Goal: Task Accomplishment & Management: Use online tool/utility

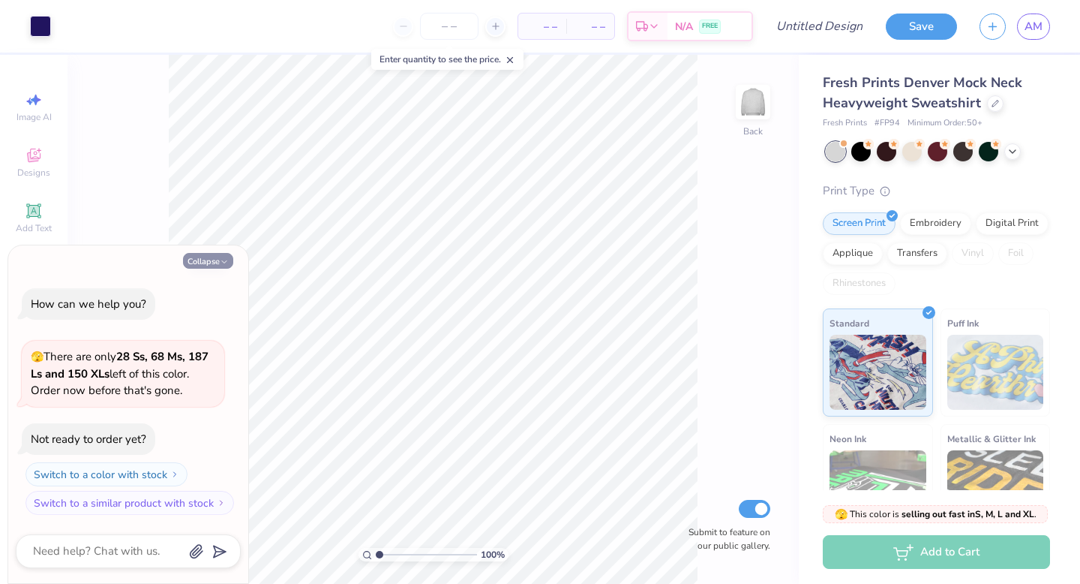
click at [198, 264] on button "Collapse" at bounding box center [208, 261] width 50 height 16
type textarea "x"
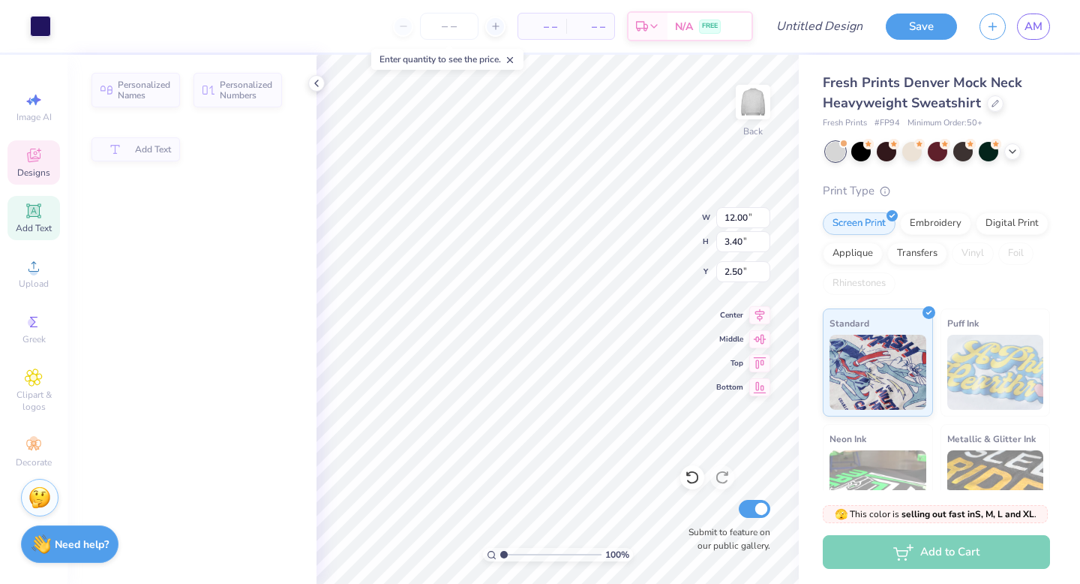
type input "3.40"
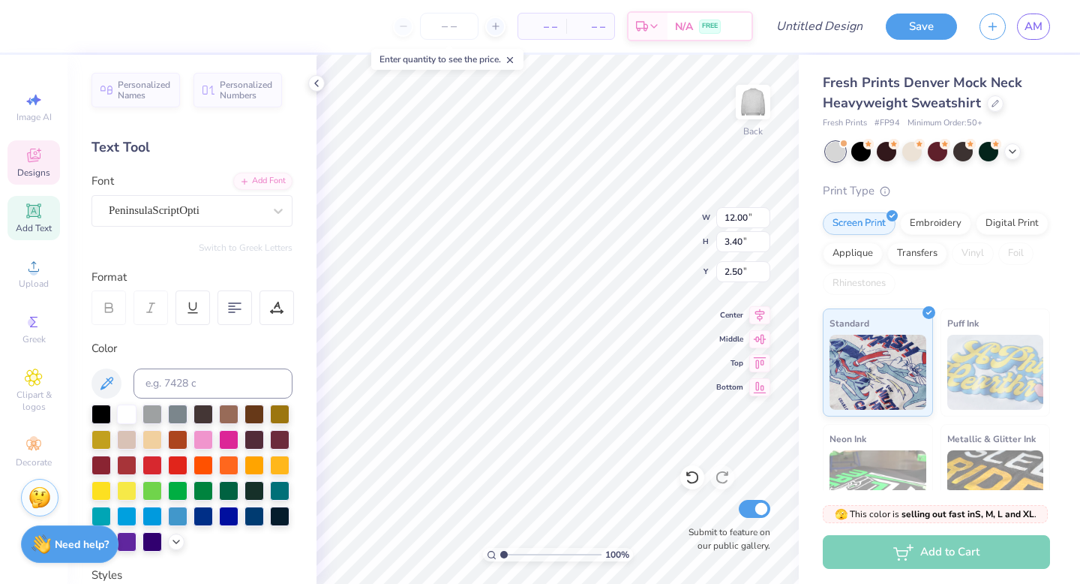
type textarea "Chi Omega"
type input "1.18"
type input "1.37"
type input "5.91"
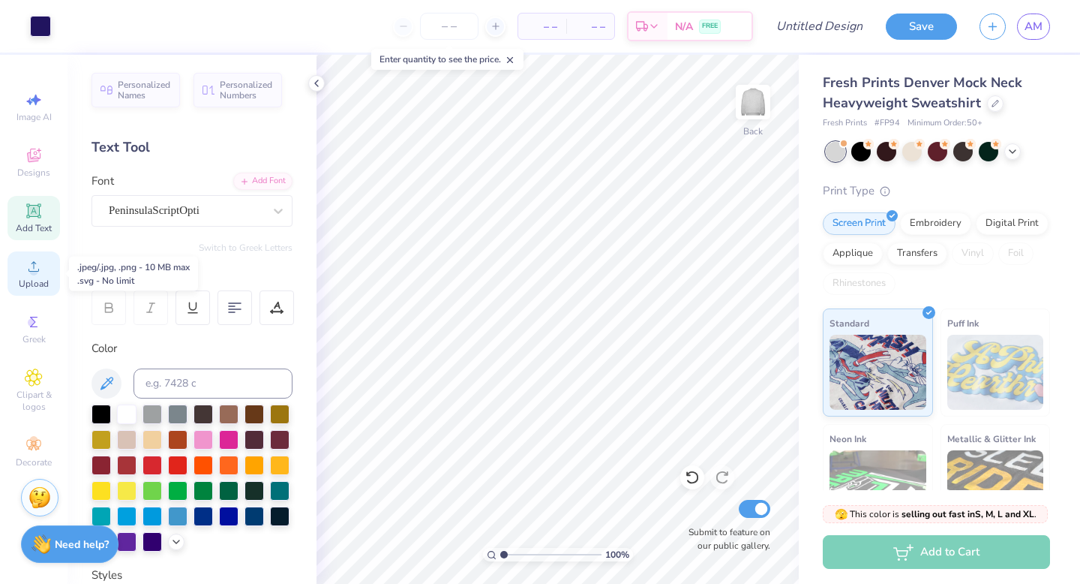
click at [46, 269] on div "Upload" at bounding box center [34, 273] width 53 height 44
click at [36, 325] on icon at bounding box center [34, 322] width 18 height 18
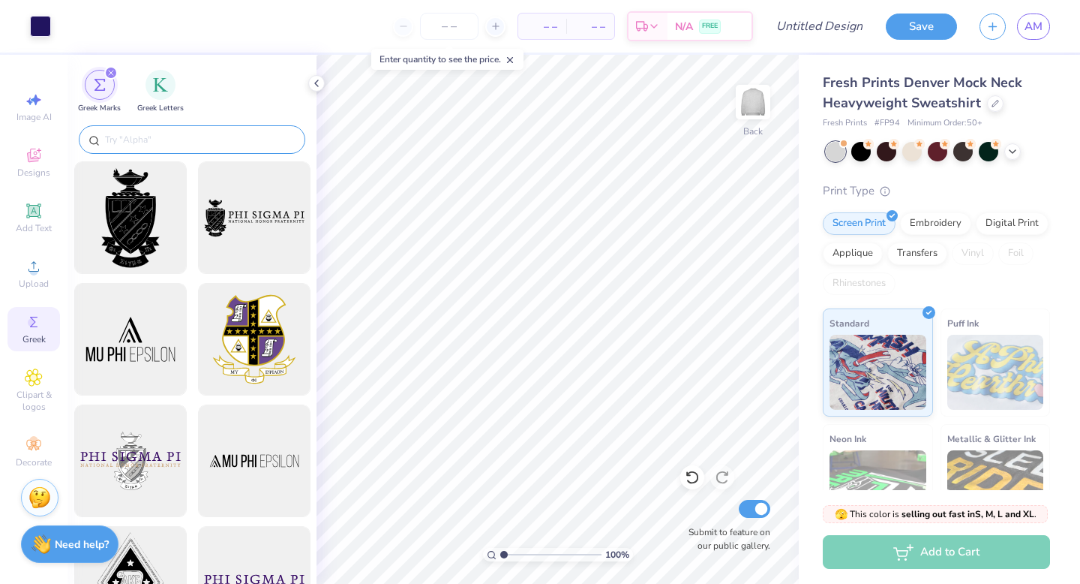
click at [192, 140] on input "text" at bounding box center [200, 139] width 192 height 15
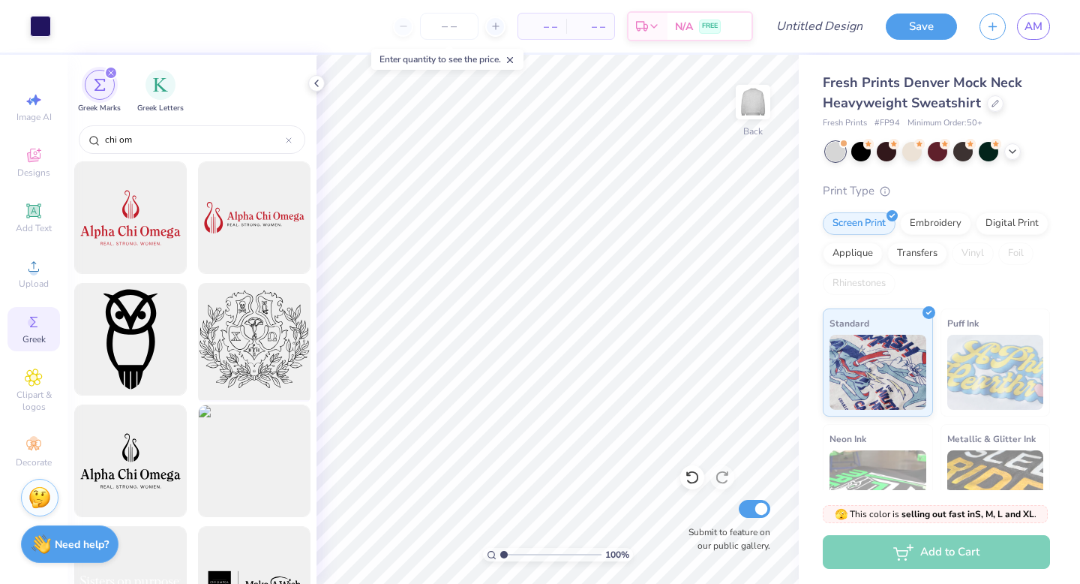
type input "chi om"
click at [260, 354] on div at bounding box center [254, 340] width 124 height 124
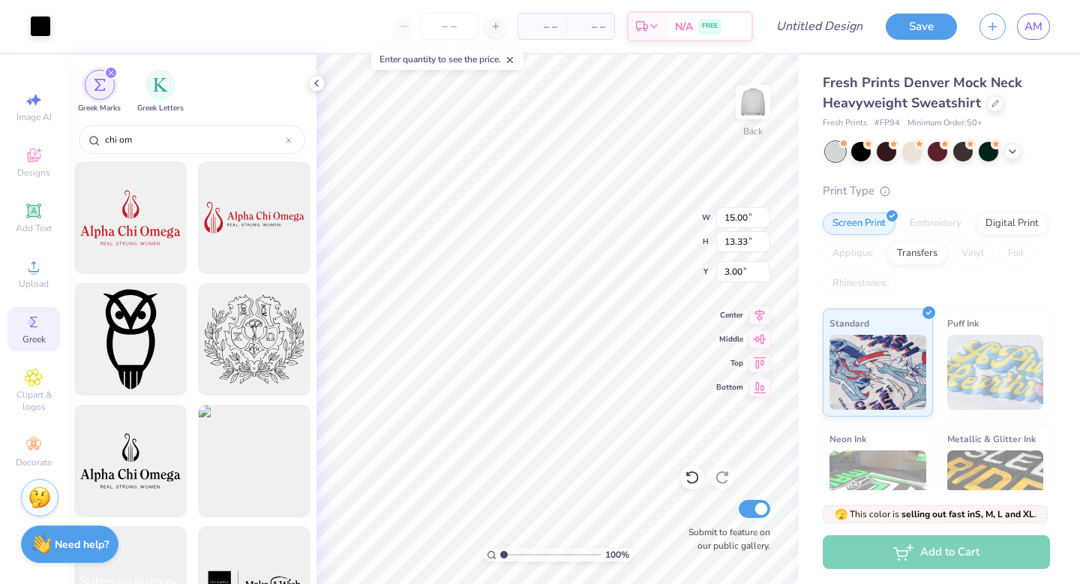
type input "4.02"
type input "3.57"
type input "4.45"
type input "7.26"
type input "2.52"
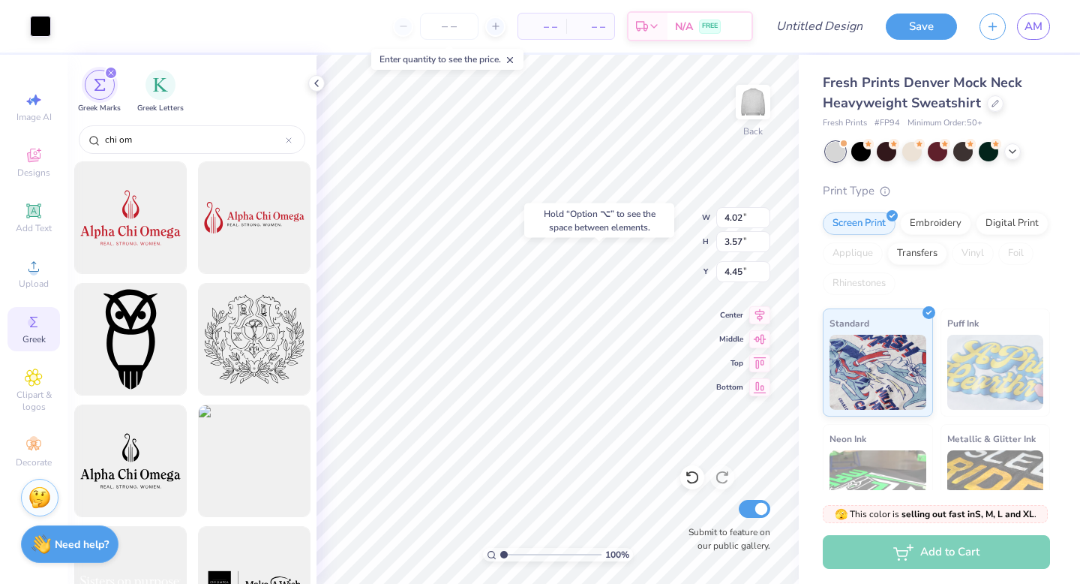
type input "2.72"
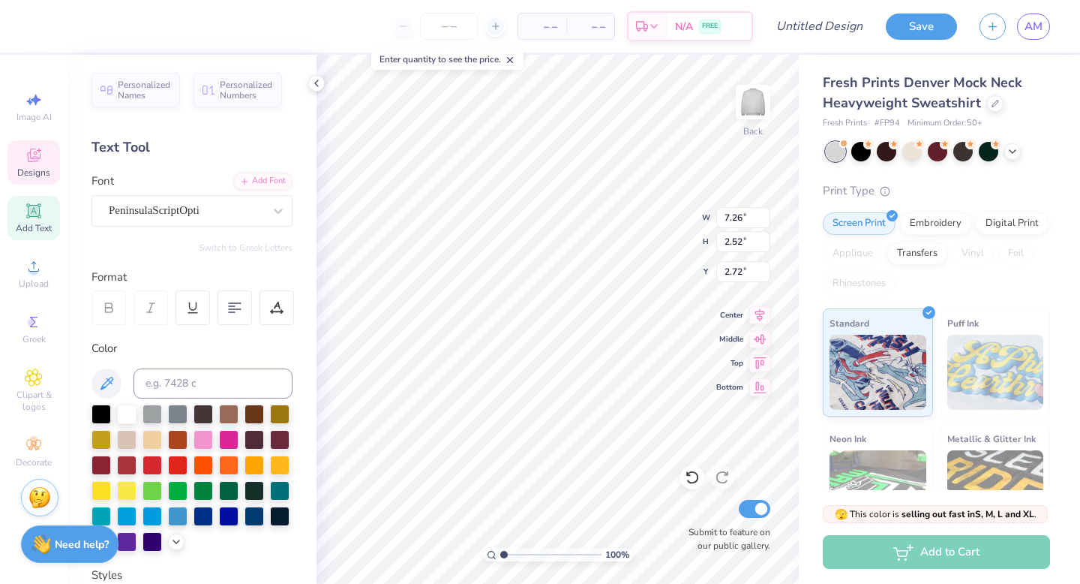
type input "9.53"
type input "3.31"
type input "2.07"
type input "4.02"
type input "3.57"
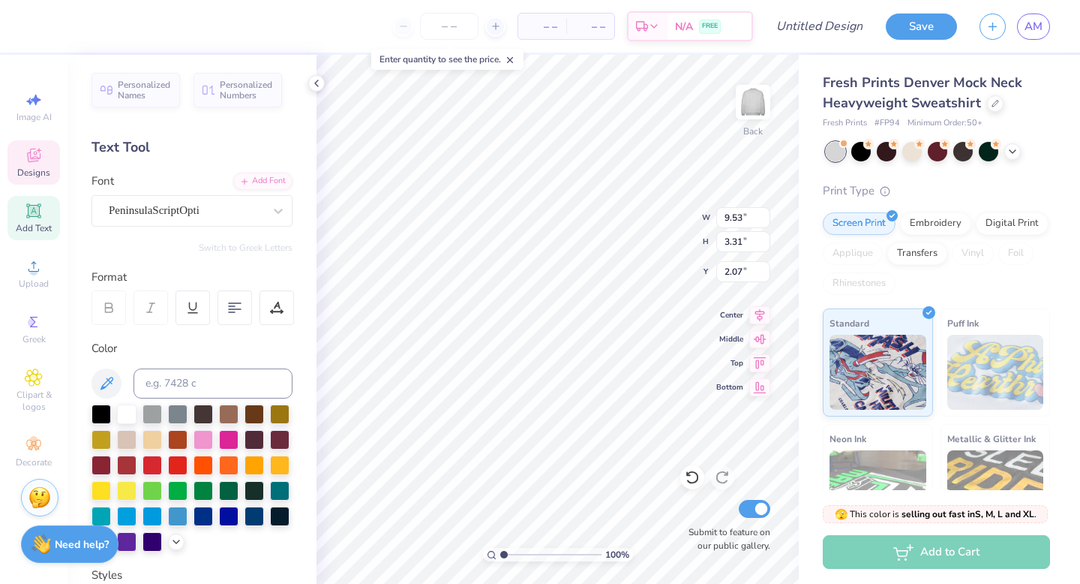
type input "4.45"
type input "4.05"
type input "3.70"
type input "4.42"
type input "4.35"
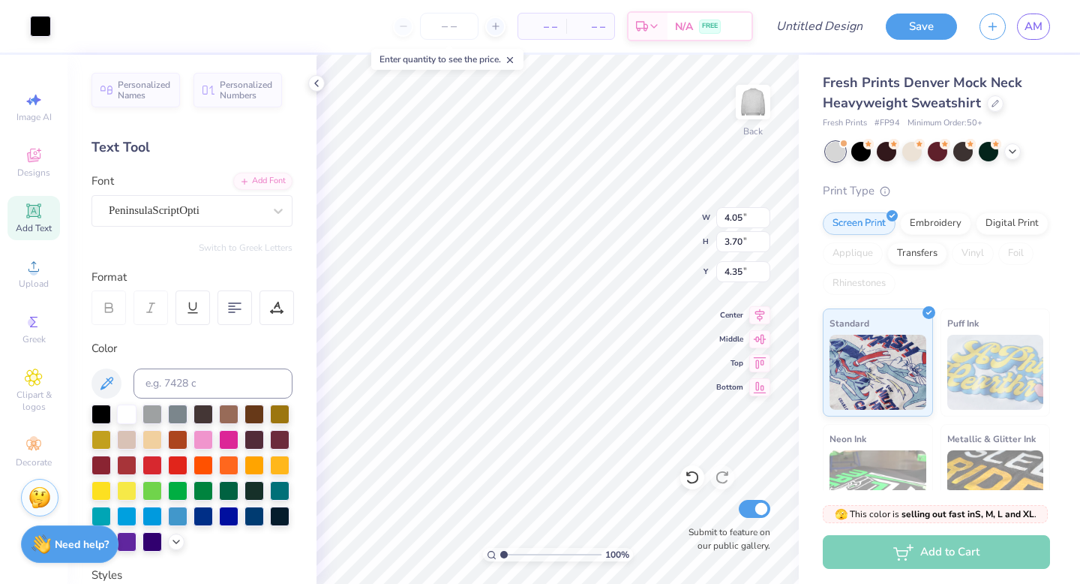
type input "3.64"
type input "3.33"
type input "4.38"
type input "4.26"
type input "4.59"
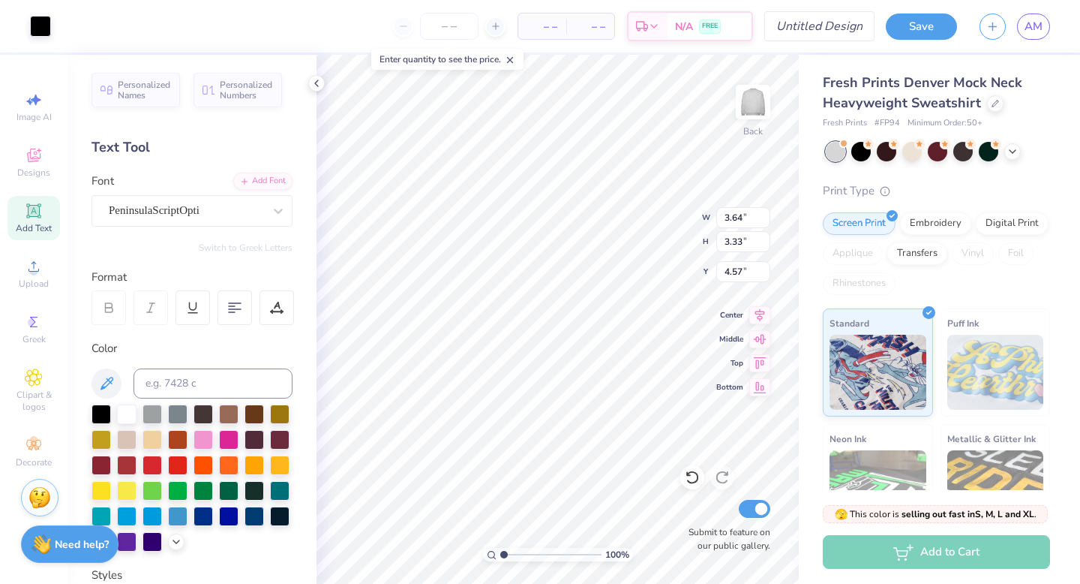
type input "4.57"
click at [756, 101] on img at bounding box center [753, 102] width 60 height 60
click at [756, 101] on img at bounding box center [753, 102] width 30 height 30
click at [747, 115] on img at bounding box center [753, 102] width 60 height 60
click at [25, 213] on icon at bounding box center [34, 211] width 18 height 18
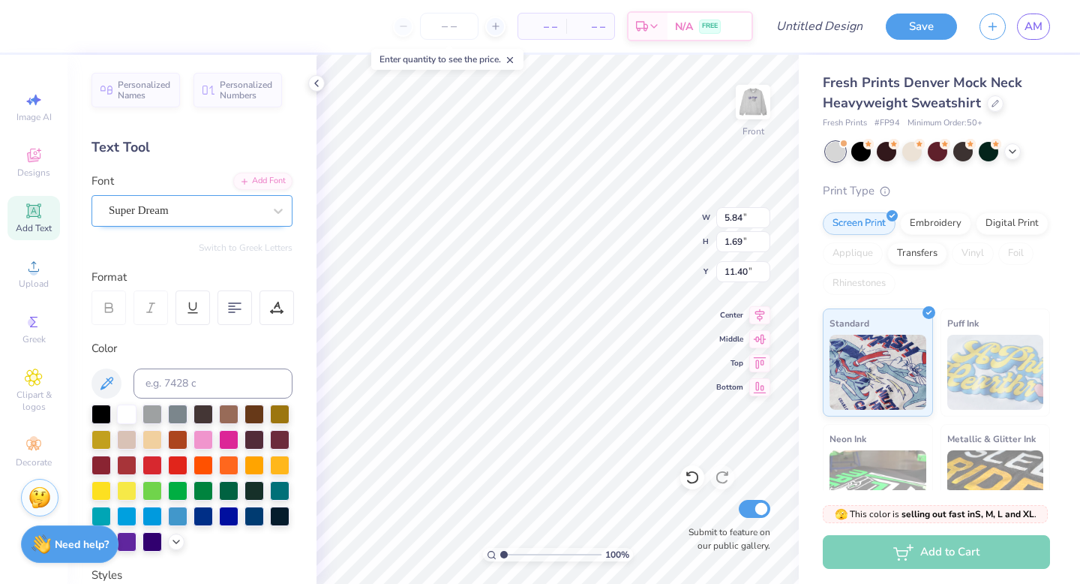
click at [199, 207] on div "Super Dream" at bounding box center [186, 210] width 158 height 23
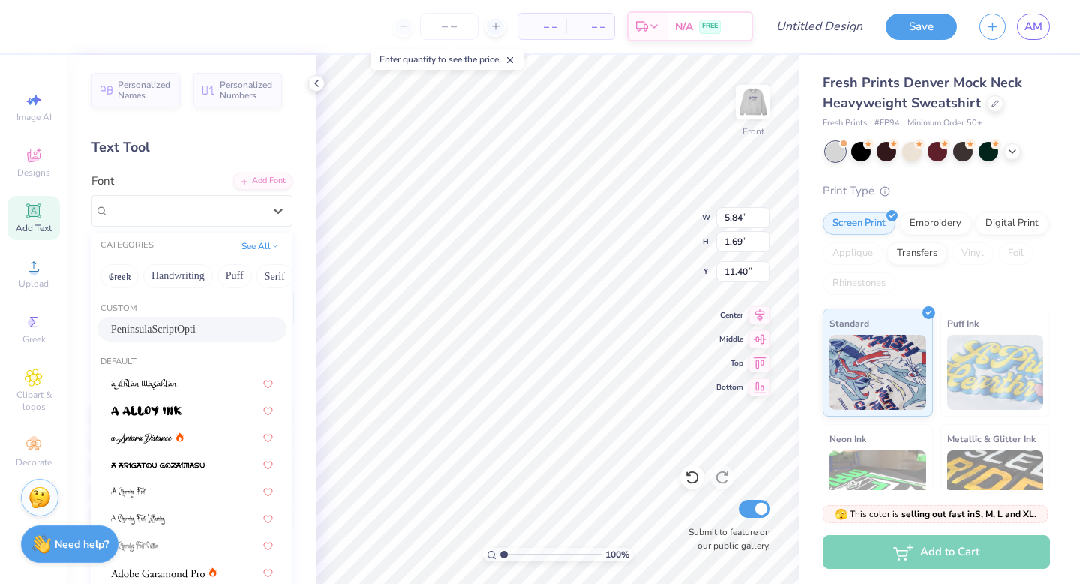
click at [170, 336] on div "PeninsulaScriptOpti" at bounding box center [192, 329] width 162 height 16
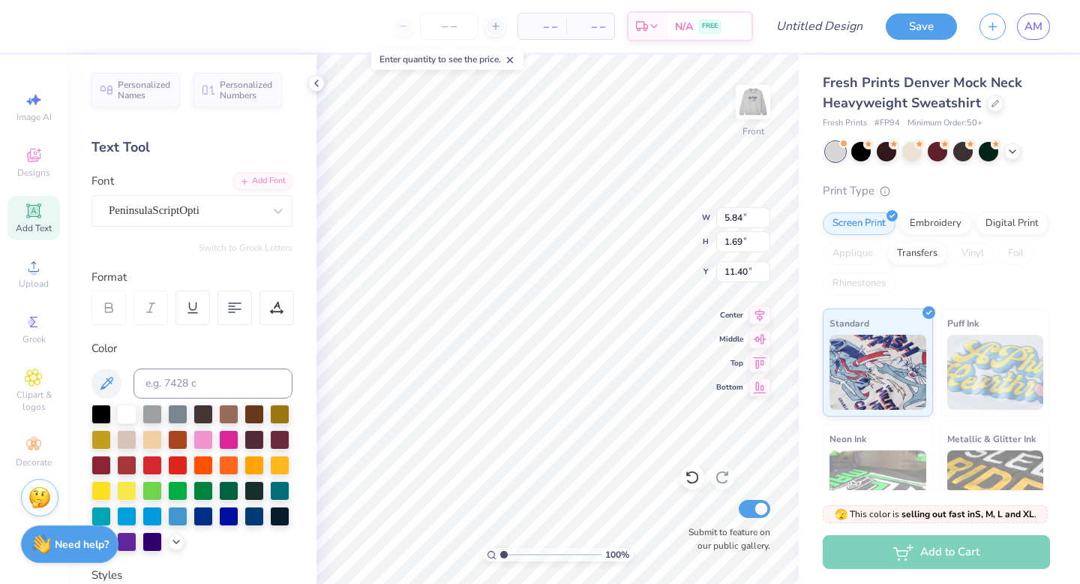
paste textarea "“To live constantly above snobbery of word or deed; to place scholarship before…"
type textarea "“To live constantly above snobbery of word or deed; to place scholarship before…"
click at [763, 342] on icon at bounding box center [760, 337] width 21 height 18
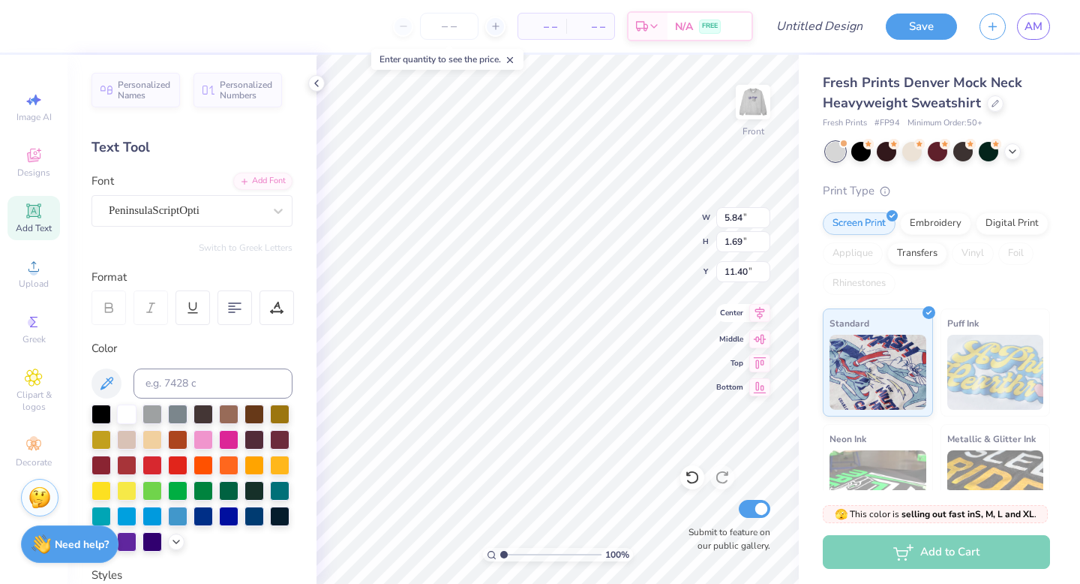
click at [757, 308] on icon at bounding box center [760, 313] width 21 height 18
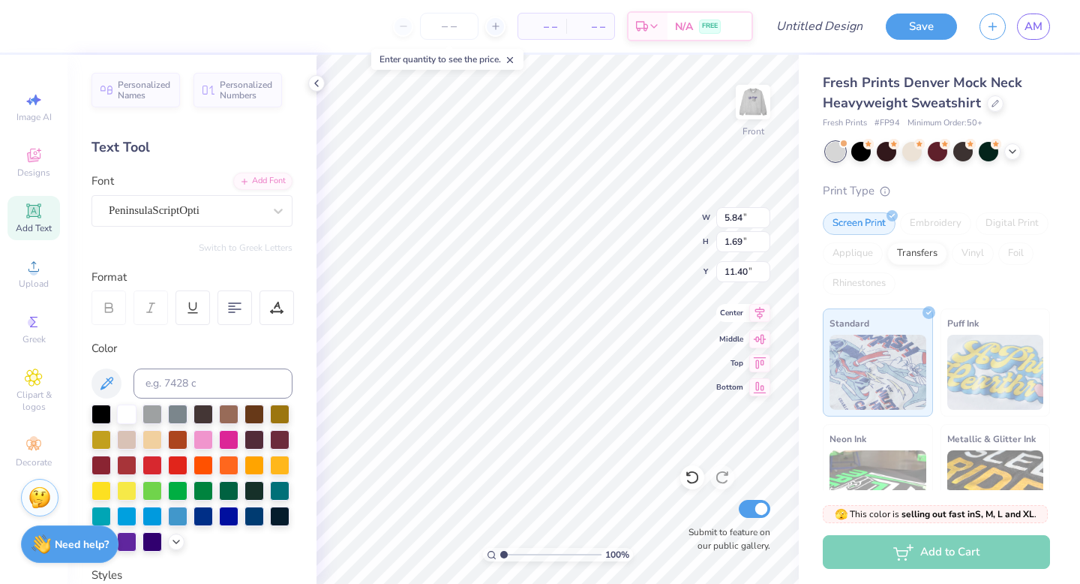
type input "15.75"
type input "0.11"
type input "12.20"
click at [691, 476] on icon at bounding box center [692, 477] width 15 height 15
type input "5.84"
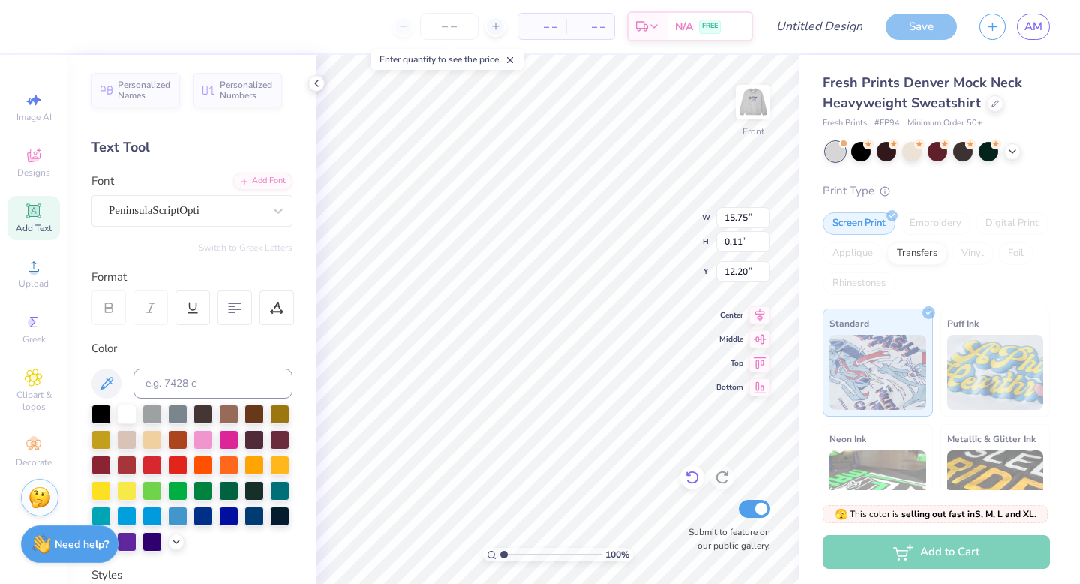
type input "1.69"
type input "11.40"
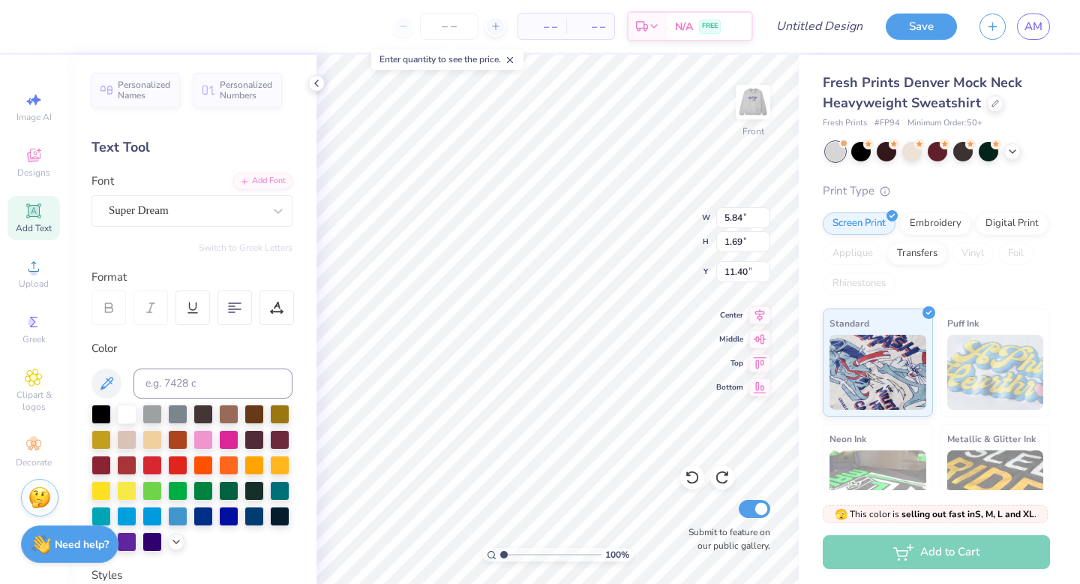
scroll to position [0, 0]
click at [211, 208] on div "Super Dream" at bounding box center [186, 210] width 158 height 23
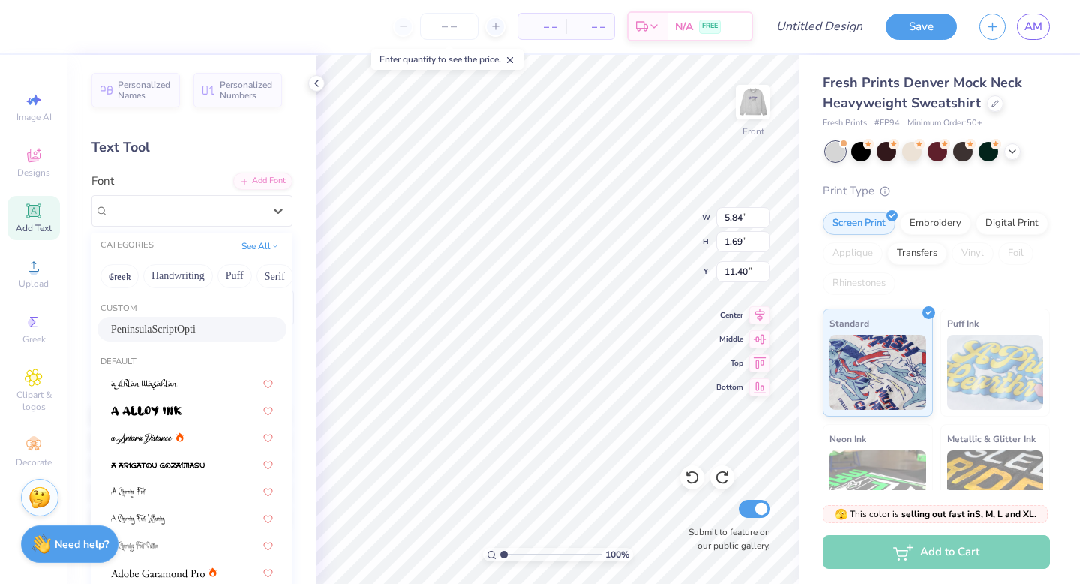
click at [171, 328] on div "PeninsulaScriptOpti" at bounding box center [192, 329] width 162 height 16
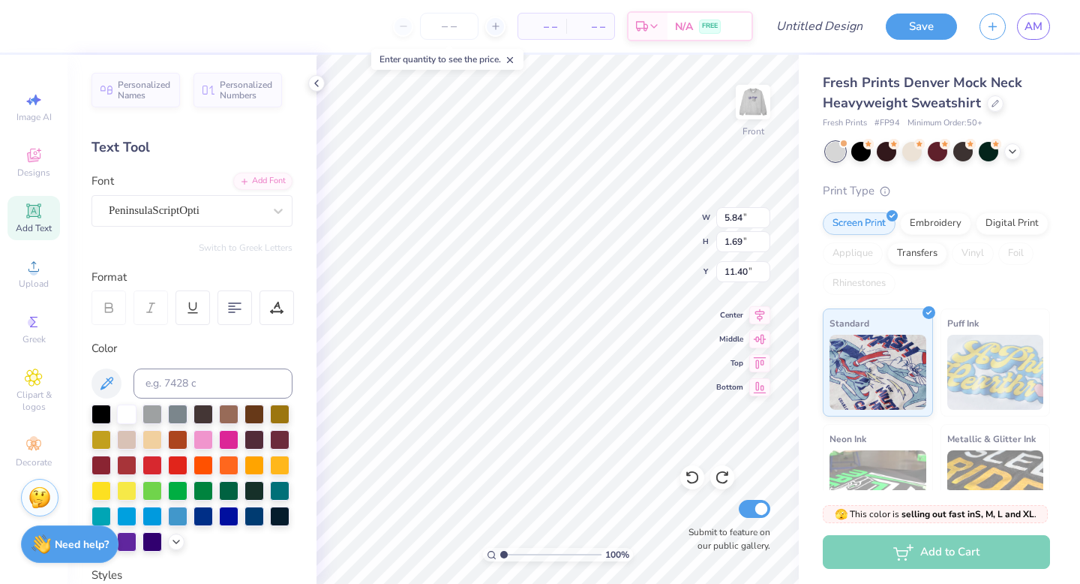
paste textarea "“To live constantly above snobbery of word or deed; to place scholarship before…"
type textarea "“To live constantly above snobbery of word or deed; to place scholarship before…"
click at [765, 236] on input "1.69" at bounding box center [744, 241] width 54 height 21
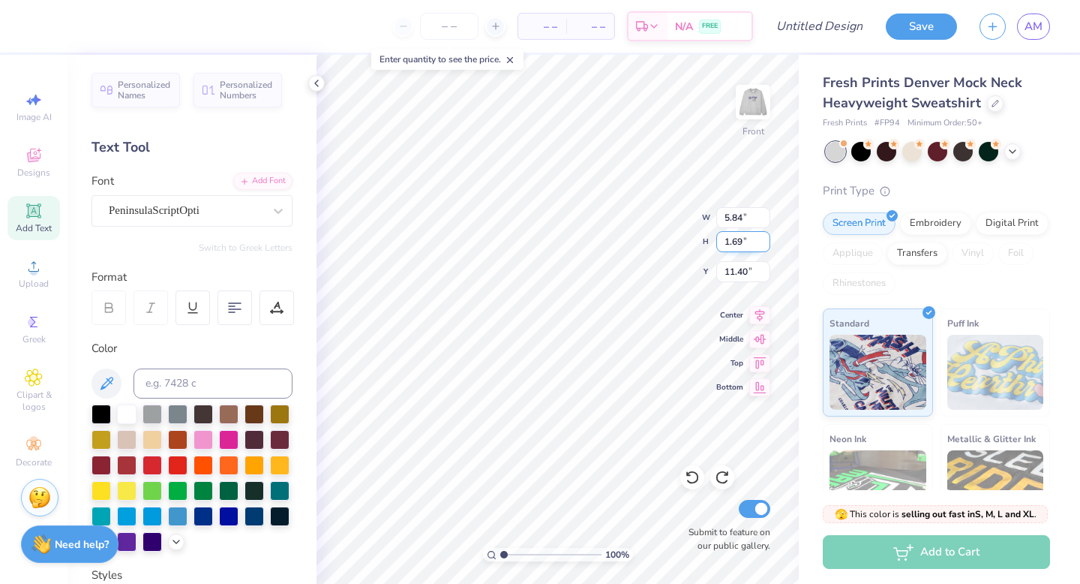
click at [765, 236] on input "1.69" at bounding box center [744, 241] width 54 height 21
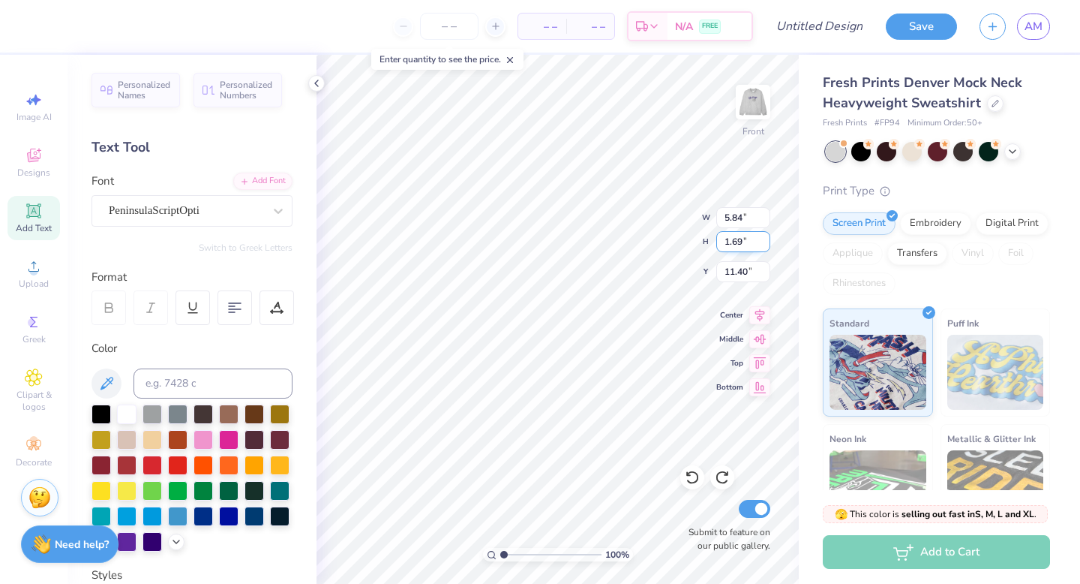
click at [765, 236] on input "1.69" at bounding box center [744, 241] width 54 height 21
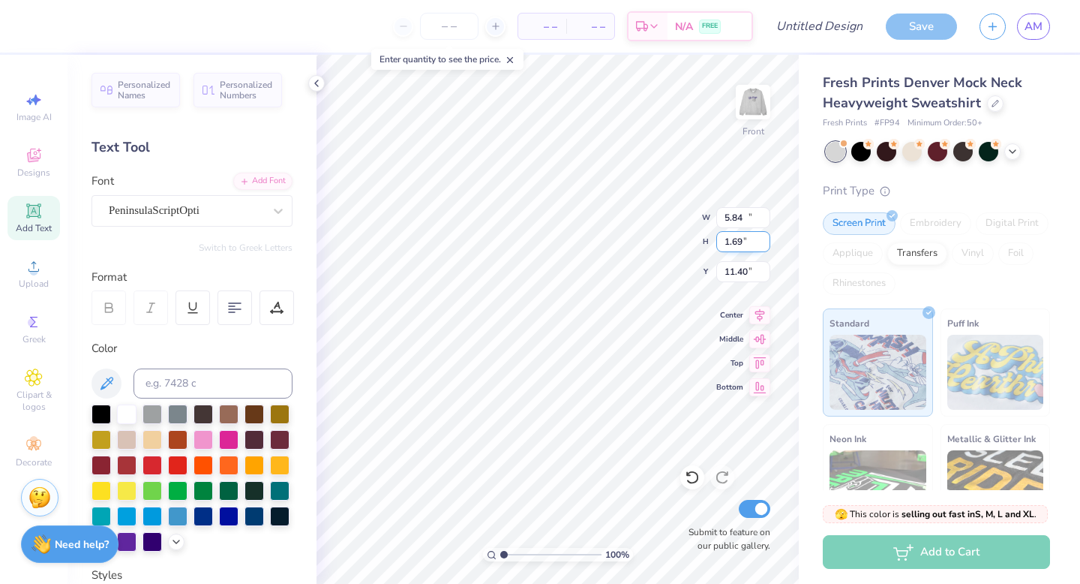
type input "15.75"
type input "0.11"
type input "12.20"
click at [765, 236] on input "0.11" at bounding box center [744, 241] width 54 height 21
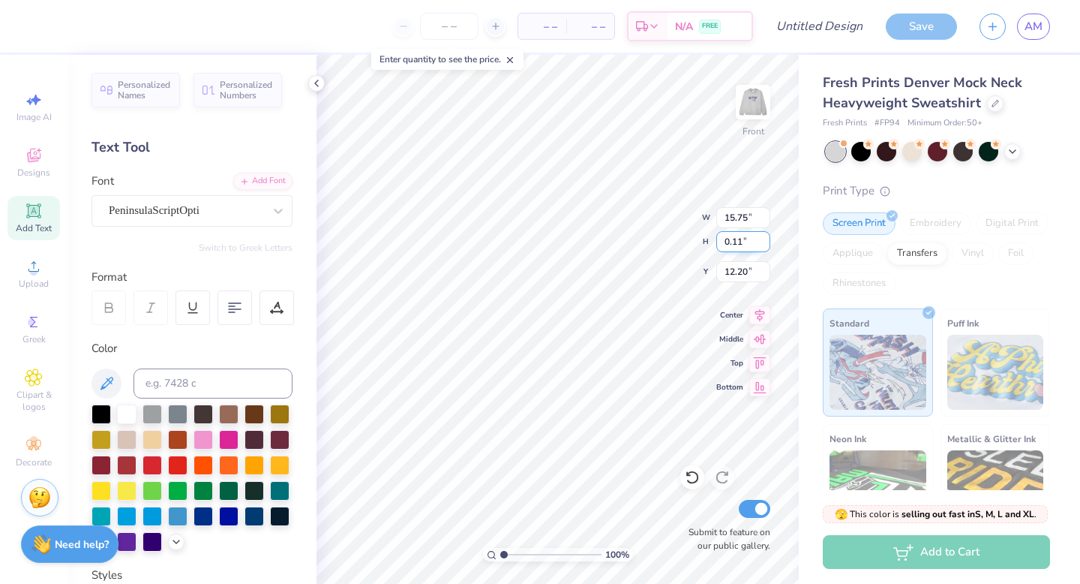
click at [765, 236] on input "0.11" at bounding box center [744, 241] width 54 height 21
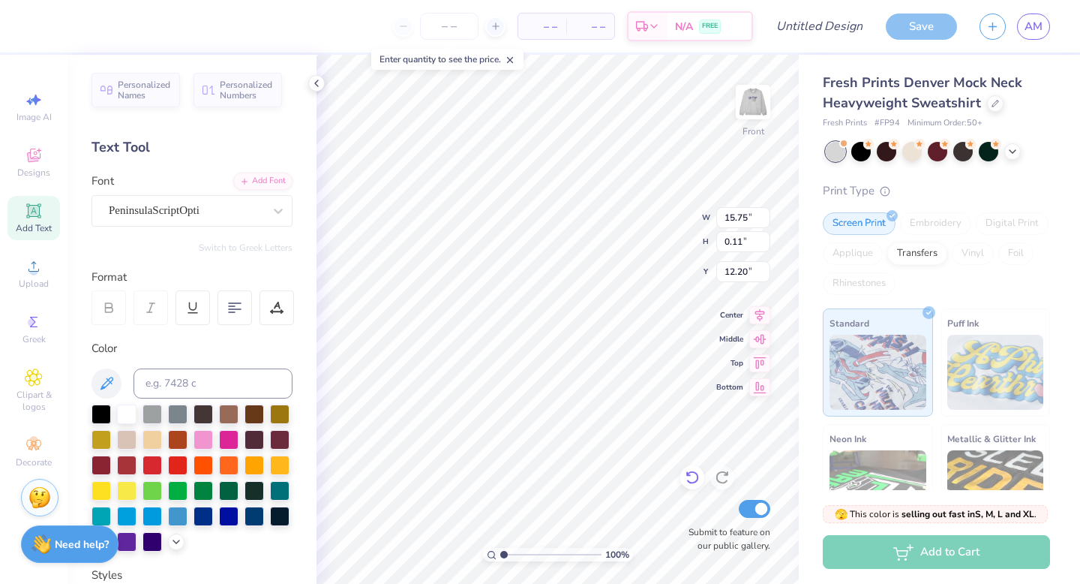
click at [689, 472] on icon at bounding box center [692, 477] width 15 height 15
type input "5.84"
type input "1.69"
type input "11.40"
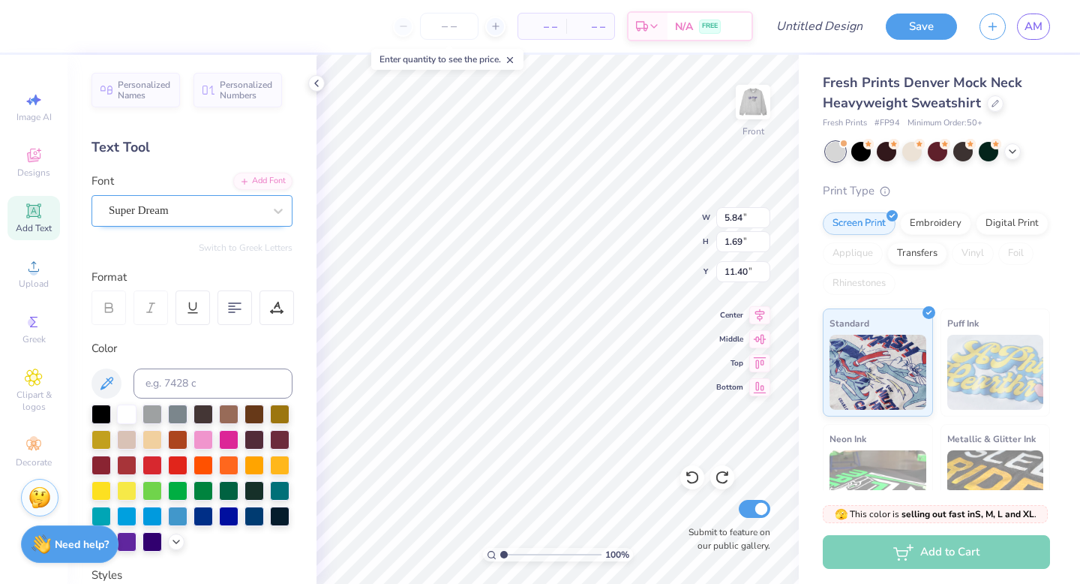
click at [222, 209] on div "Super Dream" at bounding box center [186, 210] width 158 height 23
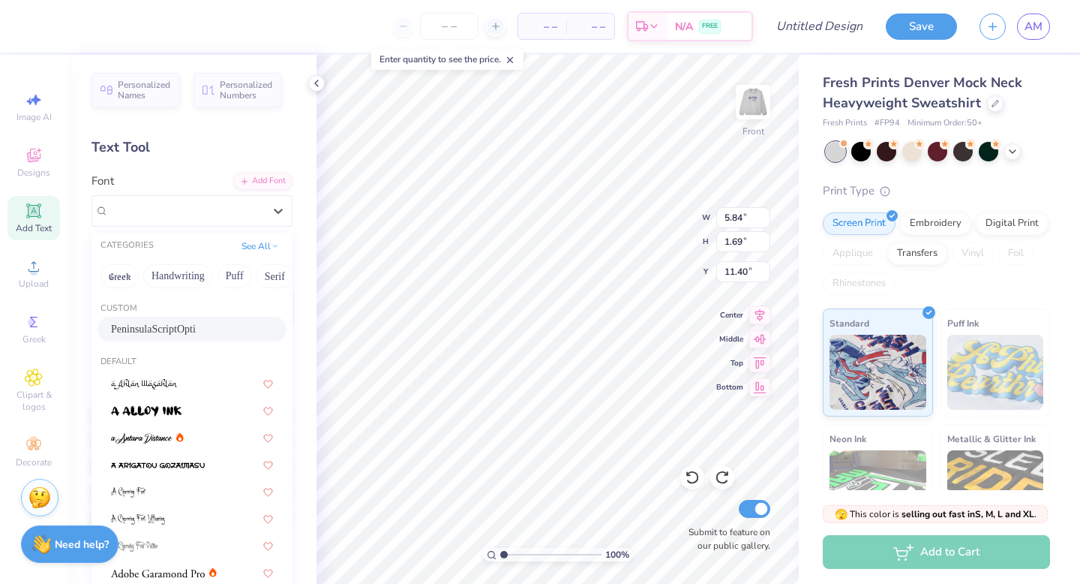
click at [172, 326] on div "PeninsulaScriptOpti" at bounding box center [192, 329] width 162 height 16
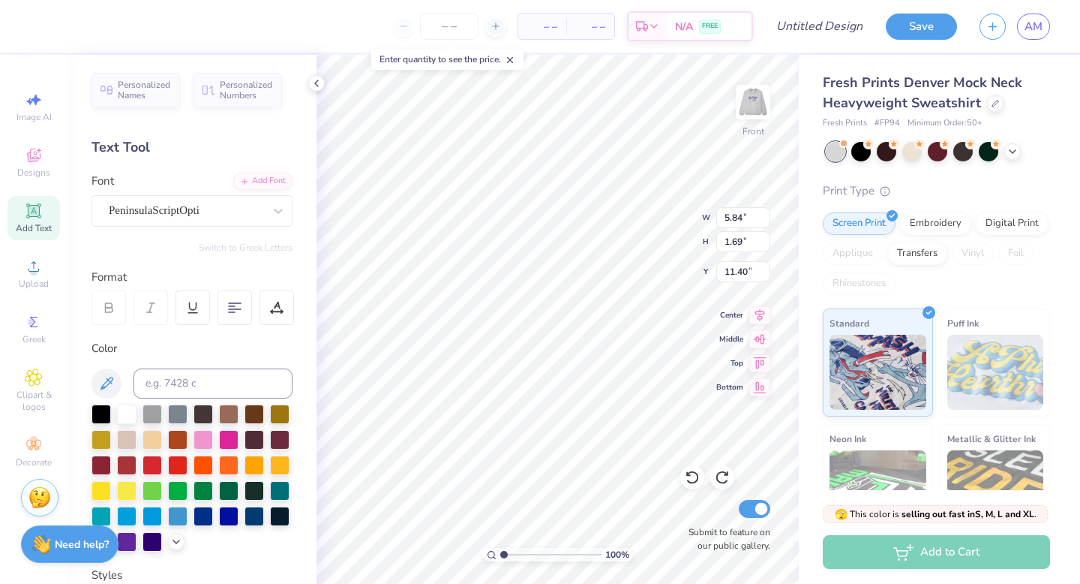
paste textarea "“To live constantly above snobbery of word or deed; to place scholarship before…"
type textarea "“To live constantly above snobbery of word or deed; to place scholarship before…"
click at [693, 486] on div at bounding box center [693, 477] width 24 height 24
type input "9.96"
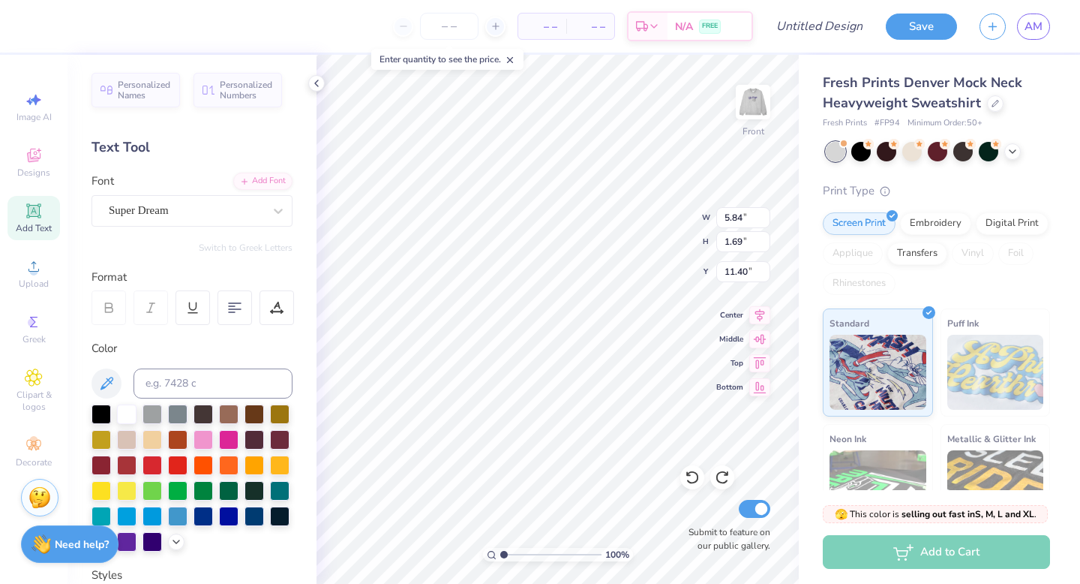
type input "2.88"
type input "10.21"
type input "14.91"
type input "4.32"
type input "1.39"
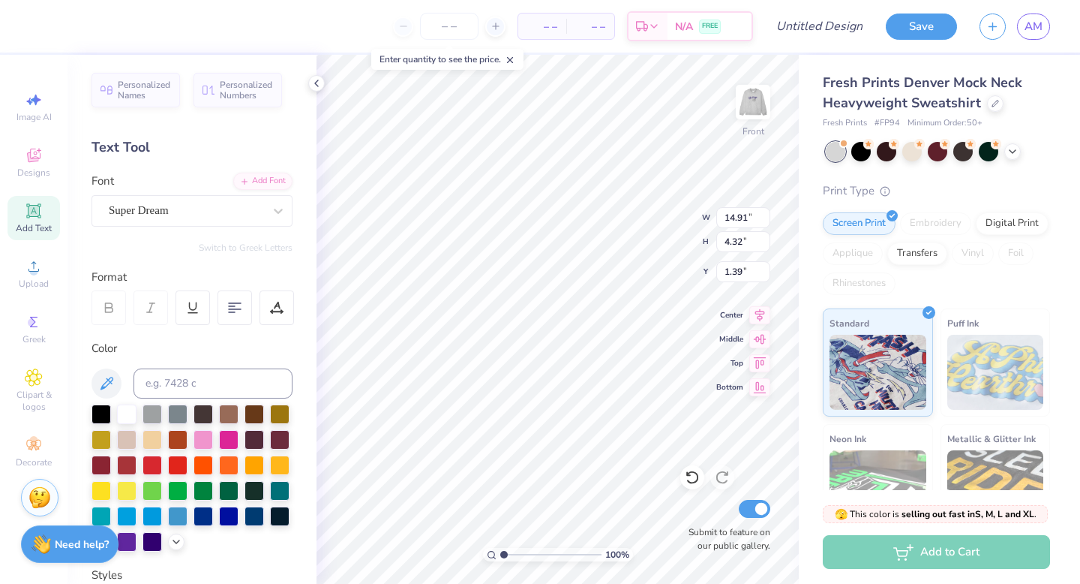
paste textarea "“To live constantly above snobbery of word or deed; to place scholarship before…"
type textarea "“To live constantly above snobbery of word or deed; to place scholarship before…"
click at [688, 476] on icon at bounding box center [688, 474] width 3 height 3
click at [688, 476] on icon at bounding box center [692, 477] width 15 height 15
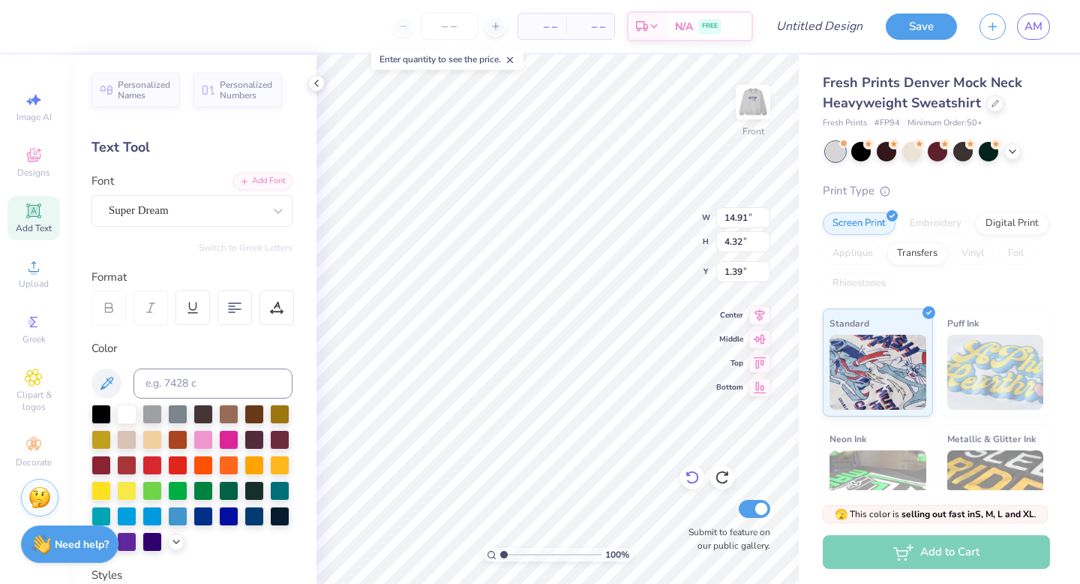
type input "8.78"
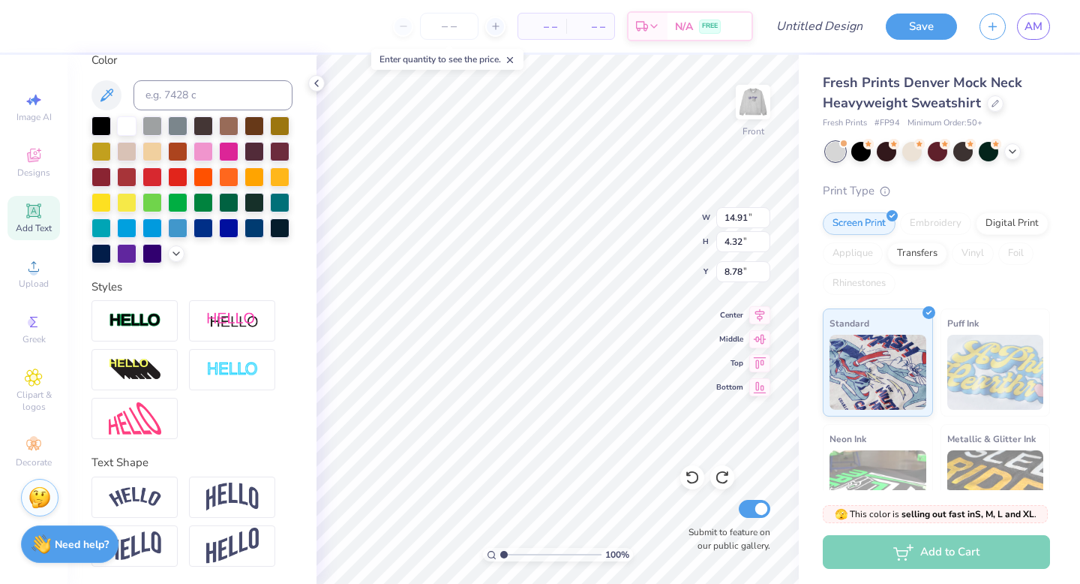
scroll to position [0, 0]
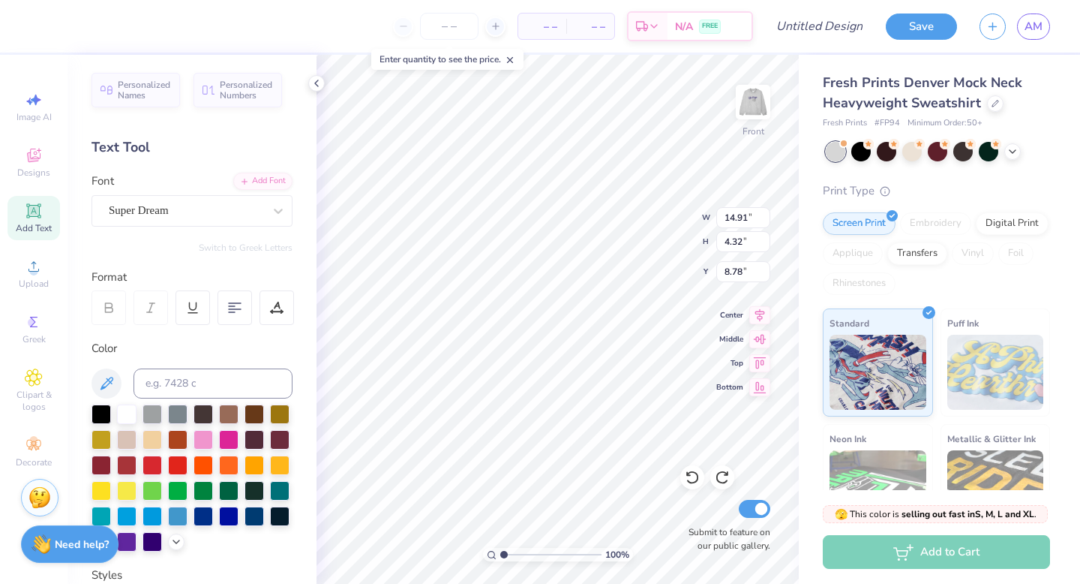
type textarea "Chi omeg"
click at [237, 209] on div "Super Dream" at bounding box center [186, 210] width 158 height 23
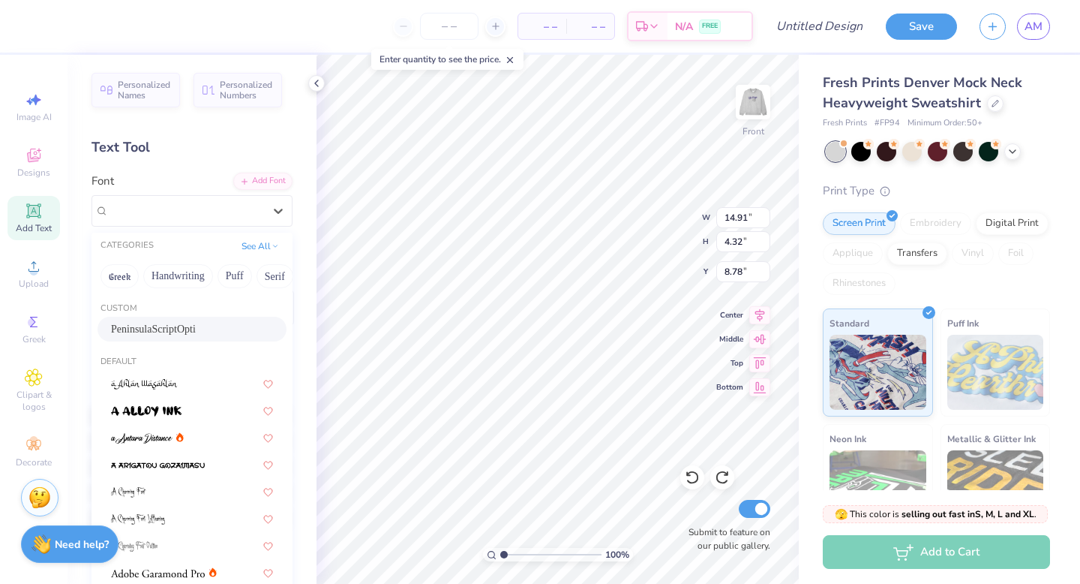
click at [156, 332] on span "PeninsulaScriptOpti" at bounding box center [153, 329] width 85 height 16
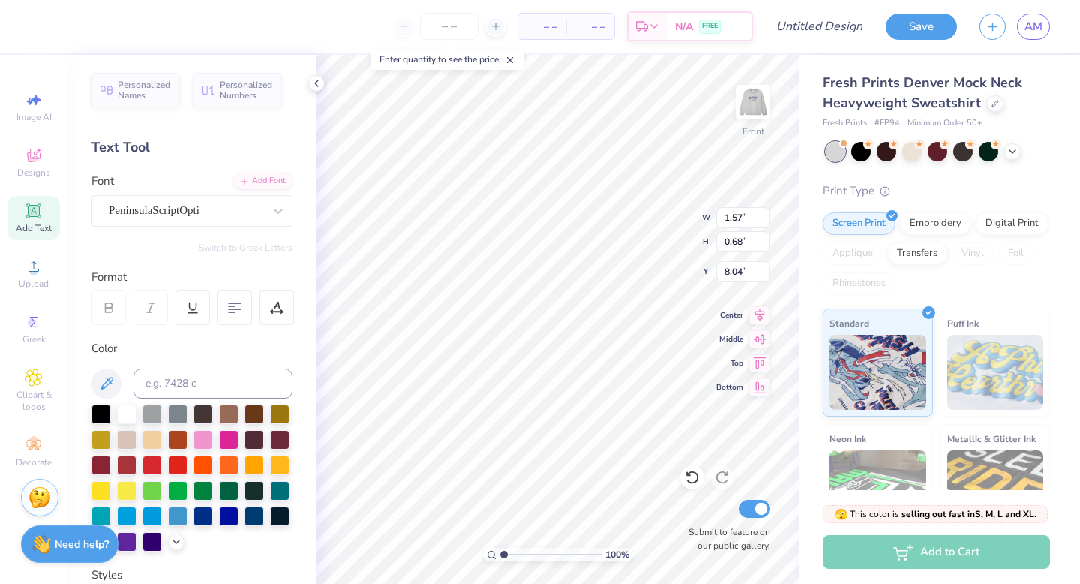
type input "1.57"
type input "0.68"
type input "8.05"
paste textarea "“To live constantly above snobbery of word or deed; to place scholarship before…"
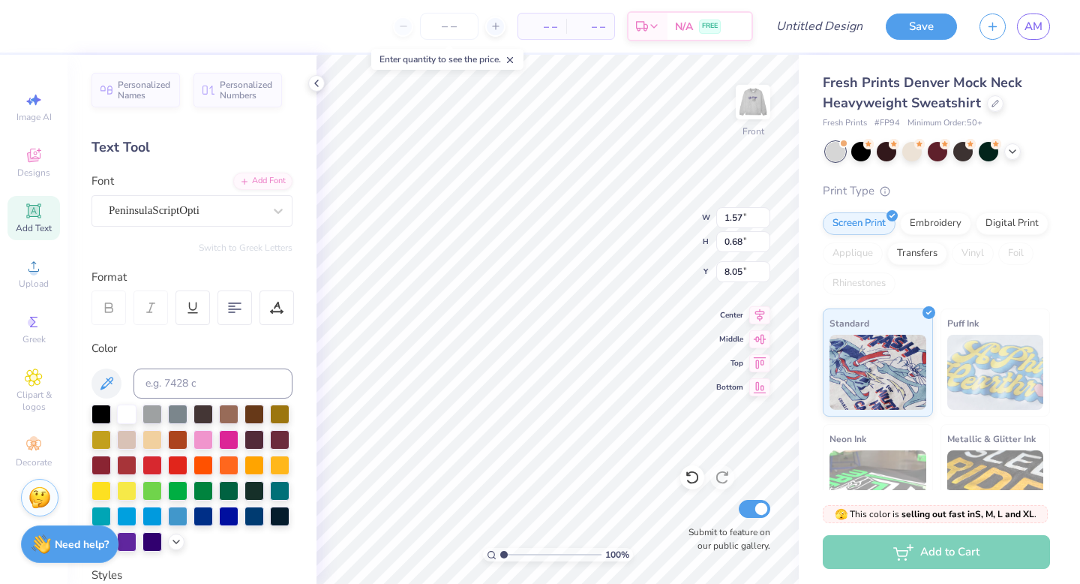
type textarea "“To live constantly above snobbery of word or deed; to place scholarship before…"
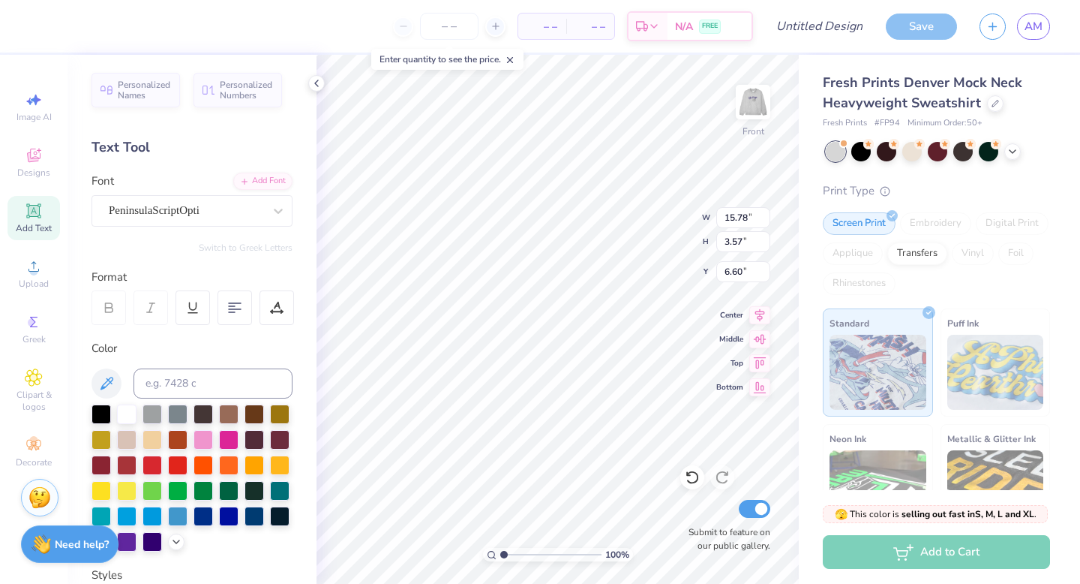
type input "6.61"
click at [152, 544] on div at bounding box center [153, 540] width 20 height 20
click at [762, 316] on icon at bounding box center [761, 313] width 10 height 13
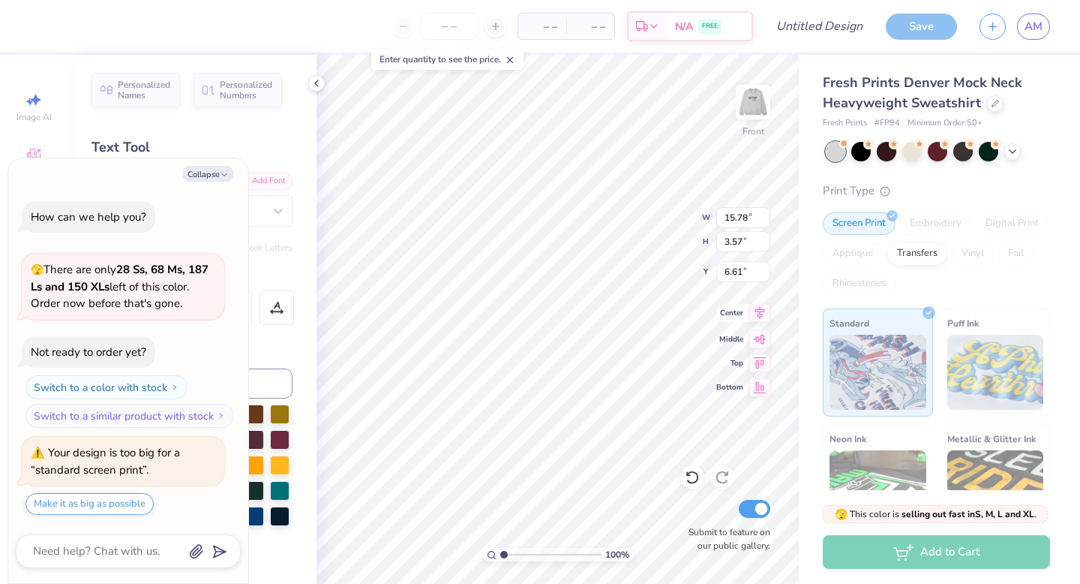
type textarea "x"
type textarea "“To live constantly above snobbery of word or deed; to place scholarship before…"
type textarea "x"
type textarea "“To live constantly above snobbery of word or deed; to place scholarship before…"
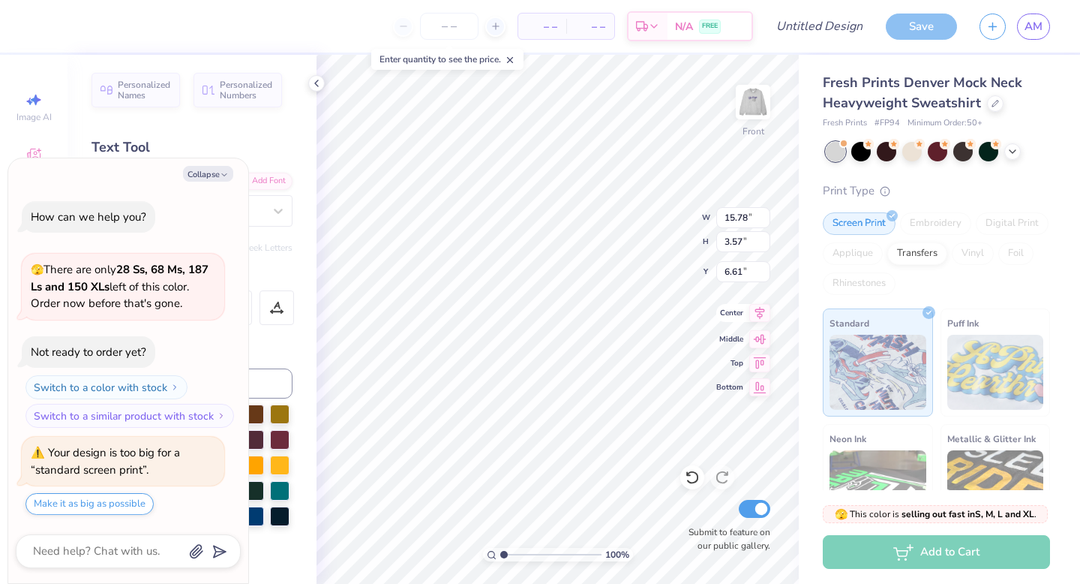
scroll to position [8, 43]
click at [85, 506] on button "Make it as big as possible" at bounding box center [90, 504] width 128 height 22
type textarea "x"
type input "14.26"
type input "3.98"
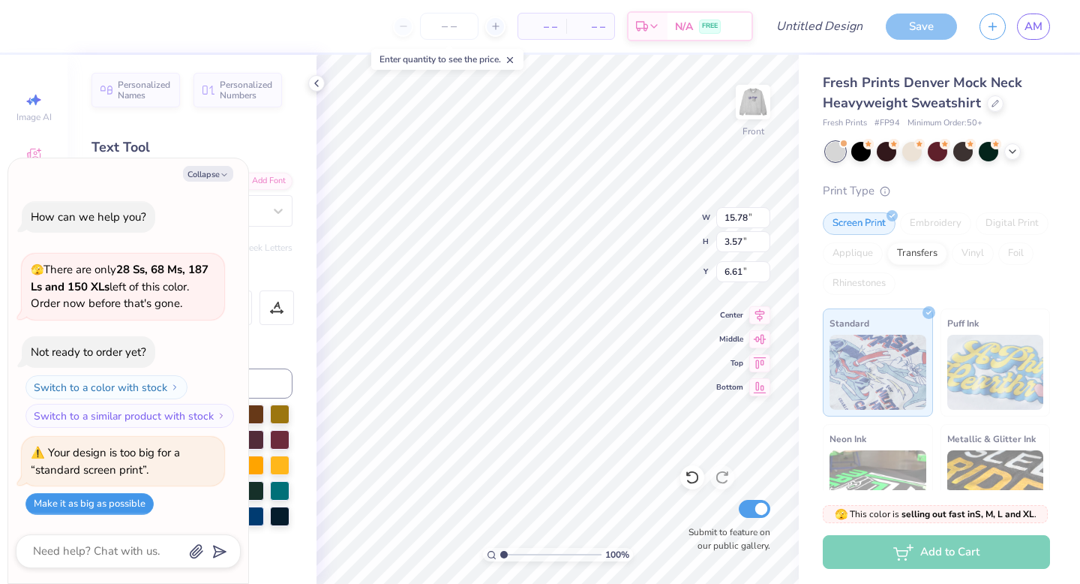
type input "6.49"
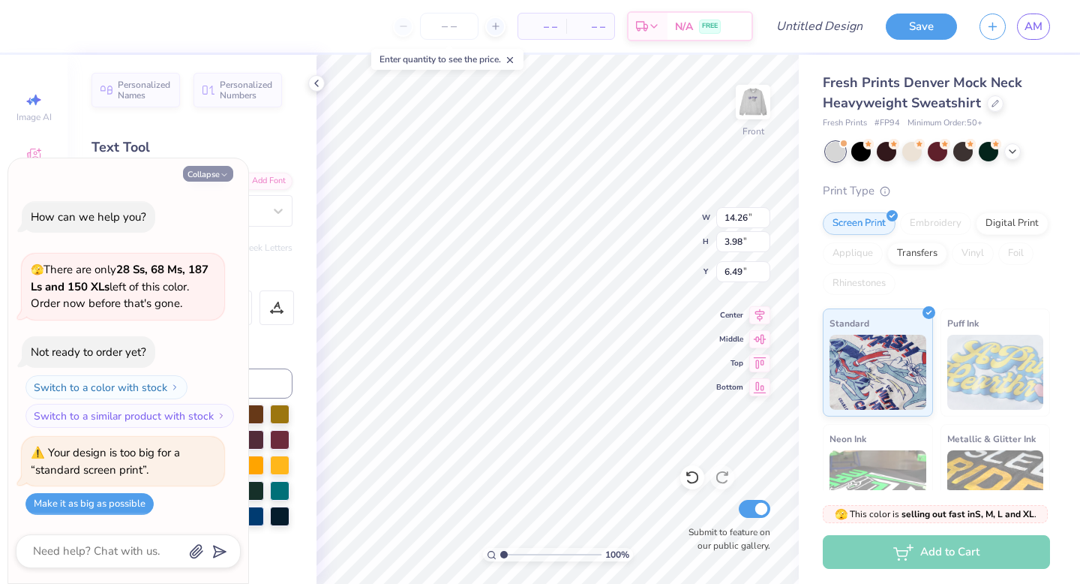
click at [220, 175] on icon "button" at bounding box center [224, 174] width 9 height 9
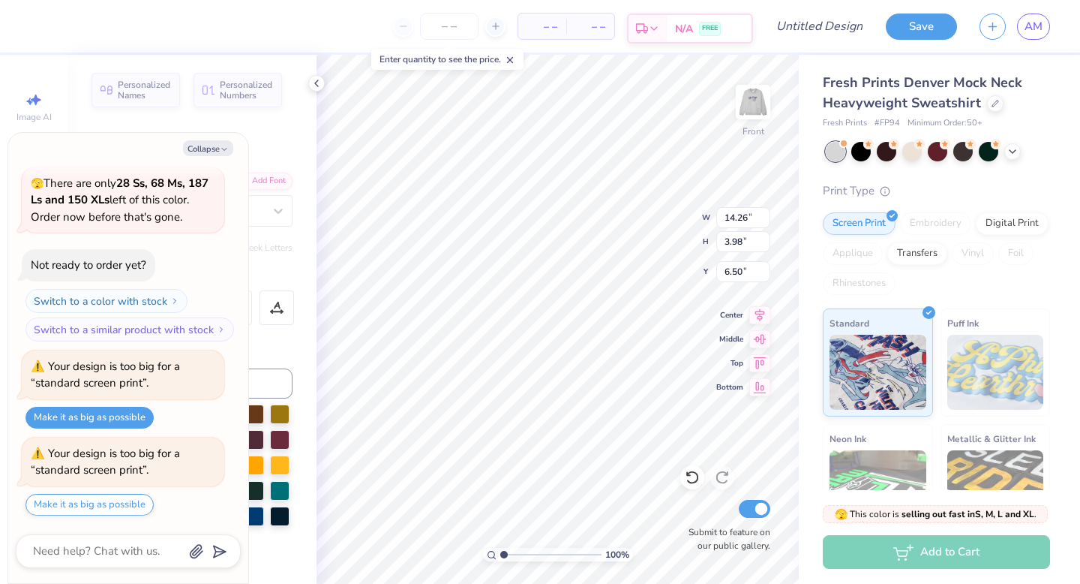
type textarea "x"
type textarea "W"
type textarea "x"
type textarea "Wo"
type textarea "x"
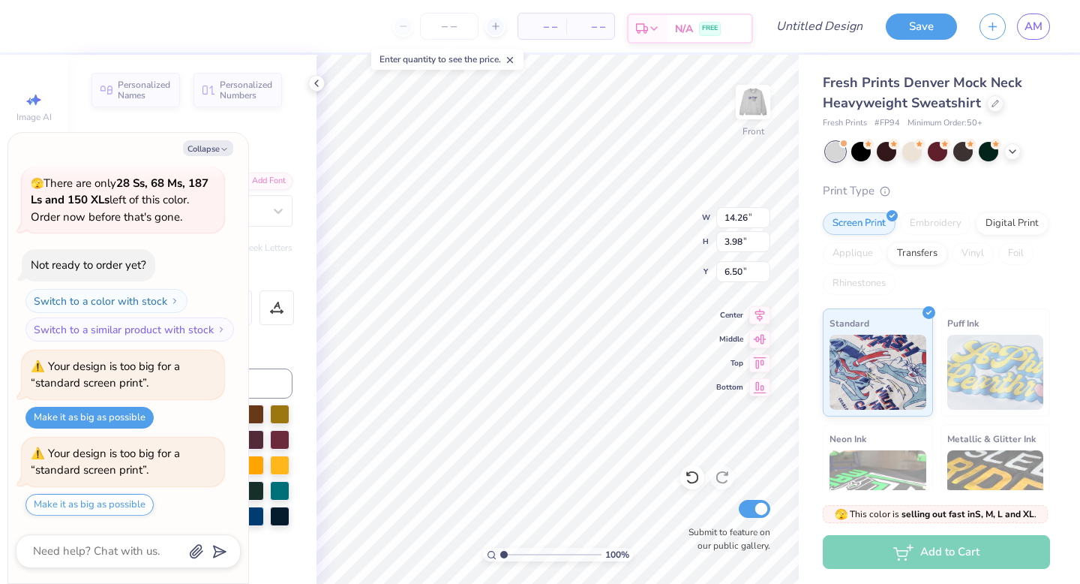
type textarea "Wom"
type textarea "x"
type textarea "Woma"
type textarea "x"
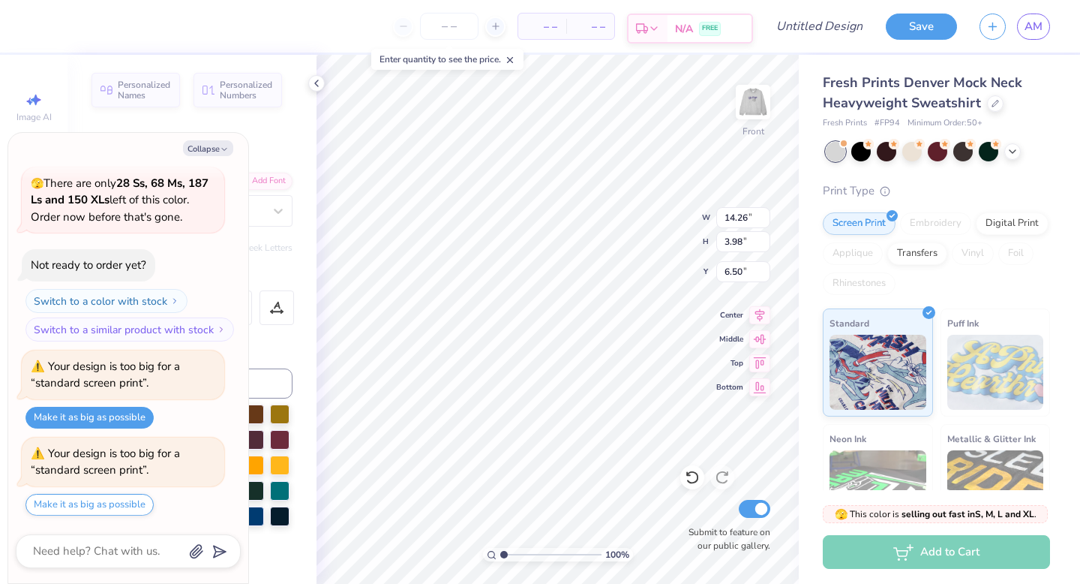
type textarea "Woman"
type textarea "x"
type textarea "Womanl"
type textarea "x"
type textarea "Womanly"
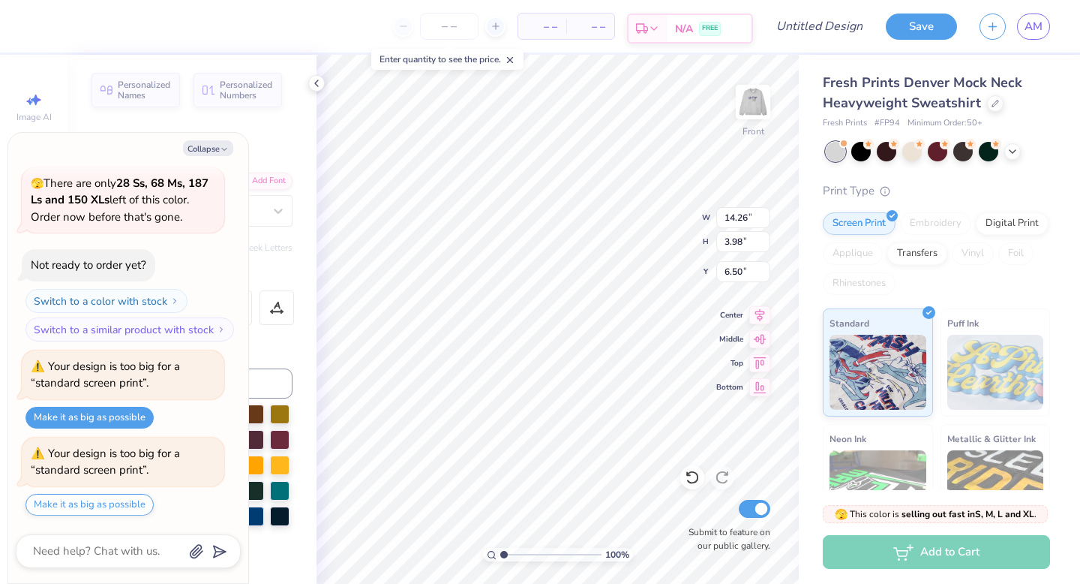
scroll to position [1, 2]
type textarea "x"
type textarea "Womanly"
type textarea "x"
type textarea "Womanly A"
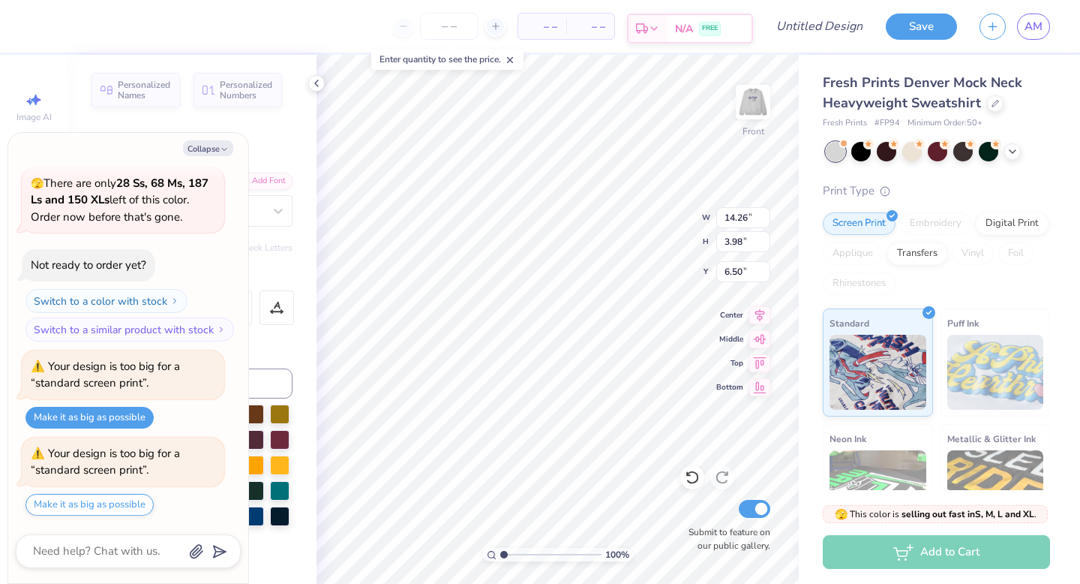
type textarea "x"
type textarea "Womanly Al"
type textarea "x"
type textarea "Womanly Alw"
type textarea "x"
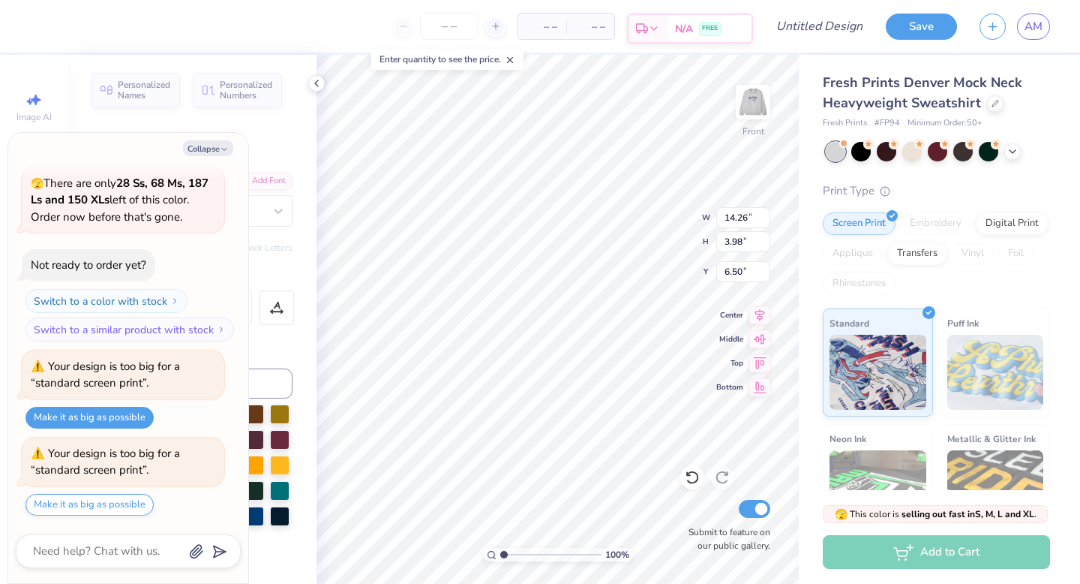
type textarea "Womanly Alwa"
type textarea "x"
type textarea "Womanly Always"
type textarea "x"
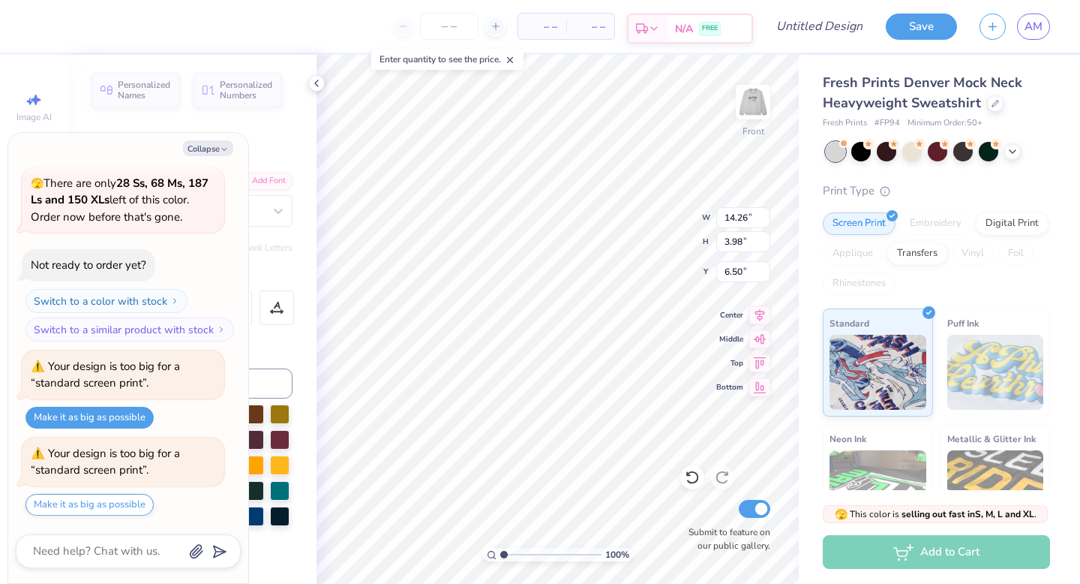
type textarea "Womanly Always"
type textarea "x"
type input "6.80"
type input "1.48"
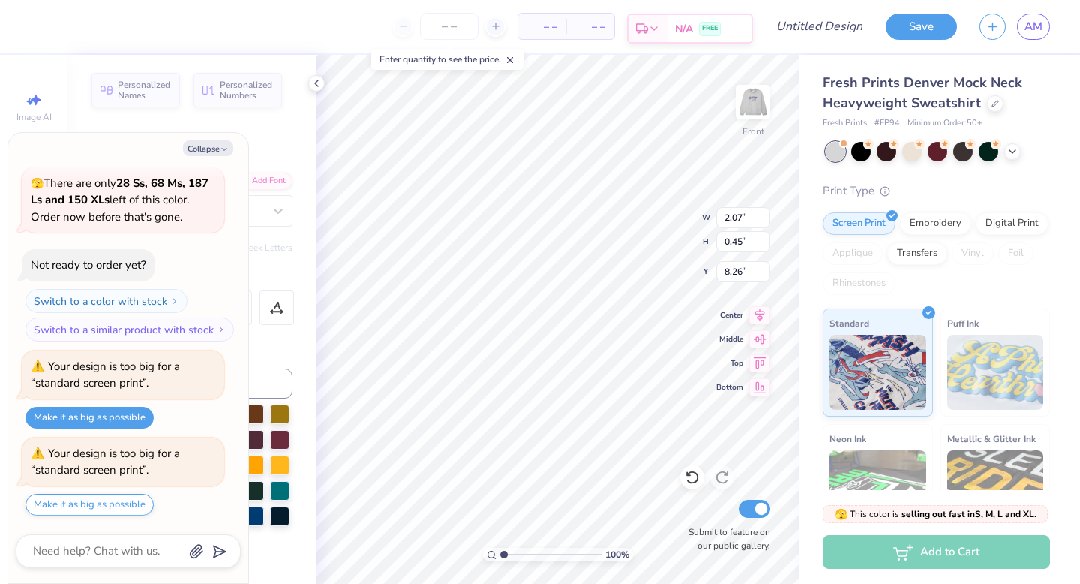
type input "7.23"
type textarea "x"
type input "3.52"
type textarea "x"
type input "10.21"
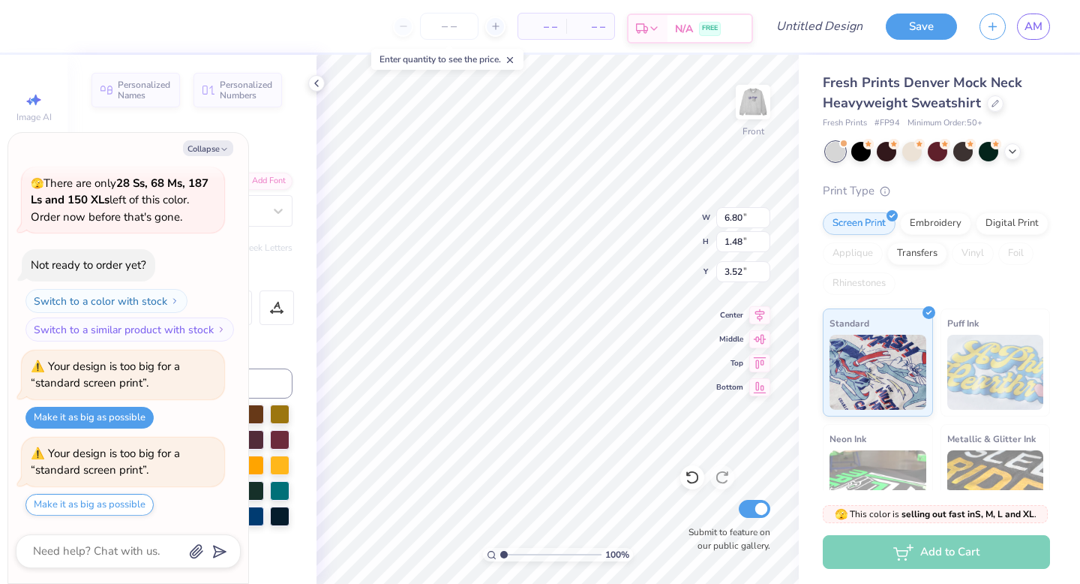
type input "2.22"
type textarea "x"
type textarea "Womanly “To live constantly above snobbery of word or deed; to place scholarshi…"
click at [693, 482] on icon at bounding box center [692, 477] width 15 height 15
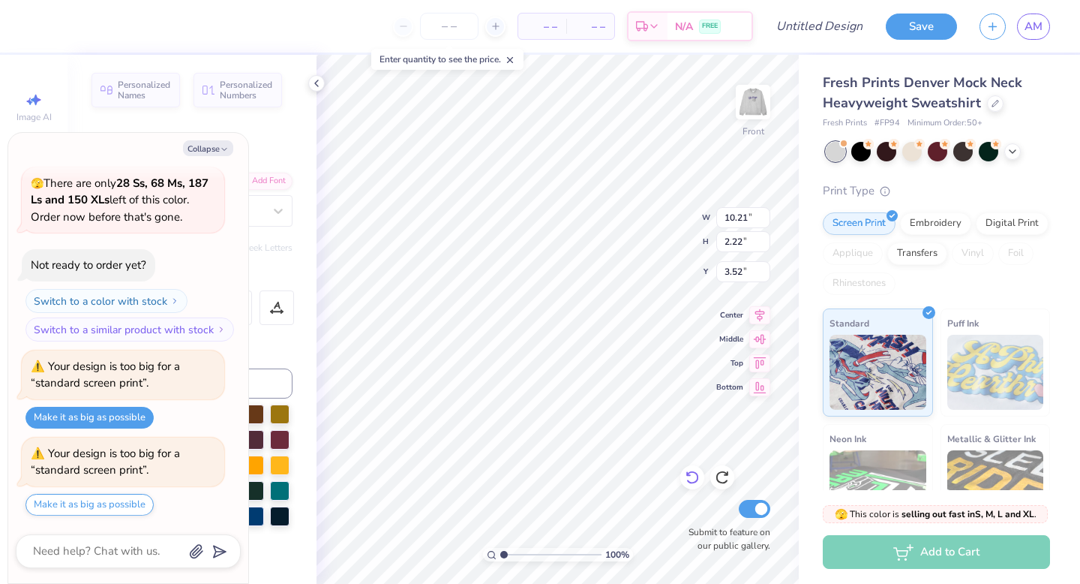
click at [693, 474] on icon at bounding box center [692, 477] width 15 height 15
type textarea "x"
type input "6.80"
type input "1.48"
click at [728, 479] on icon at bounding box center [722, 477] width 15 height 15
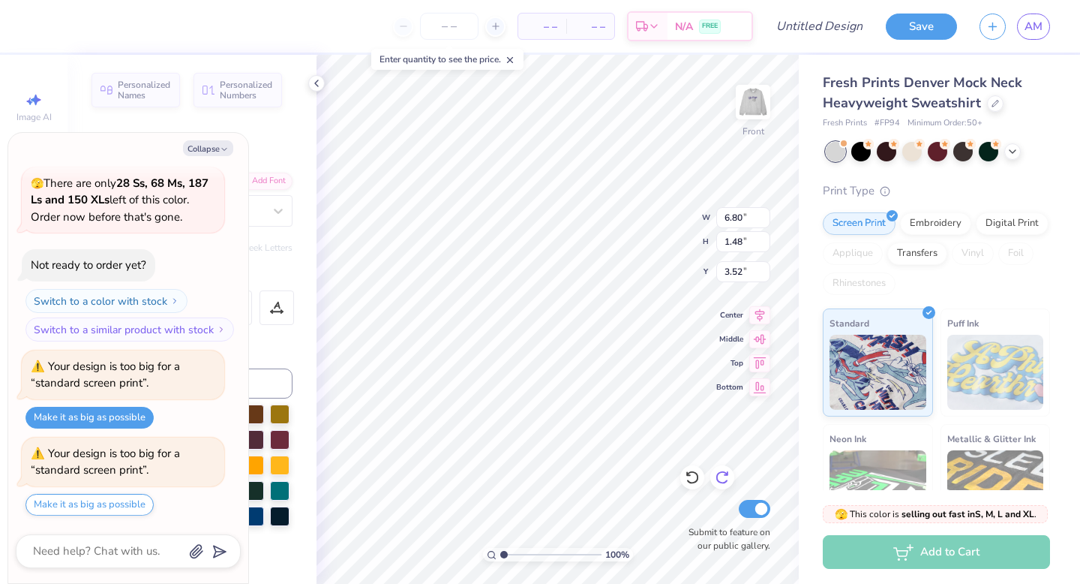
type textarea "x"
type input "10.21"
type input "2.22"
click at [208, 153] on button "Collapse" at bounding box center [208, 148] width 50 height 16
type textarea "x"
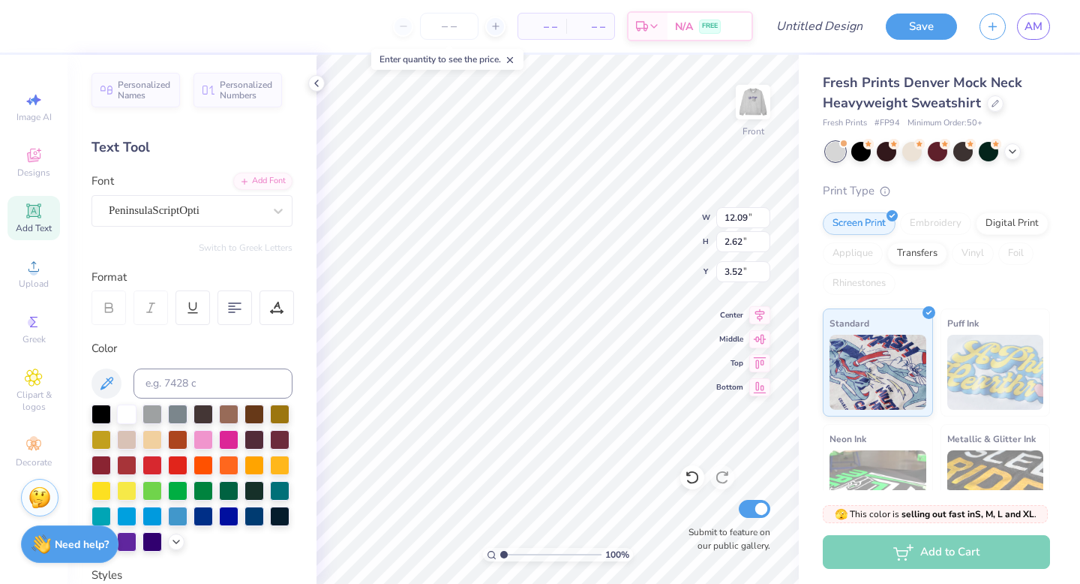
type input "12.09"
type input "2.62"
type input "3.45"
type input "11.78"
click at [31, 215] on icon at bounding box center [33, 210] width 11 height 11
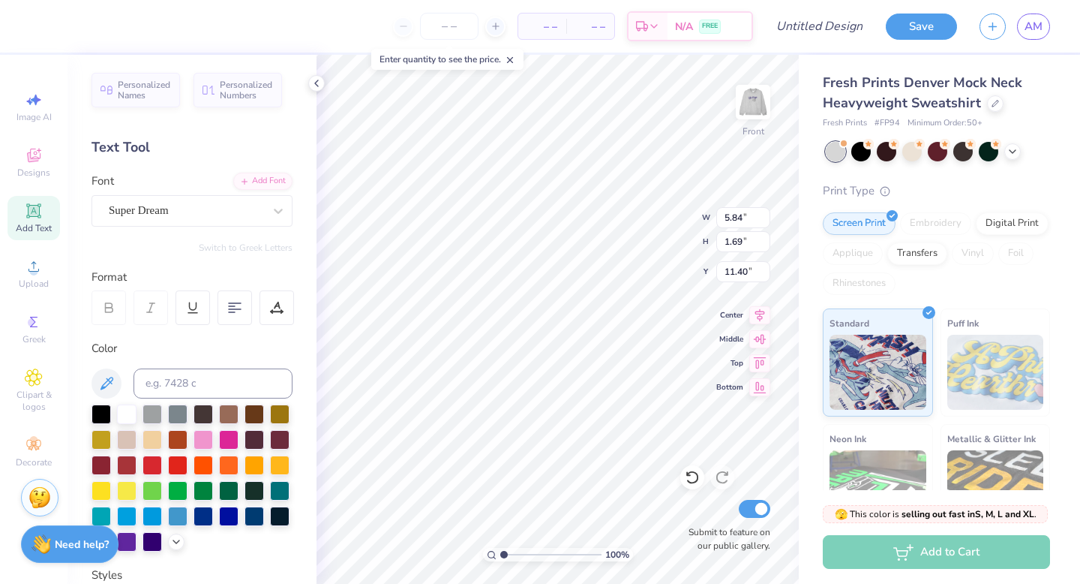
scroll to position [0, 0]
type textarea "Discour"
type input "8.61"
click at [230, 214] on div "Super Dream" at bounding box center [186, 210] width 158 height 23
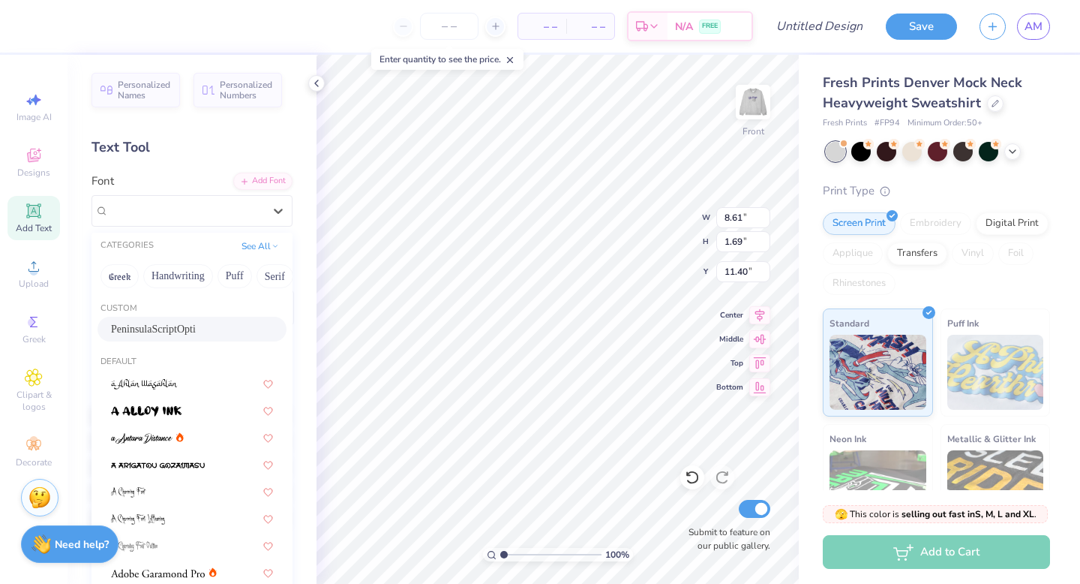
click at [179, 330] on div "PeninsulaScriptOpti" at bounding box center [192, 329] width 162 height 16
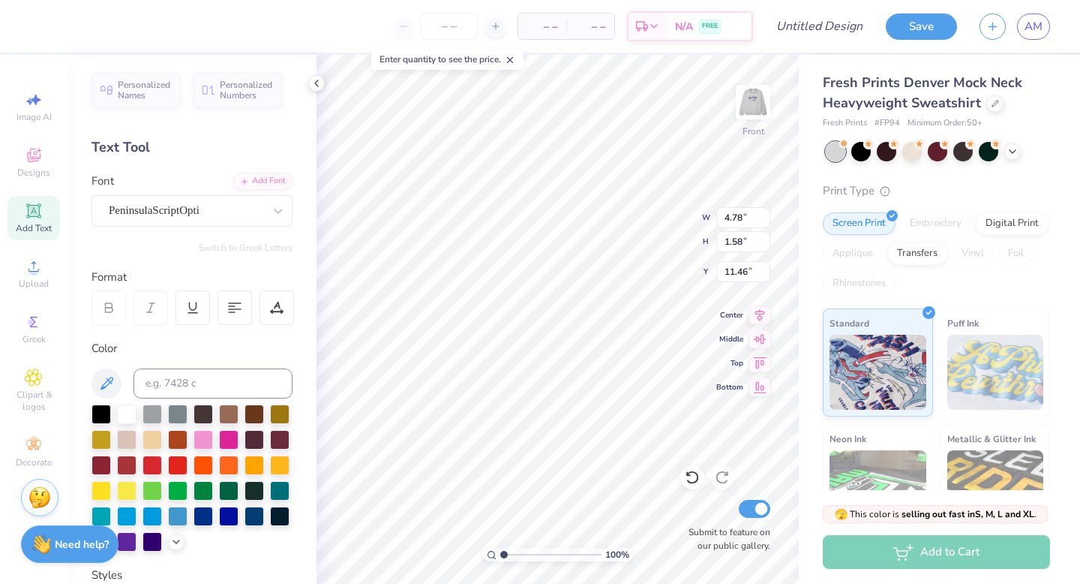
type input "14.74"
type textarea "Discouraged Never"
click at [151, 544] on div at bounding box center [153, 540] width 20 height 20
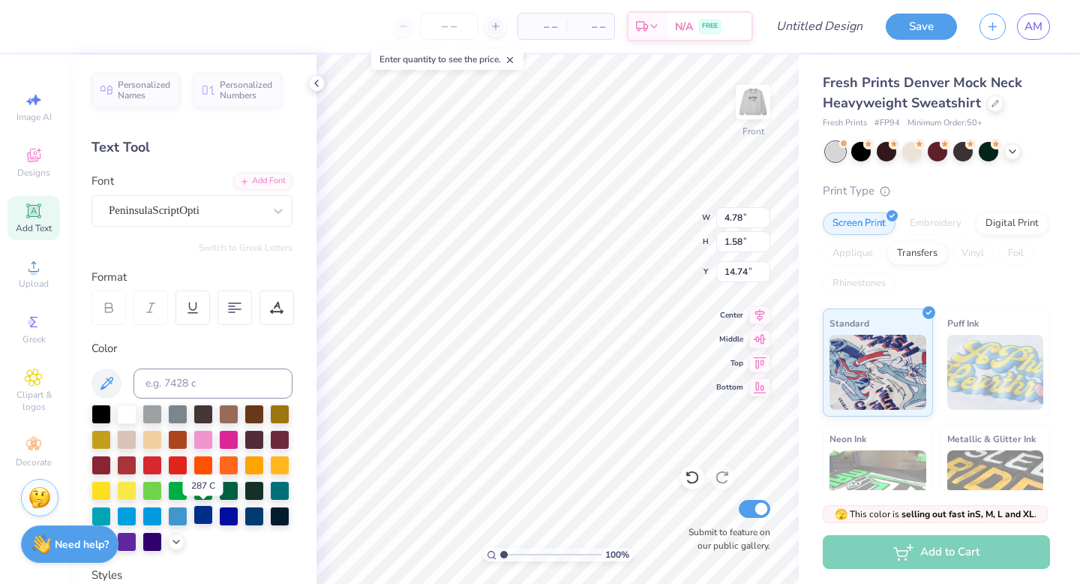
click at [203, 515] on div at bounding box center [204, 515] width 20 height 20
type input "12.09"
type input "2.62"
type input "11.77"
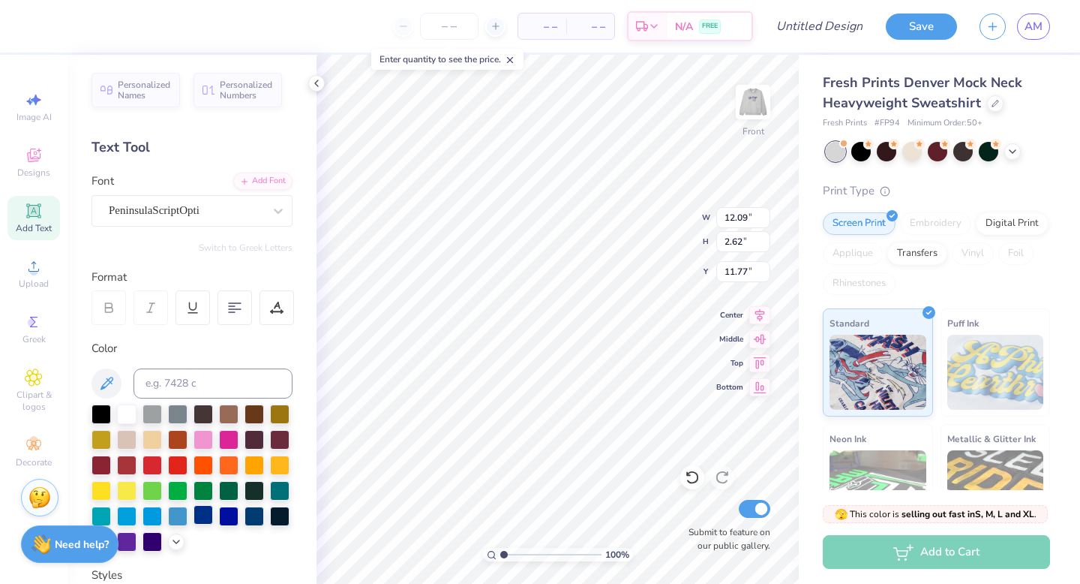
click at [199, 517] on div at bounding box center [204, 515] width 20 height 20
type input "9.49"
type input "1.91"
type input "14.75"
type input "14.39"
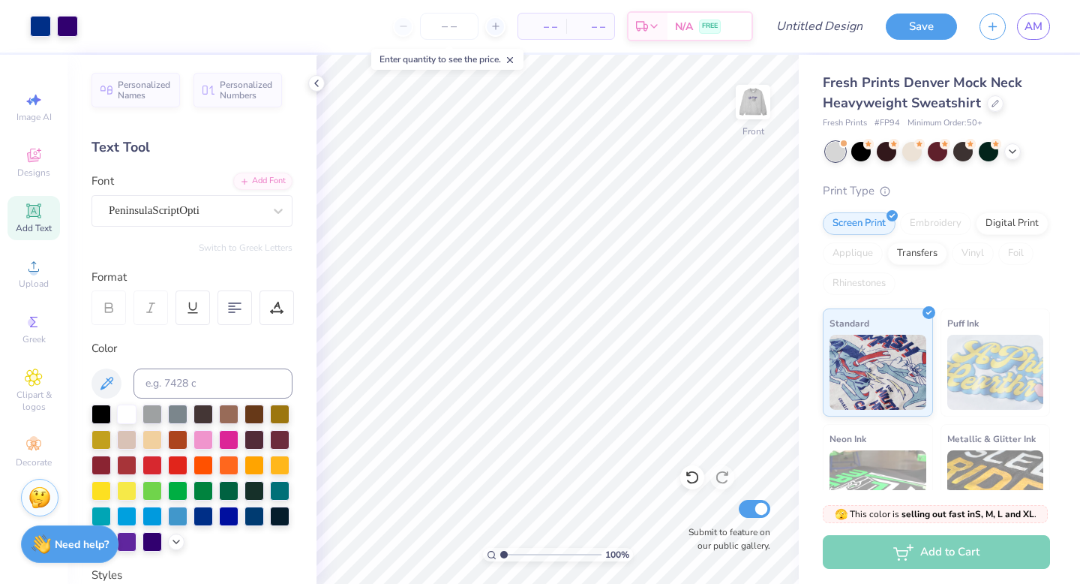
click at [41, 226] on span "Add Text" at bounding box center [34, 228] width 36 height 12
type textarea "since 1895"
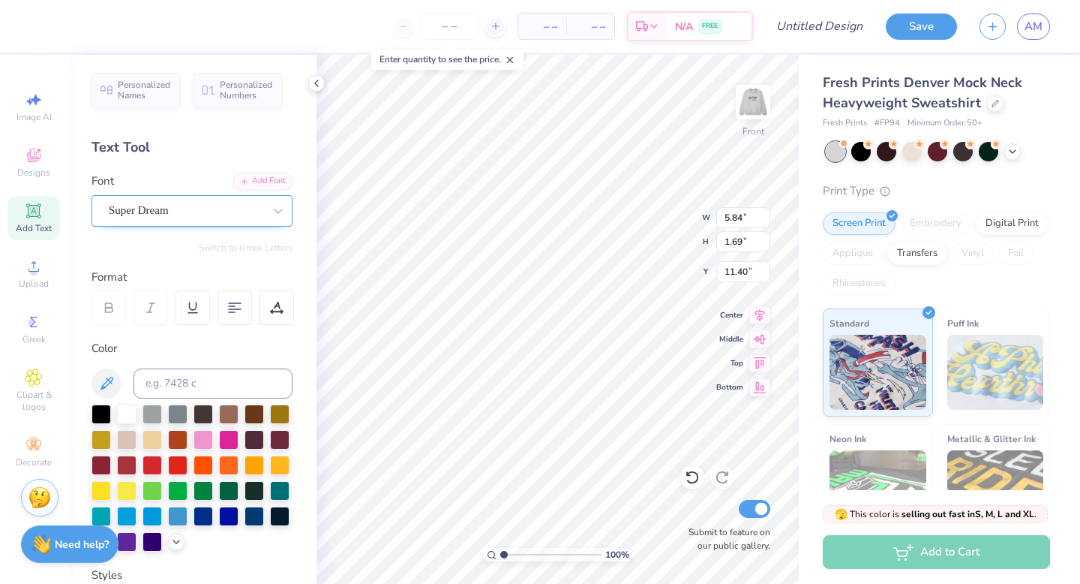
click at [218, 210] on div "Super Dream" at bounding box center [186, 210] width 158 height 23
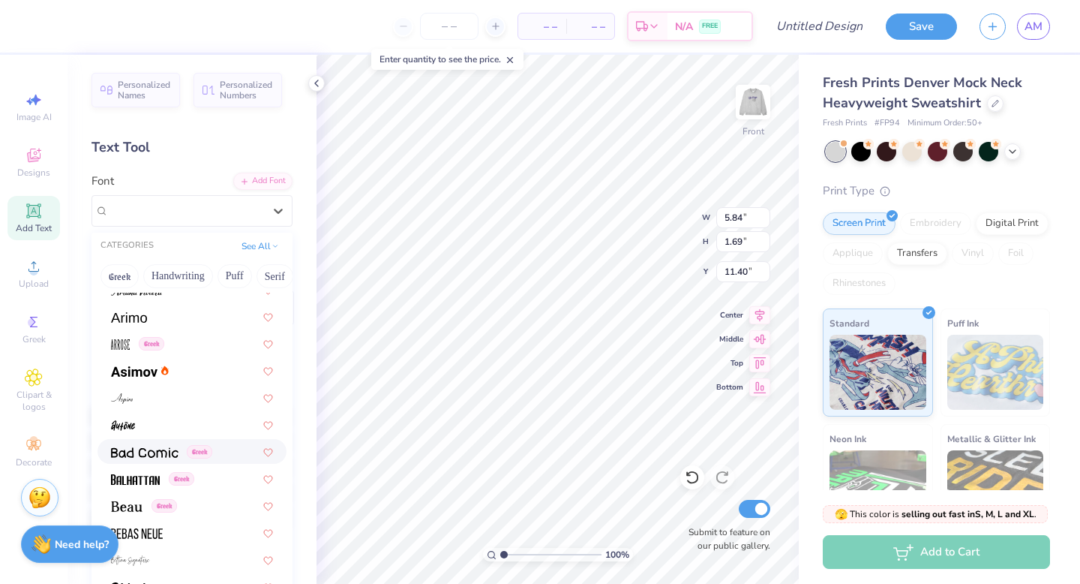
scroll to position [560, 0]
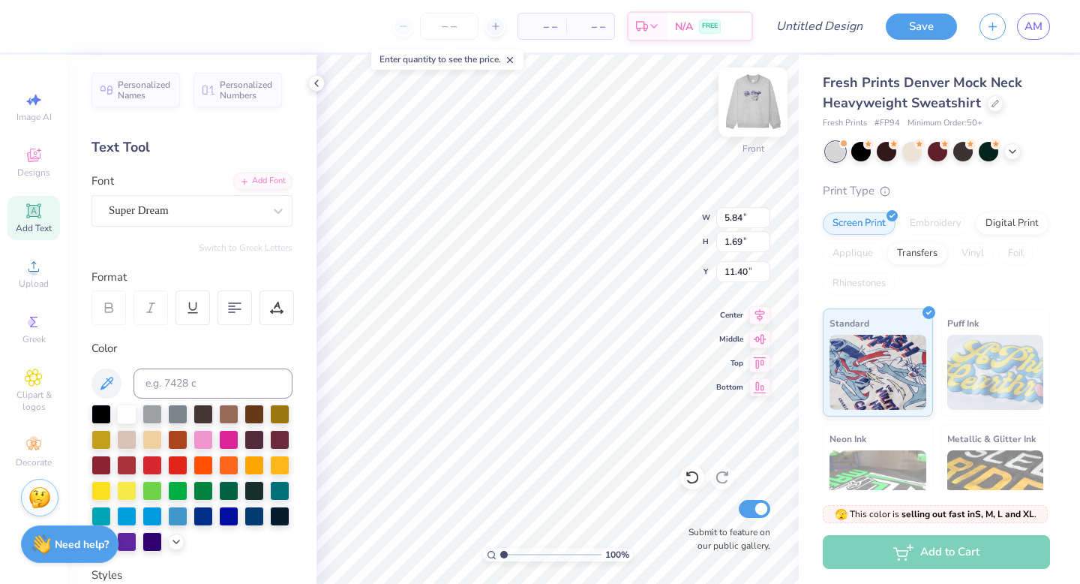
click at [753, 93] on img at bounding box center [753, 102] width 60 height 60
type input "11.74"
type input "1.70"
click at [744, 110] on img at bounding box center [753, 102] width 60 height 60
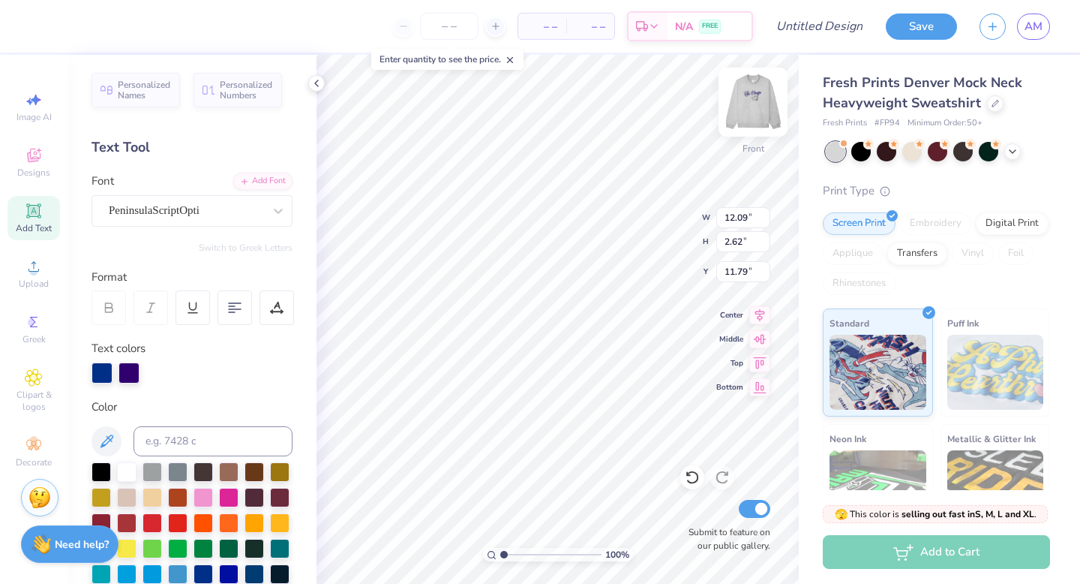
type input "11.74"
type input "1.70"
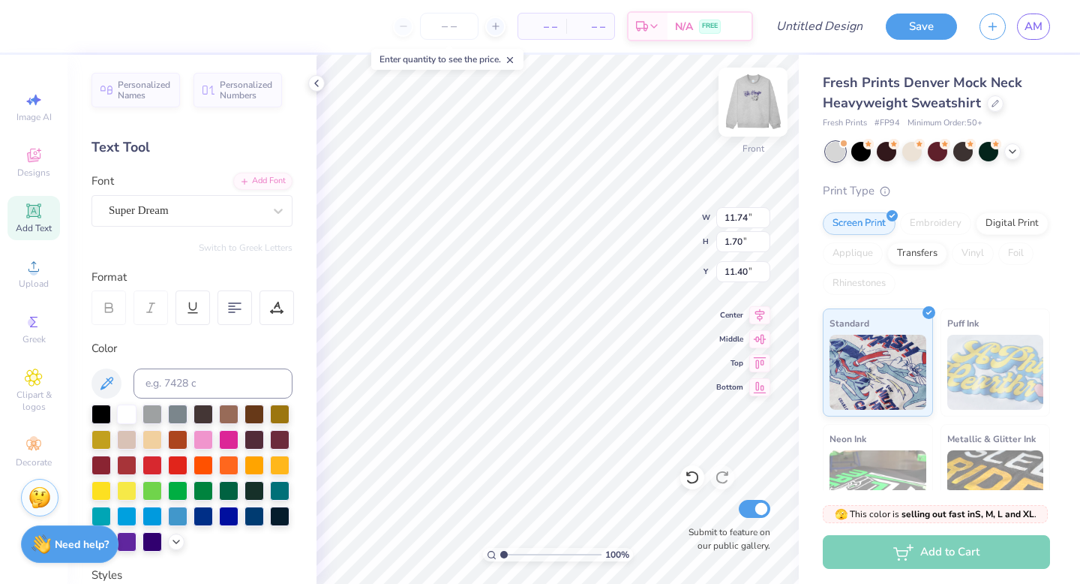
type input "16.62"
type input "9.49"
type input "1.91"
type input "14.41"
type input "10.80"
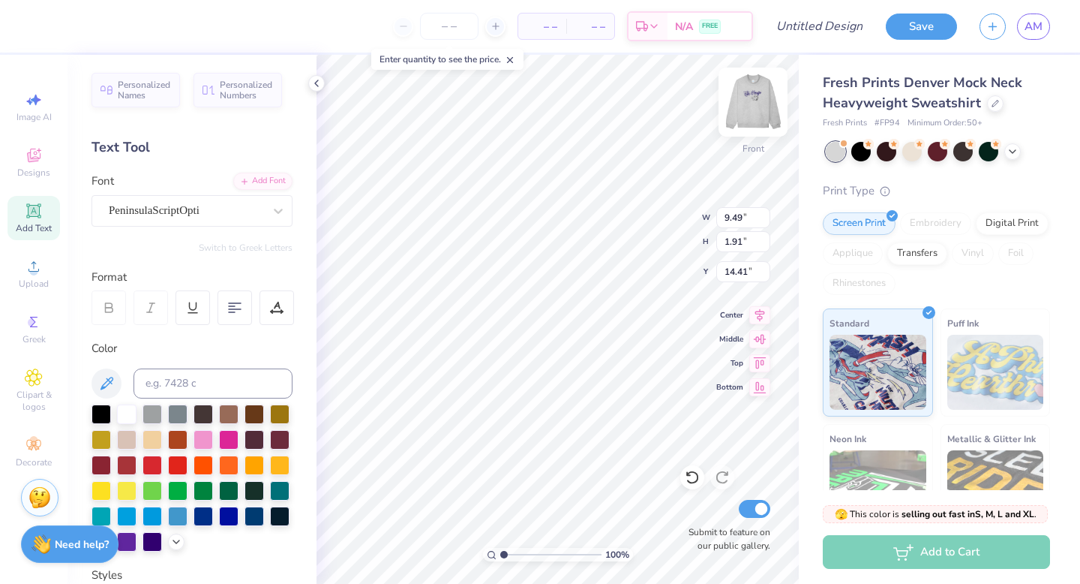
type input "2.17"
type input "14.15"
type input "7.71"
type input "1.12"
type input "20.67"
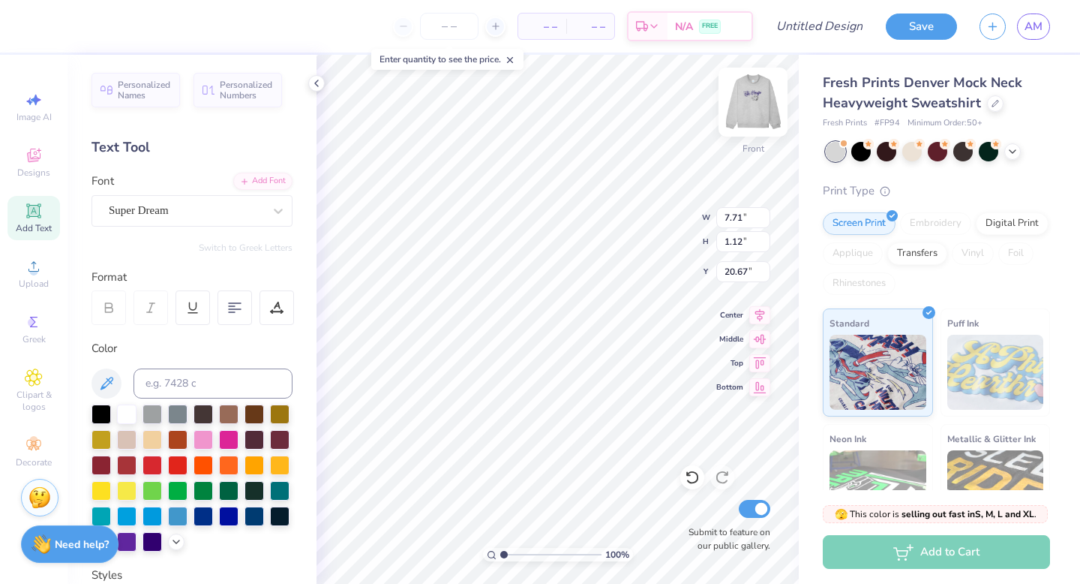
type input "10.80"
type input "2.17"
type input "14.15"
type input "12.24"
type input "2.46"
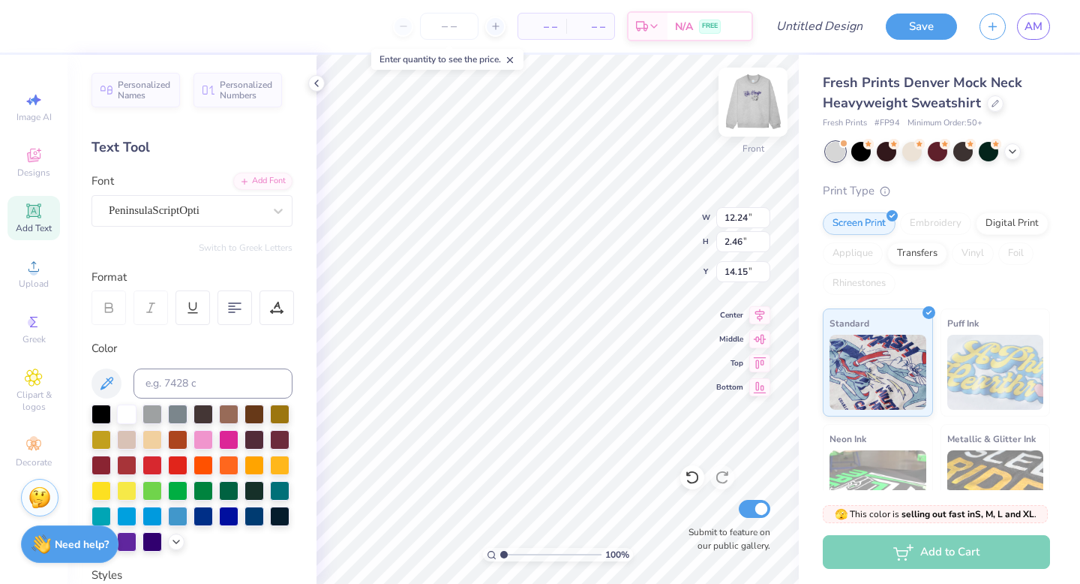
type input "14.17"
type input "7.71"
type input "1.12"
type input "20.67"
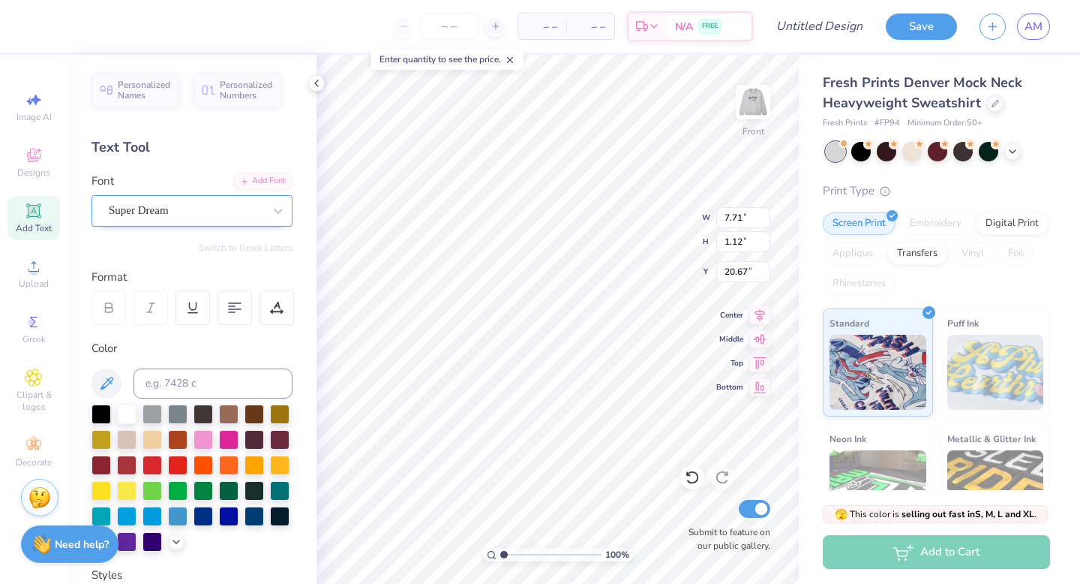
click at [218, 212] on div "Super Dream" at bounding box center [186, 210] width 158 height 23
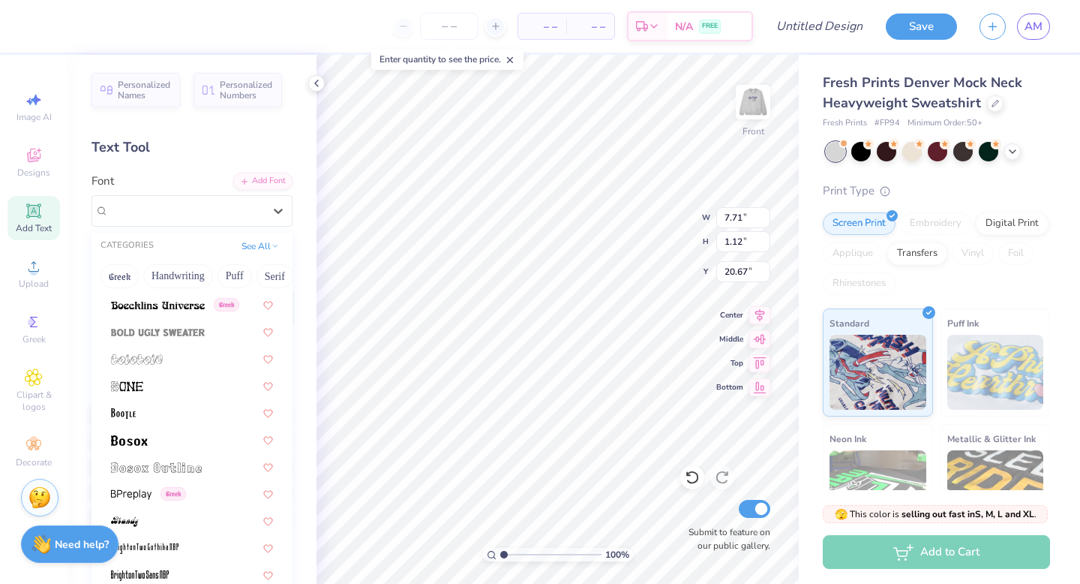
scroll to position [947, 0]
click at [119, 276] on button "Greek" at bounding box center [120, 276] width 38 height 24
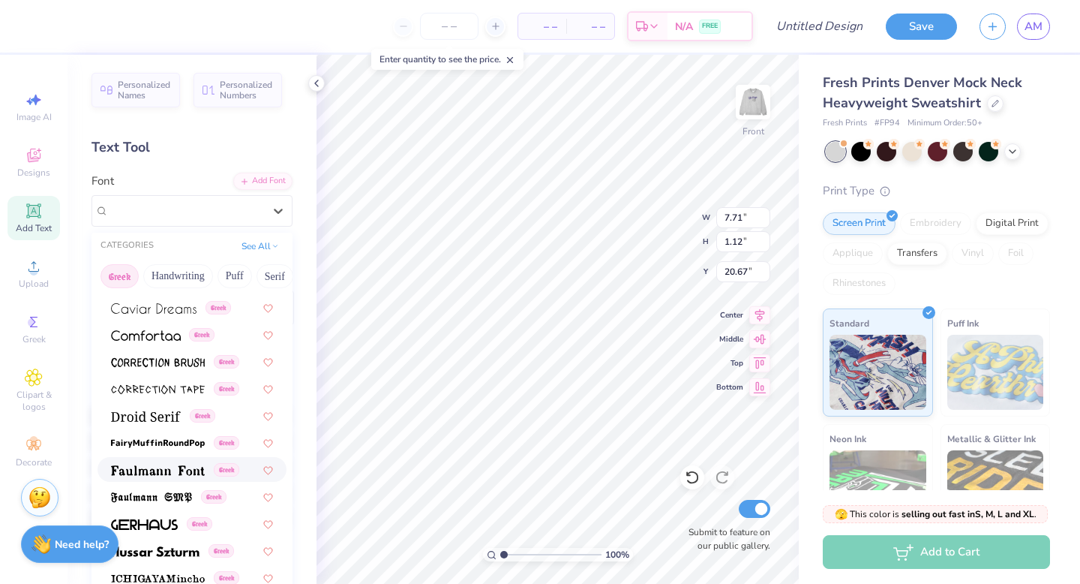
scroll to position [356, 0]
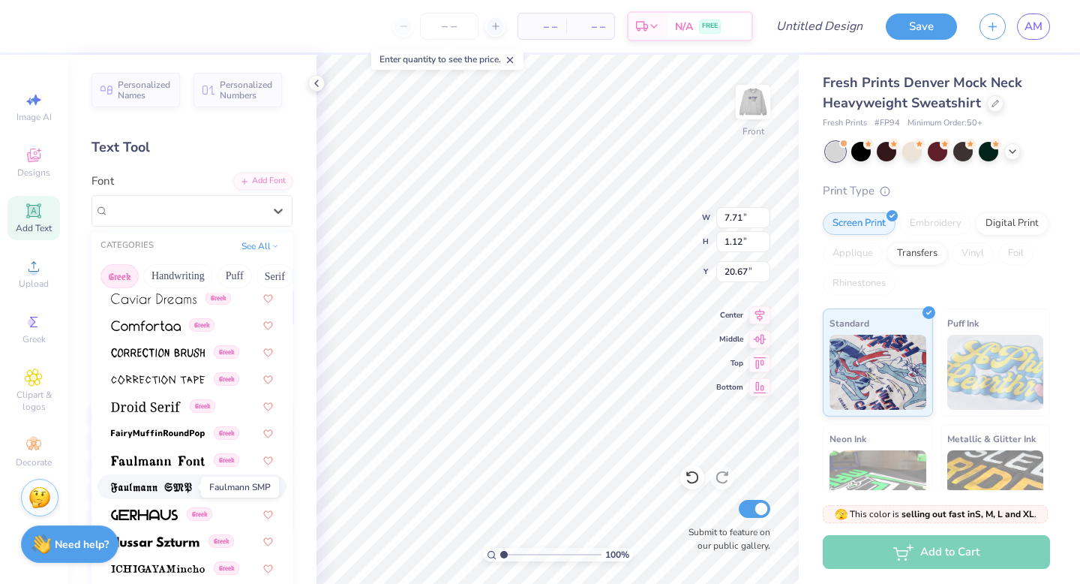
click at [158, 488] on img at bounding box center [151, 487] width 81 height 11
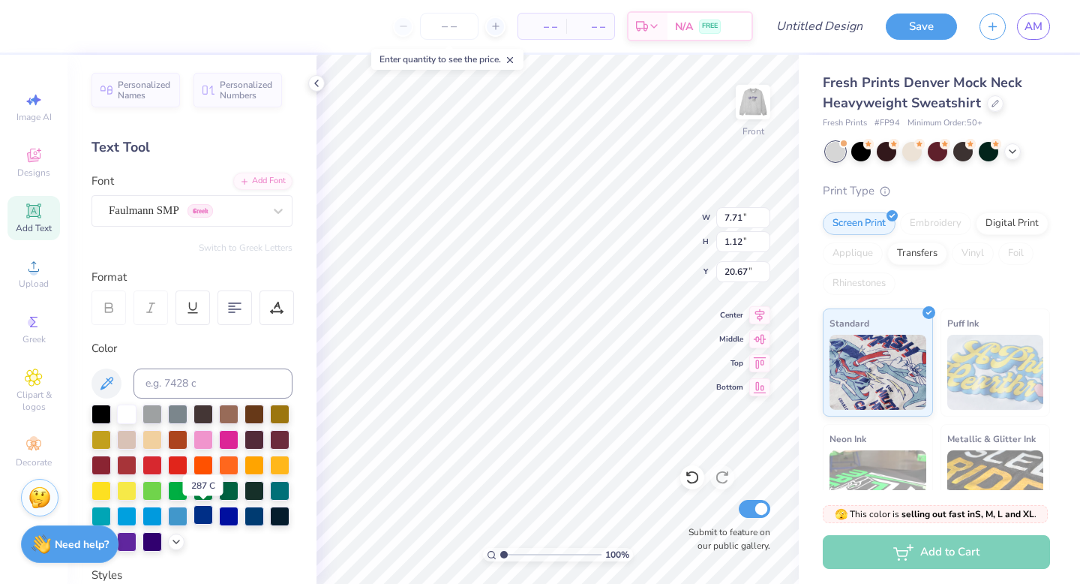
click at [204, 512] on div at bounding box center [204, 515] width 20 height 20
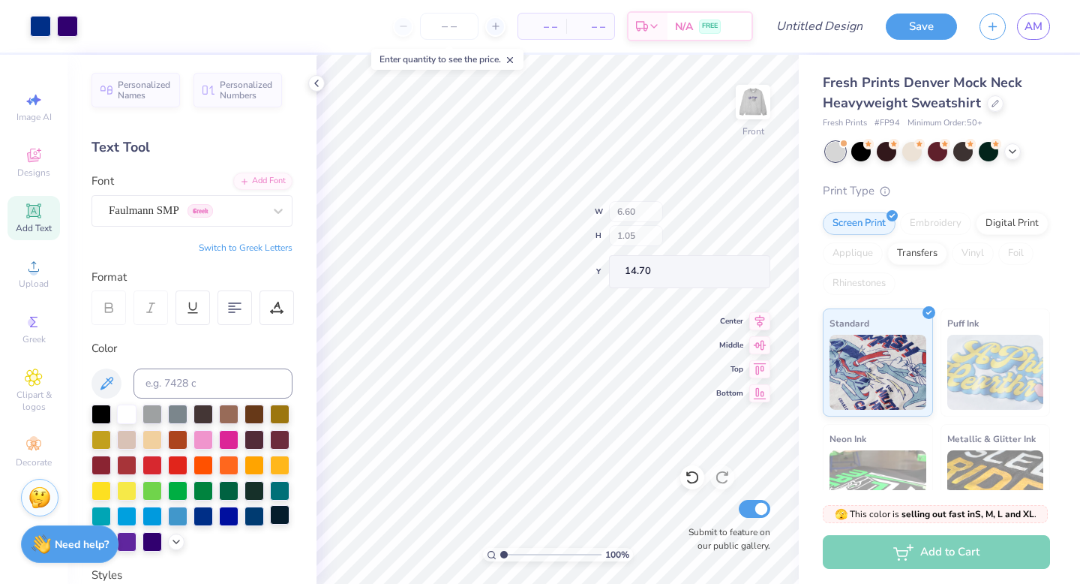
type input "14.70"
type input "16.52"
type input "14.88"
type textarea "k"
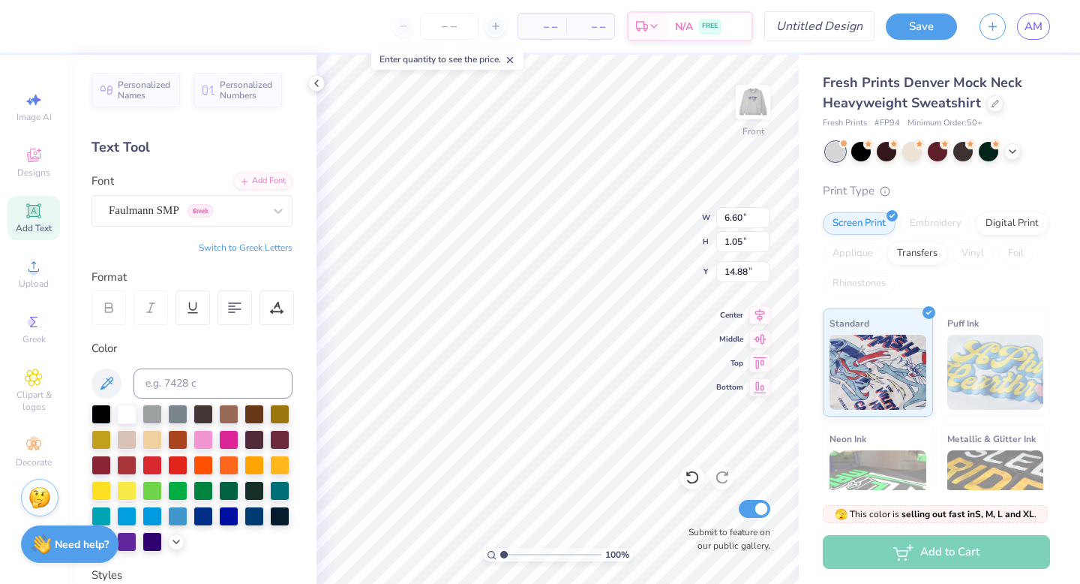
type textarea "k"
type textarea "Kappa Alpha"
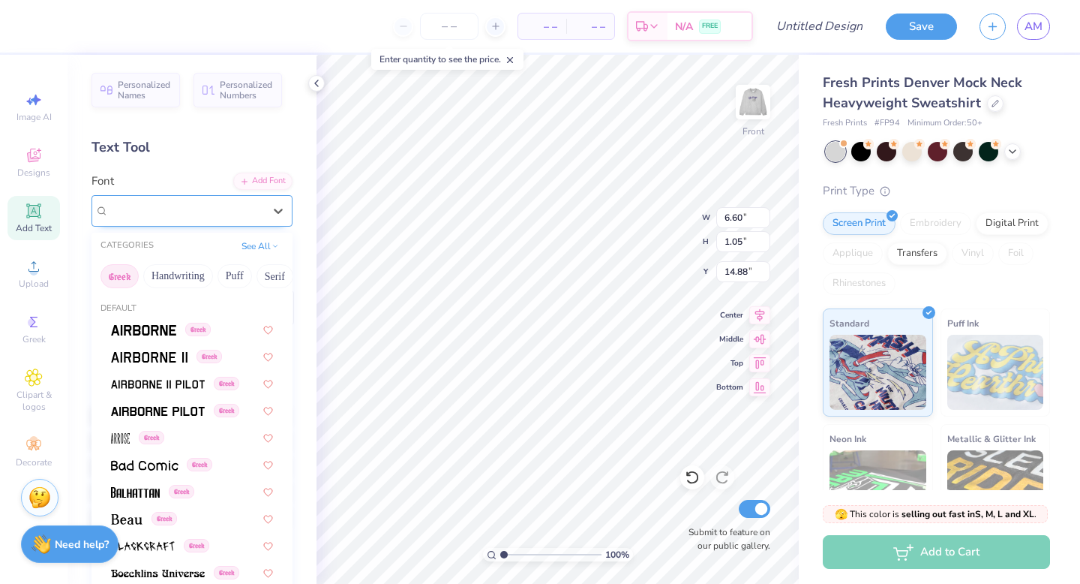
click at [259, 216] on div "Faulmann SMP Greek" at bounding box center [186, 210] width 158 height 23
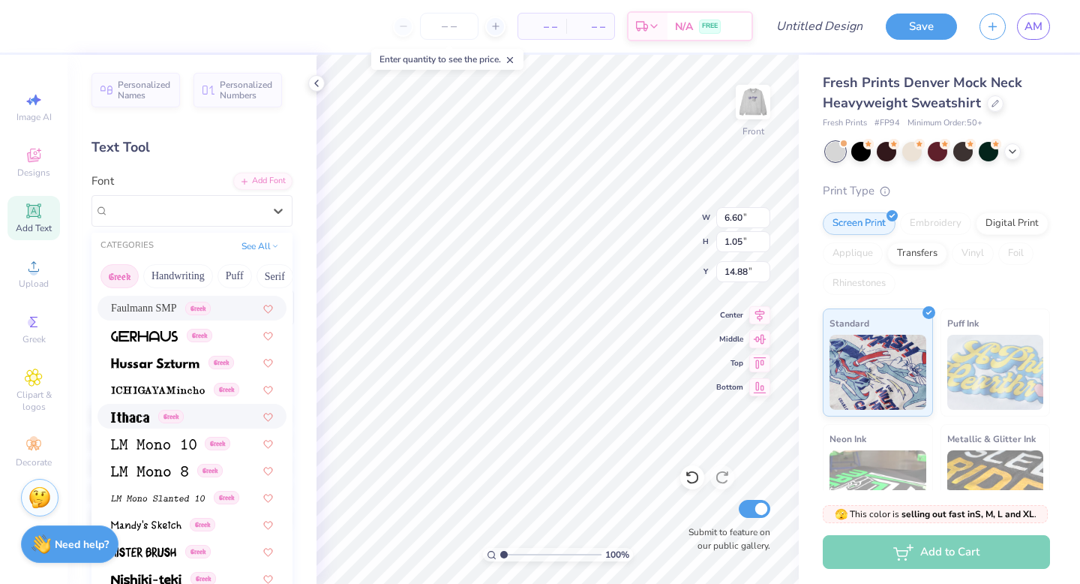
scroll to position [539, 0]
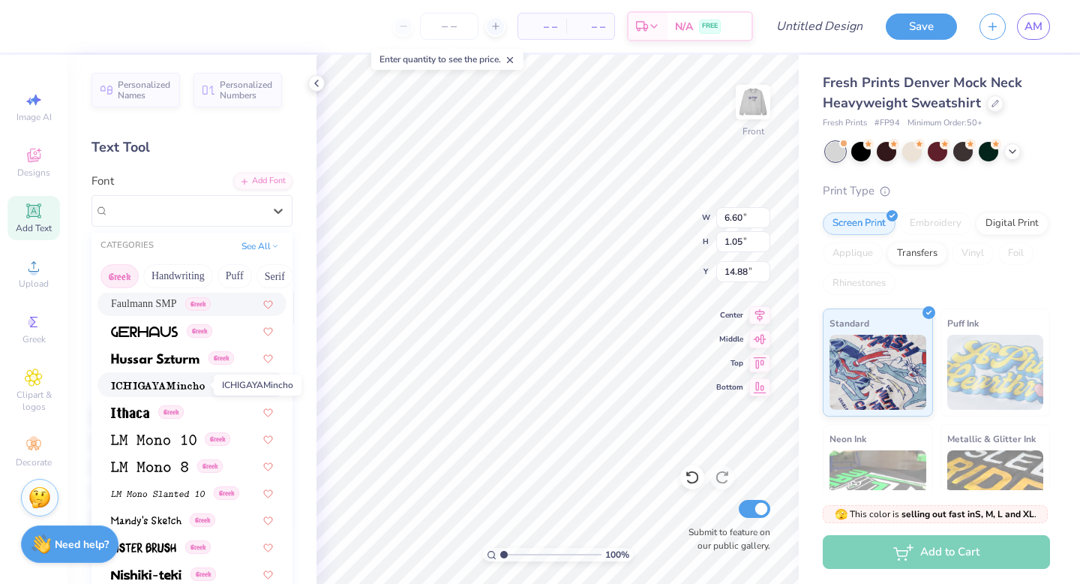
click at [148, 389] on img at bounding box center [158, 385] width 94 height 11
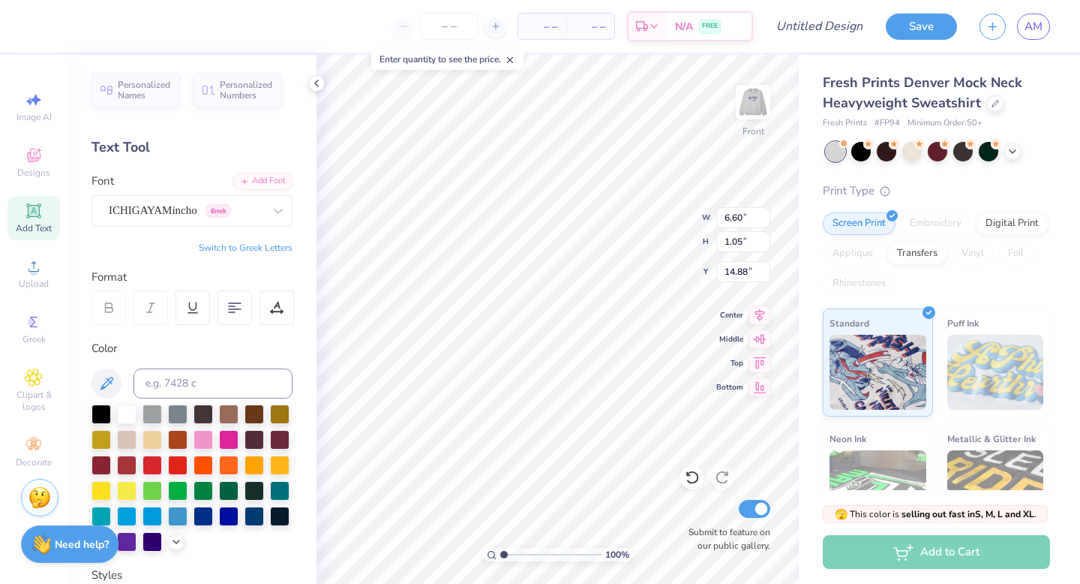
scroll to position [0, 1]
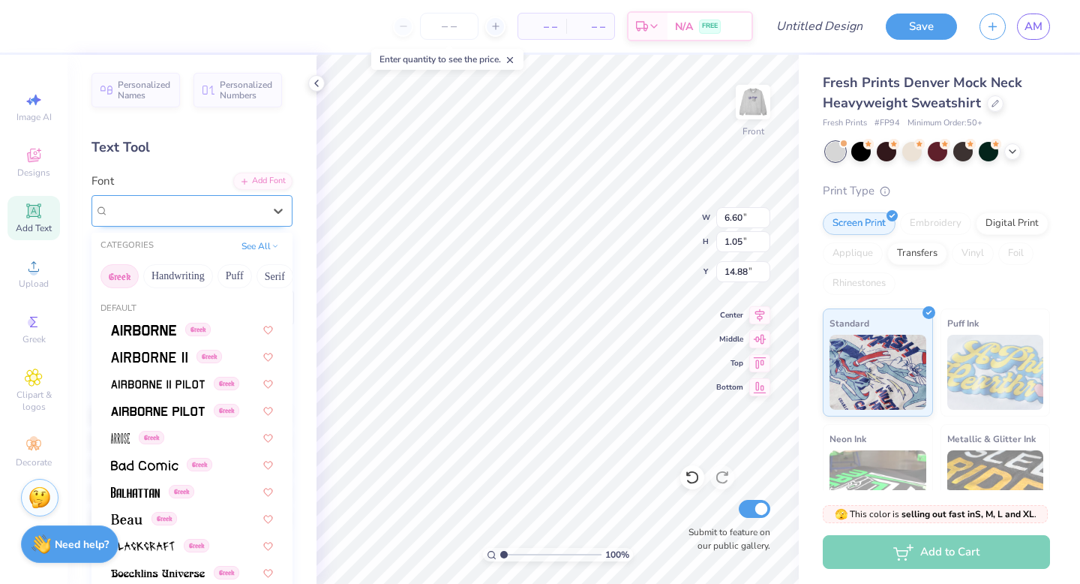
click at [173, 216] on div "ICHIGAYAMincho Greek" at bounding box center [186, 210] width 158 height 23
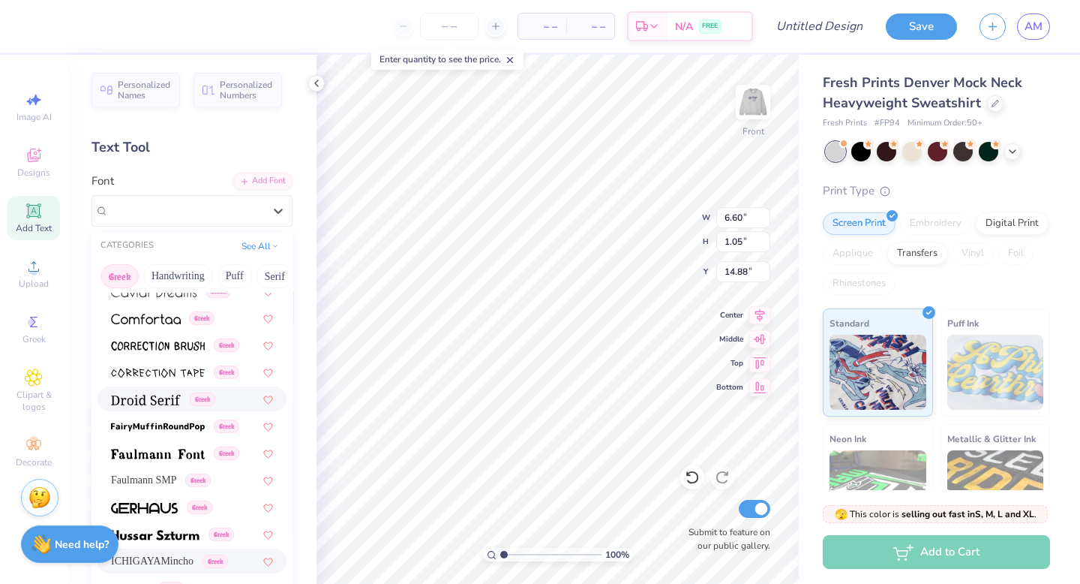
scroll to position [407, 0]
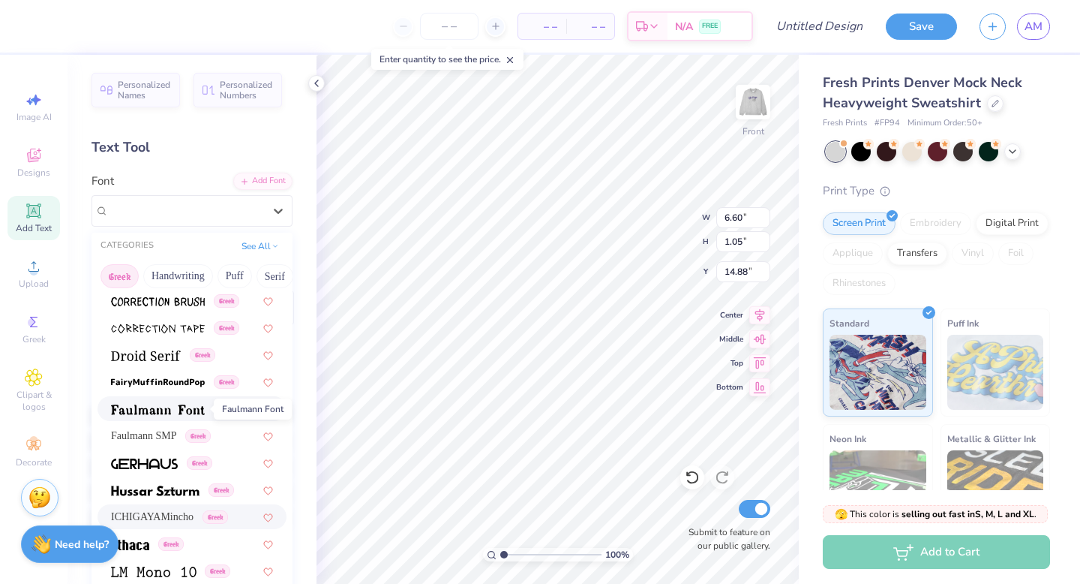
click at [165, 411] on img at bounding box center [158, 409] width 94 height 11
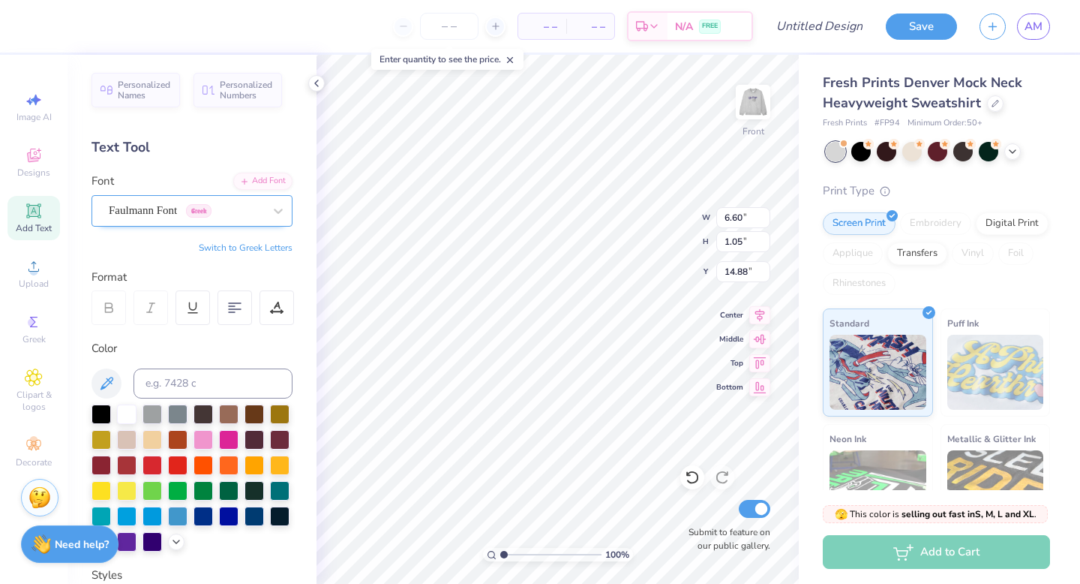
click at [254, 209] on div "Faulmann Font Greek" at bounding box center [186, 210] width 158 height 23
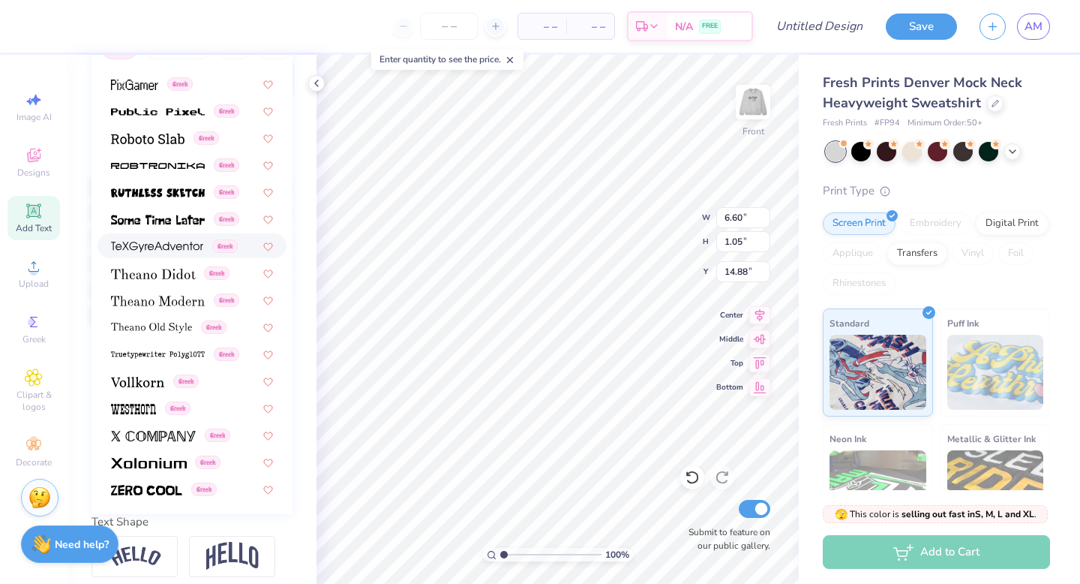
scroll to position [220, 0]
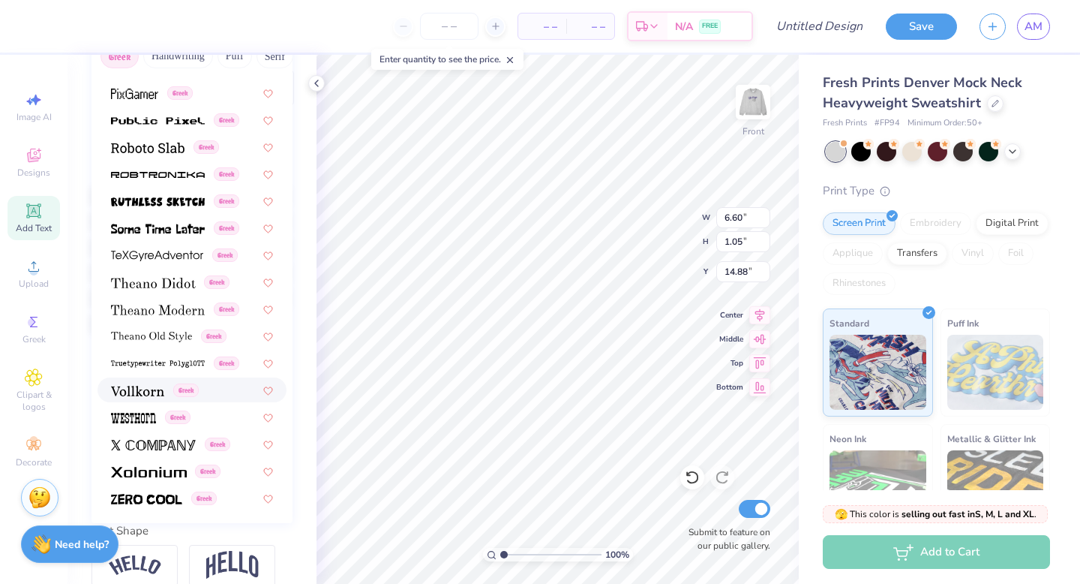
click at [137, 399] on div "Greek" at bounding box center [192, 389] width 189 height 25
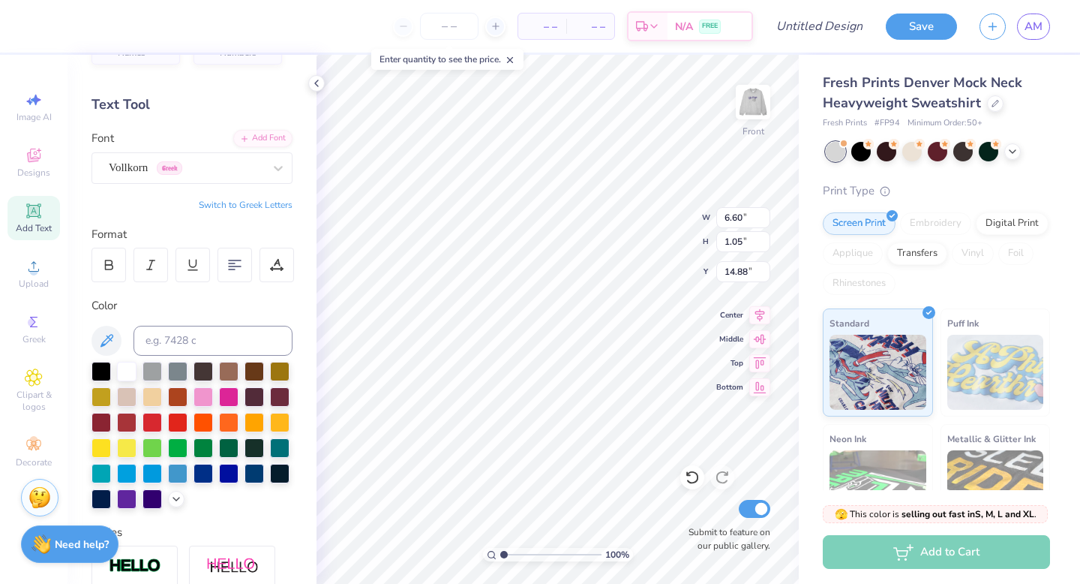
scroll to position [0, 0]
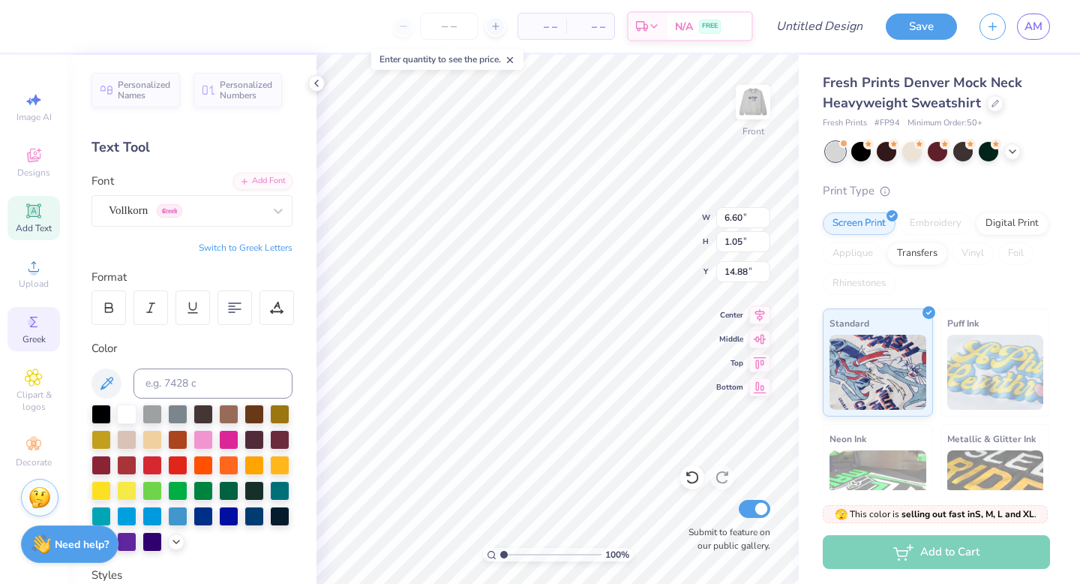
click at [27, 334] on span "Greek" at bounding box center [34, 339] width 23 height 12
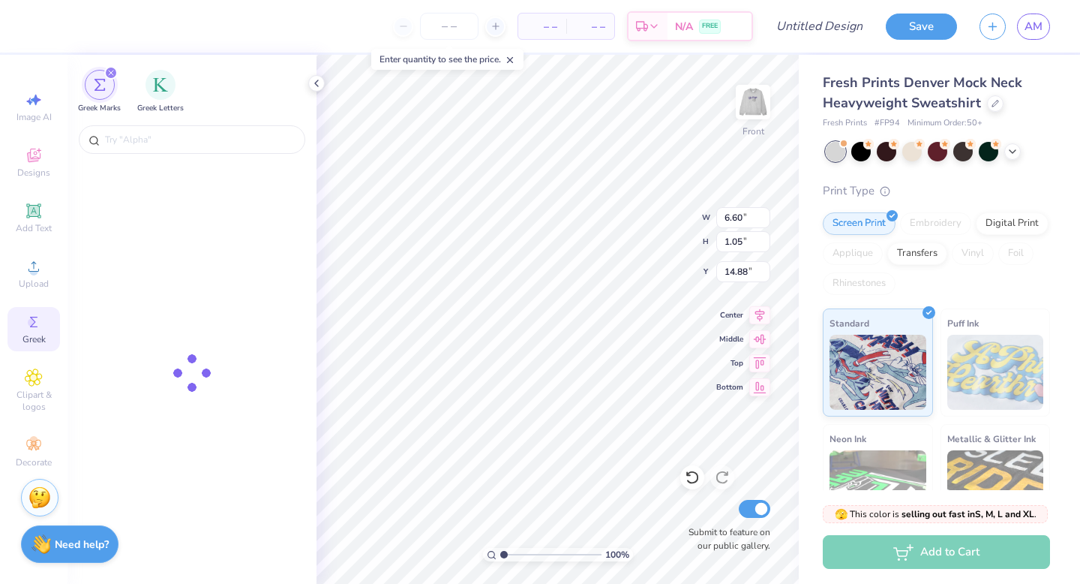
type input "8.86"
type input "1.53"
type input "14.65"
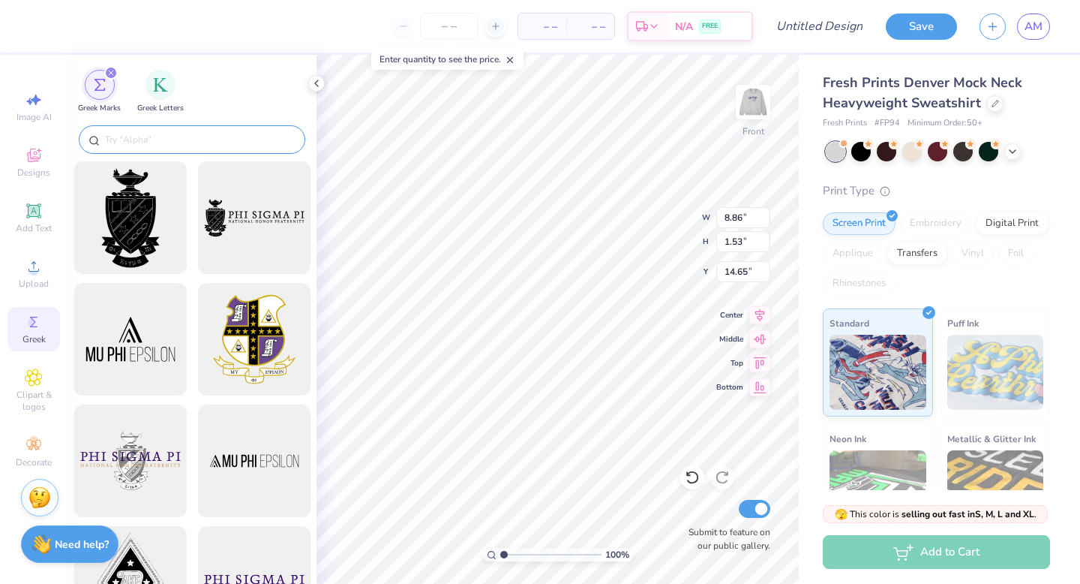
click at [137, 141] on input "text" at bounding box center [200, 139] width 192 height 15
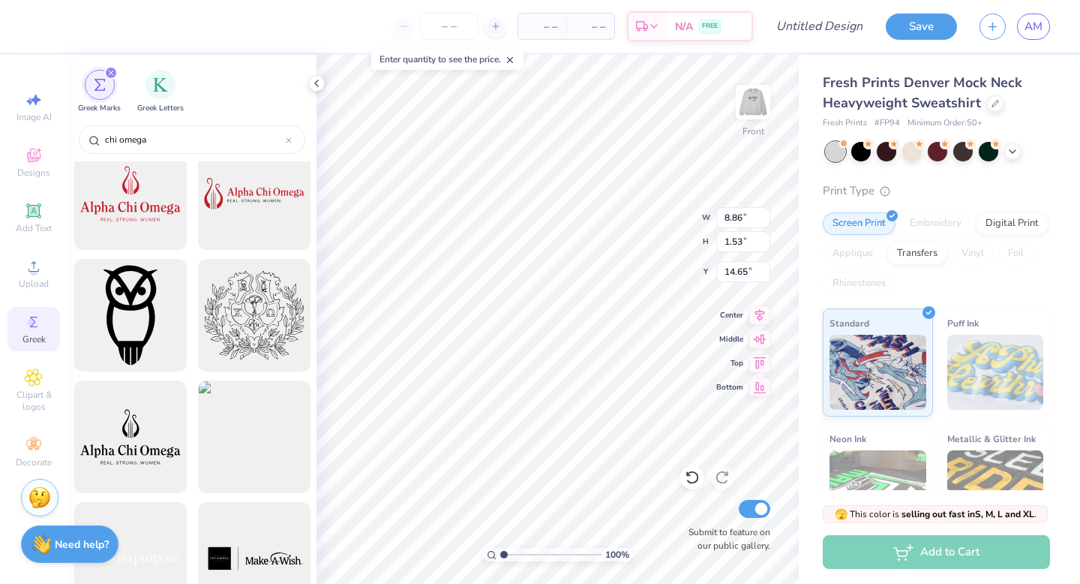
scroll to position [26, 0]
type input "chi omega"
type input "5.86"
type input "1.01"
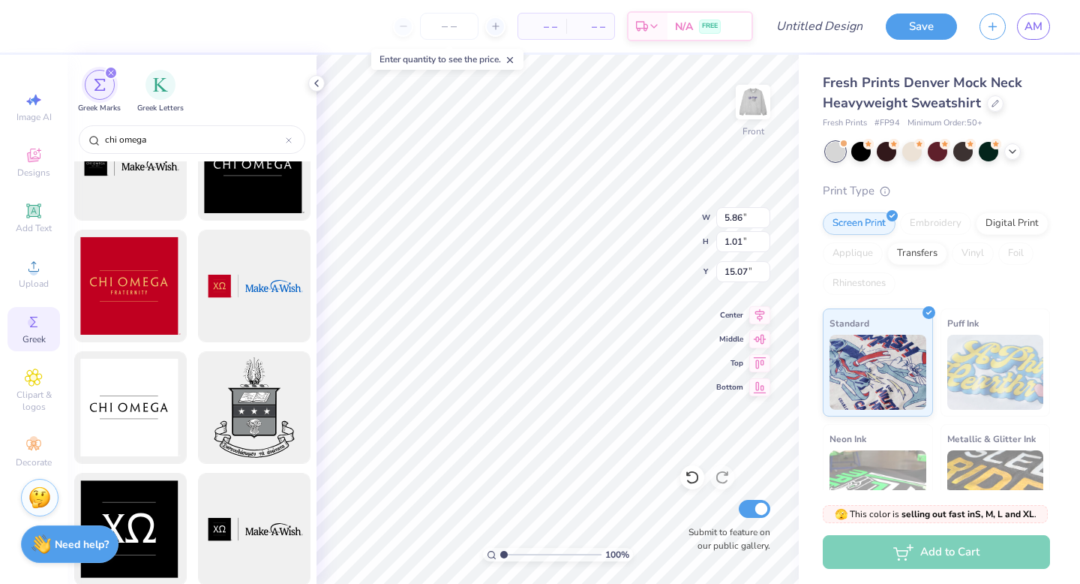
scroll to position [787, 0]
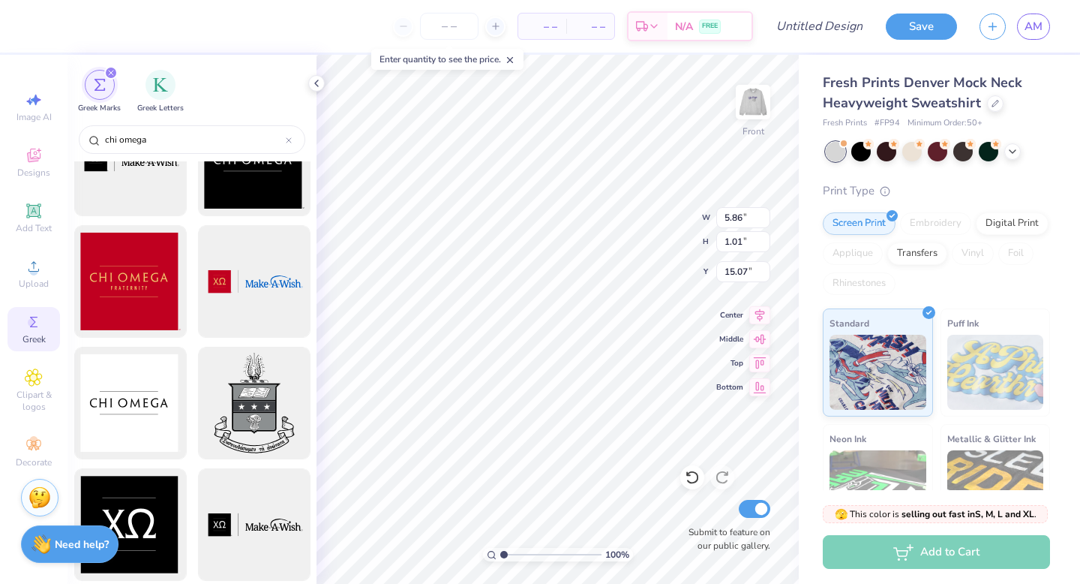
type input "14.85"
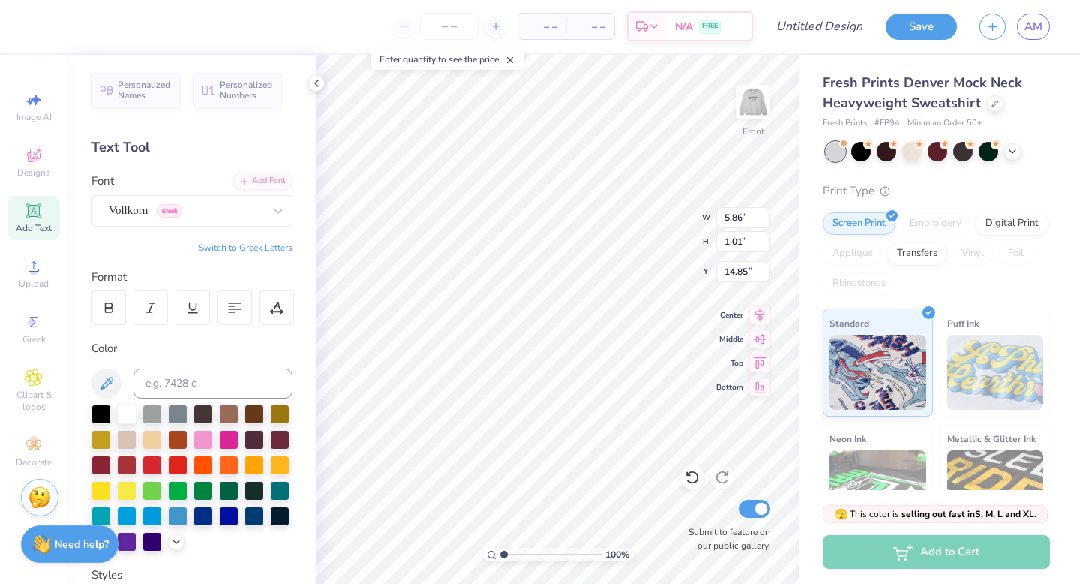
scroll to position [0, 2]
type textarea "est. 1895"
type input "2.20"
type input "0.51"
type input "15.27"
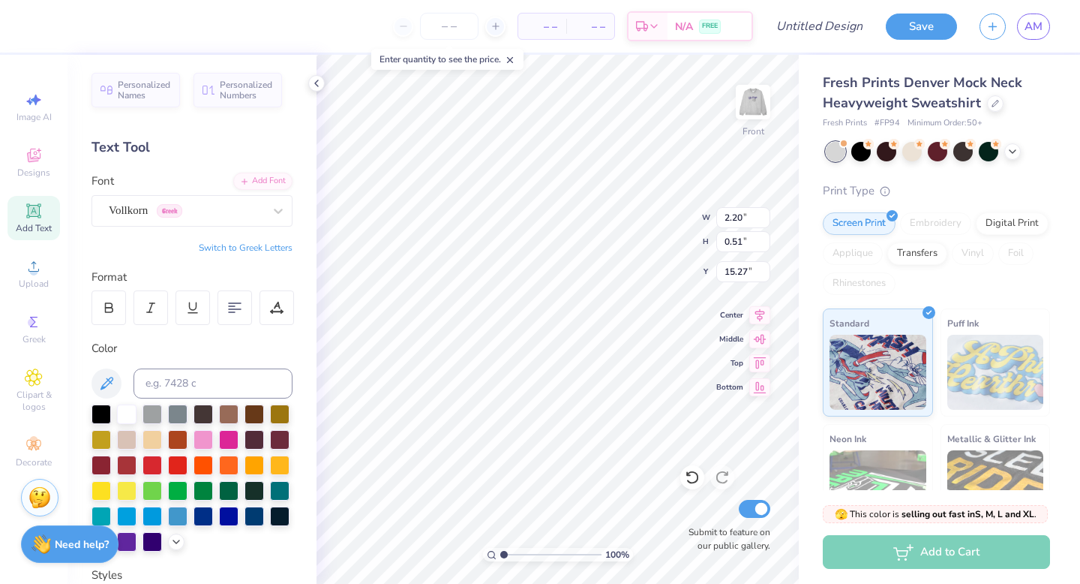
type input "12.24"
type input "2.46"
type input "15.86"
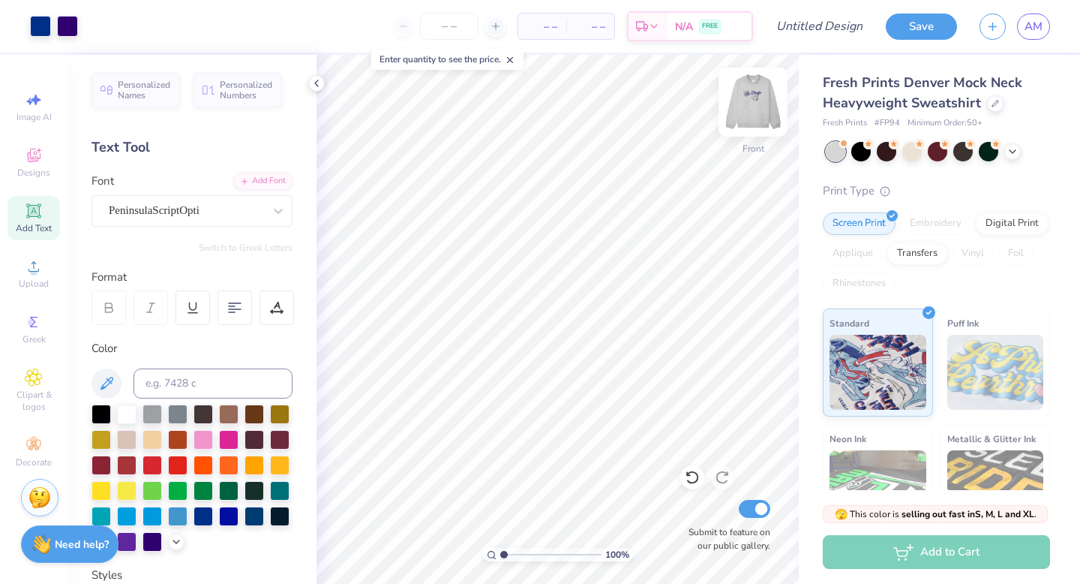
click at [752, 101] on img at bounding box center [753, 102] width 60 height 60
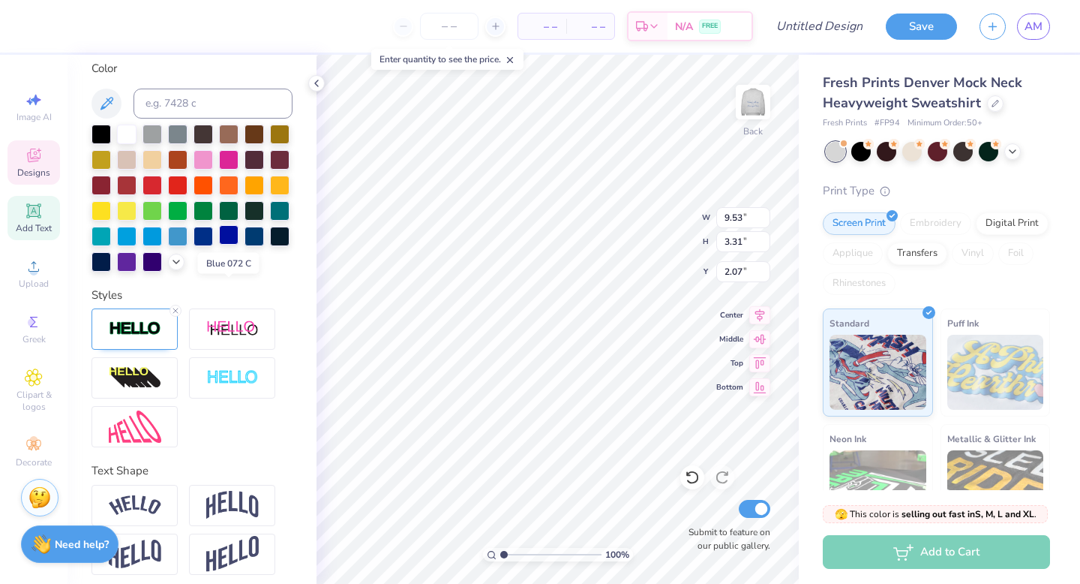
scroll to position [288, 0]
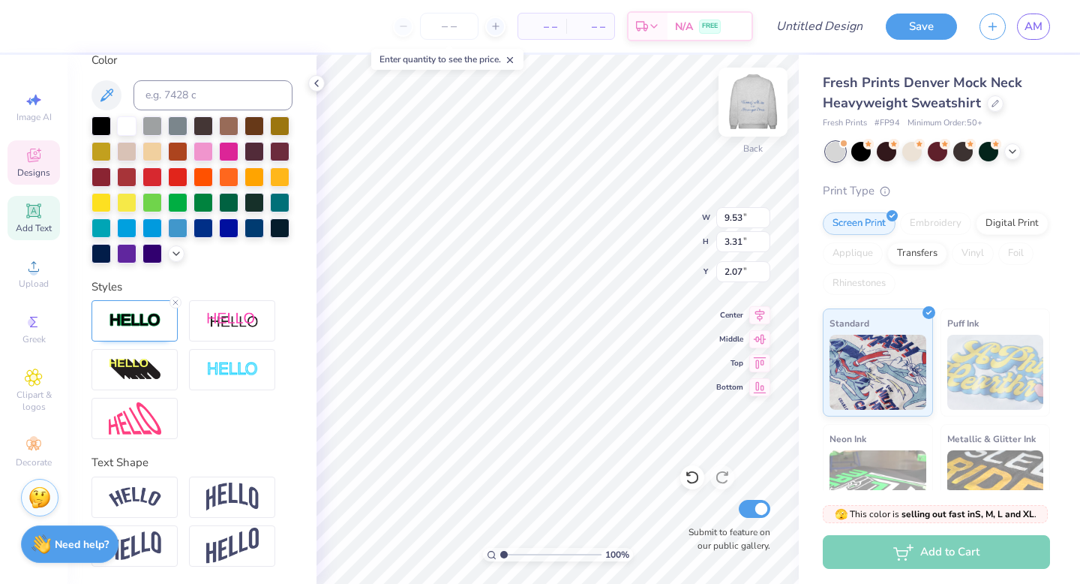
click at [744, 105] on img at bounding box center [753, 102] width 60 height 60
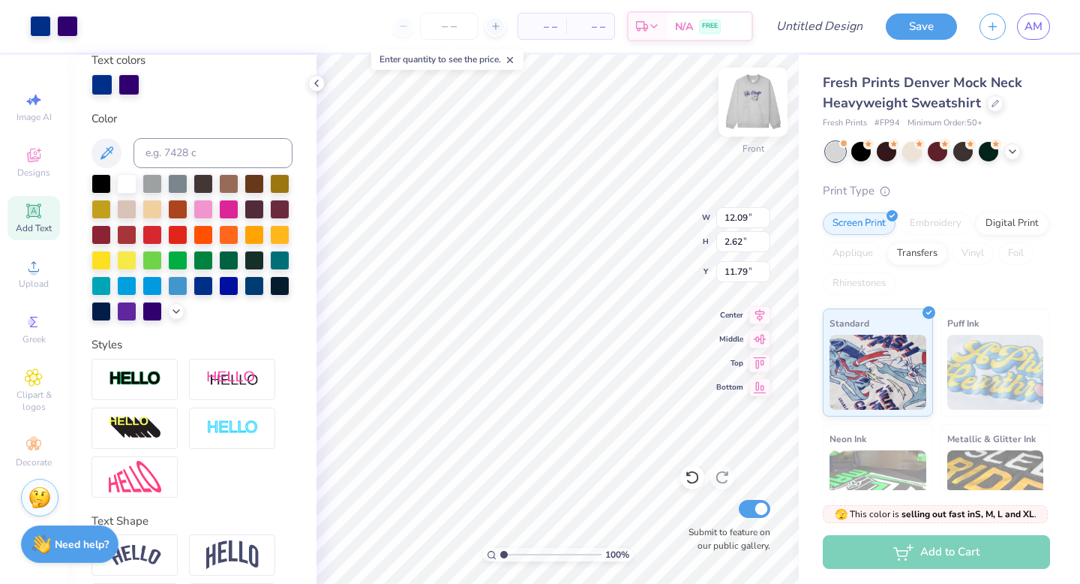
scroll to position [347, 0]
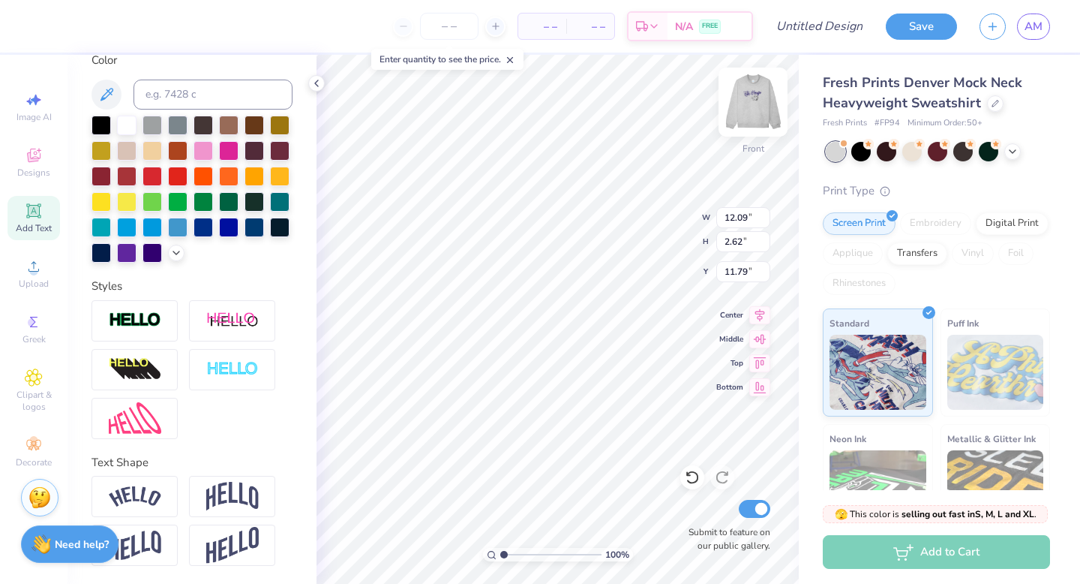
type input "11.78"
click at [145, 330] on div at bounding box center [135, 320] width 86 height 41
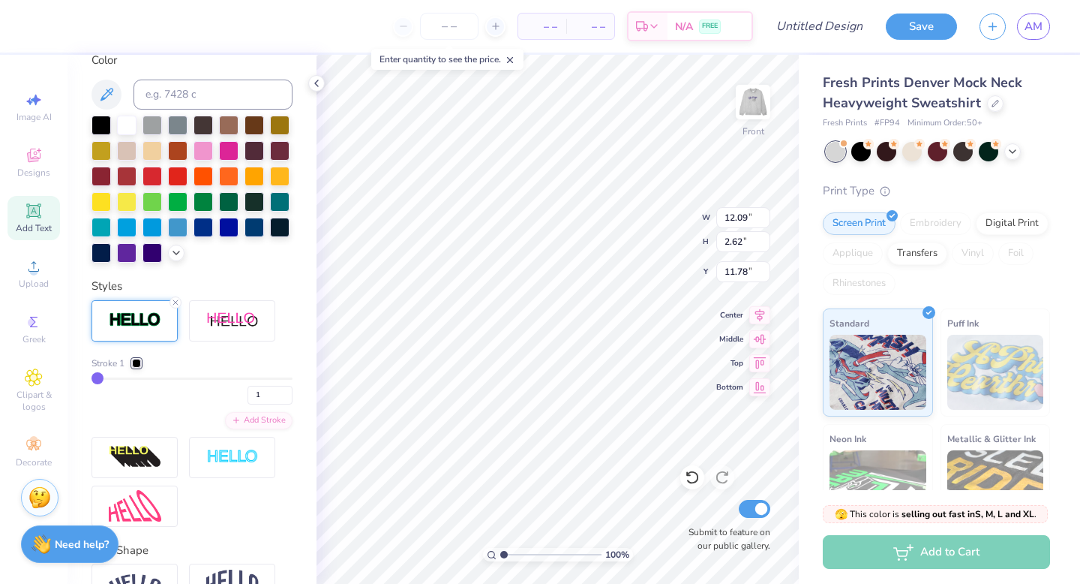
type input "2"
type input "3"
type input "5"
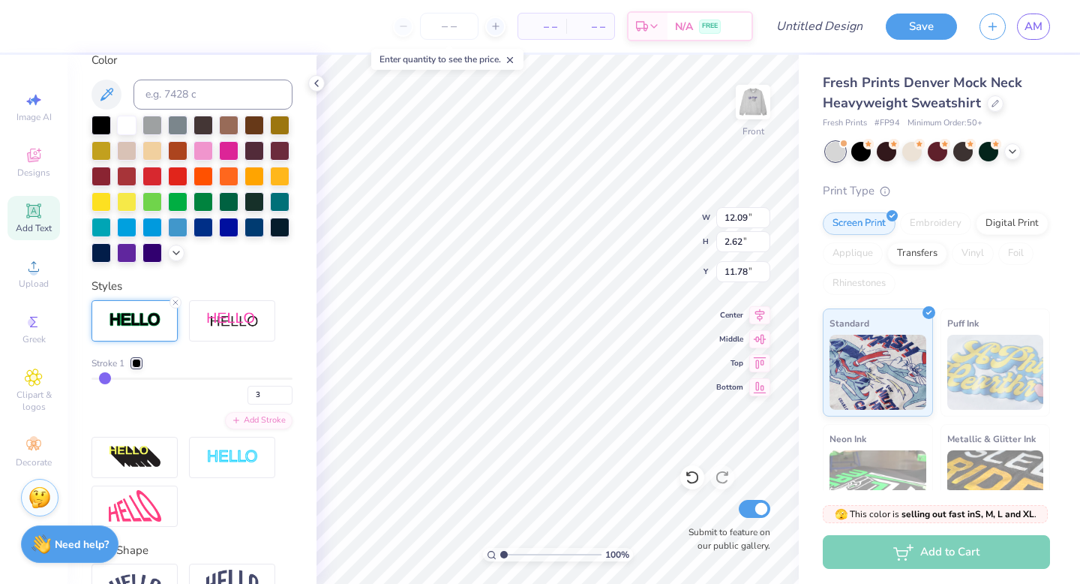
type input "5"
type input "6"
type input "7"
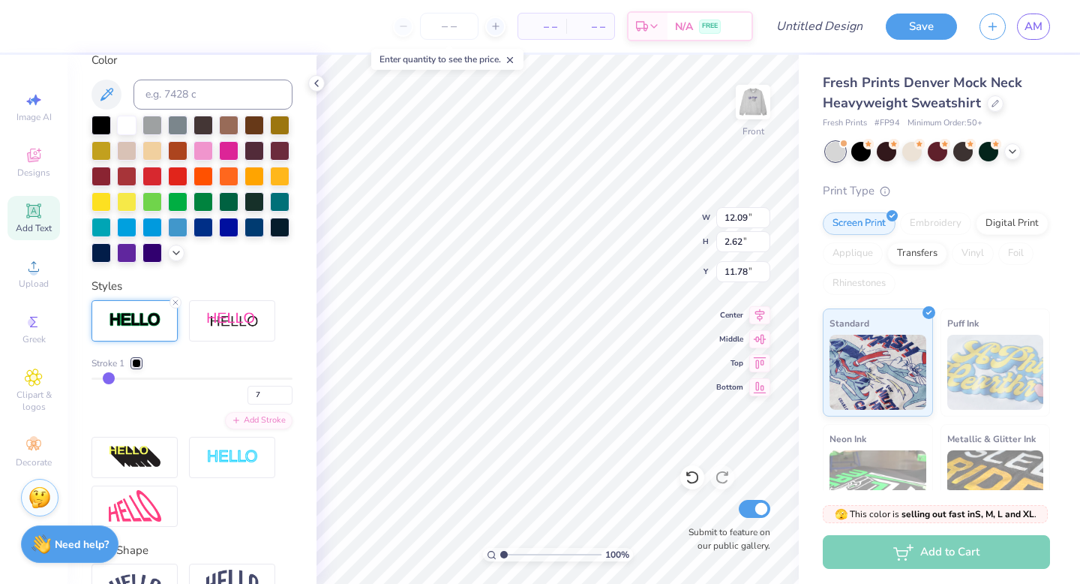
type input "9"
type input "10"
type input "11"
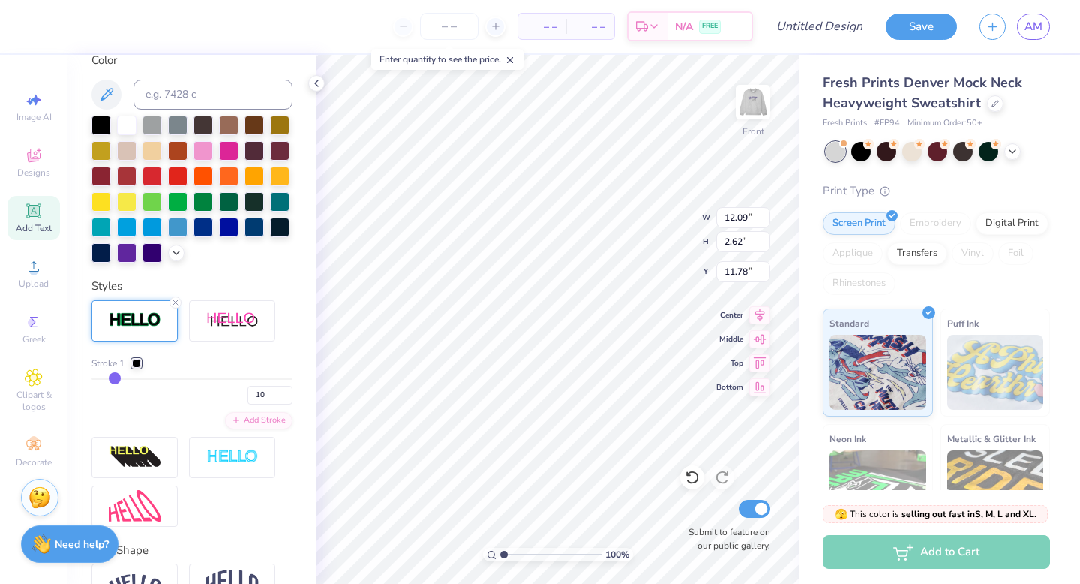
type input "11"
type input "12"
type input "13"
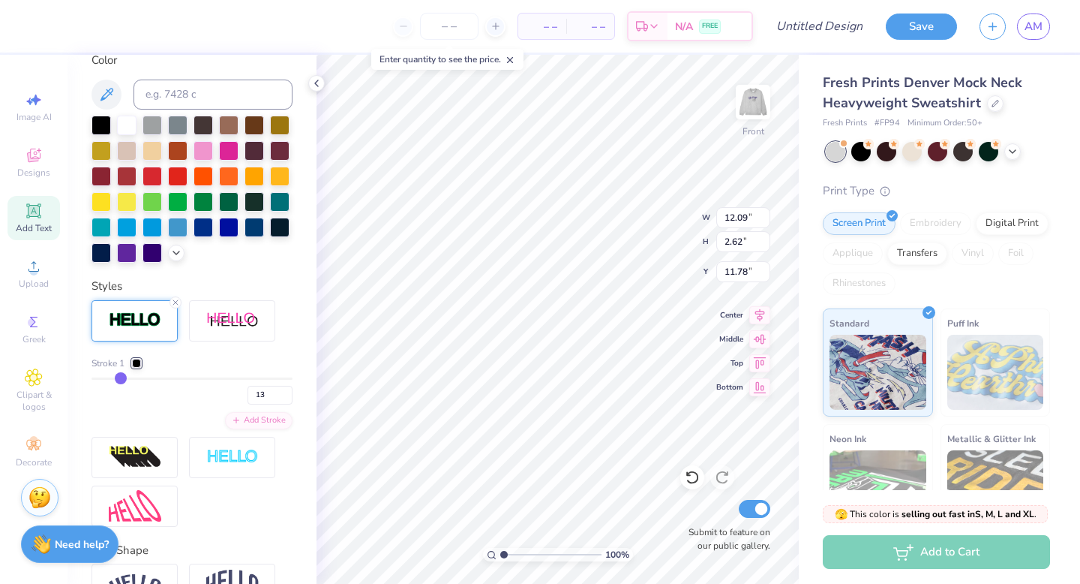
type input "14"
type input "15"
type input "16"
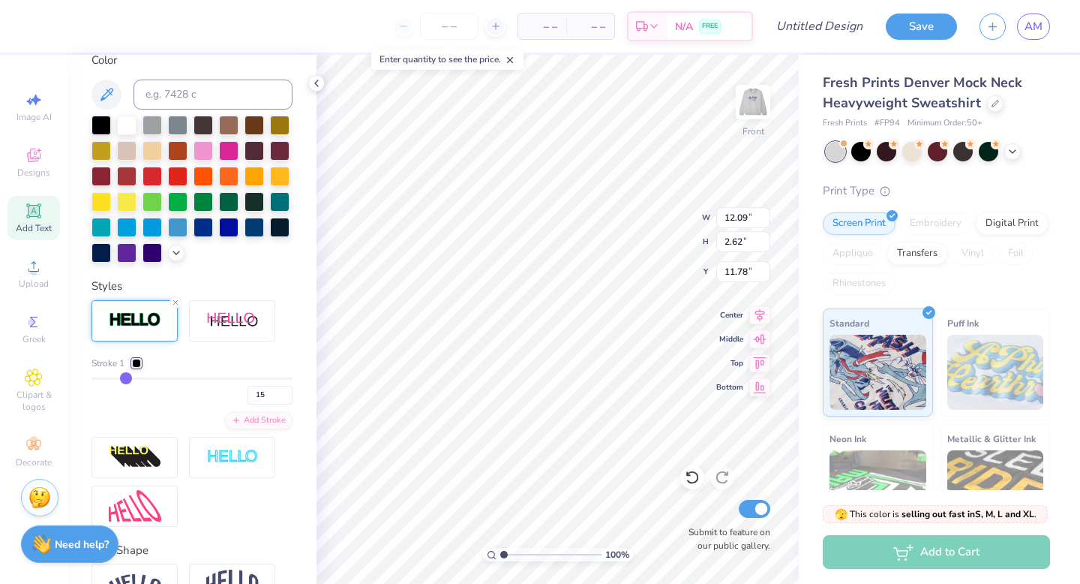
type input "16"
type input "17"
drag, startPoint x: 99, startPoint y: 374, endPoint x: 74, endPoint y: 377, distance: 24.9
drag, startPoint x: 189, startPoint y: 379, endPoint x: 84, endPoint y: 386, distance: 105.3
click at [84, 386] on div "Personalized Names Personalized Numbers Text Tool Add Font Font PeninsulaScript…" at bounding box center [192, 319] width 249 height 529
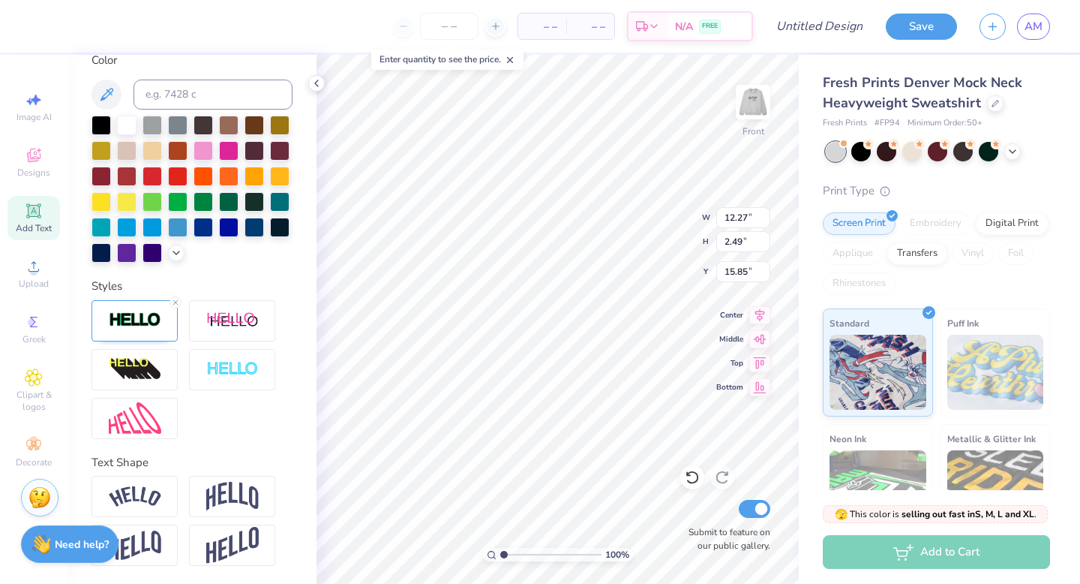
scroll to position [347, 0]
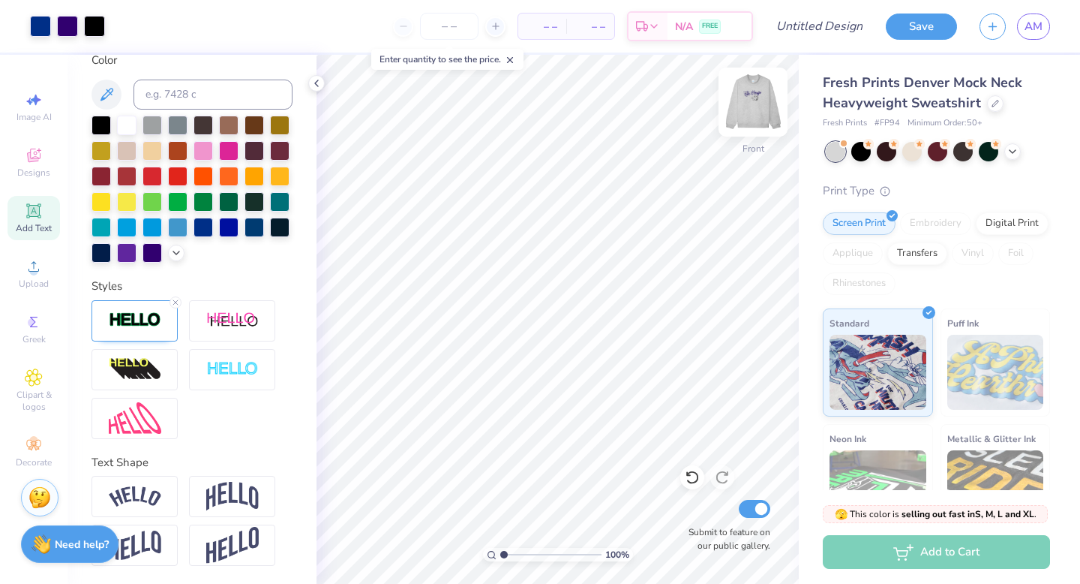
click at [749, 100] on img at bounding box center [753, 102] width 60 height 60
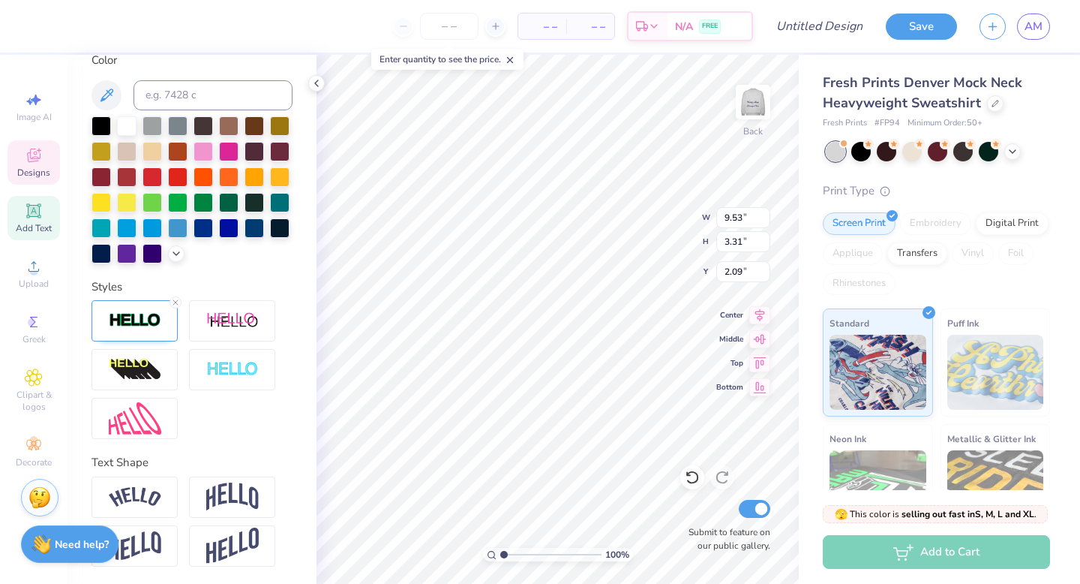
scroll to position [0, 2]
click at [146, 550] on img at bounding box center [135, 545] width 53 height 29
click at [242, 555] on img at bounding box center [232, 545] width 53 height 37
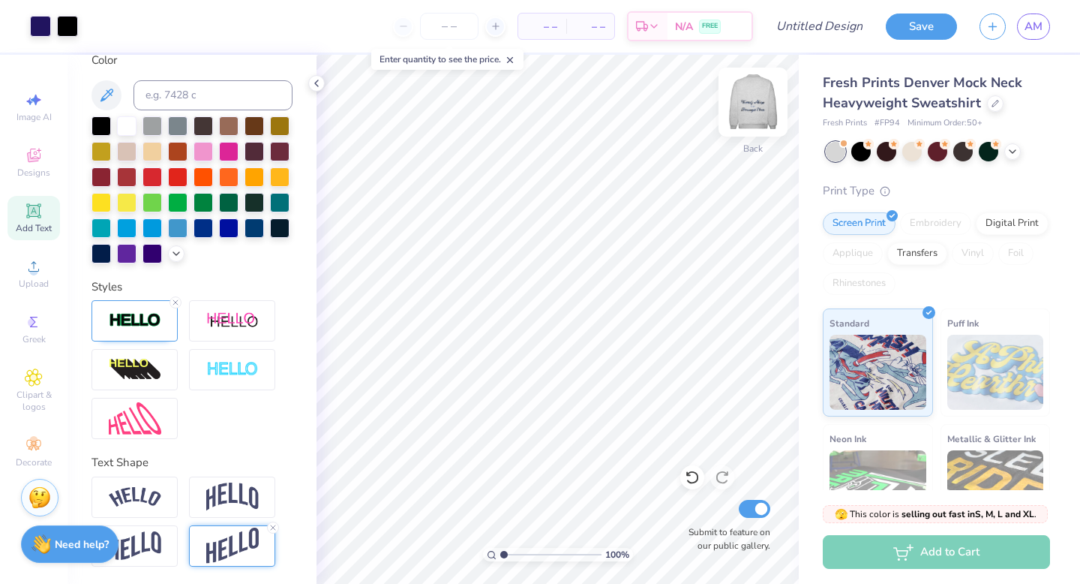
click at [754, 104] on img at bounding box center [753, 102] width 60 height 60
click at [38, 327] on icon at bounding box center [34, 322] width 18 height 18
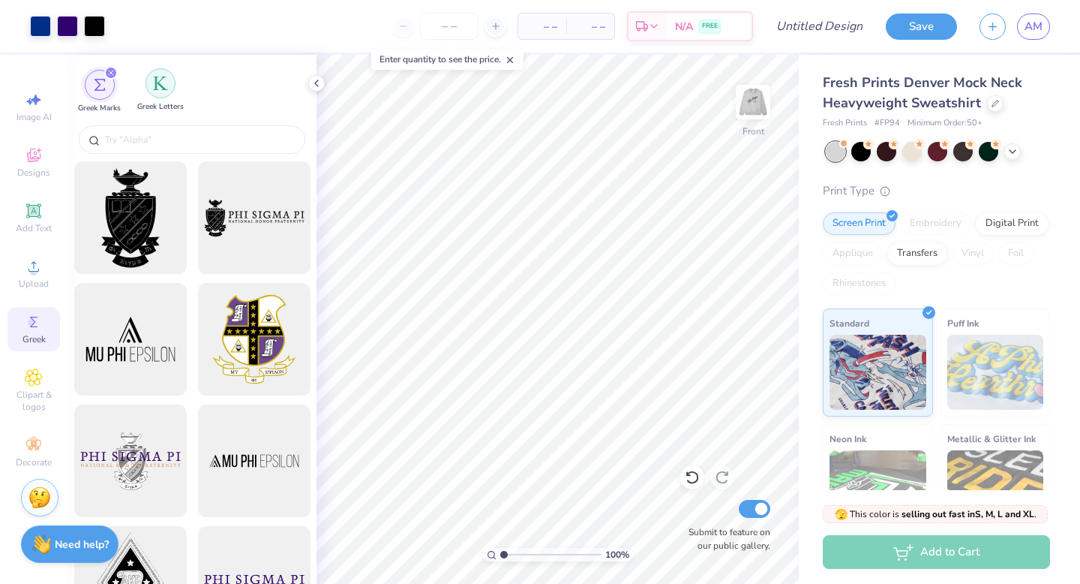
click at [159, 86] on img "filter for Greek Letters" at bounding box center [160, 83] width 15 height 15
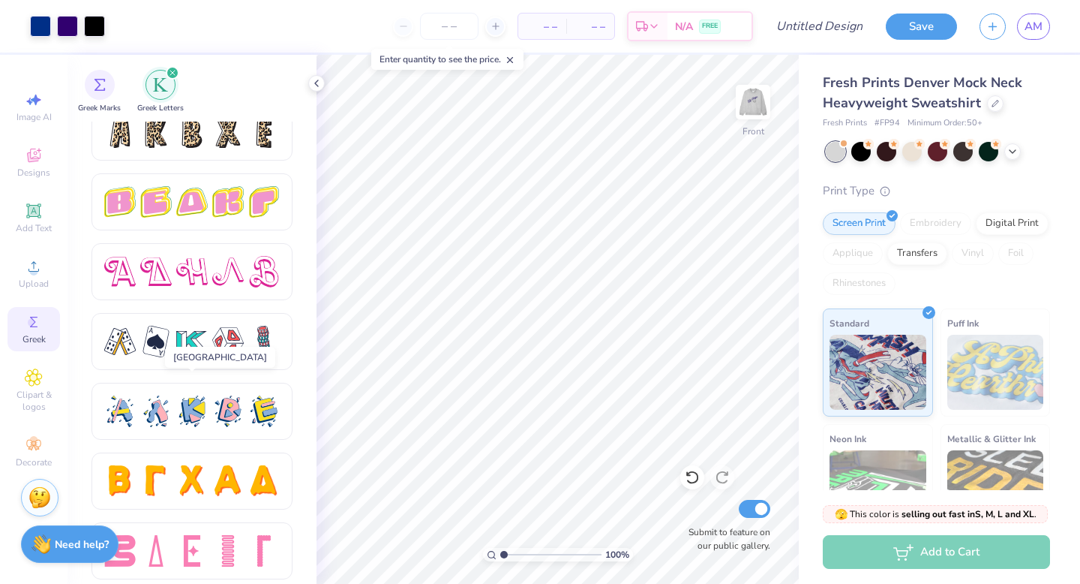
scroll to position [2536, 0]
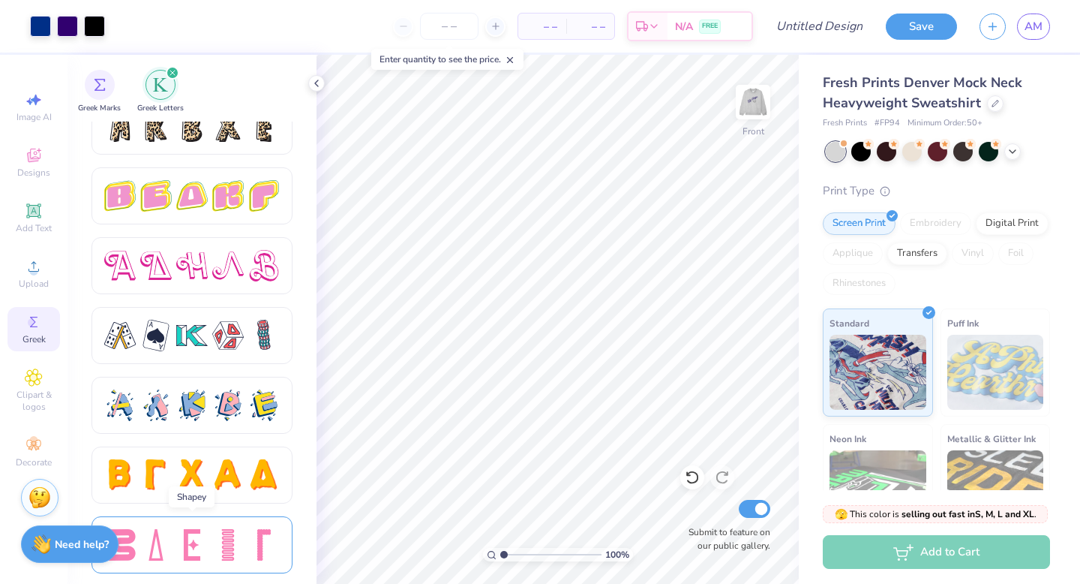
click at [209, 538] on div at bounding box center [192, 545] width 176 height 32
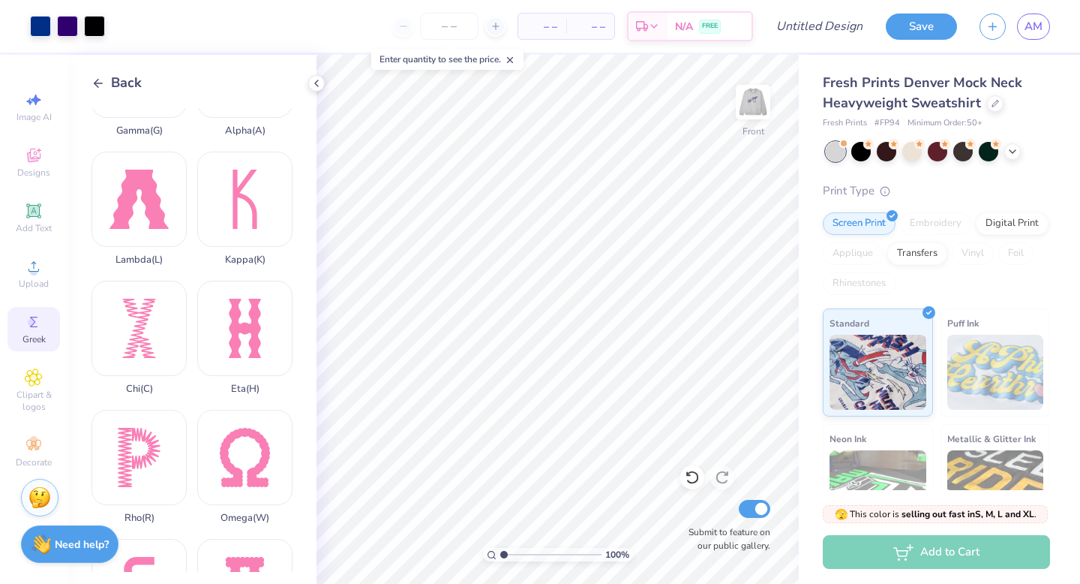
scroll to position [350, 0]
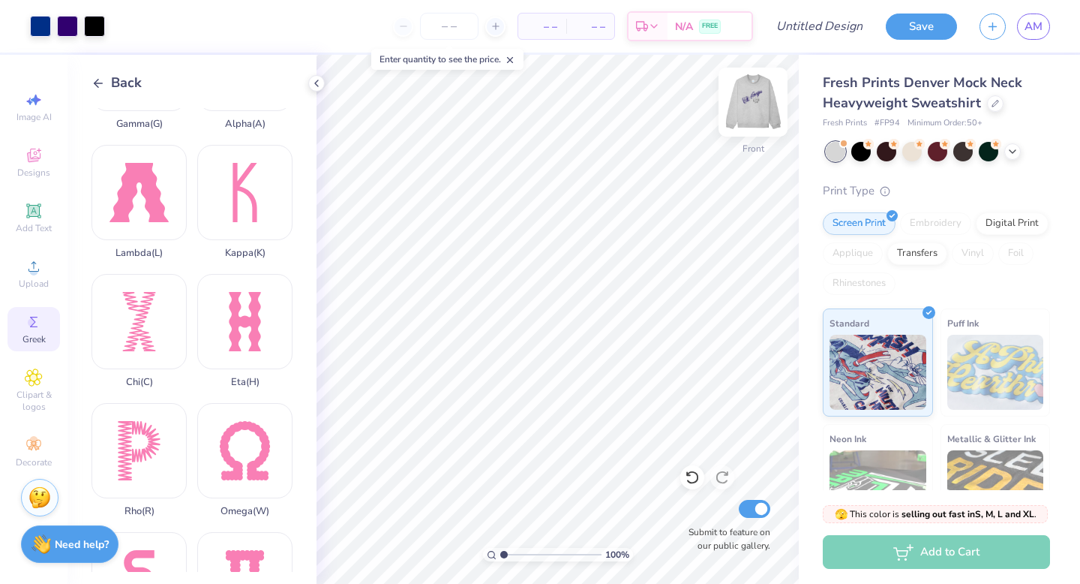
click at [750, 113] on img at bounding box center [753, 102] width 60 height 60
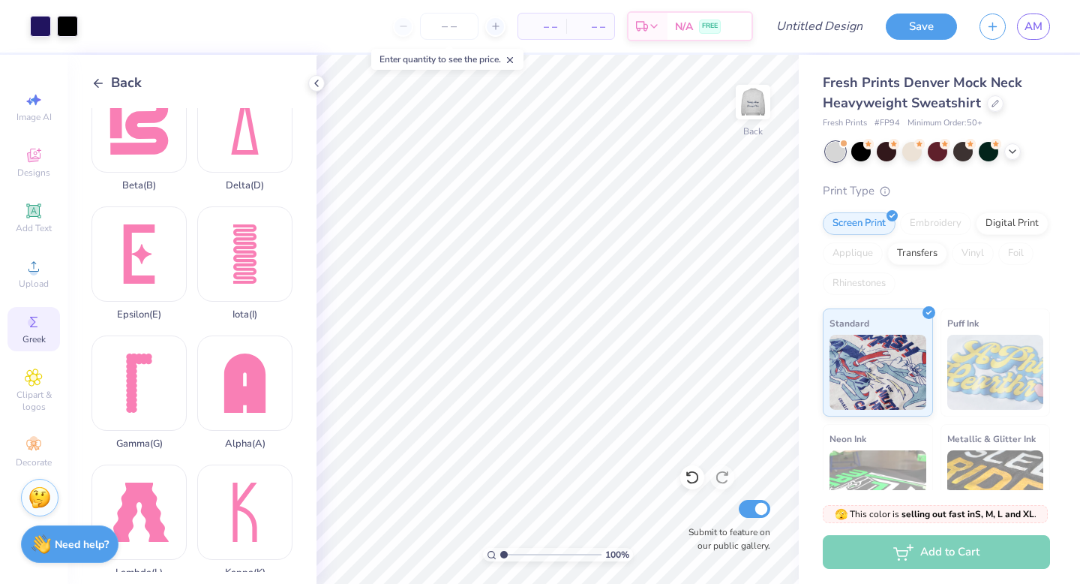
scroll to position [0, 0]
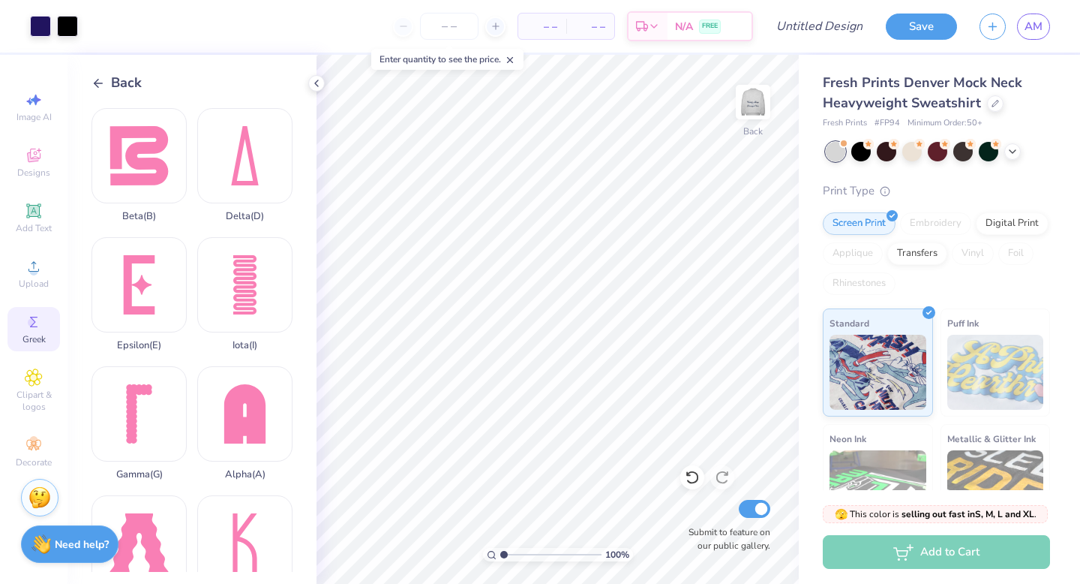
click at [99, 77] on icon at bounding box center [99, 84] width 14 height 14
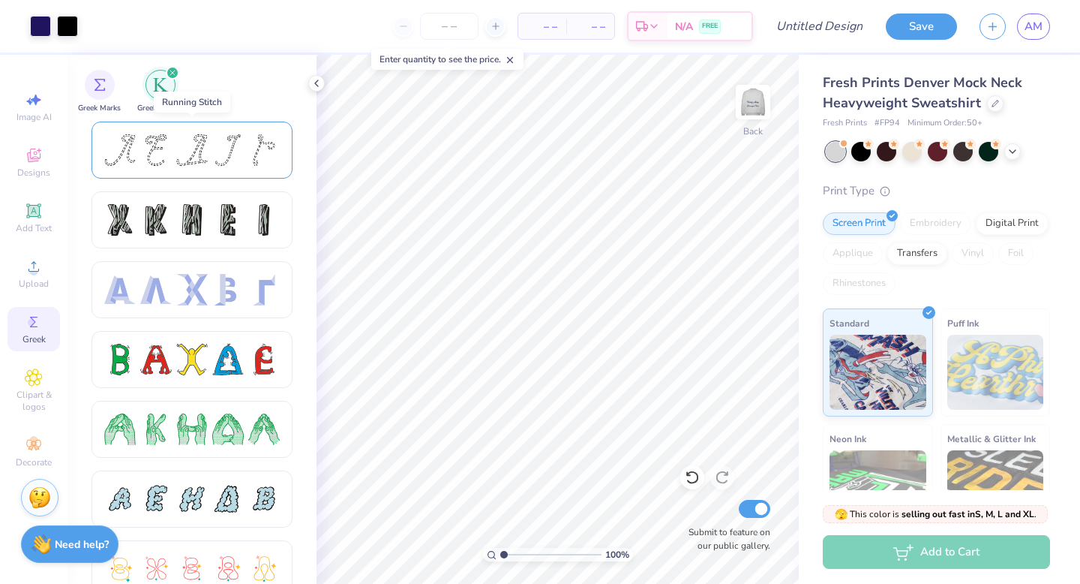
click at [194, 157] on div at bounding box center [192, 150] width 32 height 32
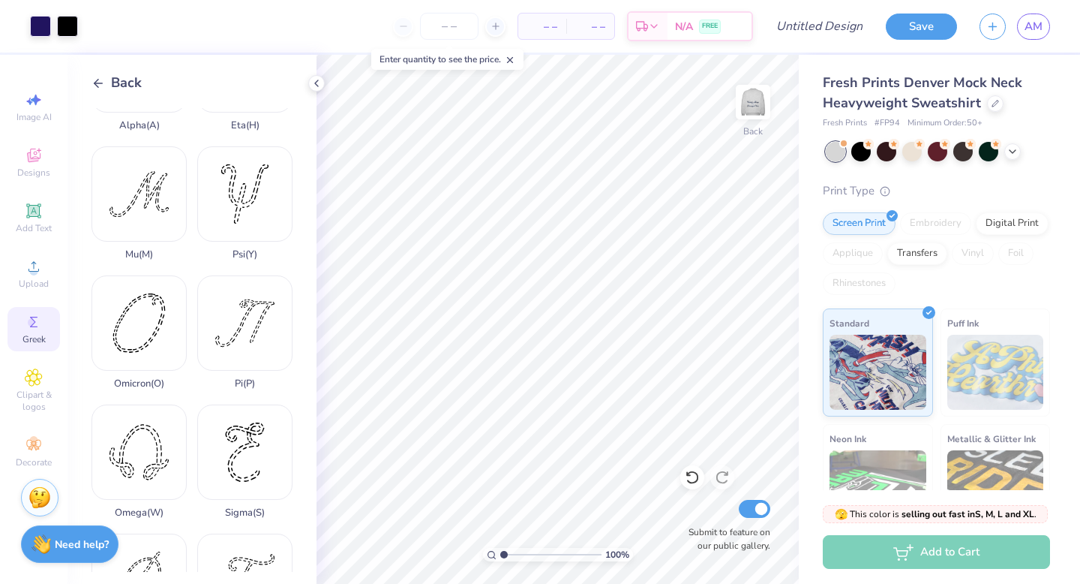
scroll to position [610, 0]
click at [756, 98] on img at bounding box center [753, 102] width 60 height 60
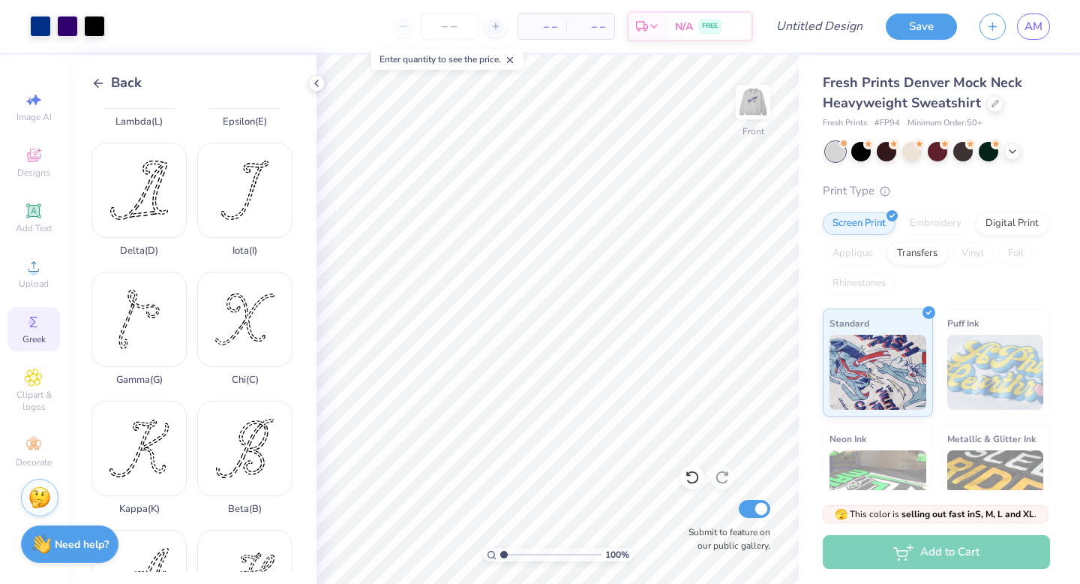
scroll to position [0, 0]
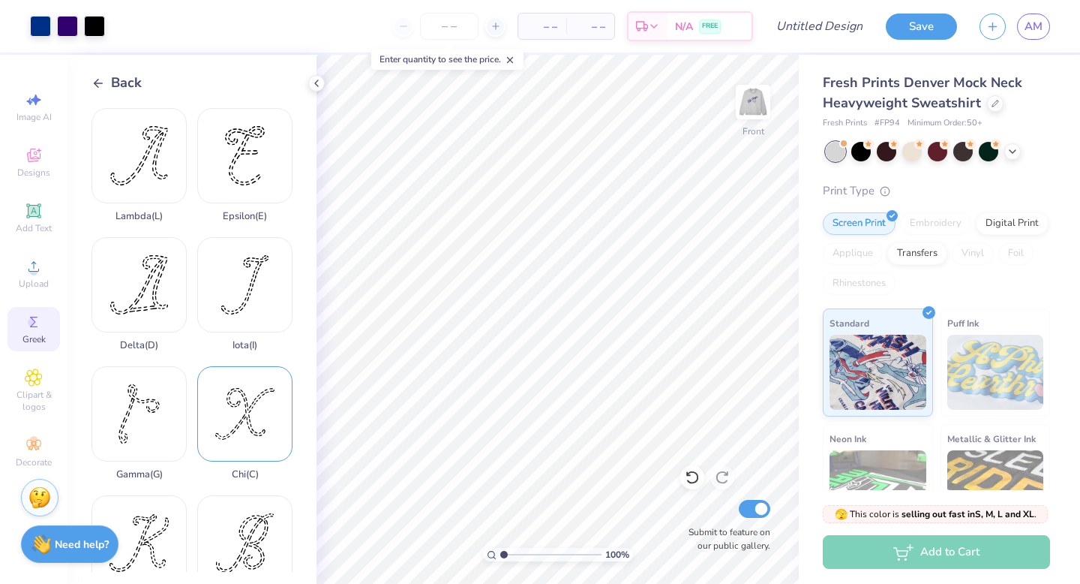
click at [256, 415] on div "Chi ( C )" at bounding box center [244, 423] width 95 height 114
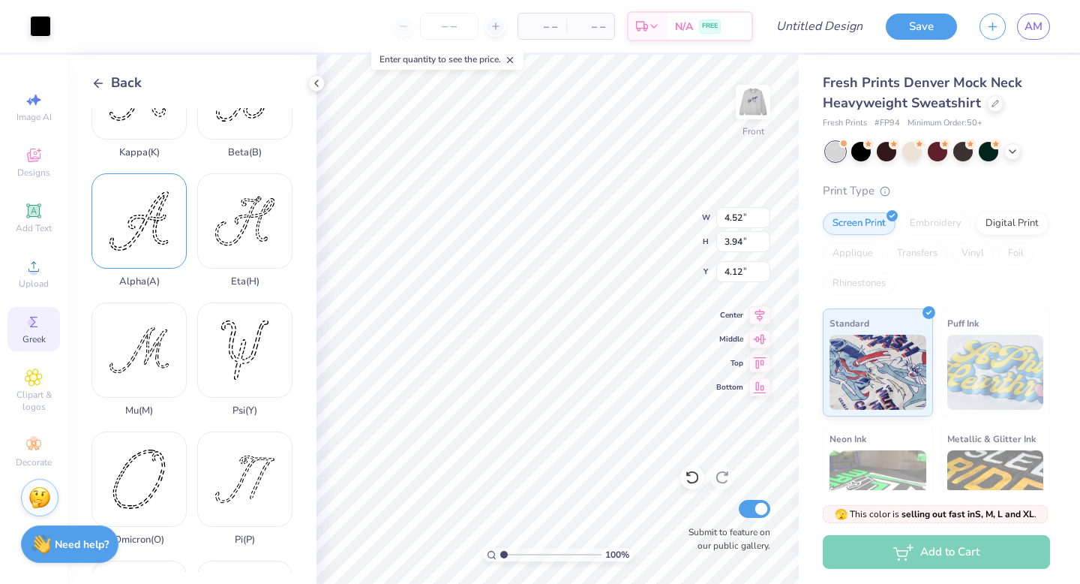
scroll to position [563, 0]
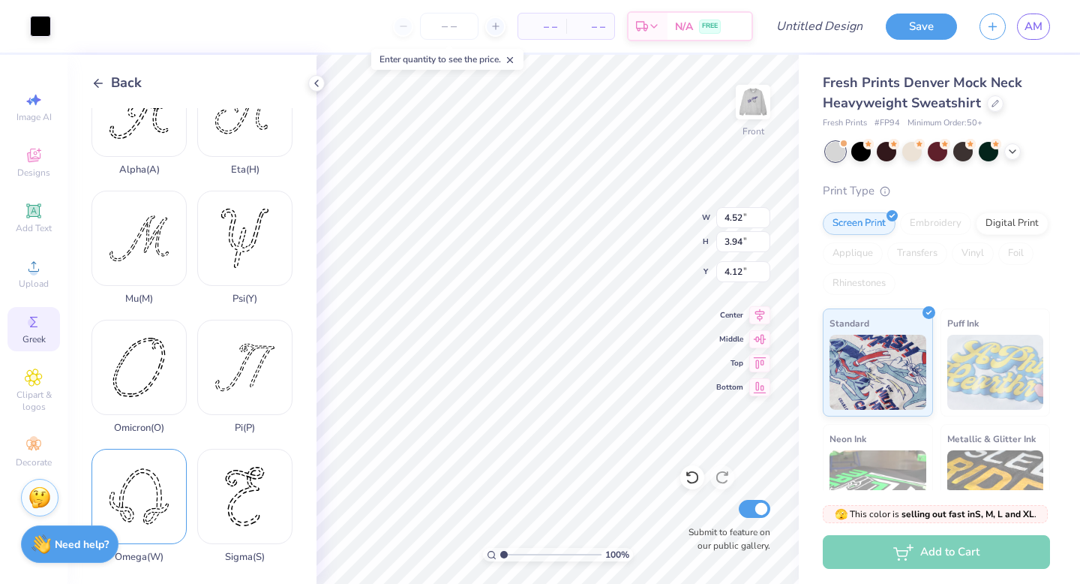
click at [146, 533] on div "Omega ( W )" at bounding box center [139, 506] width 95 height 114
click at [101, 84] on icon at bounding box center [99, 84] width 14 height 14
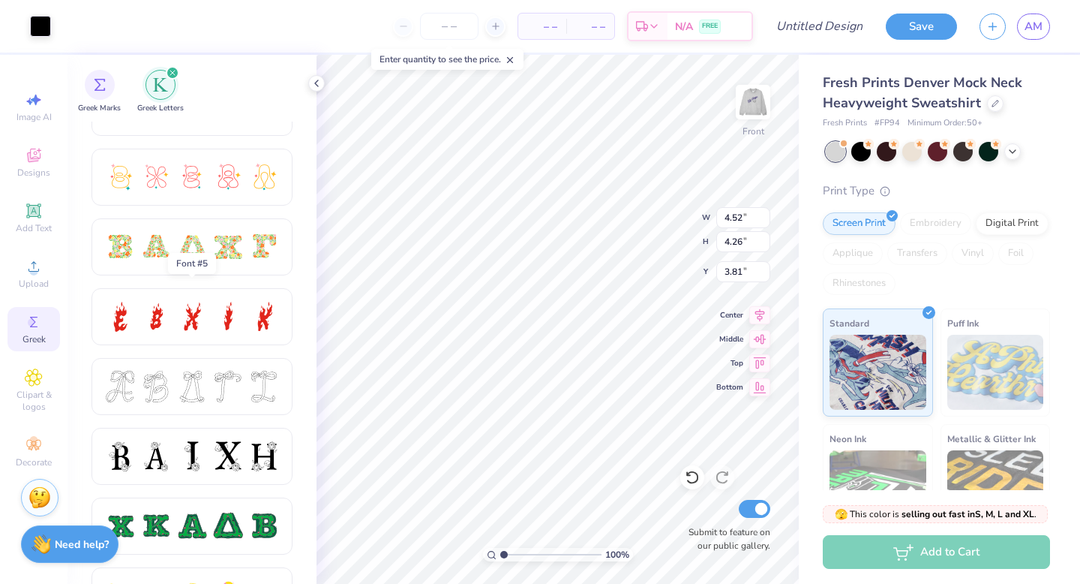
scroll to position [397, 0]
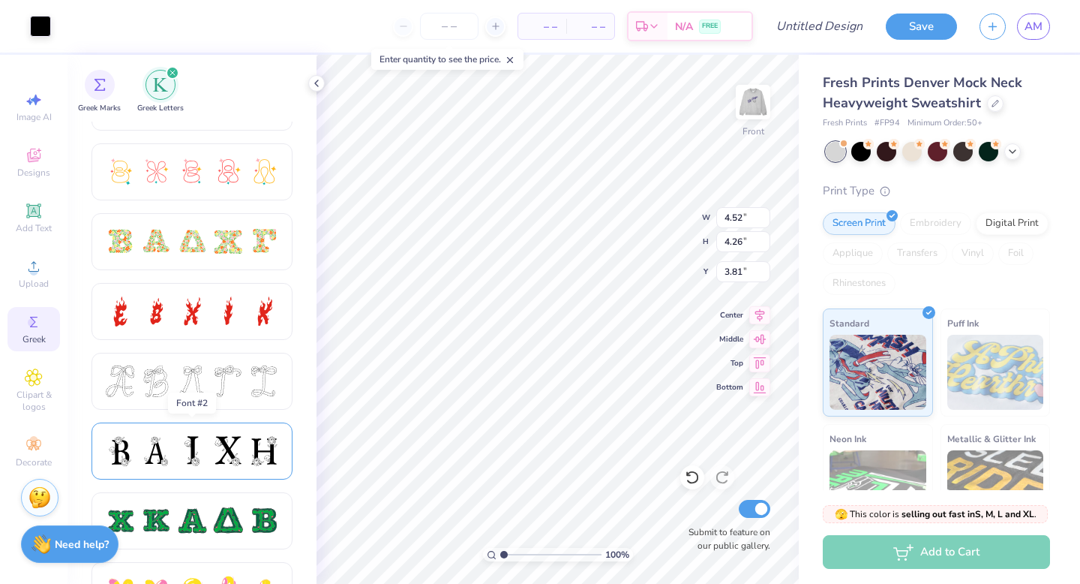
click at [185, 452] on div at bounding box center [192, 451] width 32 height 32
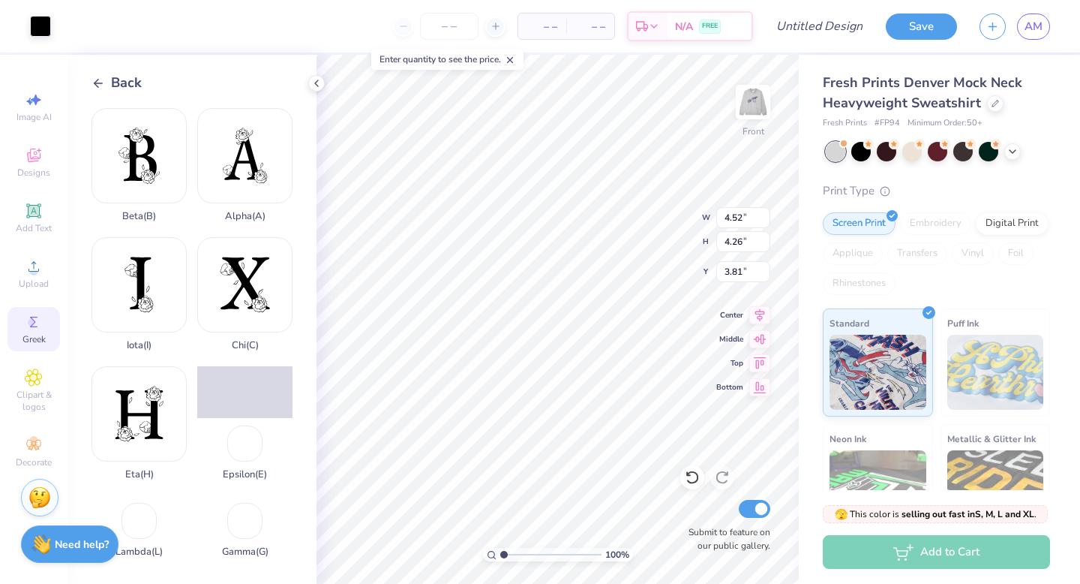
click at [105, 78] on div "Back" at bounding box center [117, 83] width 50 height 20
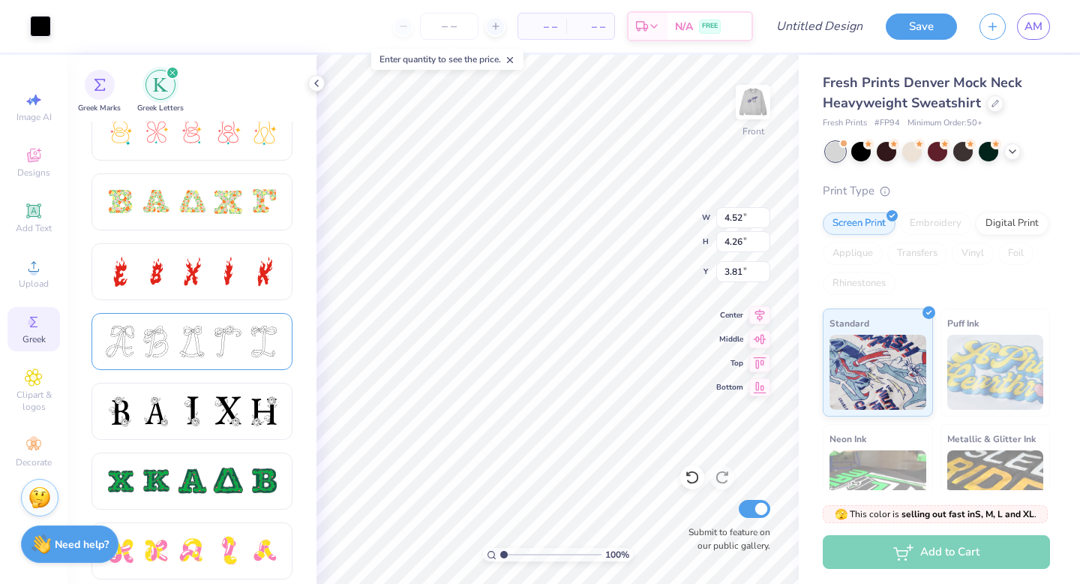
scroll to position [440, 0]
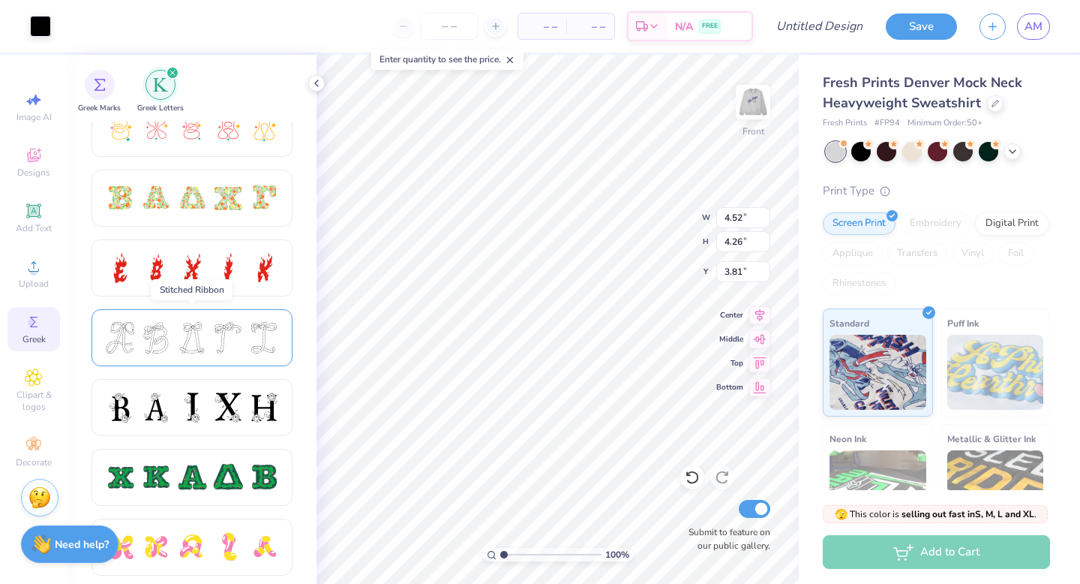
click at [197, 339] on div at bounding box center [192, 338] width 32 height 32
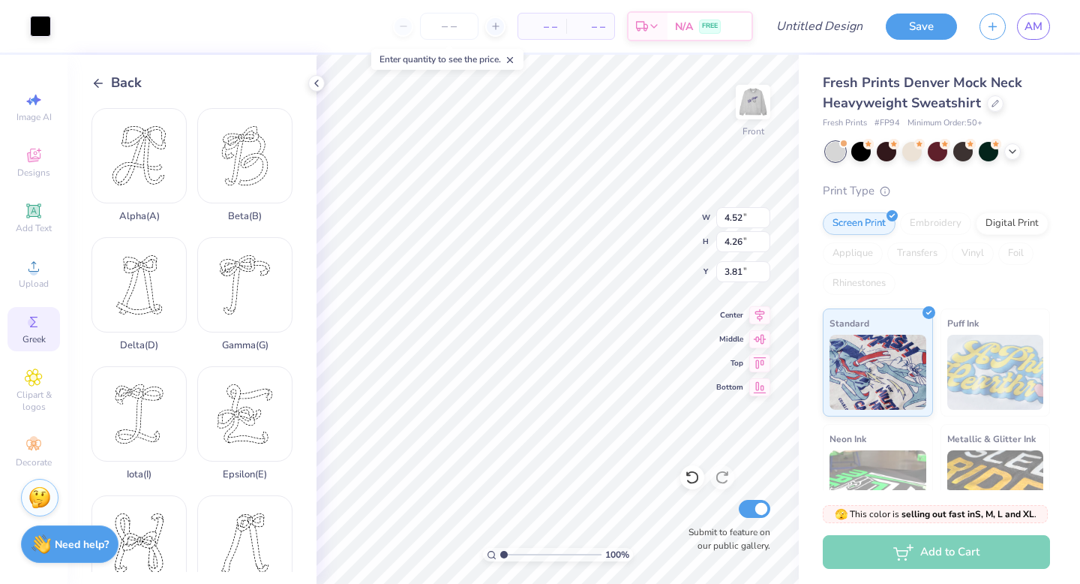
click at [96, 78] on icon at bounding box center [99, 84] width 14 height 14
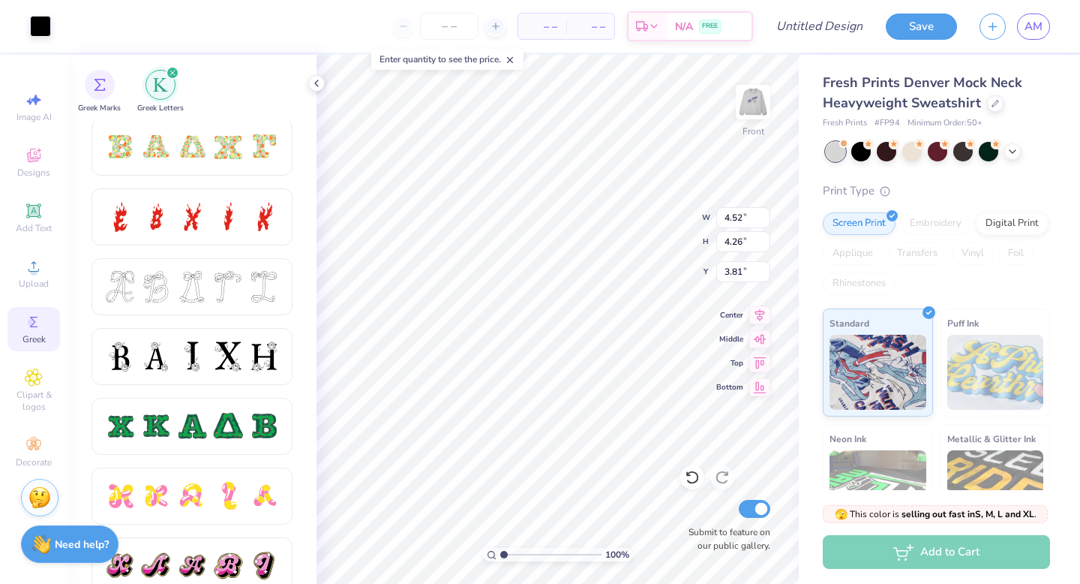
scroll to position [491, 0]
click at [227, 365] on div at bounding box center [228, 357] width 32 height 32
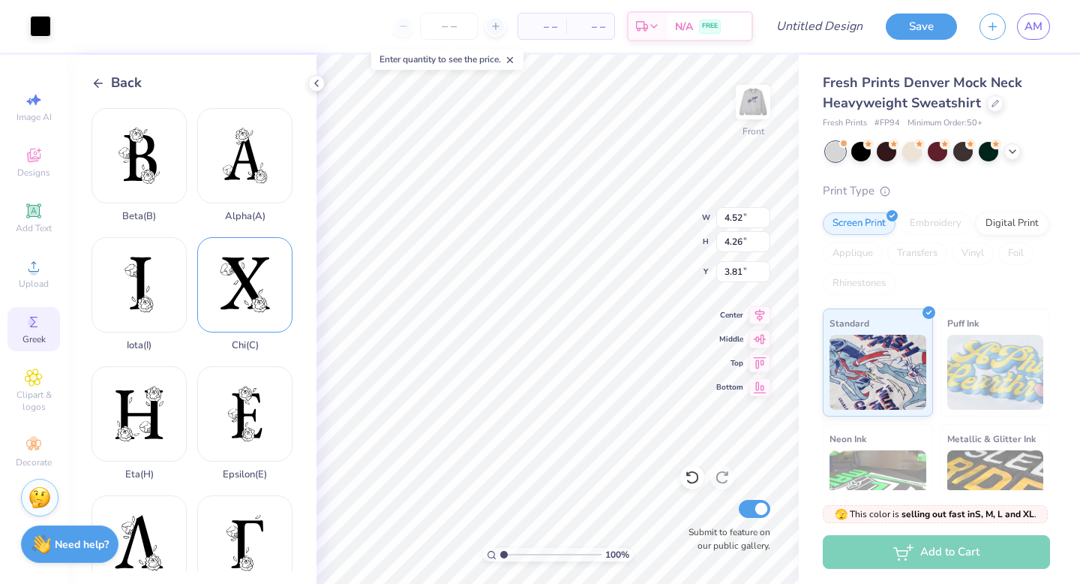
click at [236, 274] on div "Chi ( C )" at bounding box center [244, 294] width 95 height 114
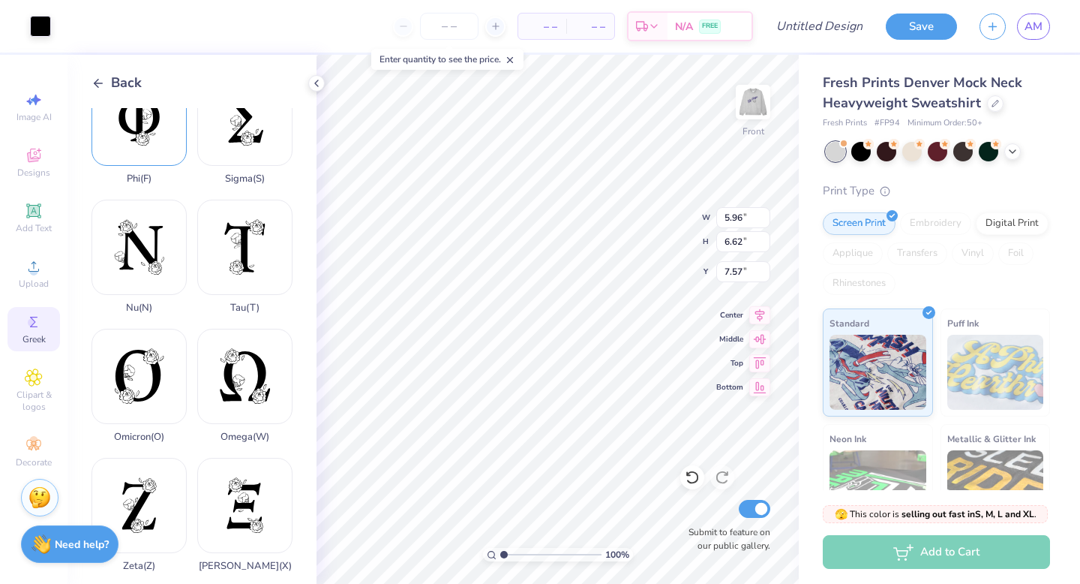
scroll to position [960, 0]
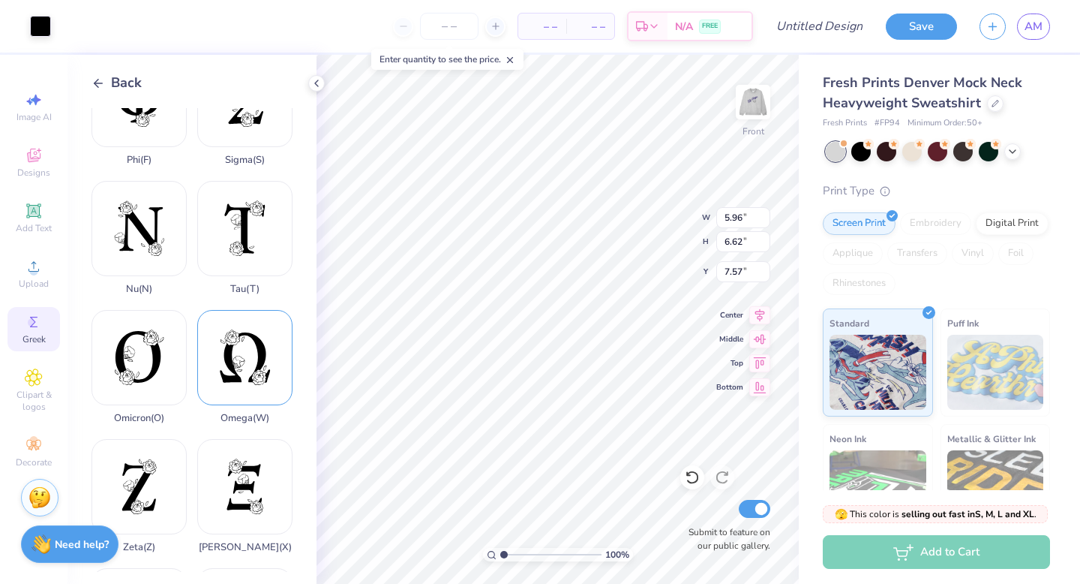
click at [239, 382] on div "Omega ( W )" at bounding box center [244, 367] width 95 height 114
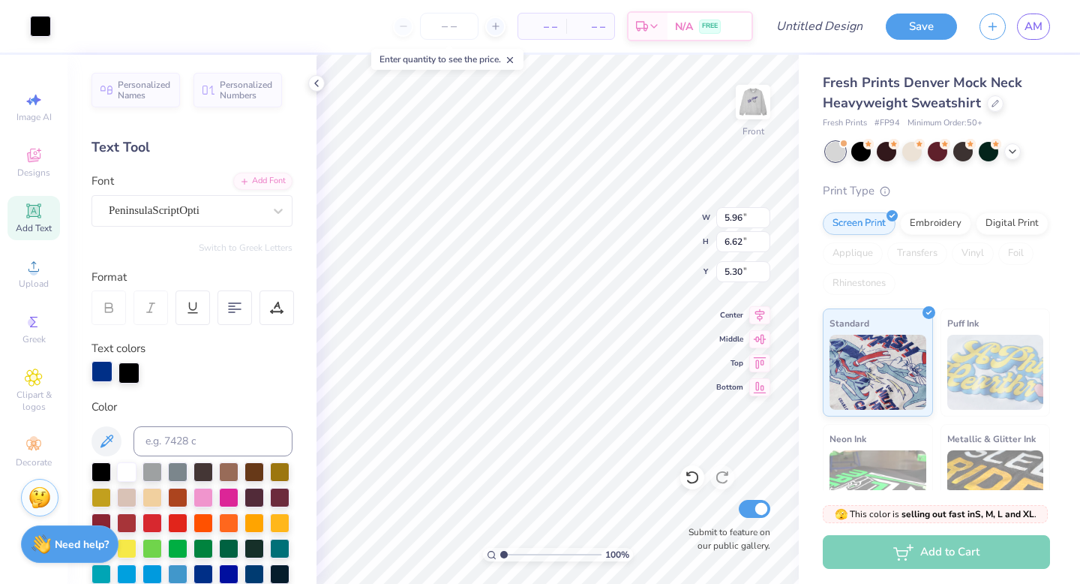
click at [96, 372] on div at bounding box center [102, 371] width 21 height 21
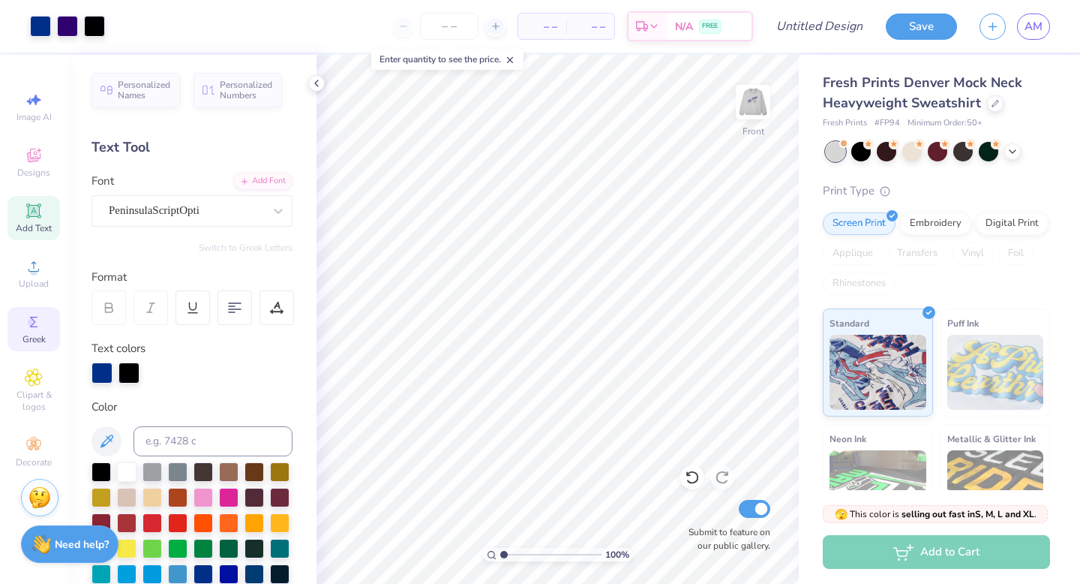
click at [33, 327] on icon at bounding box center [34, 322] width 18 height 18
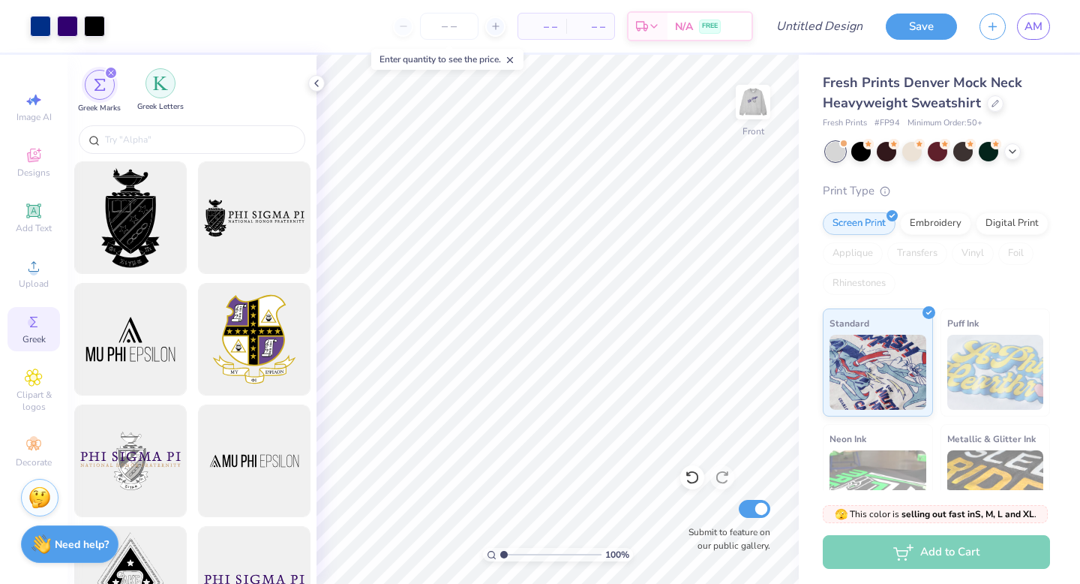
click at [152, 86] on div "filter for Greek Letters" at bounding box center [161, 83] width 30 height 30
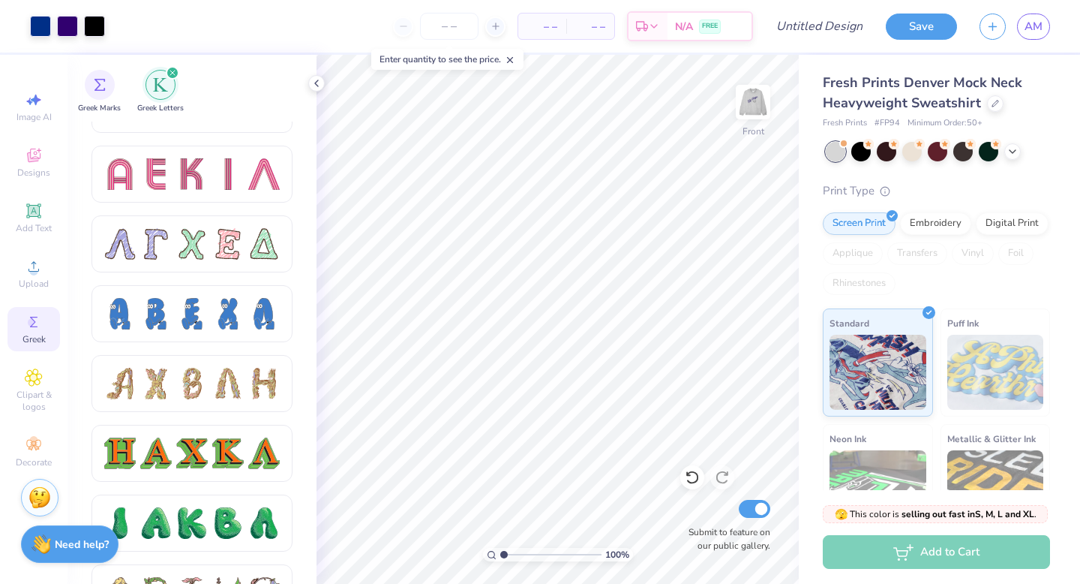
scroll to position [1400, 0]
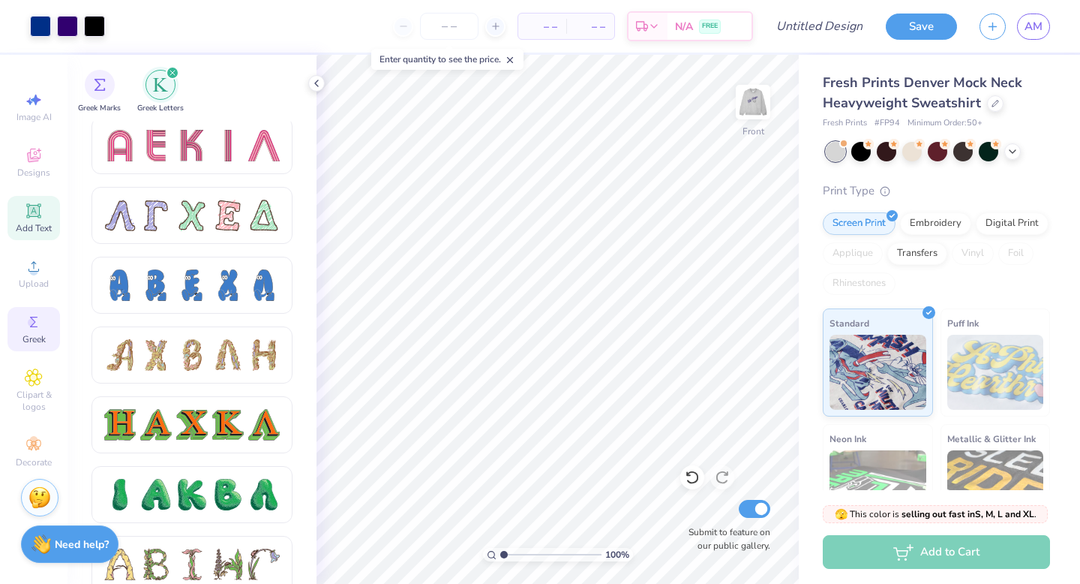
click at [36, 222] on span "Add Text" at bounding box center [34, 228] width 36 height 12
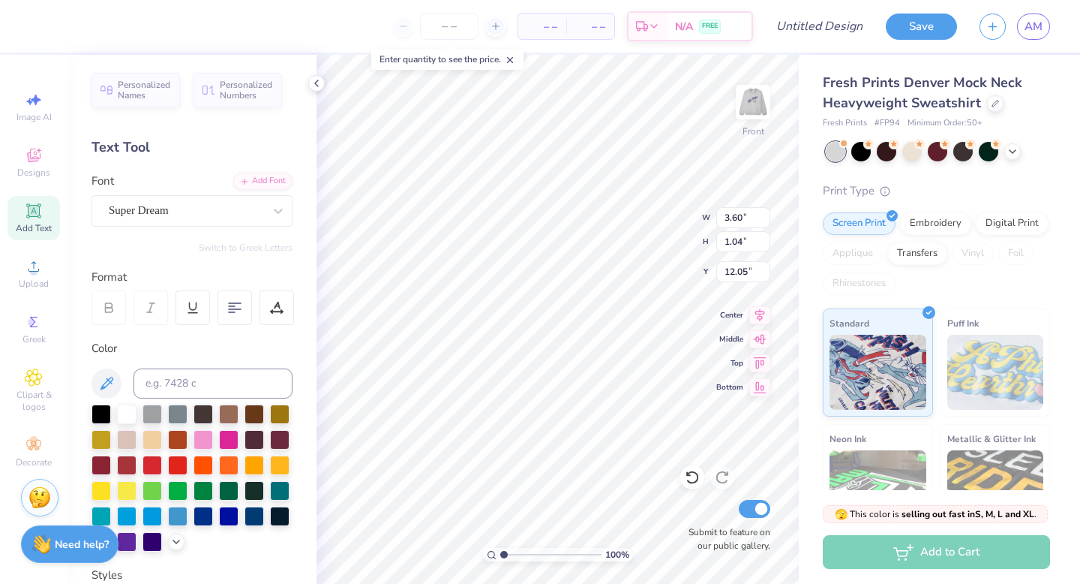
paste textarea "to be loyal under any and all circumstances to my Fraternity and her highest te…"
click at [756, 319] on icon at bounding box center [760, 313] width 21 height 18
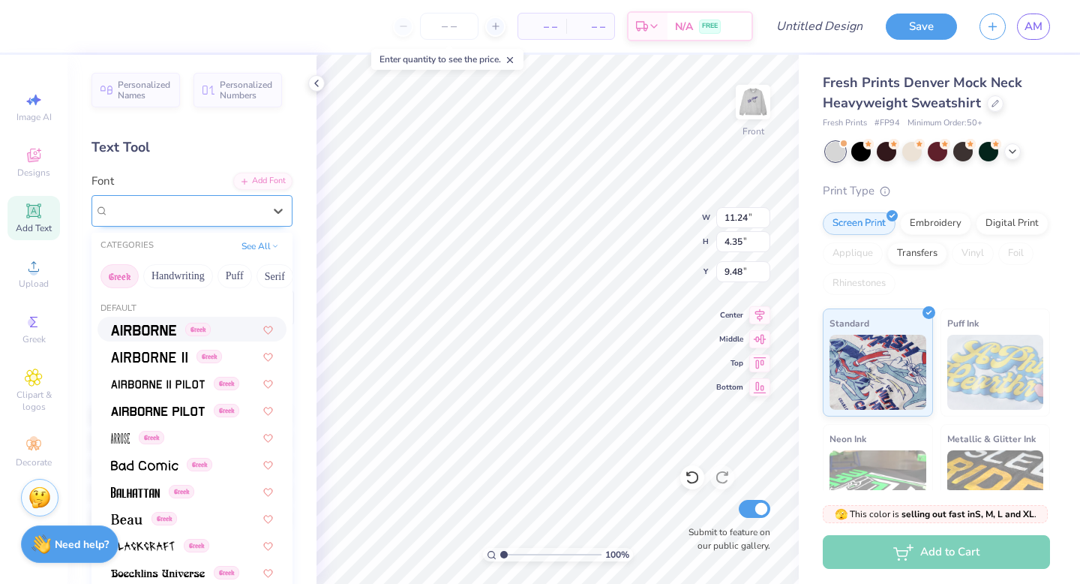
click at [191, 199] on div "Super Dream" at bounding box center [186, 210] width 158 height 23
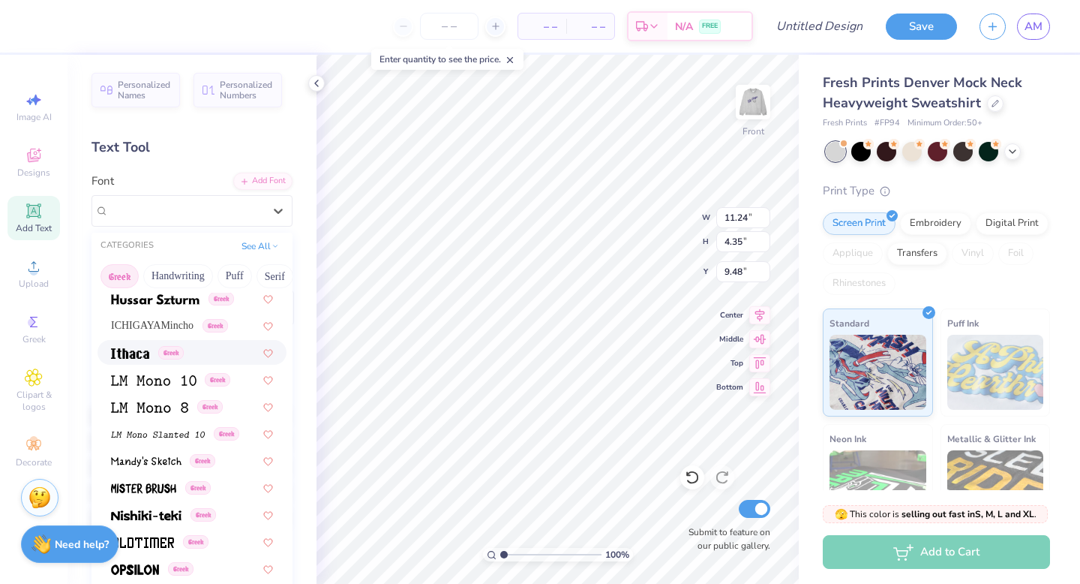
scroll to position [0, 0]
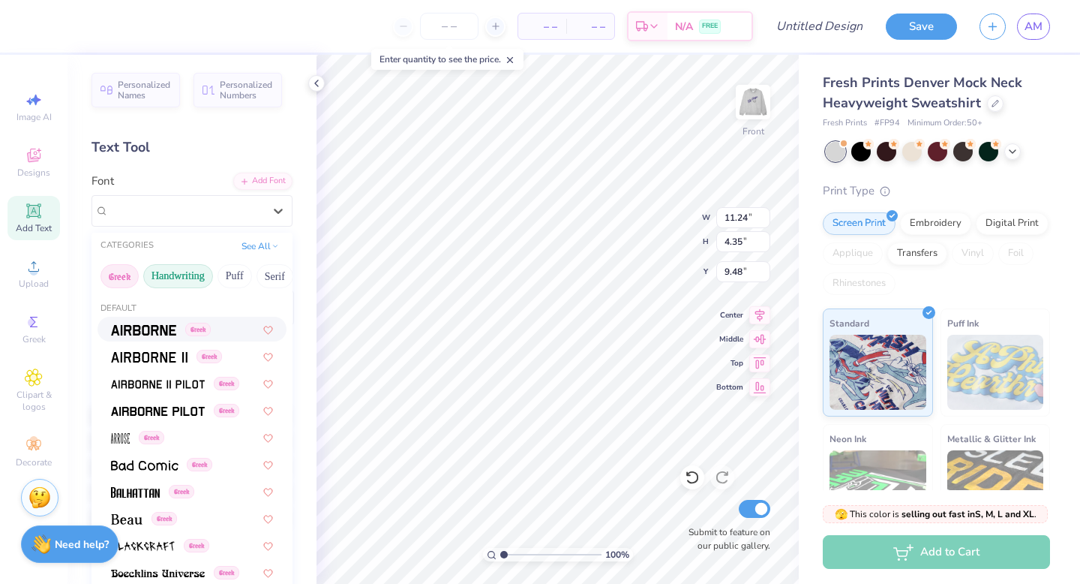
click at [194, 275] on button "Handwriting" at bounding box center [178, 276] width 70 height 24
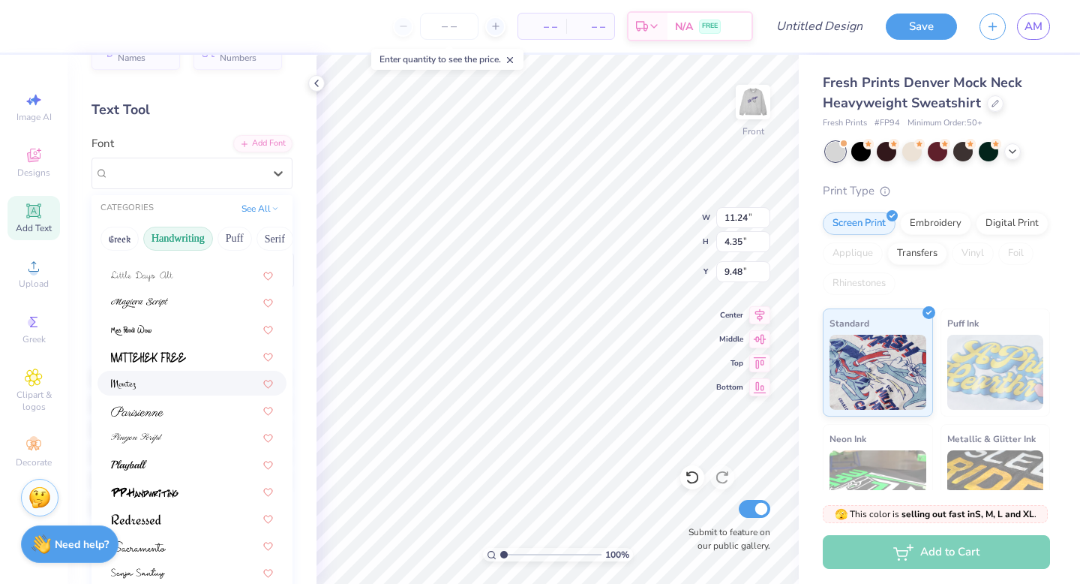
scroll to position [41, 0]
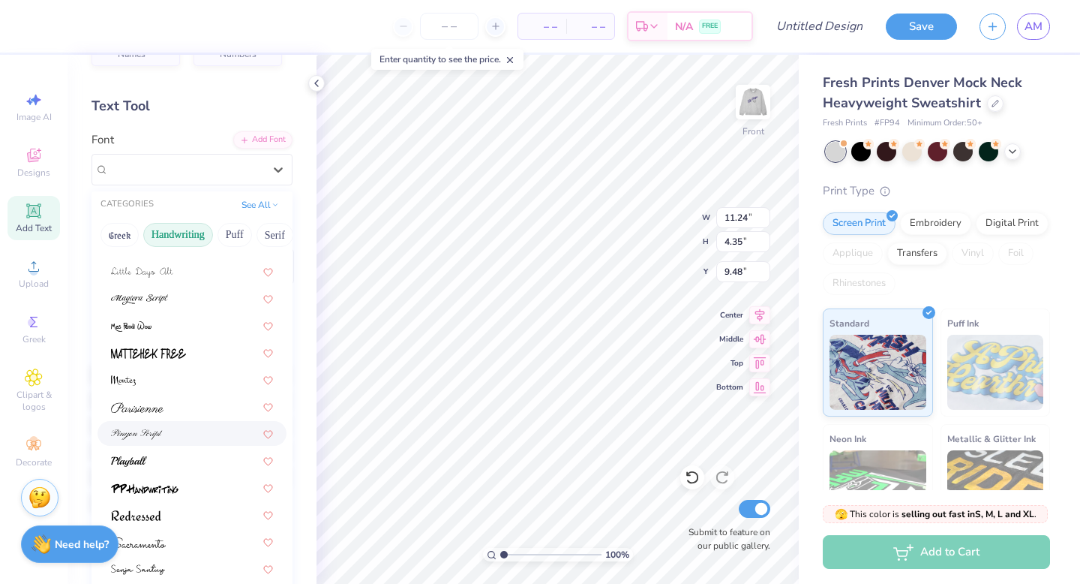
click at [165, 426] on div at bounding box center [192, 433] width 162 height 16
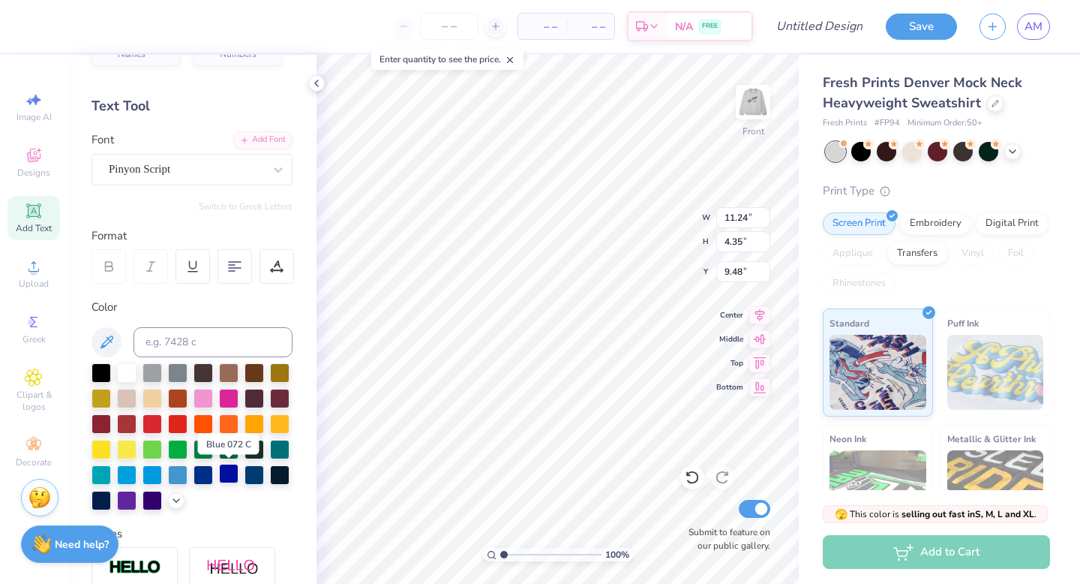
click at [226, 473] on div at bounding box center [229, 474] width 20 height 20
click at [235, 266] on icon at bounding box center [235, 267] width 14 height 14
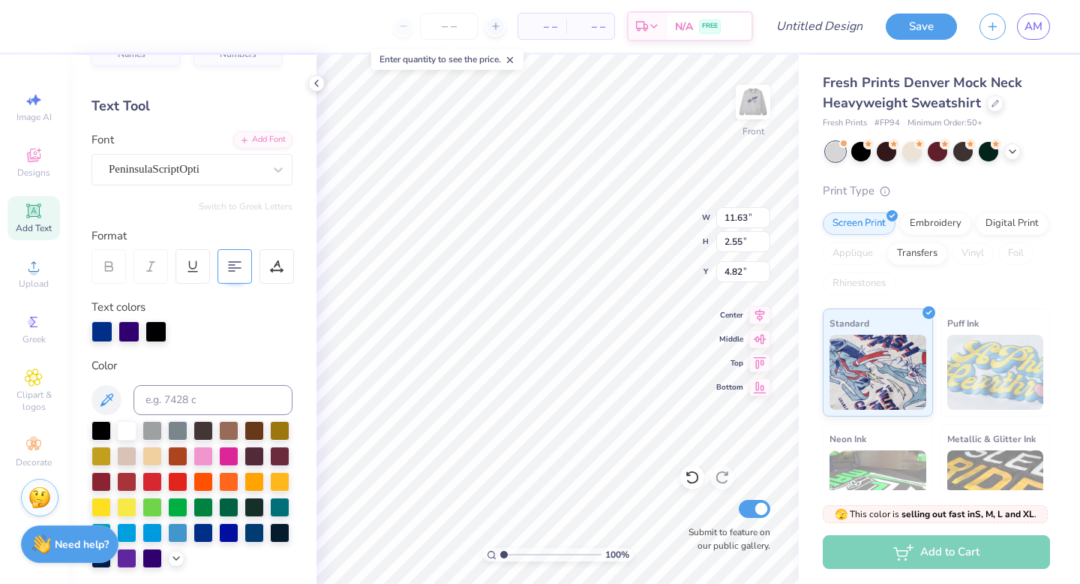
scroll to position [0, 2]
click at [650, 212] on div "100 % Front W 11.63 11.63 " H 2.55 2.55 " Y 4.82 4.82 " Center Middle Top Botto…" at bounding box center [558, 319] width 482 height 529
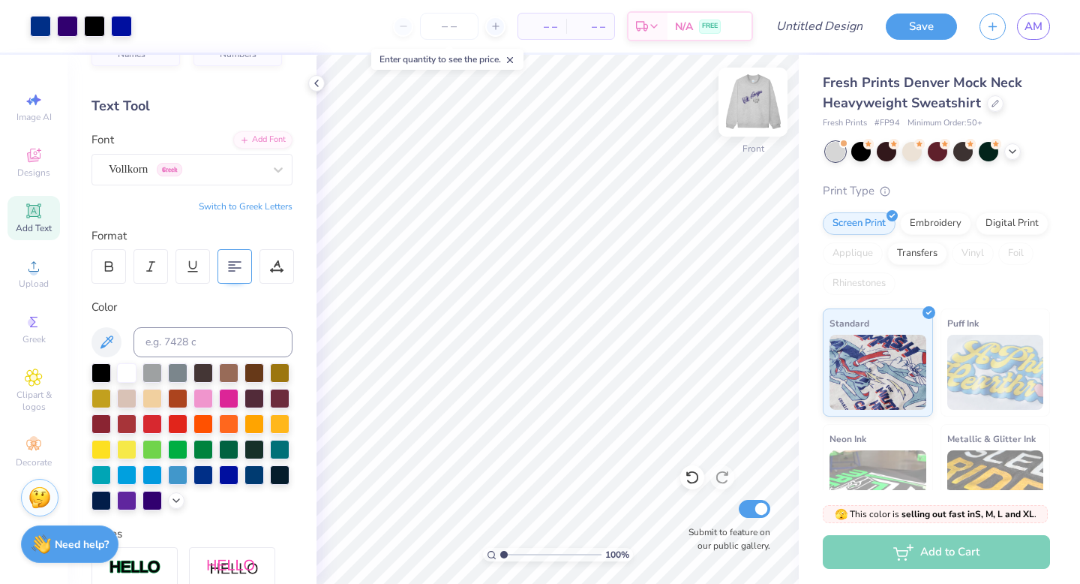
click at [756, 109] on img at bounding box center [753, 102] width 60 height 60
click at [26, 329] on icon at bounding box center [34, 322] width 18 height 18
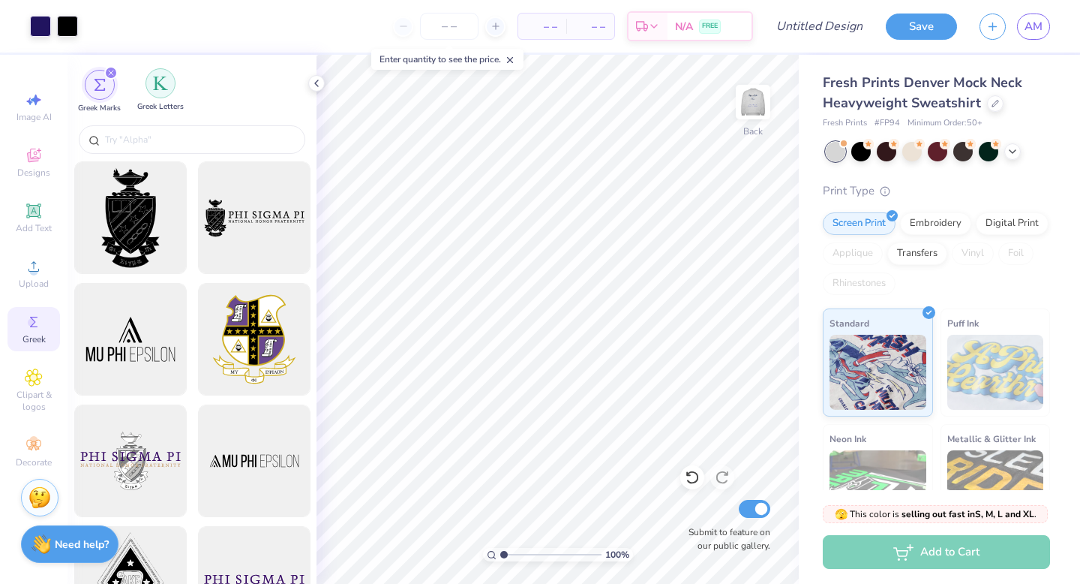
click at [157, 82] on img "filter for Greek Letters" at bounding box center [160, 83] width 15 height 15
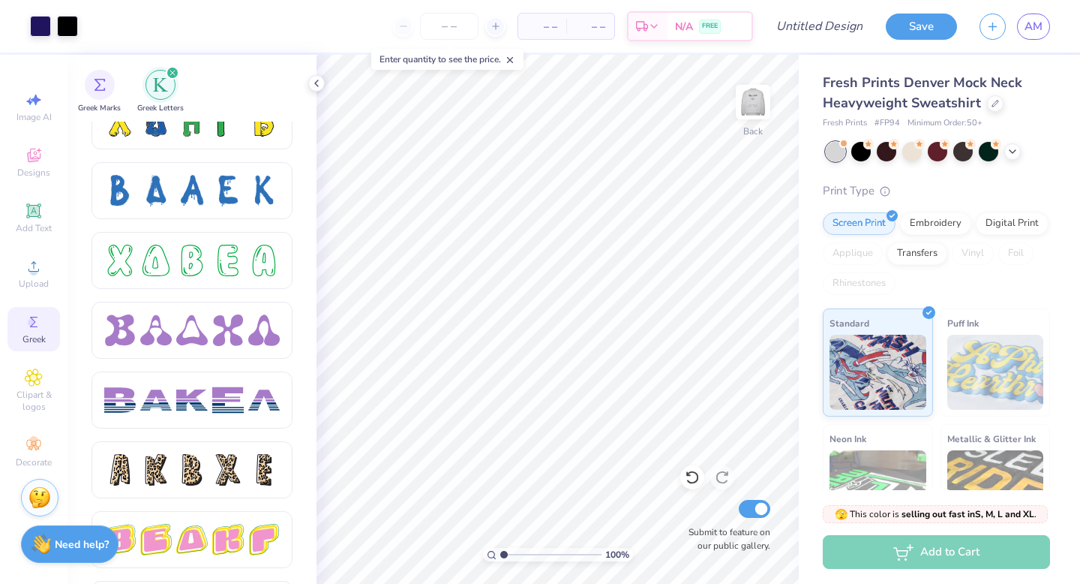
scroll to position [2183, 0]
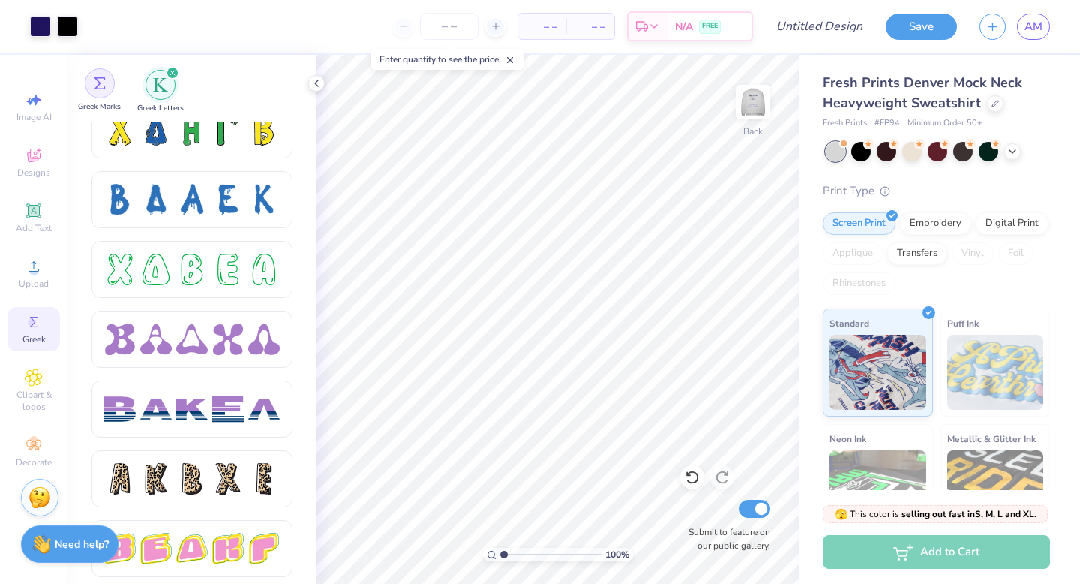
click at [98, 87] on img "filter for Greek Marks" at bounding box center [100, 83] width 12 height 12
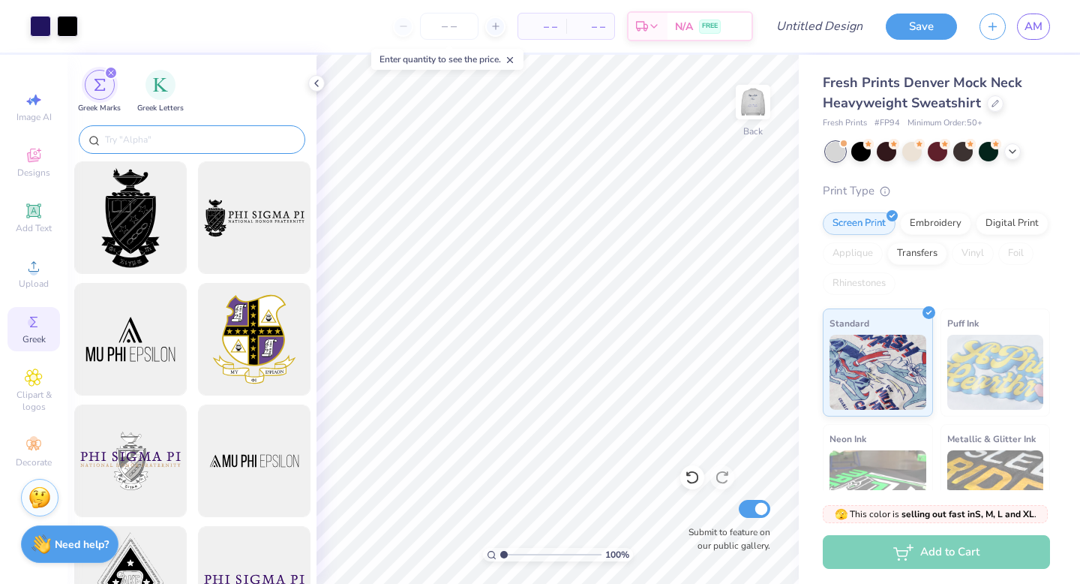
click at [193, 137] on input "text" at bounding box center [200, 139] width 192 height 15
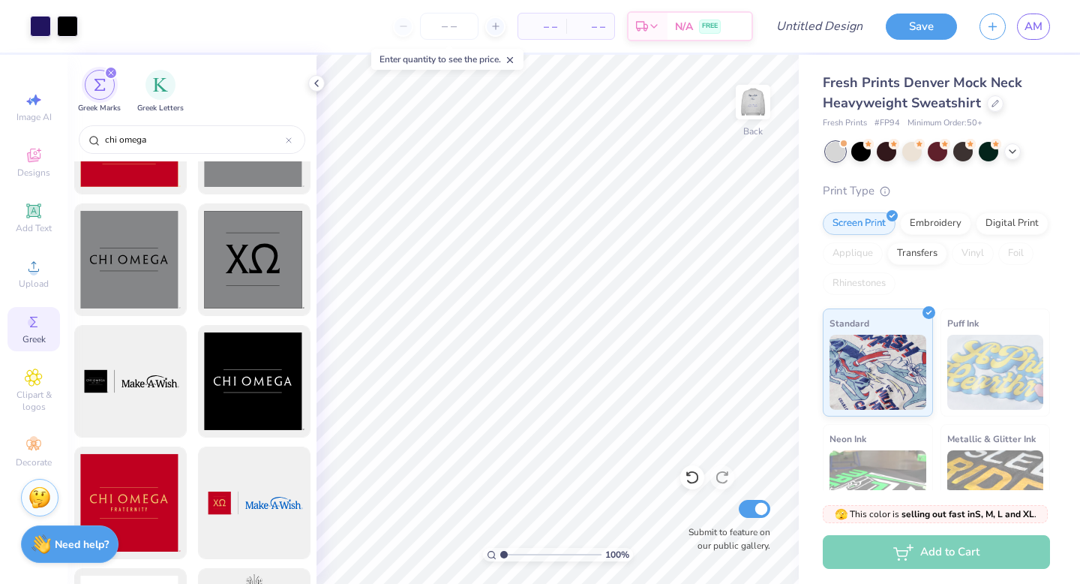
scroll to position [551, 0]
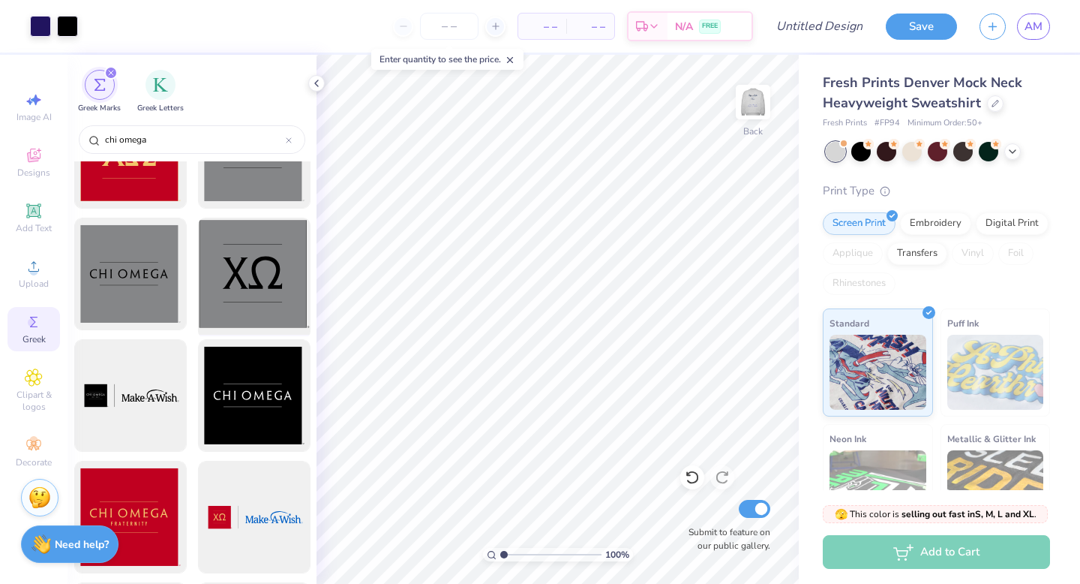
click at [259, 281] on div at bounding box center [254, 274] width 124 height 124
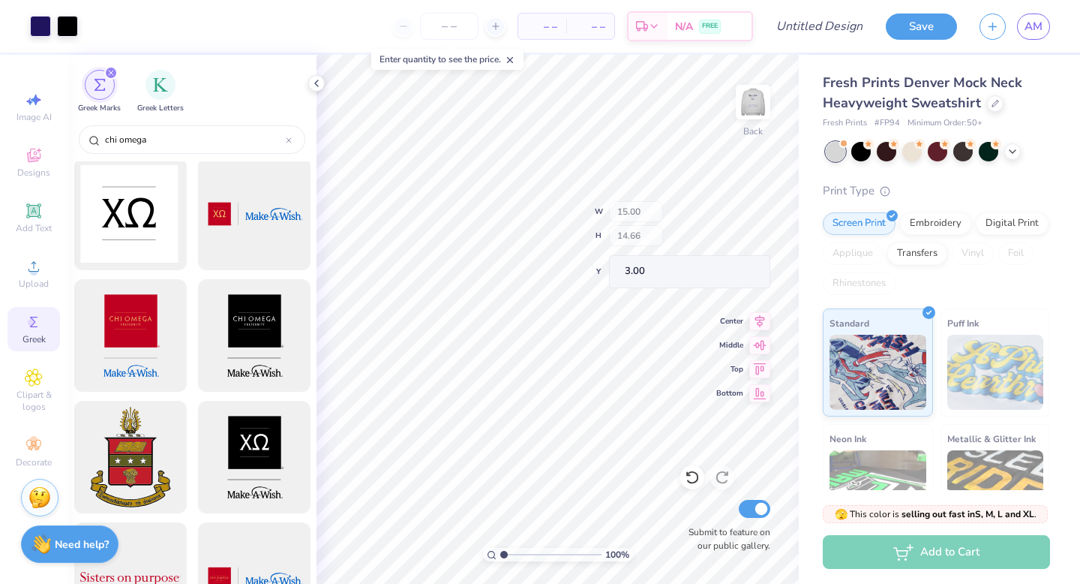
scroll to position [1543, 0]
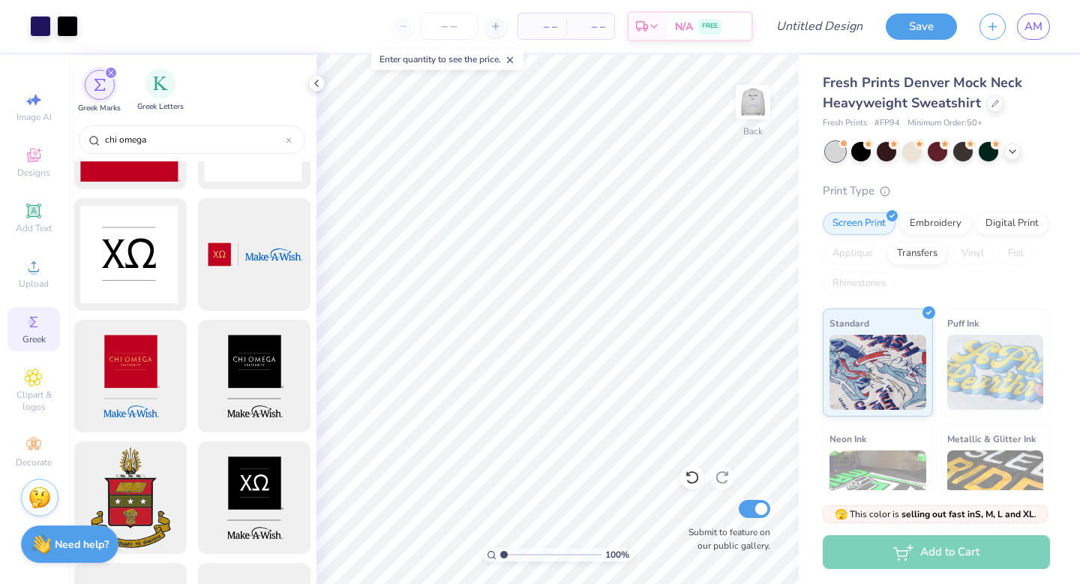
click at [175, 76] on div "Greek Letters" at bounding box center [160, 90] width 47 height 44
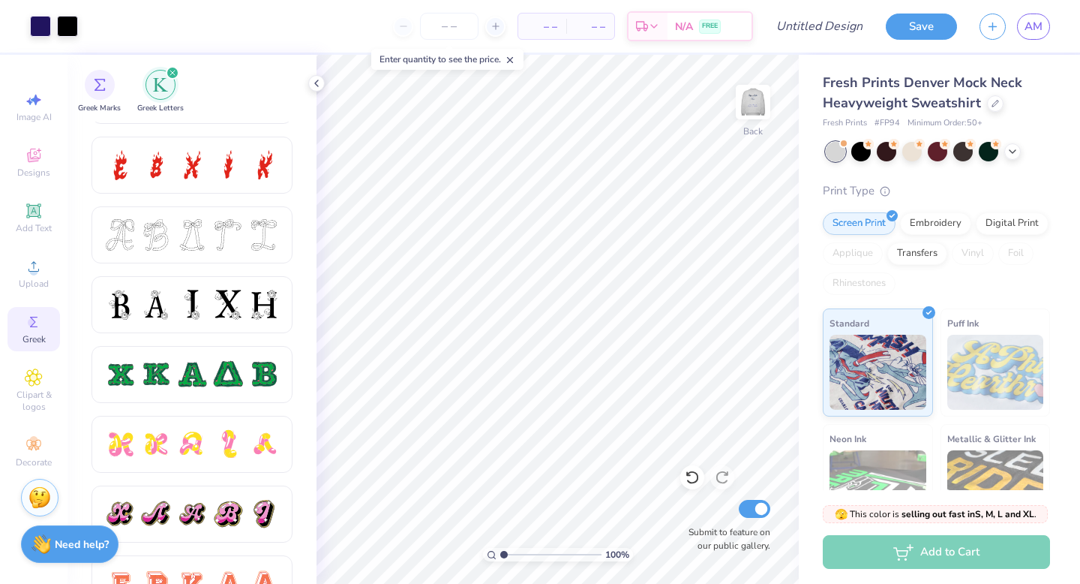
scroll to position [544, 0]
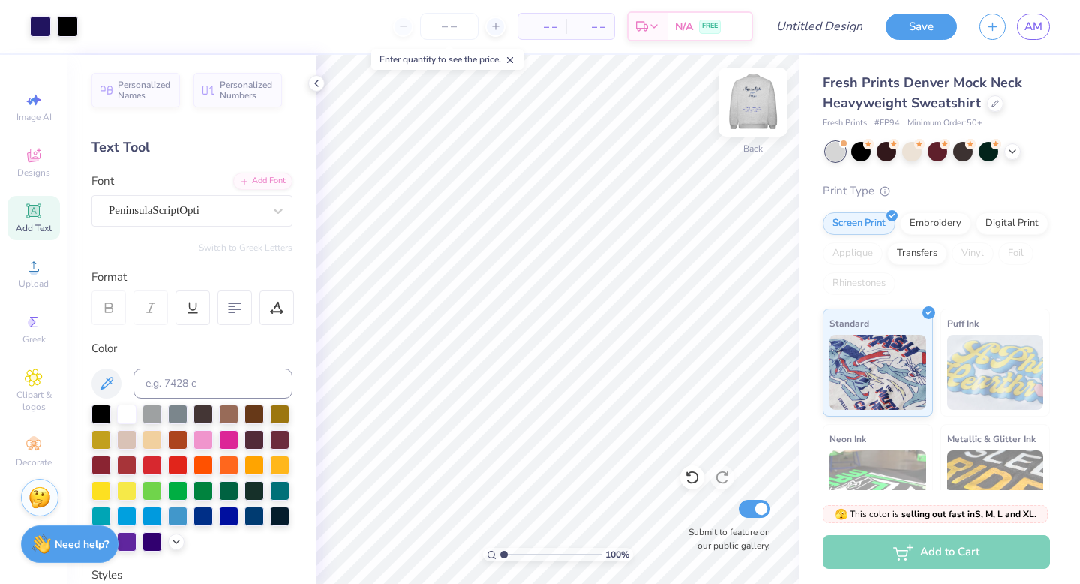
click at [752, 108] on img at bounding box center [753, 102] width 60 height 60
click at [32, 327] on icon at bounding box center [34, 322] width 18 height 18
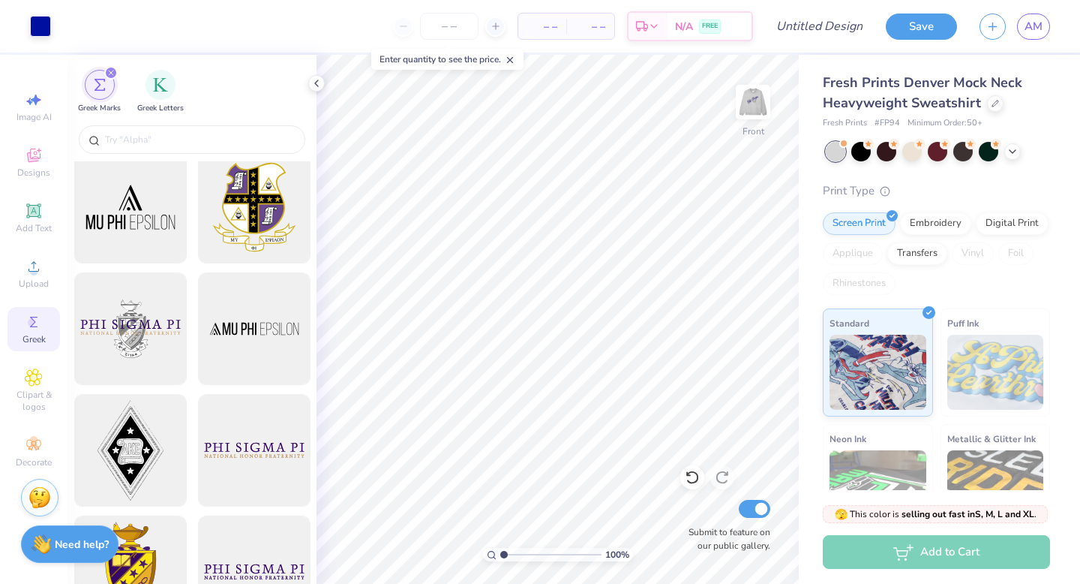
scroll to position [0, 0]
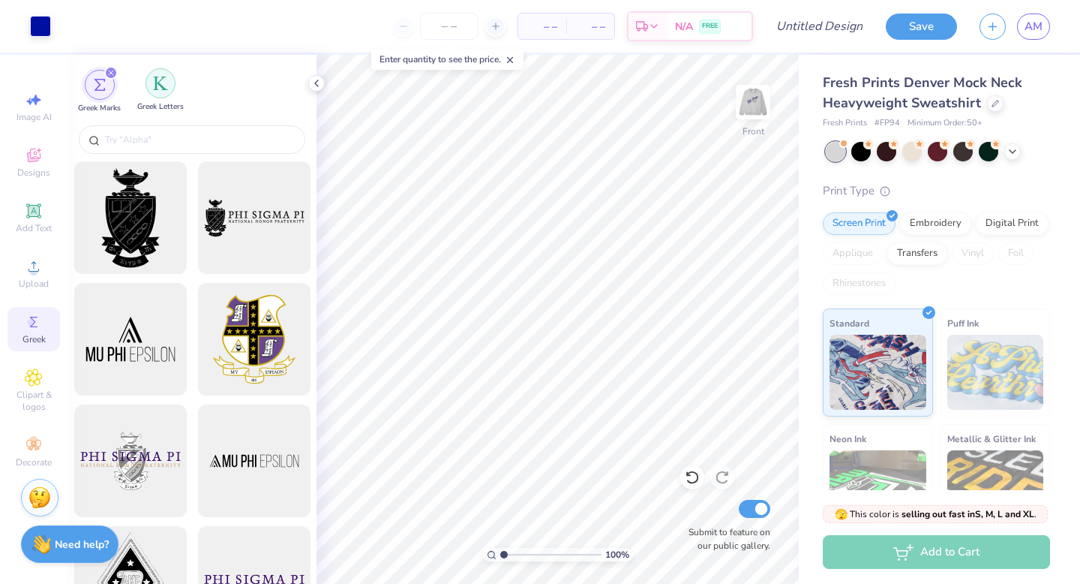
click at [165, 89] on img "filter for Greek Letters" at bounding box center [160, 83] width 15 height 15
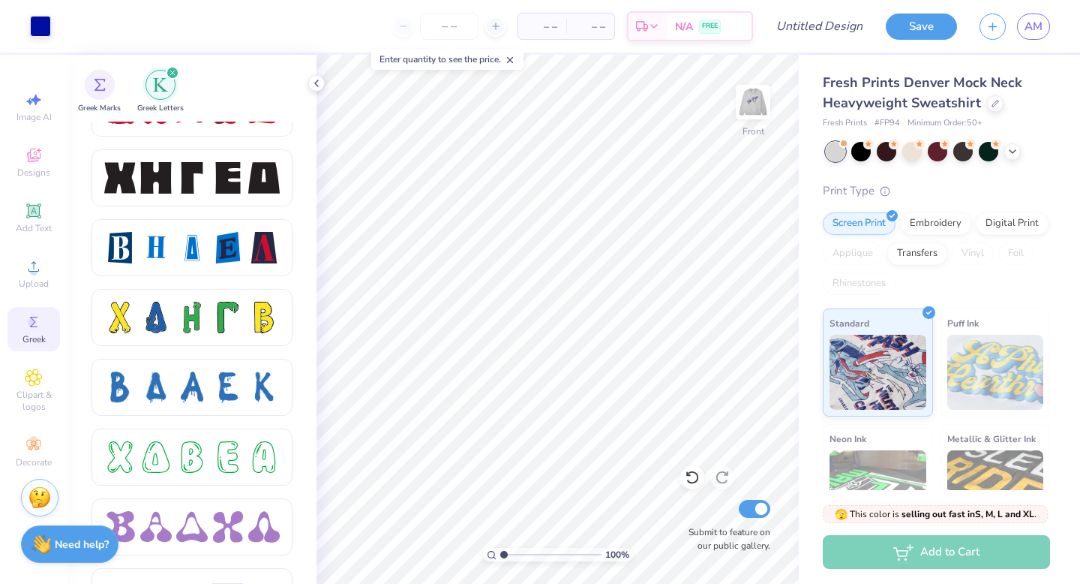
scroll to position [2001, 0]
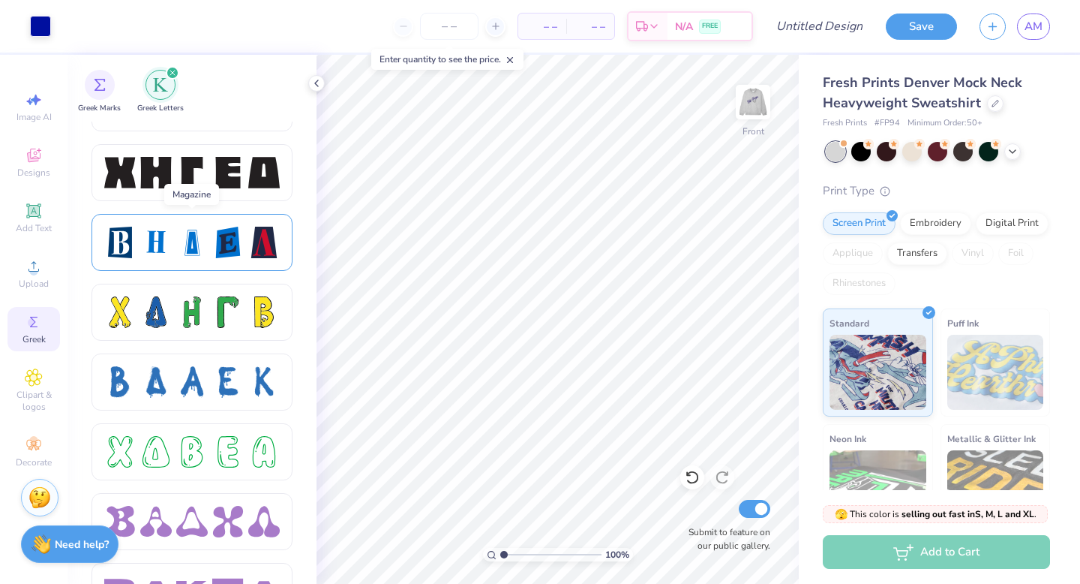
click at [213, 229] on div at bounding box center [228, 243] width 32 height 32
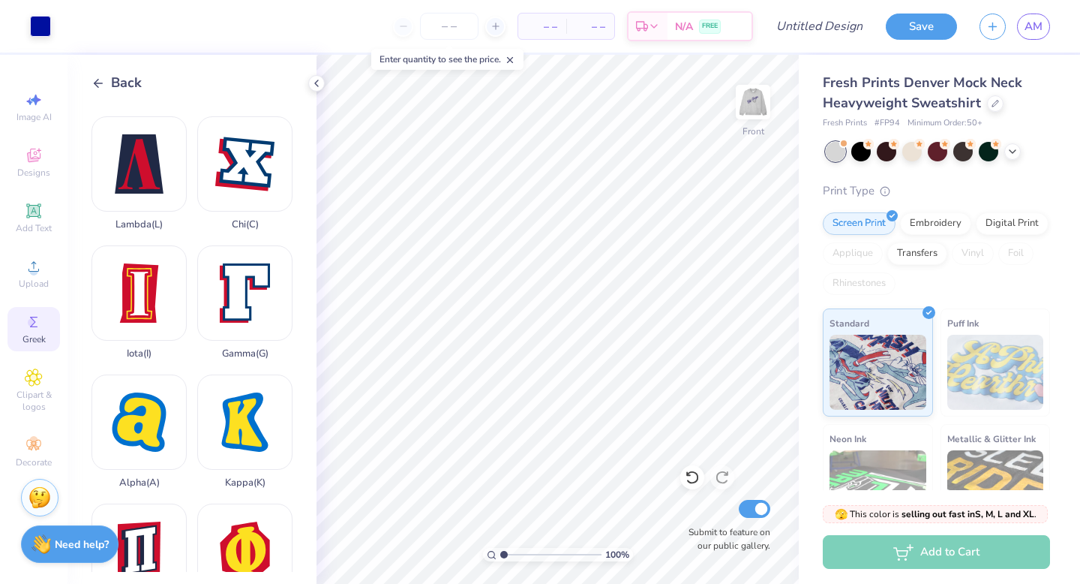
scroll to position [233, 0]
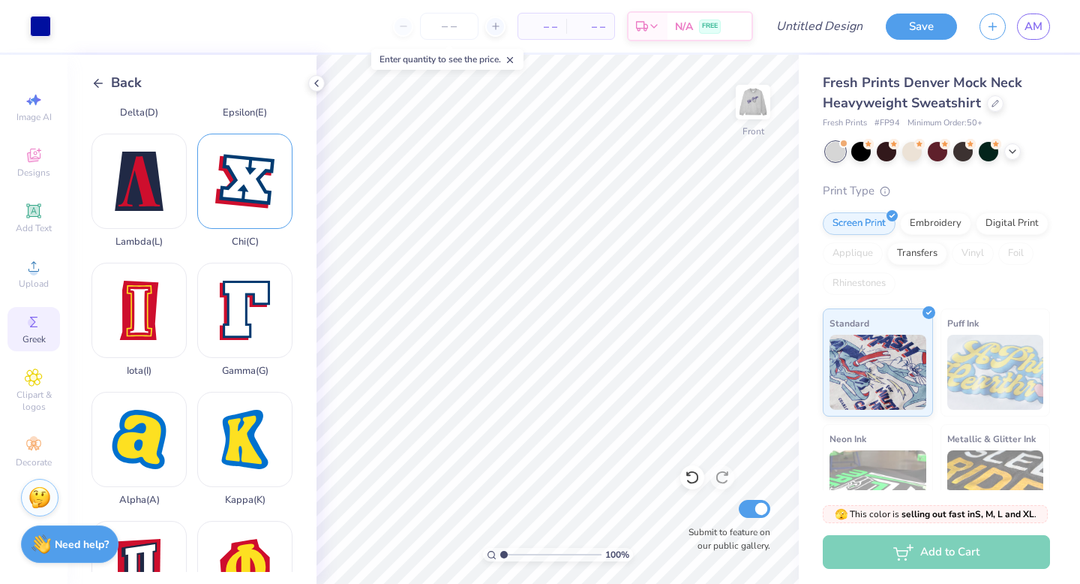
click at [252, 162] on div "Chi ( C )" at bounding box center [244, 191] width 95 height 114
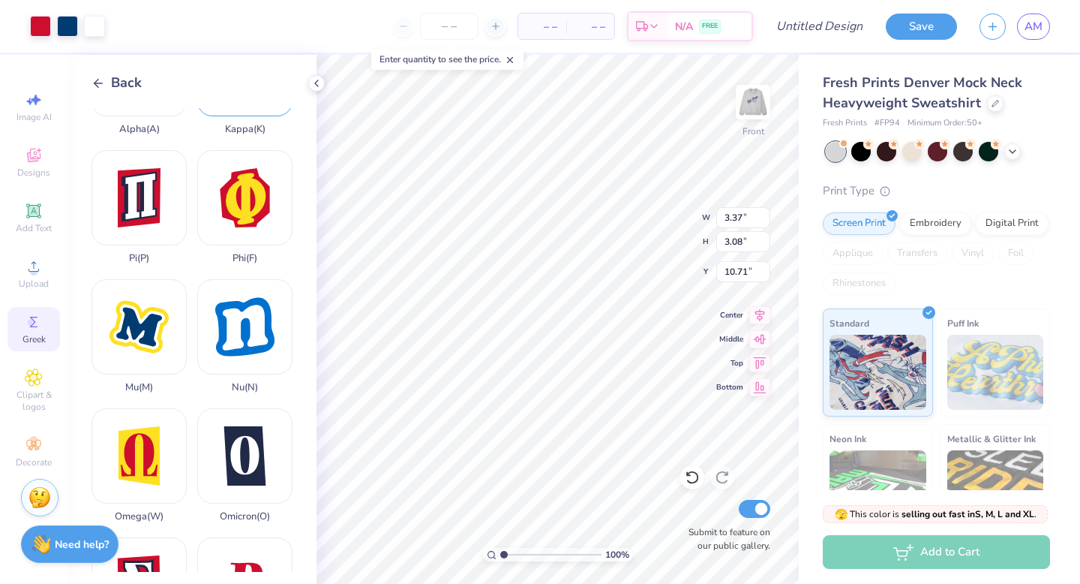
scroll to position [625, 0]
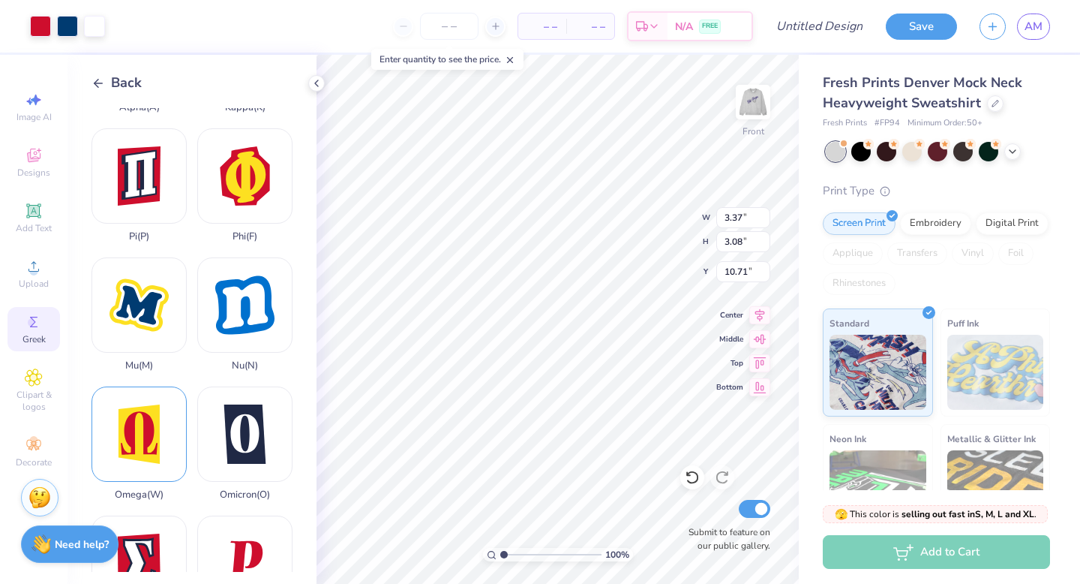
click at [146, 451] on div "Omega ( W )" at bounding box center [139, 443] width 95 height 114
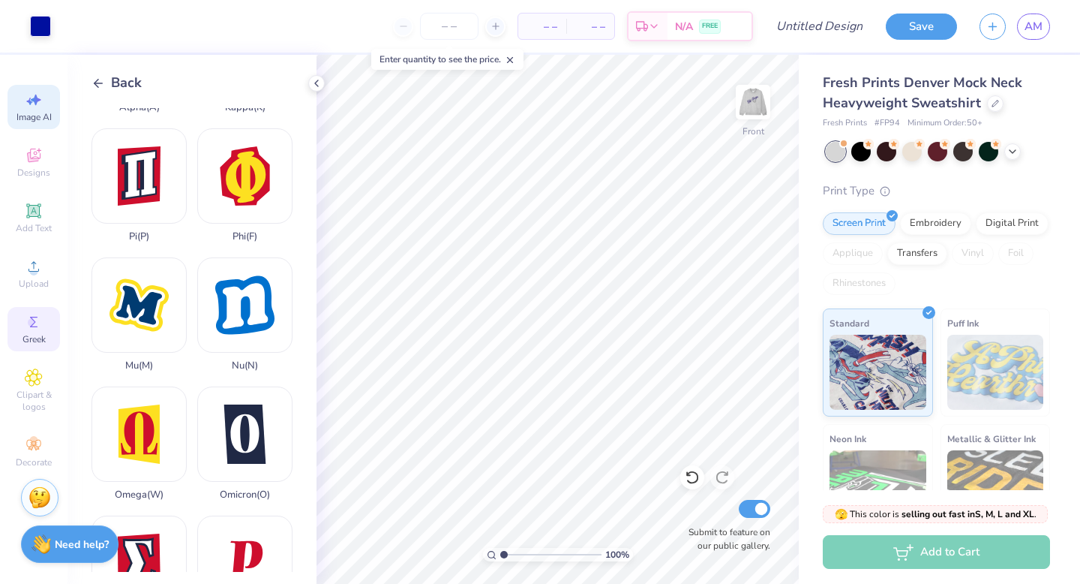
click at [32, 110] on div "Image AI" at bounding box center [34, 107] width 53 height 44
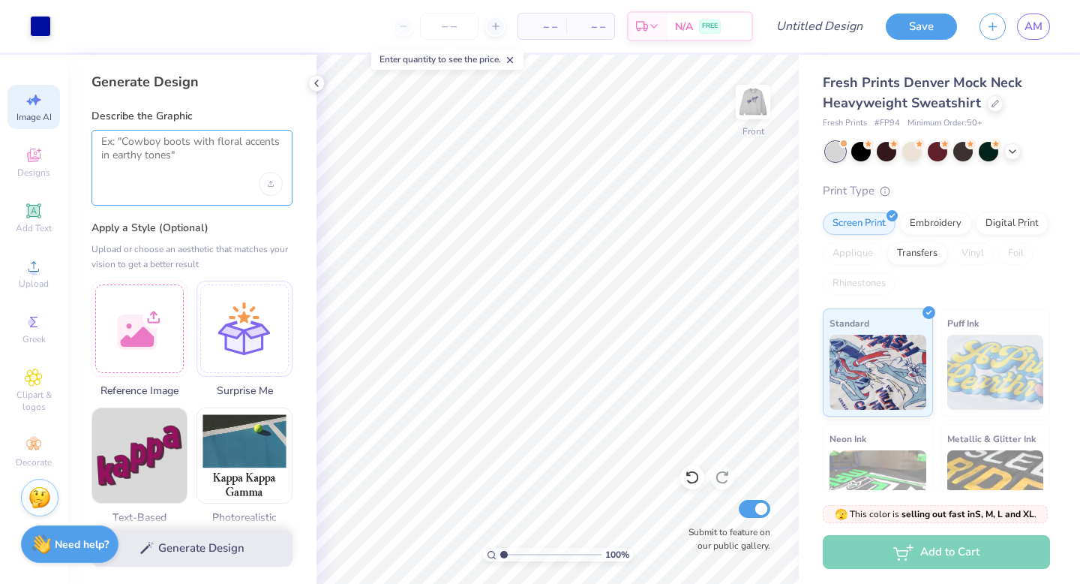
click at [167, 158] on textarea at bounding box center [192, 154] width 182 height 38
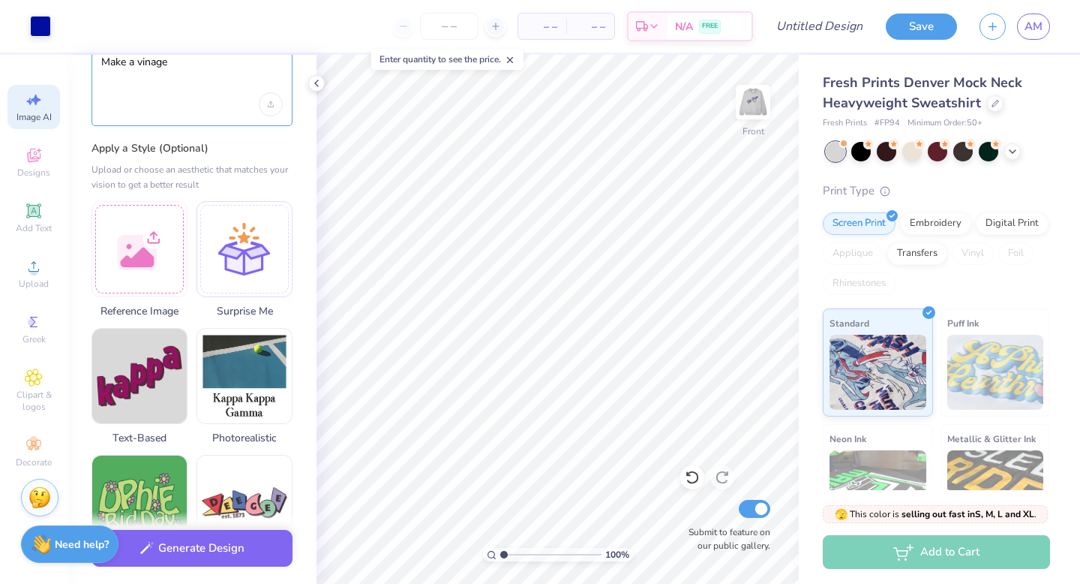
scroll to position [77, 0]
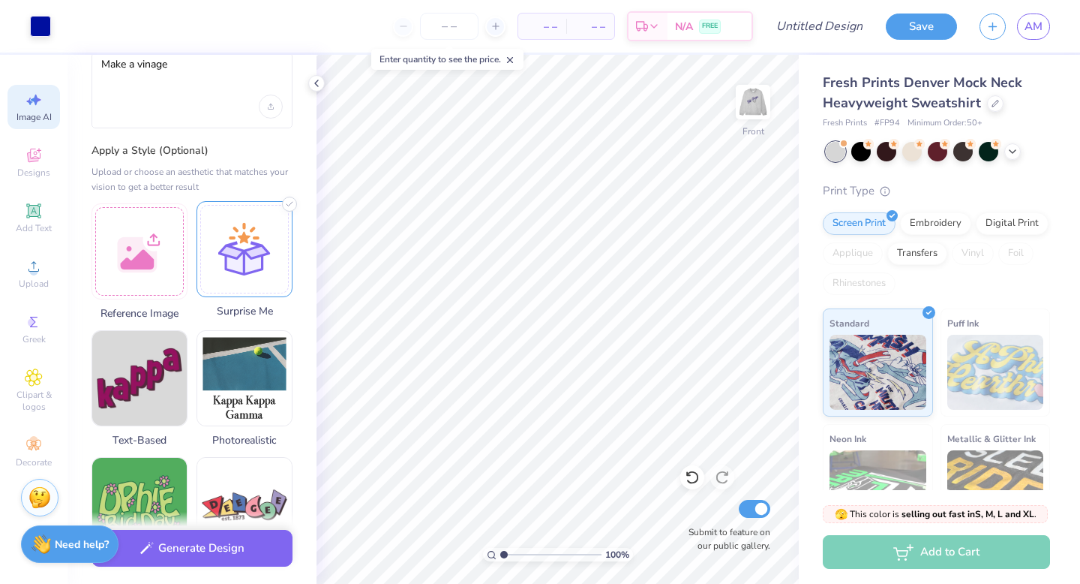
click at [244, 271] on div at bounding box center [245, 249] width 96 height 96
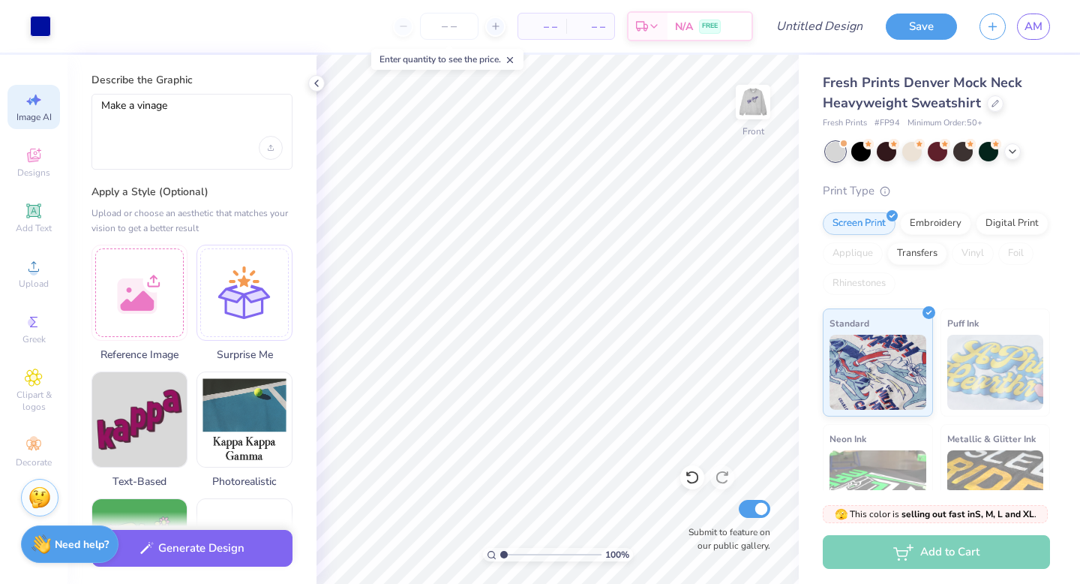
scroll to position [0, 0]
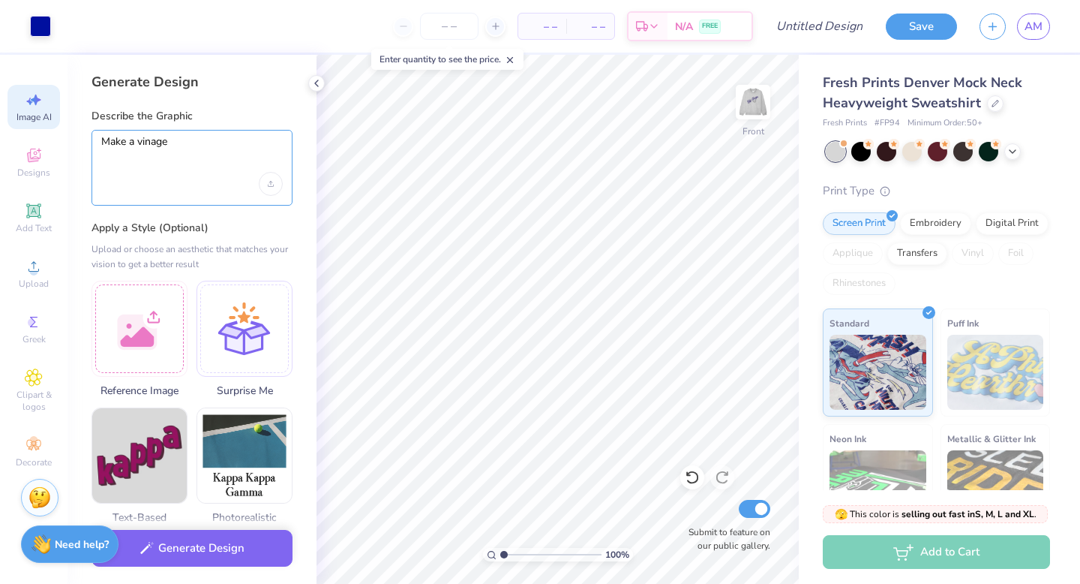
click at [203, 142] on textarea "Make a vinage" at bounding box center [192, 154] width 182 height 38
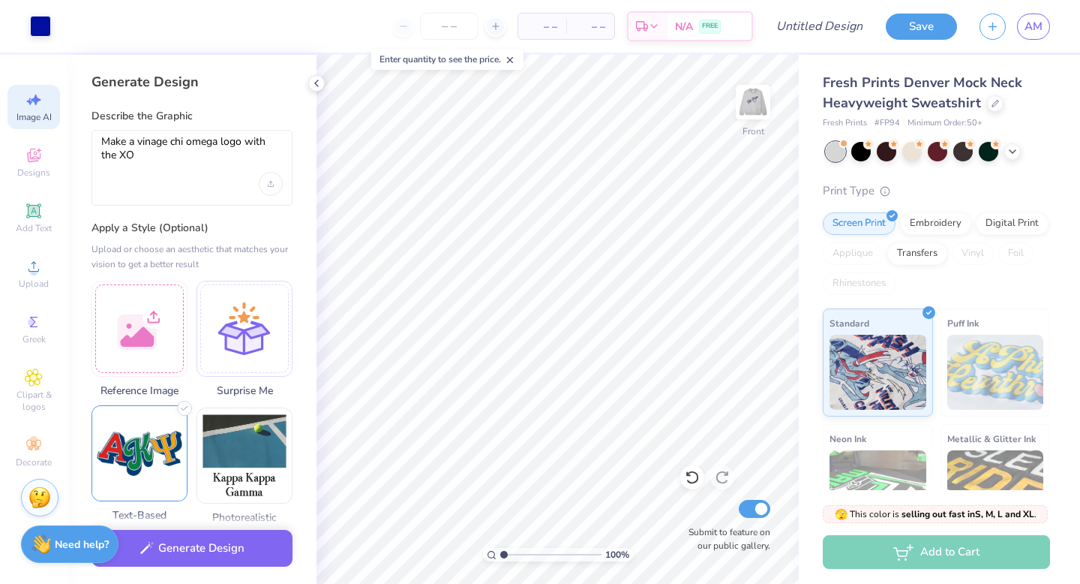
click at [150, 476] on img at bounding box center [139, 453] width 95 height 95
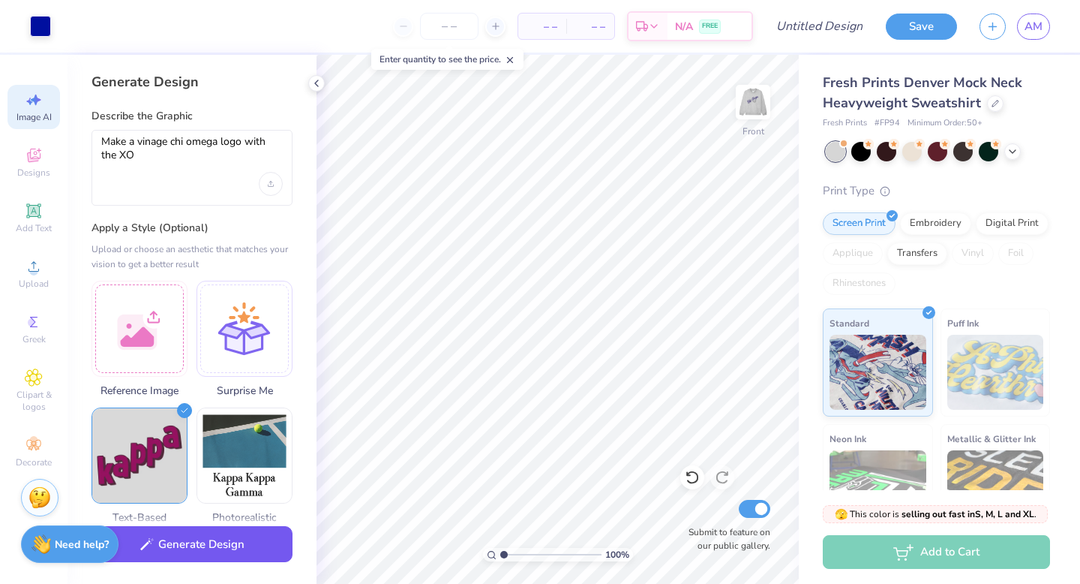
click at [202, 539] on button "Generate Design" at bounding box center [192, 544] width 201 height 37
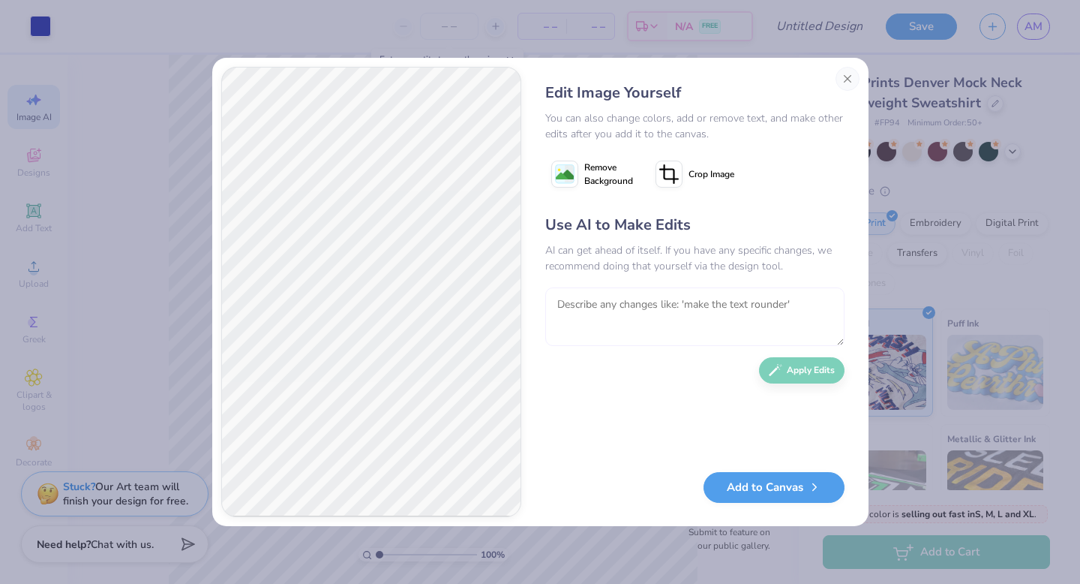
click at [593, 317] on textarea at bounding box center [694, 316] width 299 height 59
type textarea "No chi omega and less 70s vibe"
click at [813, 360] on button "Apply Edits" at bounding box center [802, 366] width 86 height 26
click at [848, 82] on button "Close" at bounding box center [848, 79] width 24 height 24
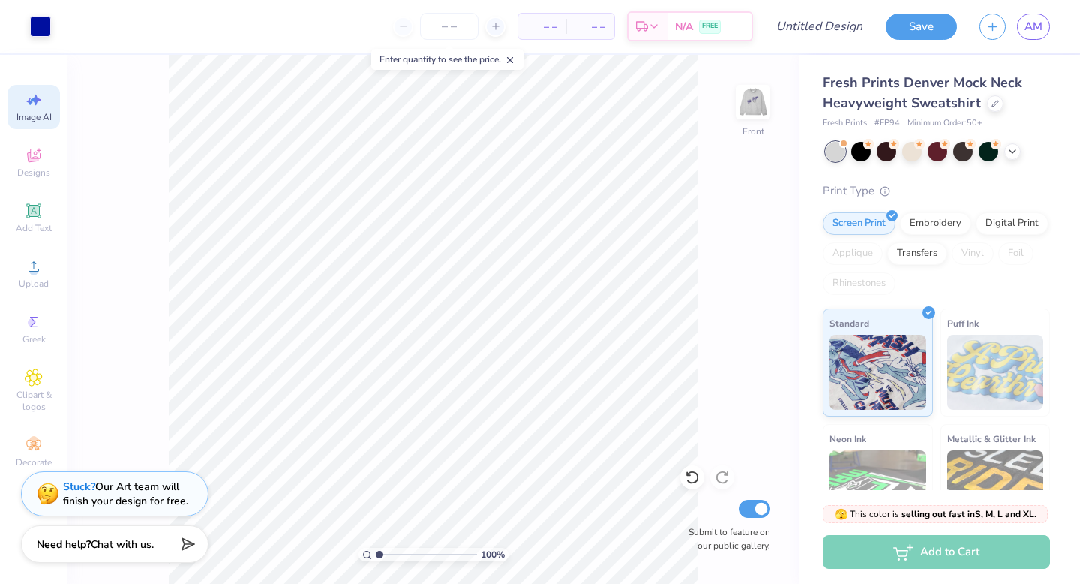
click at [36, 97] on icon at bounding box center [36, 100] width 11 height 11
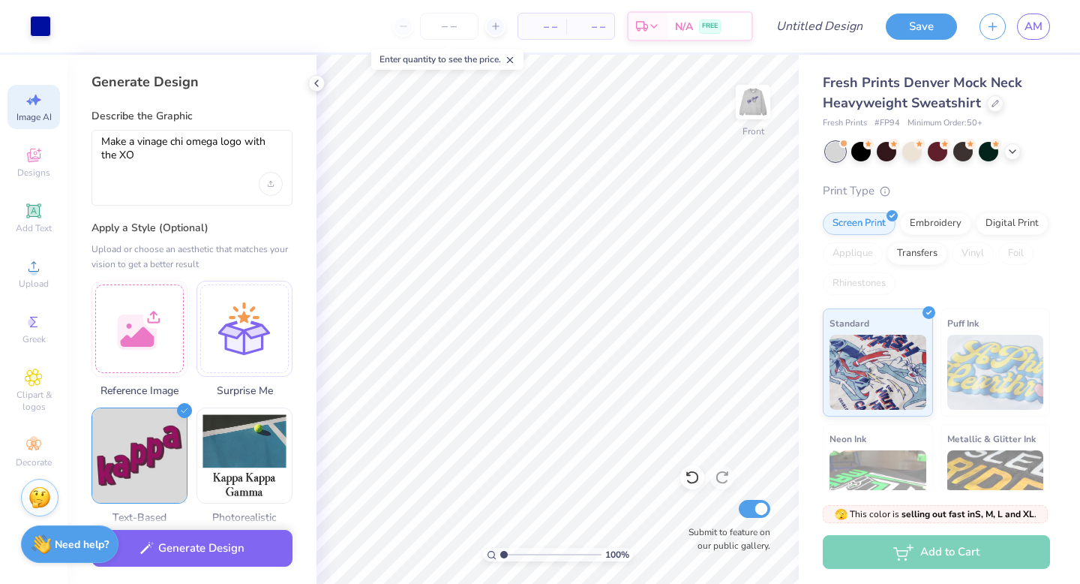
scroll to position [0, 0]
drag, startPoint x: 143, startPoint y: 157, endPoint x: 90, endPoint y: 139, distance: 56.2
click at [91, 138] on div "Generate Design Describe the Graphic Make a vinage chi omega logo with the XO A…" at bounding box center [192, 319] width 249 height 529
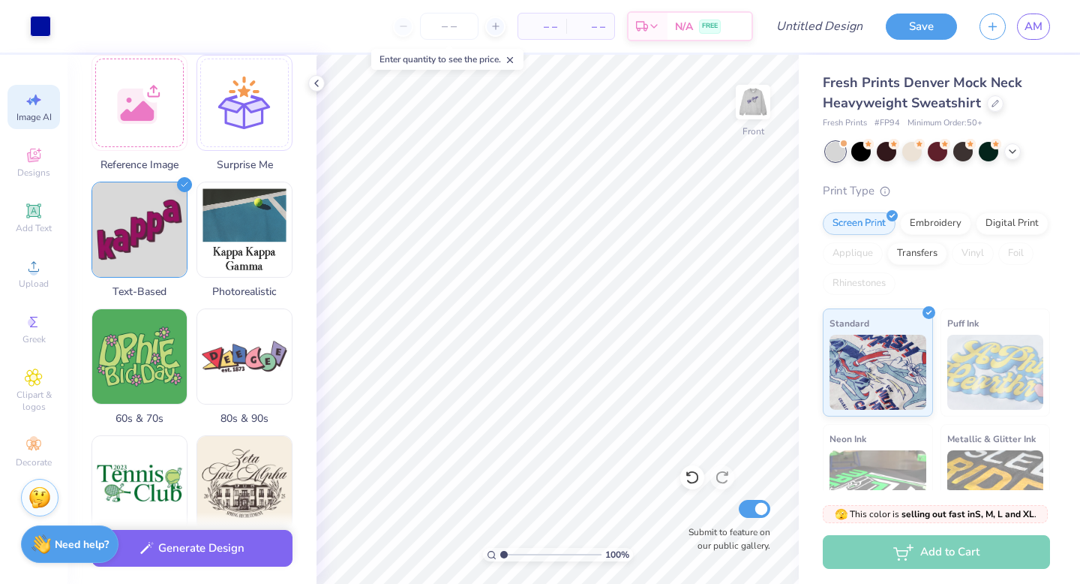
scroll to position [271, 0]
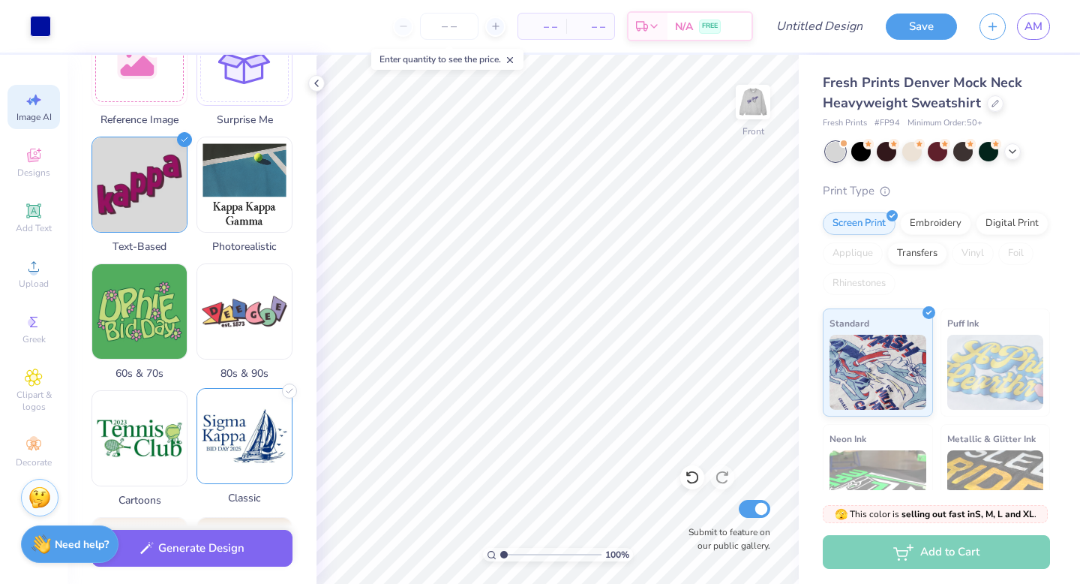
type textarea "XO in greek latters only"
click at [223, 425] on img at bounding box center [244, 436] width 95 height 95
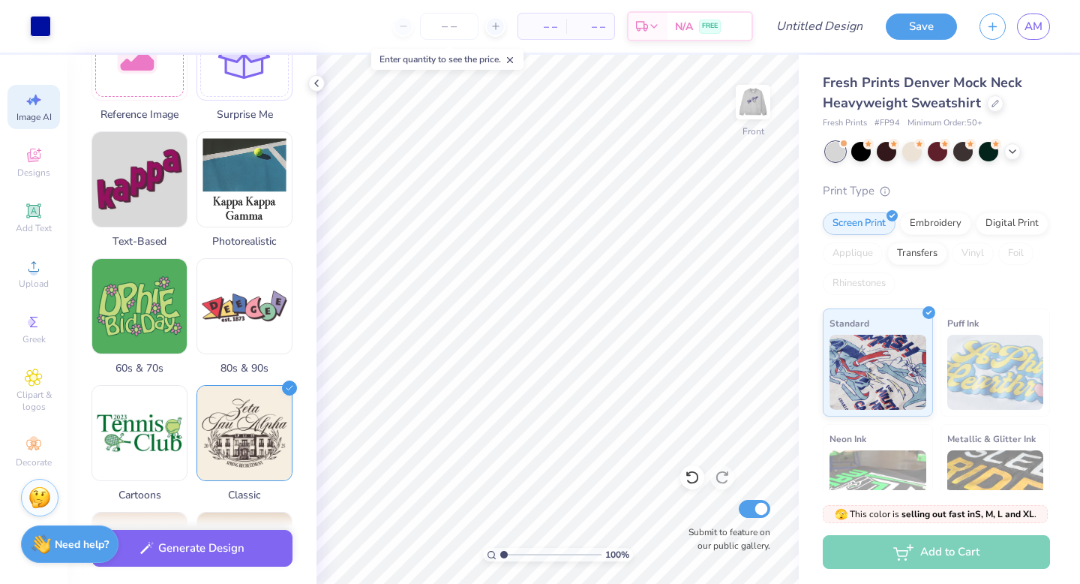
scroll to position [0, 0]
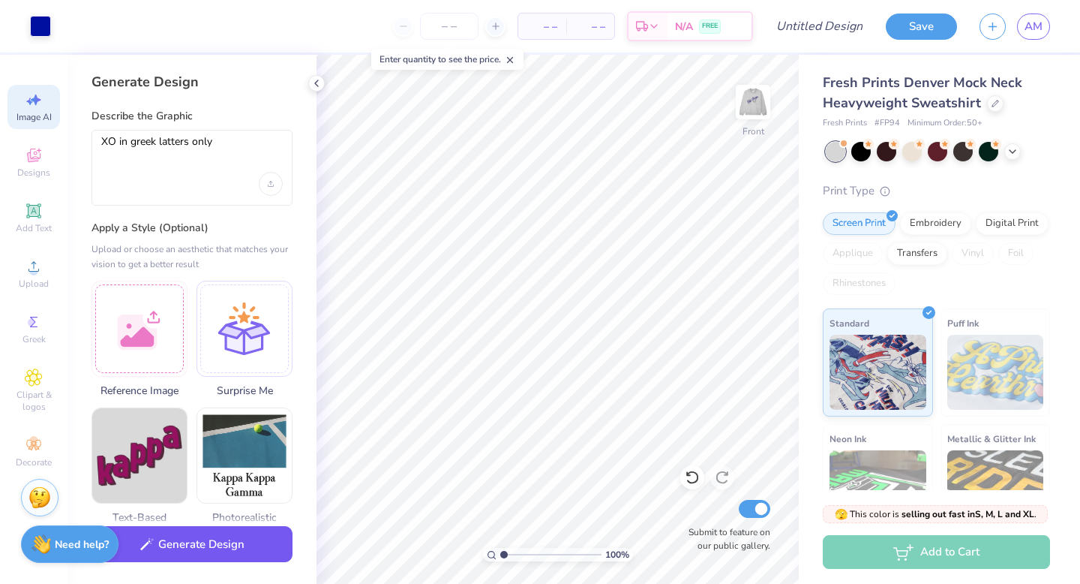
click at [179, 553] on button "Generate Design" at bounding box center [192, 544] width 201 height 37
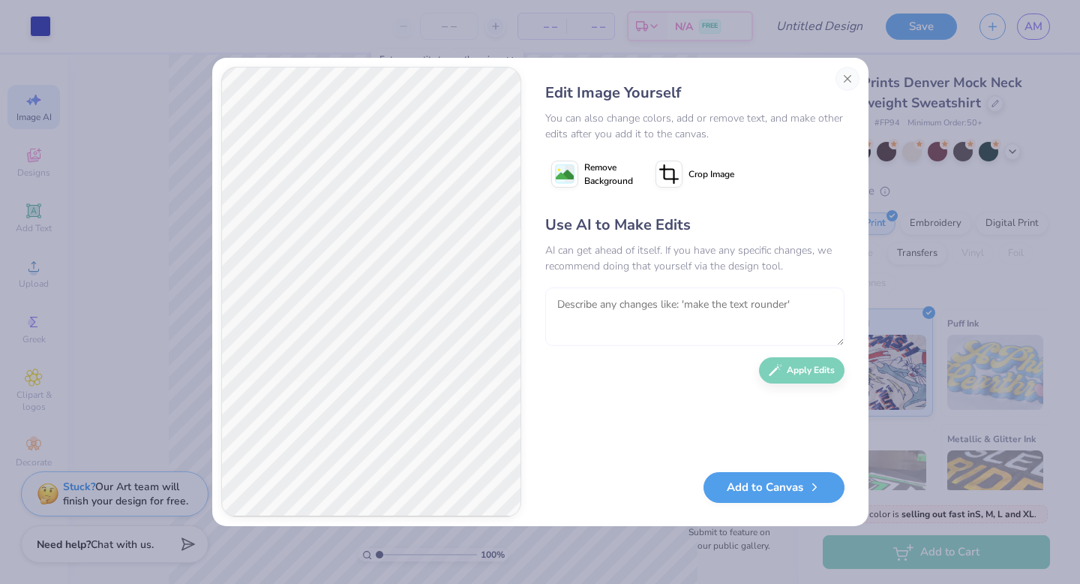
click at [590, 337] on textarea at bounding box center [694, 316] width 299 height 59
type textarea "a"
click at [636, 304] on textarea "add and owl somehwre in the" at bounding box center [694, 316] width 299 height 59
click at [722, 302] on textarea "add and owl somewhere in the" at bounding box center [694, 316] width 299 height 59
type textarea "add and owl somewhere in the design"
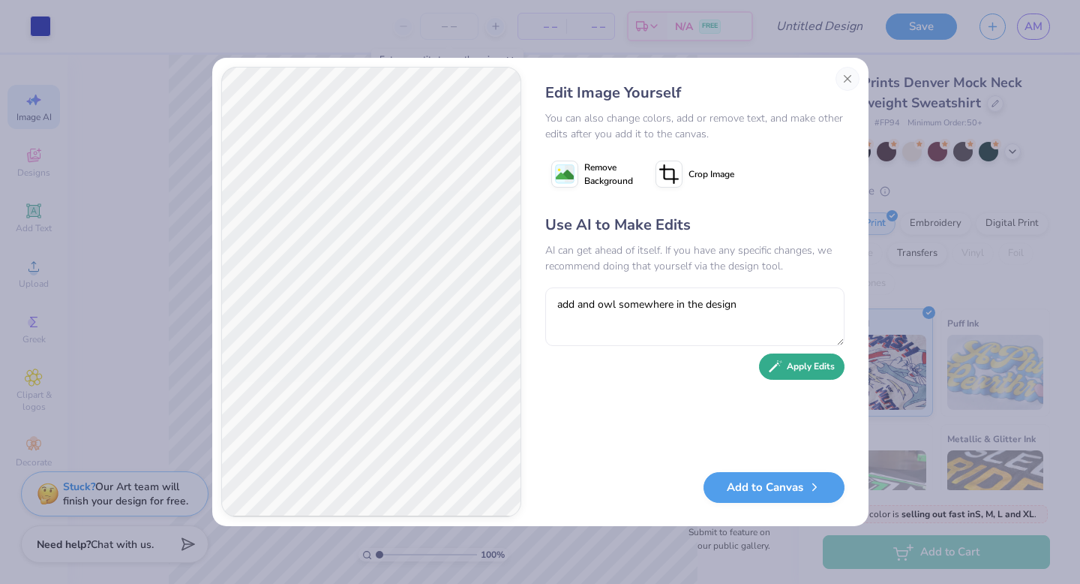
click at [807, 371] on button "Apply Edits" at bounding box center [802, 366] width 86 height 26
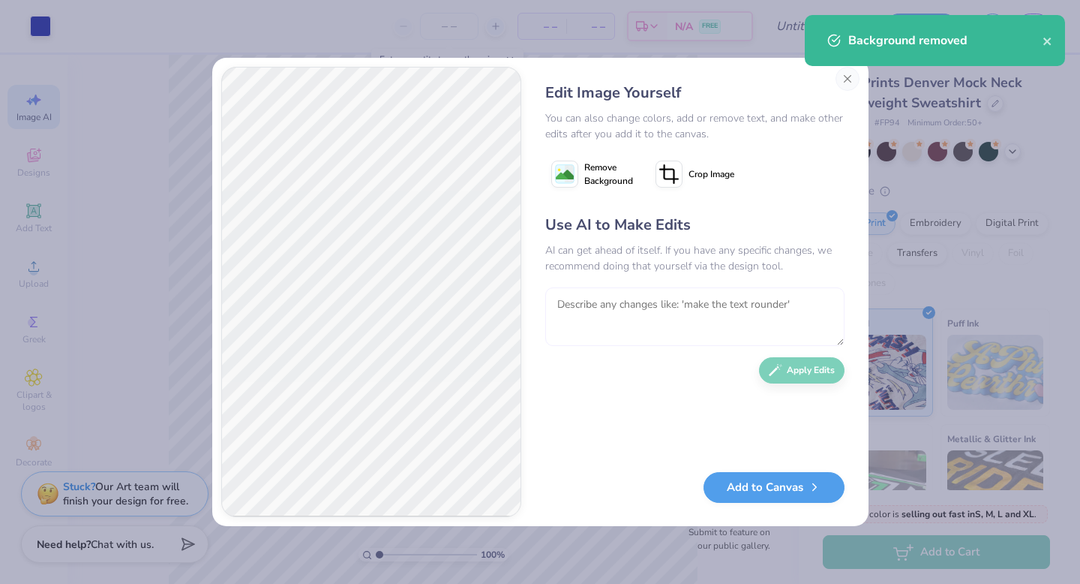
click at [578, 302] on textarea at bounding box center [694, 316] width 299 height 59
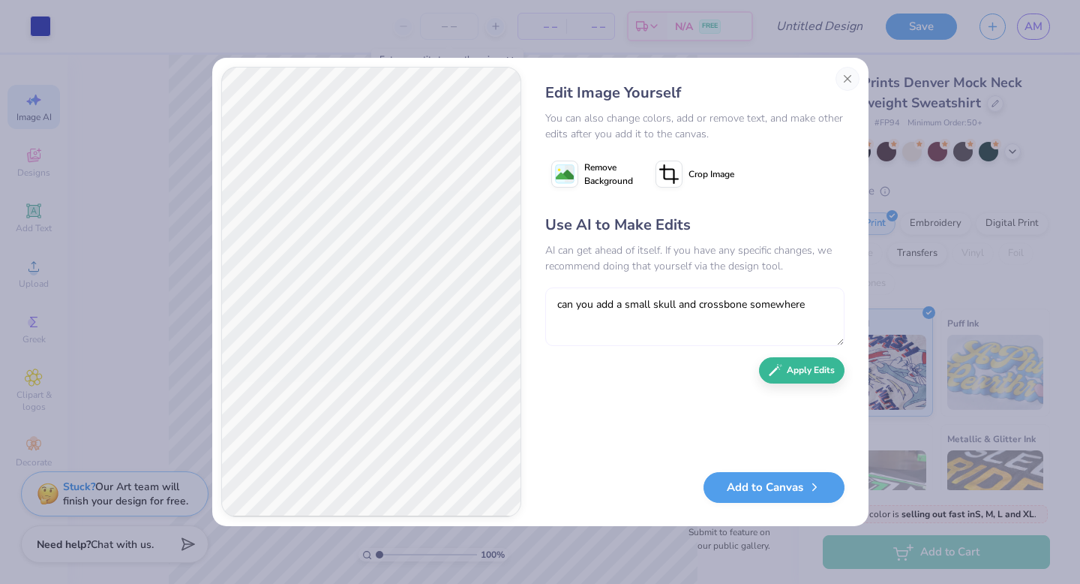
click at [786, 301] on textarea "can you add a small skull and crossbone somewhere" at bounding box center [694, 316] width 299 height 59
type textarea "can you add a small skull and crossbone in the bottom left and top right"
click at [805, 372] on button "Apply Edits" at bounding box center [802, 366] width 86 height 26
click at [738, 306] on textarea "can you add a small skull and crossbone in the bottom left and top right" at bounding box center [694, 316] width 299 height 59
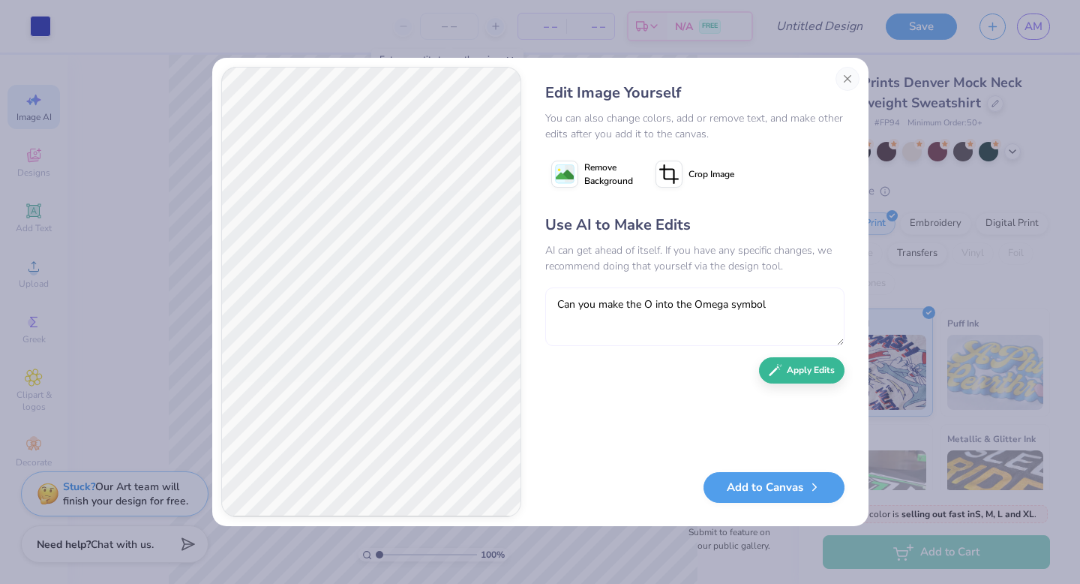
click at [609, 307] on textarea "Can you make the O into the Omega symbol" at bounding box center [694, 316] width 299 height 59
type textarea "Can you change the O into the Omega symbol"
click at [781, 369] on icon "button" at bounding box center [776, 366] width 14 height 14
type textarea "Can you change the X to the chi symbol"
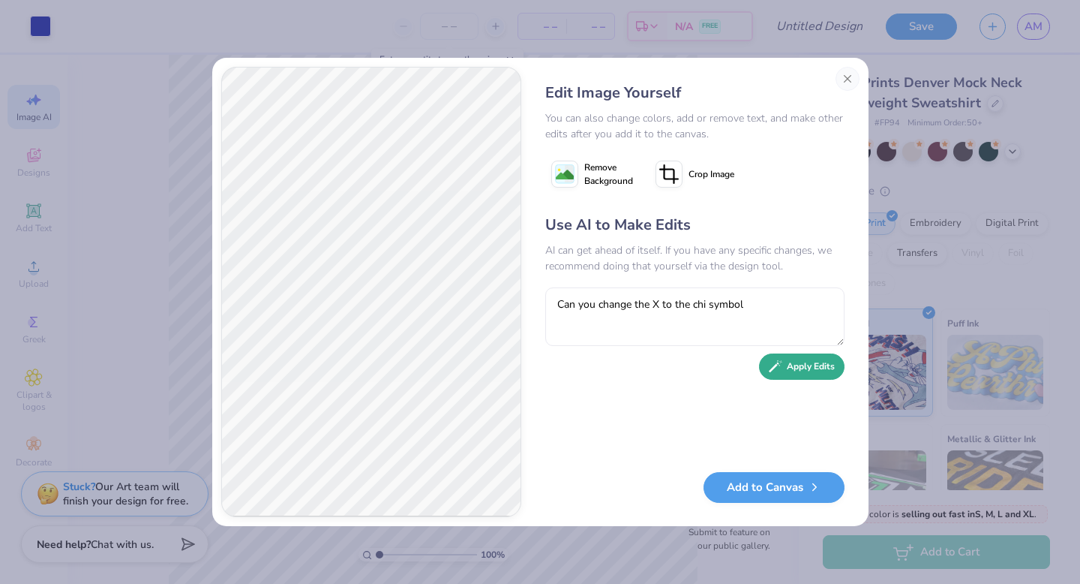
click at [792, 361] on button "Apply Edits" at bounding box center [802, 366] width 86 height 26
click at [566, 176] on image at bounding box center [565, 175] width 18 height 18
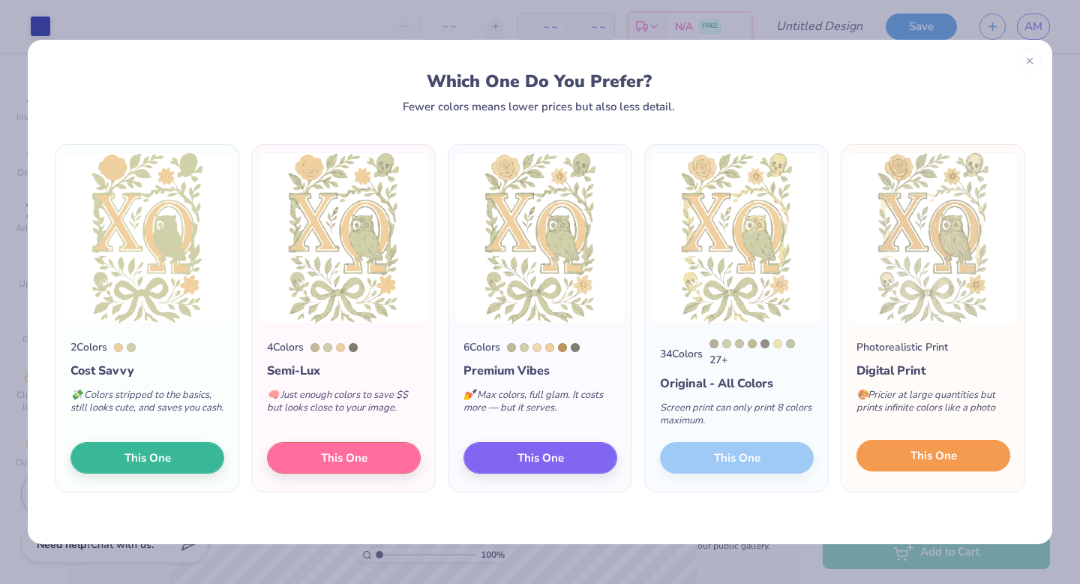
click at [930, 458] on span "This One" at bounding box center [934, 455] width 47 height 17
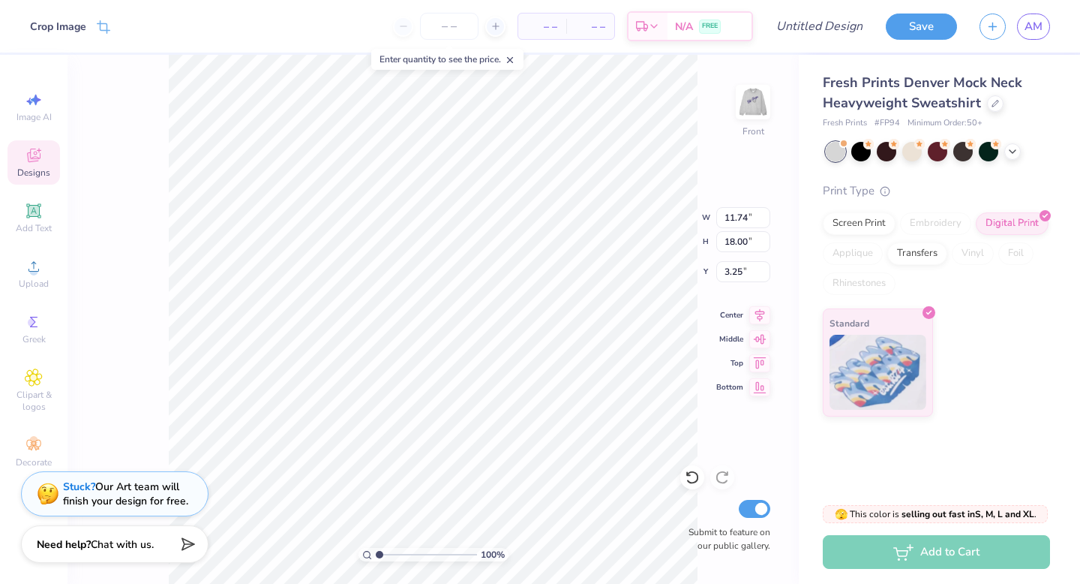
click at [47, 164] on div "Designs" at bounding box center [34, 162] width 53 height 44
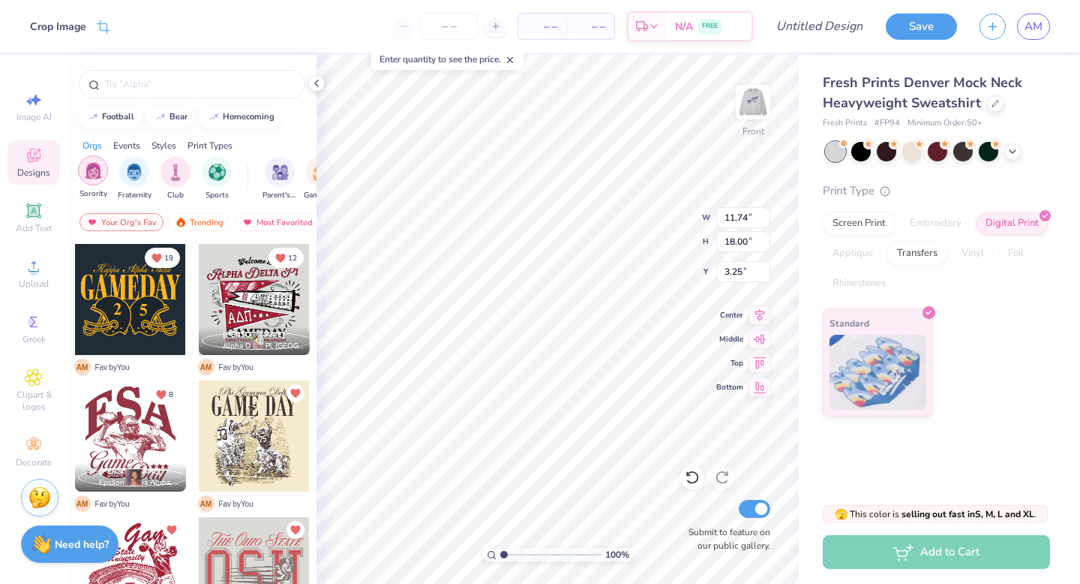
click at [95, 176] on img "filter for Sorority" at bounding box center [93, 170] width 17 height 17
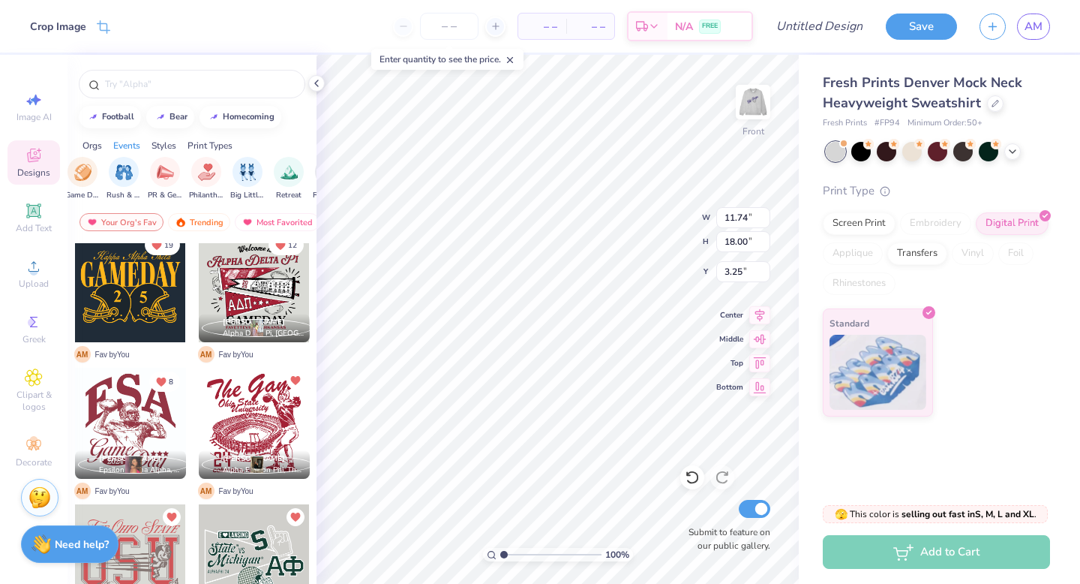
scroll to position [0, 245]
click at [247, 173] on img "filter for Big Little Reveal" at bounding box center [241, 172] width 17 height 17
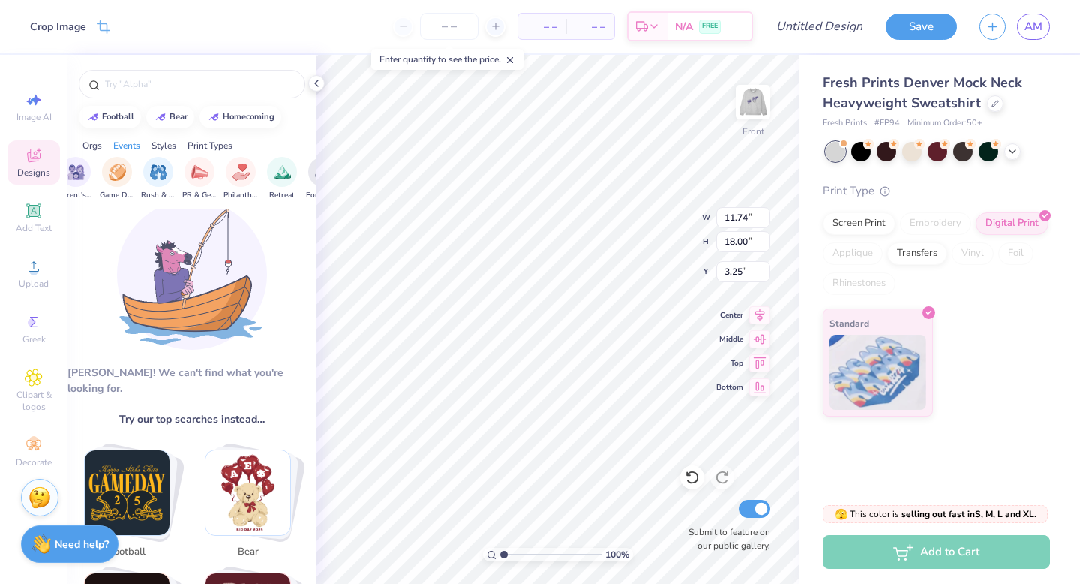
scroll to position [0, 0]
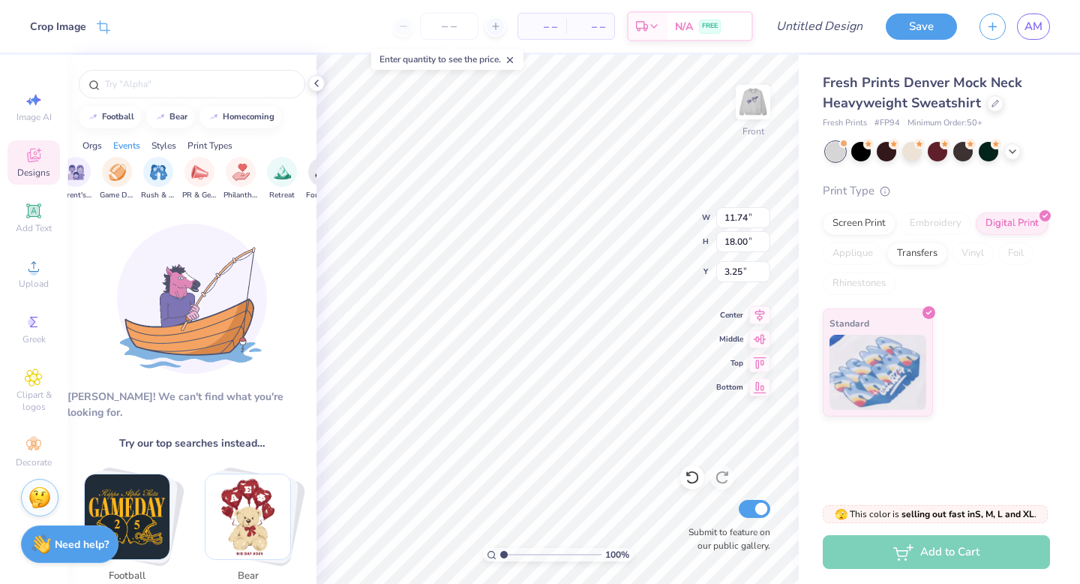
type input "7.94"
type input "12.17"
type input "3.00"
click at [993, 103] on icon at bounding box center [996, 102] width 8 height 8
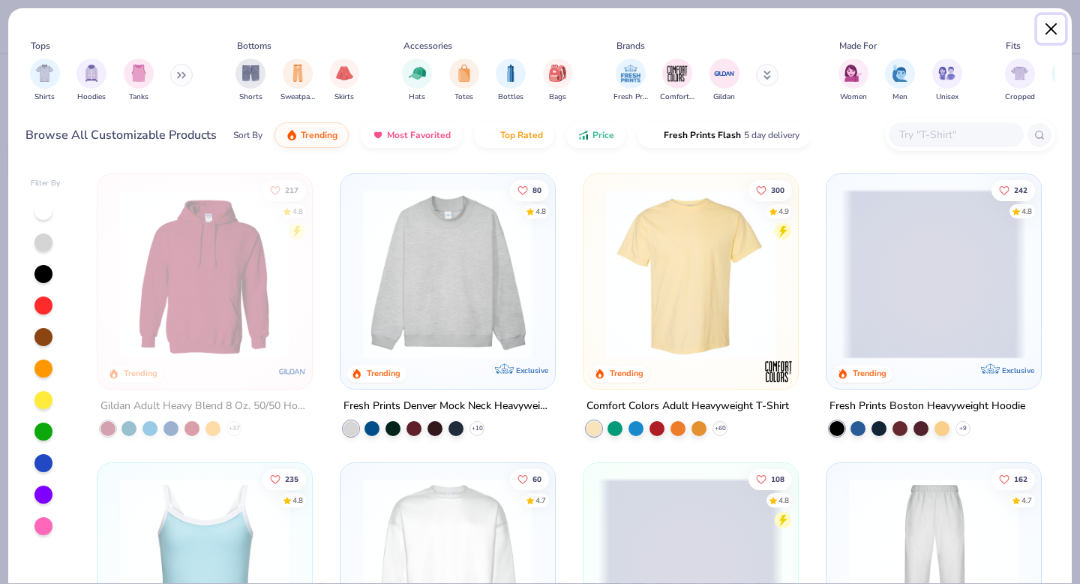
click at [1051, 25] on button "Close" at bounding box center [1052, 29] width 29 height 29
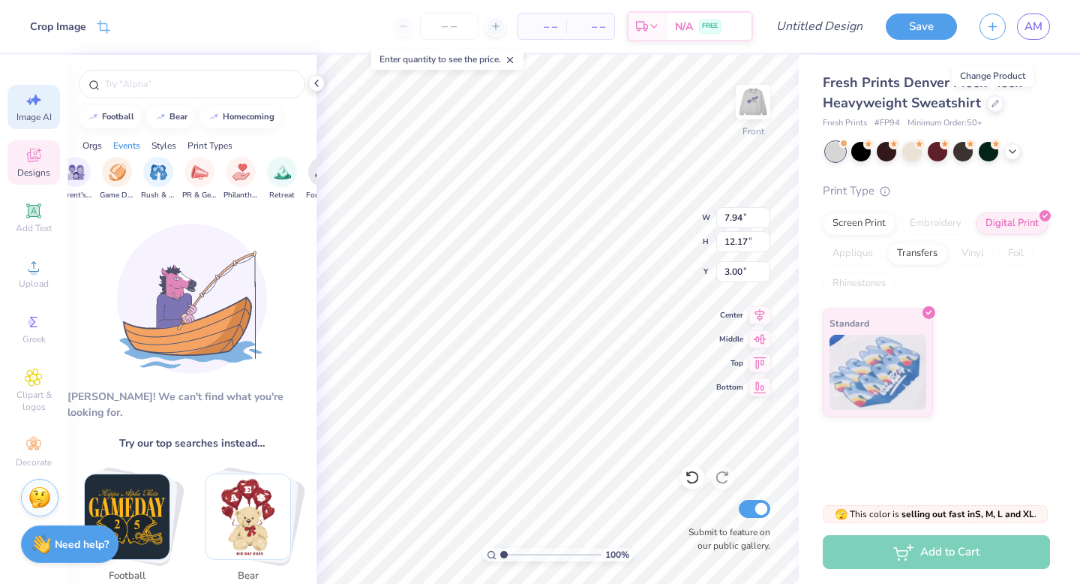
click at [37, 92] on icon at bounding box center [34, 100] width 18 height 18
select select "4"
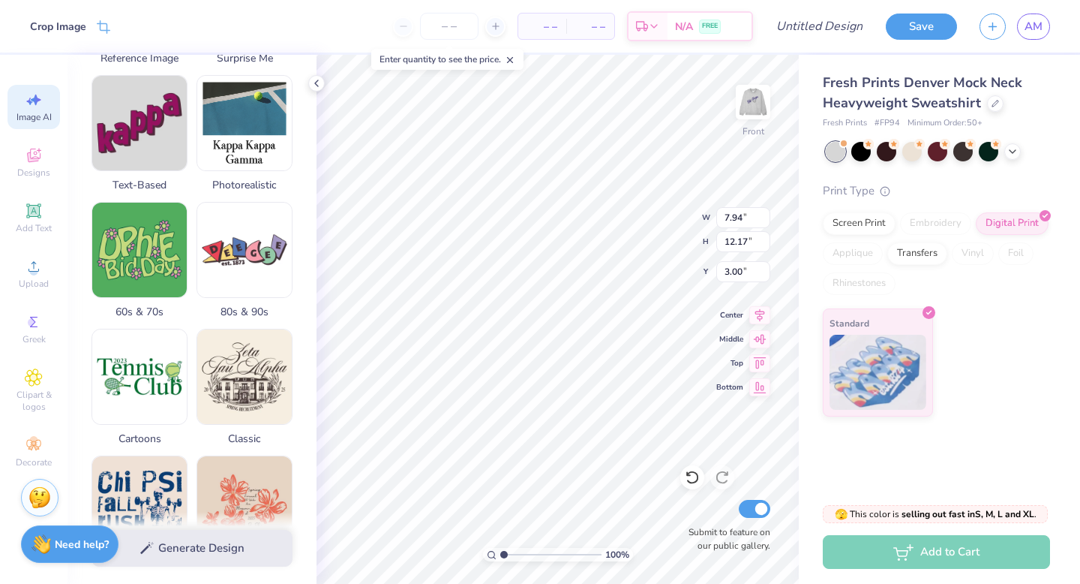
scroll to position [346, 0]
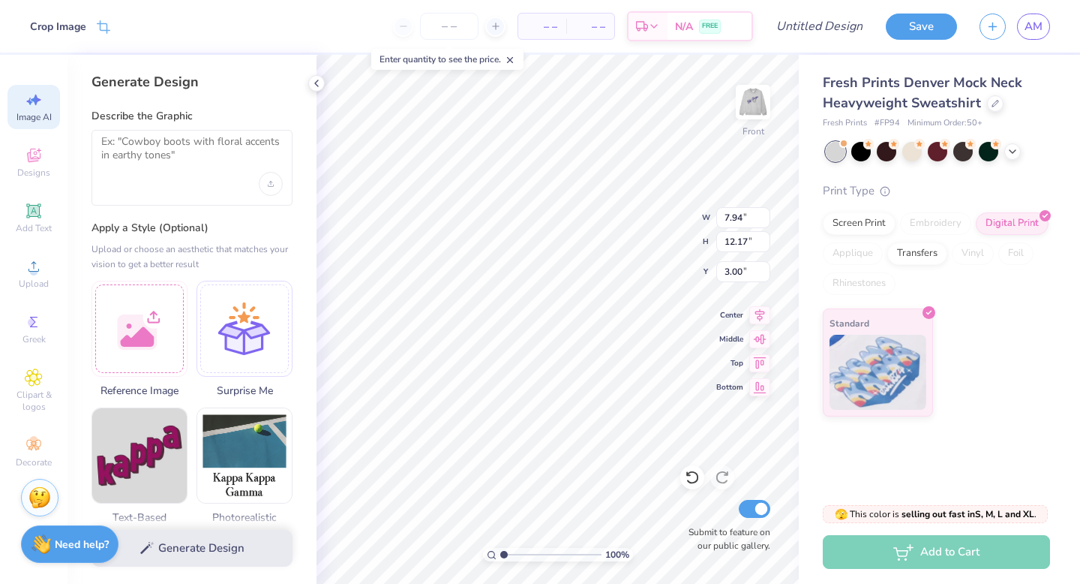
select select "4"
click at [36, 172] on span "Designs" at bounding box center [33, 173] width 33 height 12
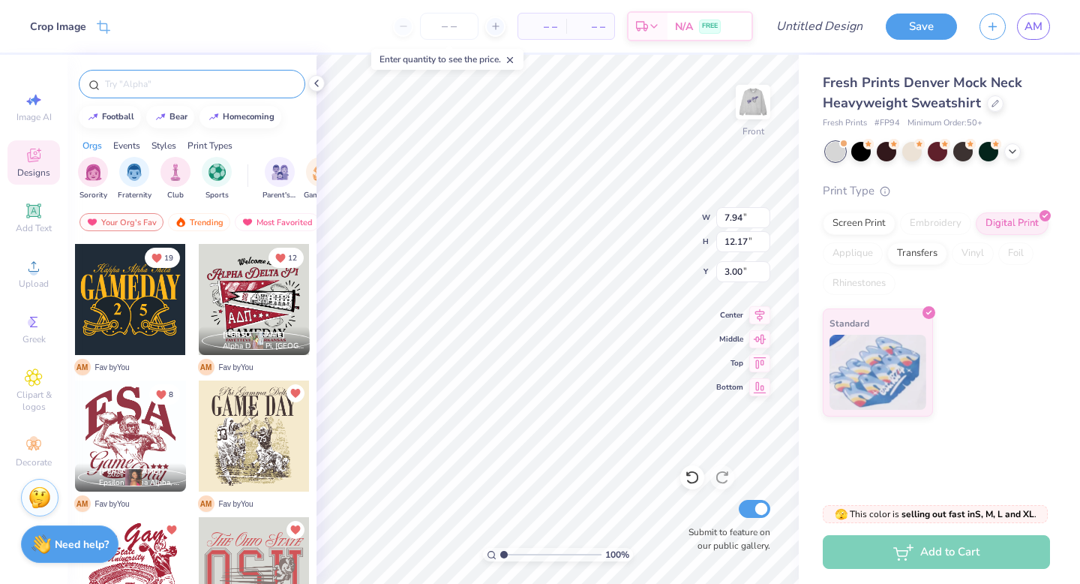
click at [175, 75] on div at bounding box center [192, 84] width 227 height 29
click at [26, 381] on icon at bounding box center [33, 377] width 17 height 18
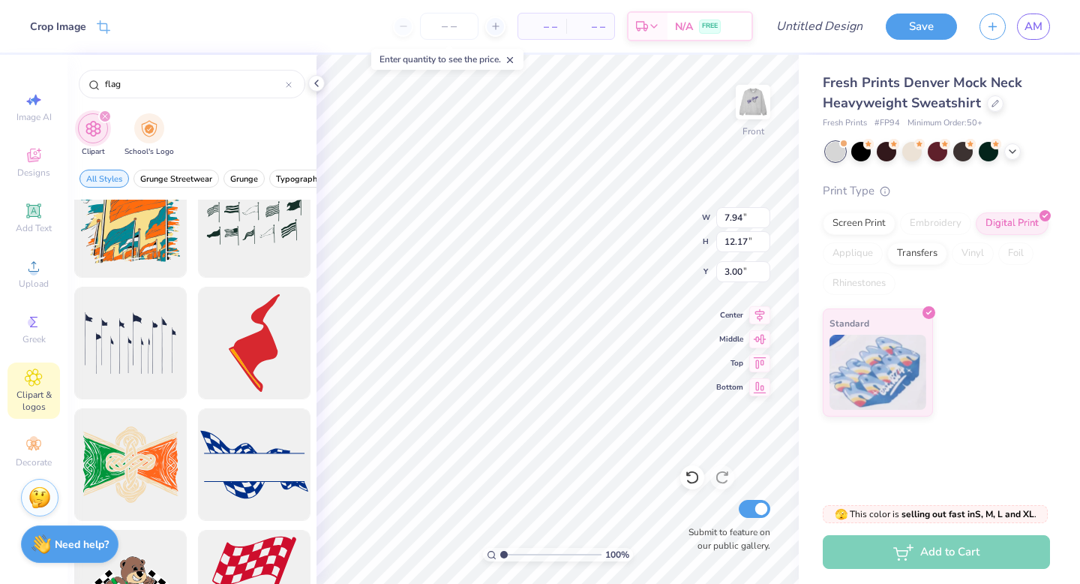
scroll to position [888, 0]
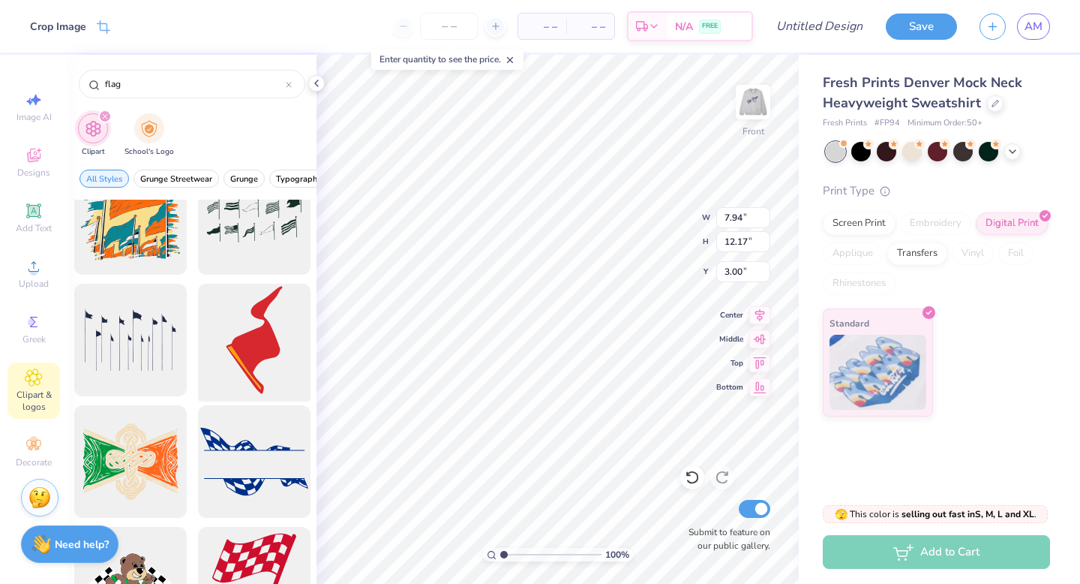
type input "flag"
click at [251, 329] on div at bounding box center [254, 340] width 124 height 124
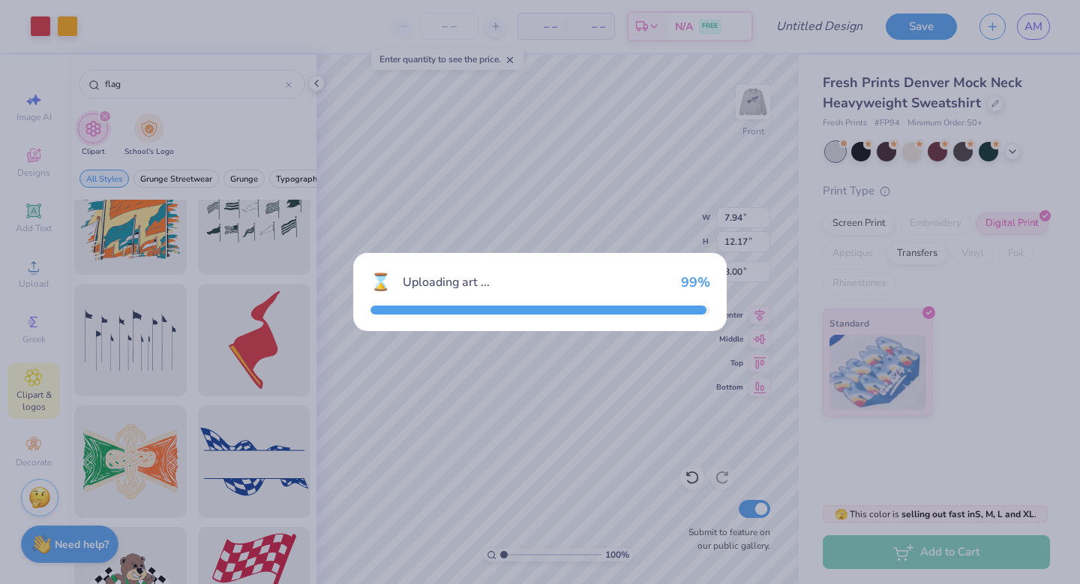
type input "9.41"
type input "18.00"
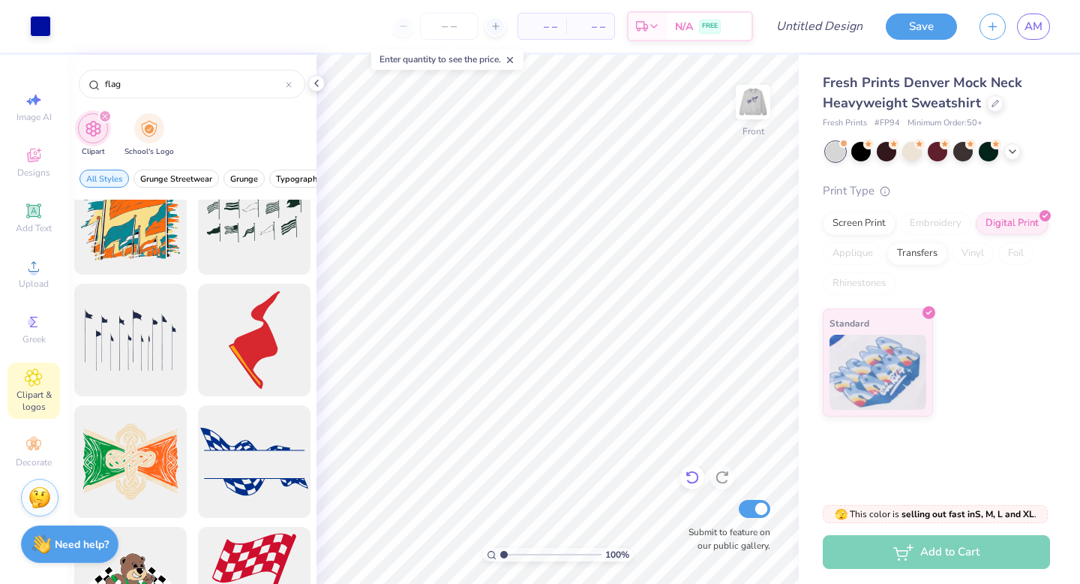
click at [695, 477] on icon at bounding box center [692, 477] width 15 height 15
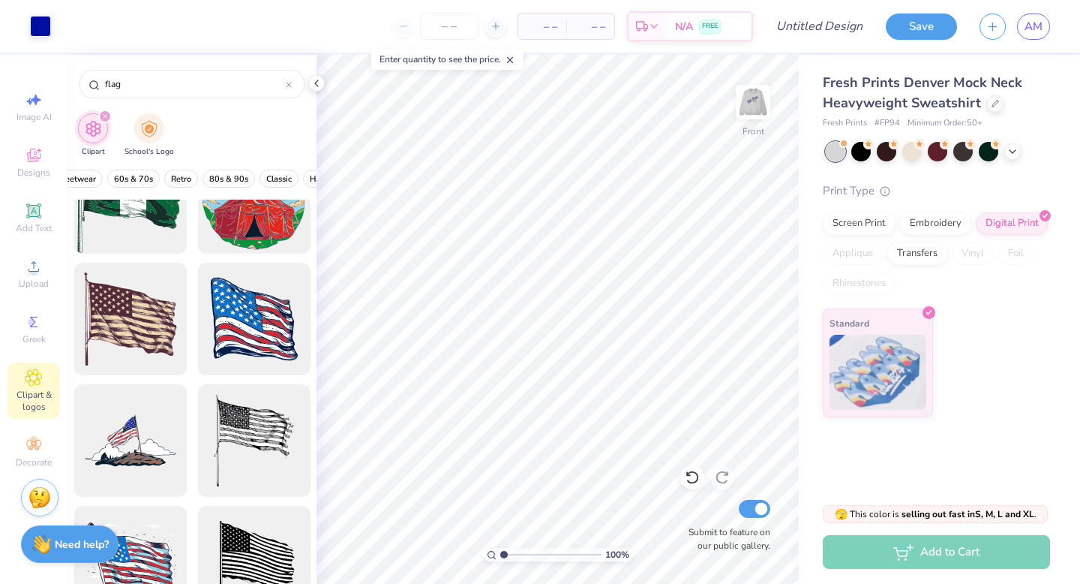
scroll to position [0, 330]
click at [259, 175] on span "Classic" at bounding box center [267, 178] width 26 height 11
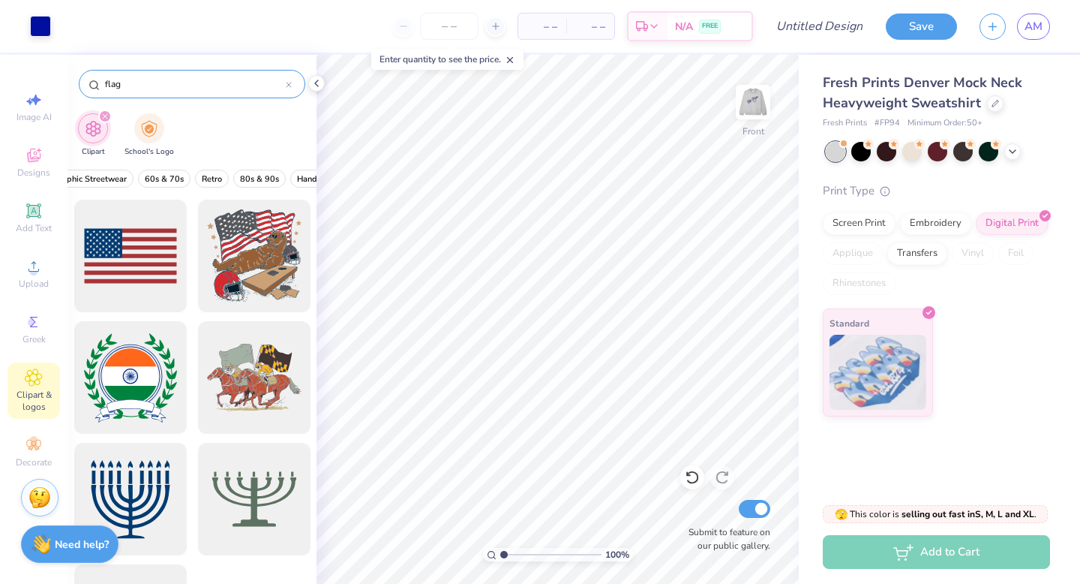
click at [292, 85] on div "flag" at bounding box center [192, 84] width 227 height 29
click at [288, 81] on div at bounding box center [289, 84] width 6 height 14
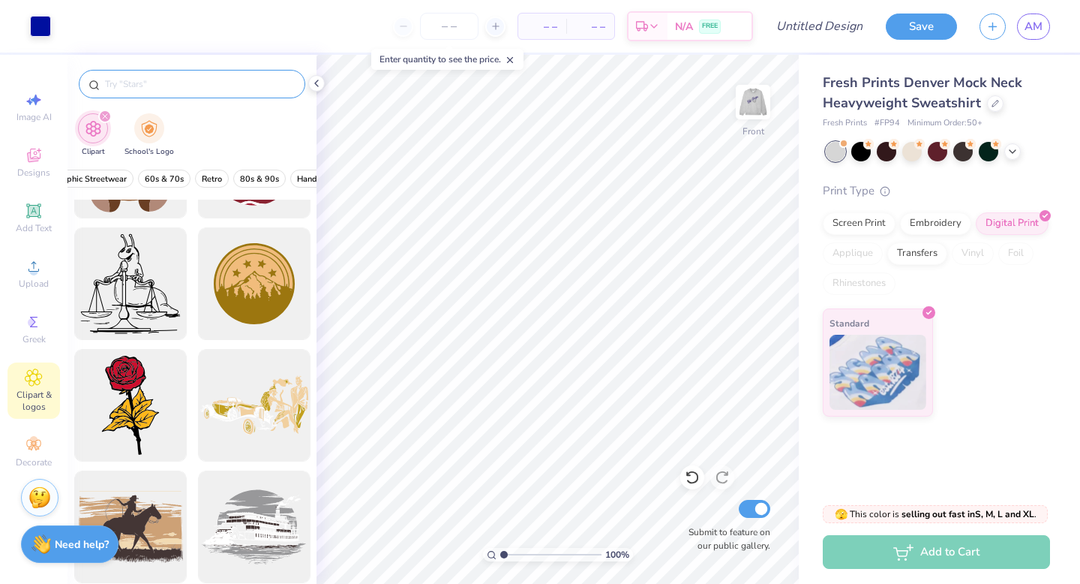
scroll to position [198, 0]
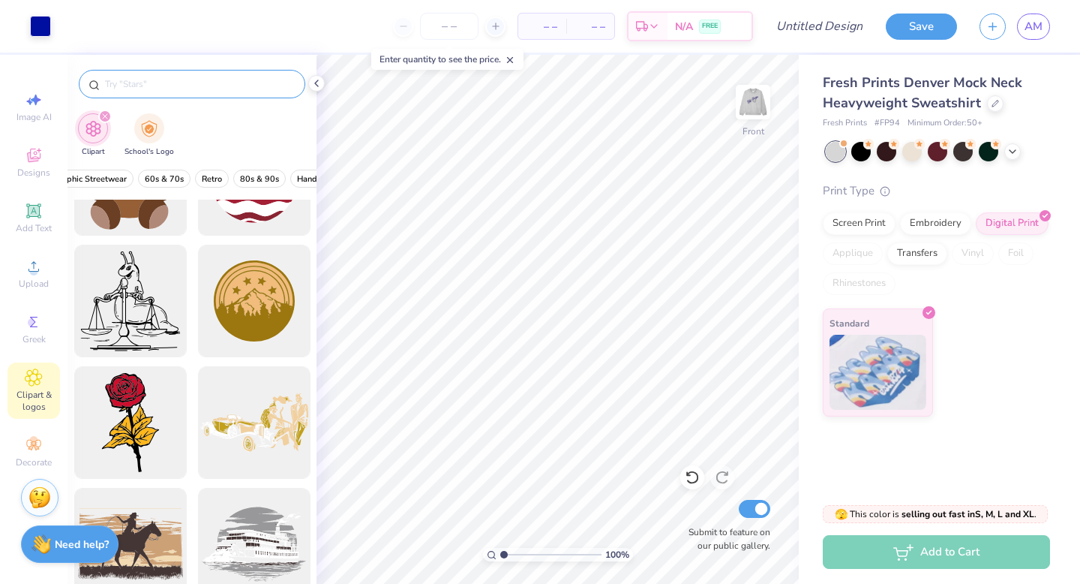
click at [204, 81] on input "text" at bounding box center [200, 84] width 192 height 15
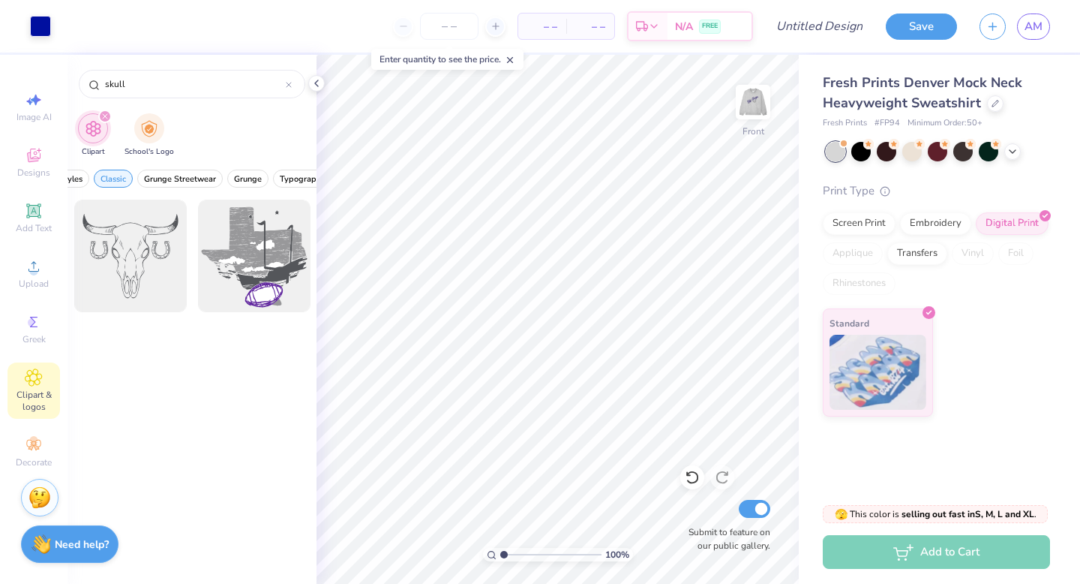
scroll to position [0, 0]
type input "skull"
click at [104, 116] on icon "filter for Clipart" at bounding box center [105, 116] width 5 height 5
click at [144, 127] on img "filter for School's Logo" at bounding box center [149, 127] width 17 height 17
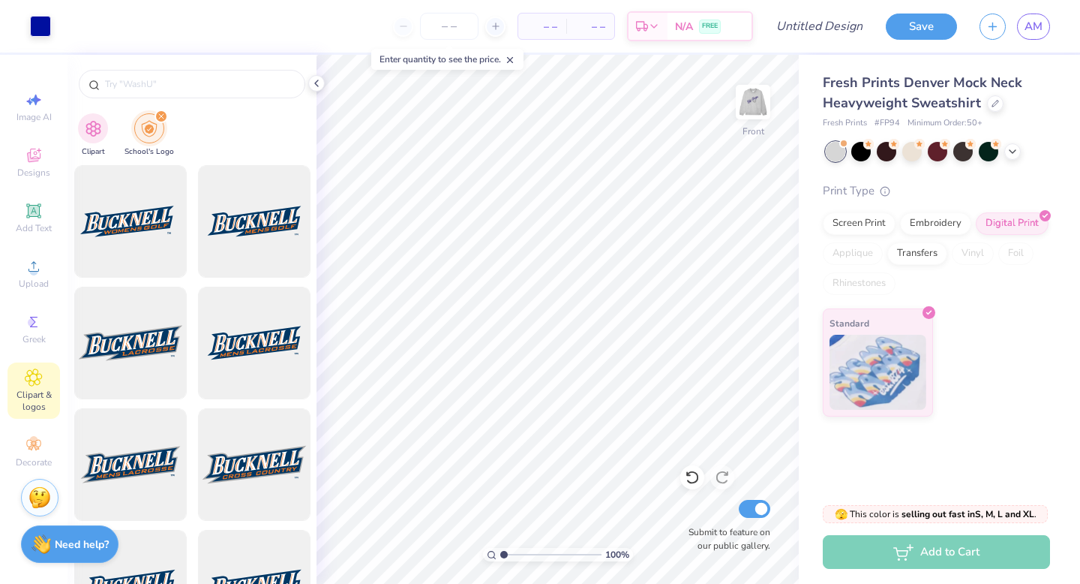
click at [192, 100] on div at bounding box center [192, 80] width 249 height 51
click at [193, 83] on input "text" at bounding box center [200, 84] width 192 height 15
click at [163, 113] on div "filter for School's Logo" at bounding box center [162, 117] width 14 height 14
click at [182, 82] on input "text" at bounding box center [200, 84] width 192 height 15
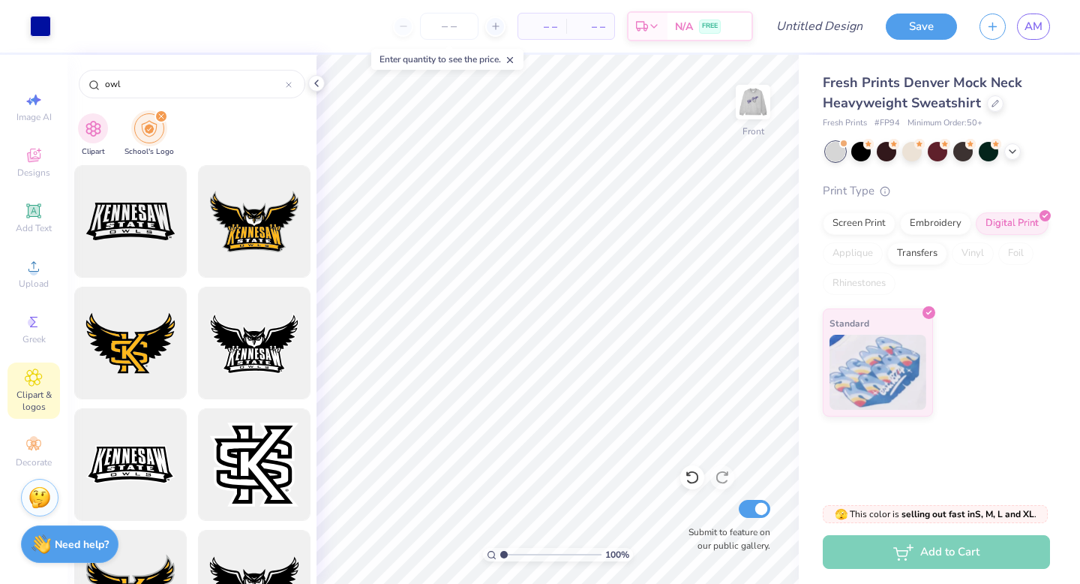
click at [158, 116] on icon "filter for School's Logo" at bounding box center [161, 116] width 6 height 6
click at [92, 131] on img "filter for Clipart" at bounding box center [93, 127] width 17 height 17
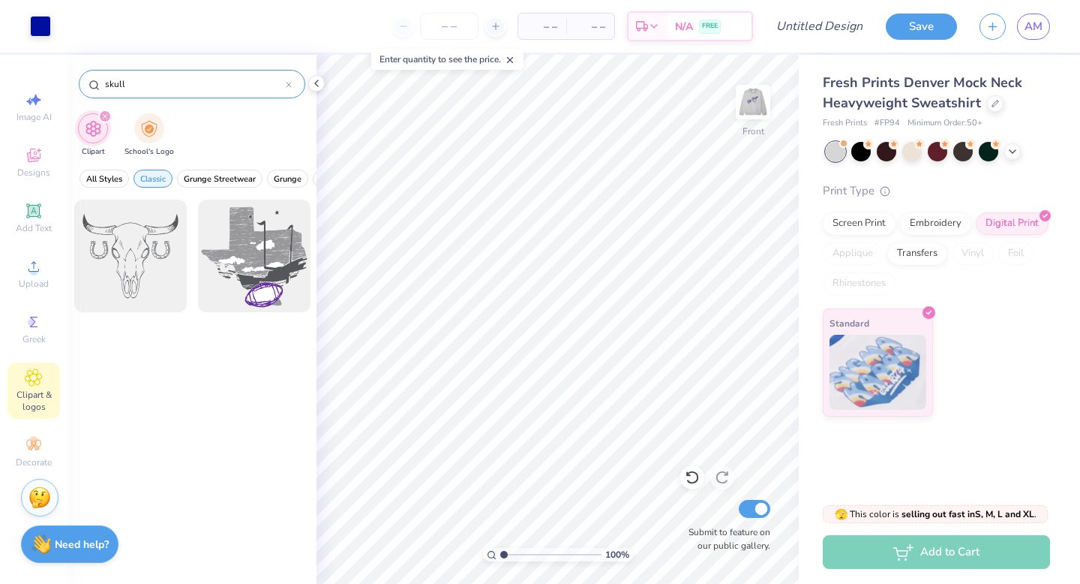
click at [146, 87] on input "skull" at bounding box center [195, 84] width 182 height 15
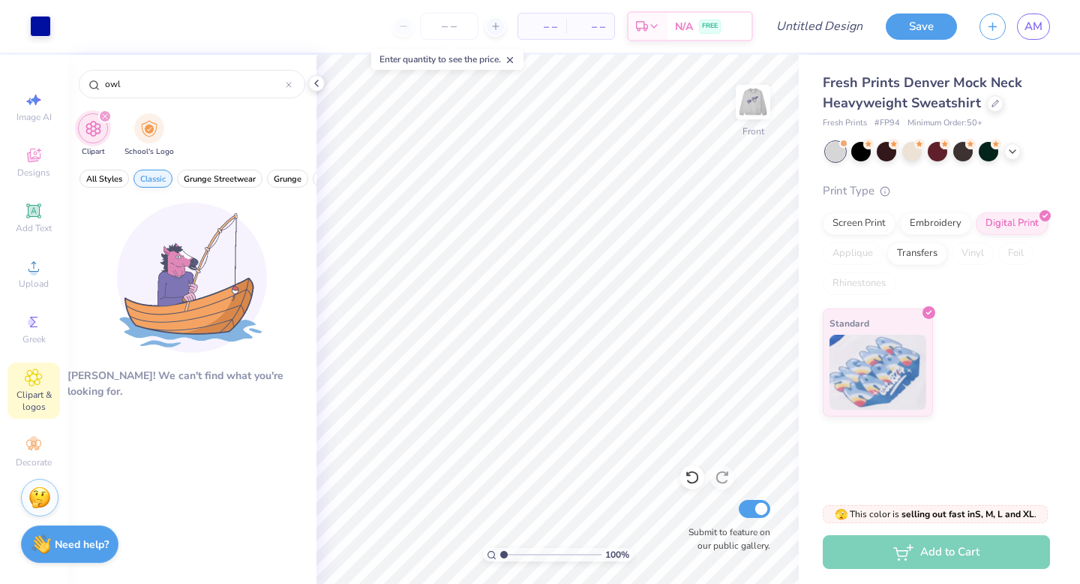
type input "owl"
click at [158, 181] on span "Classic" at bounding box center [153, 178] width 26 height 11
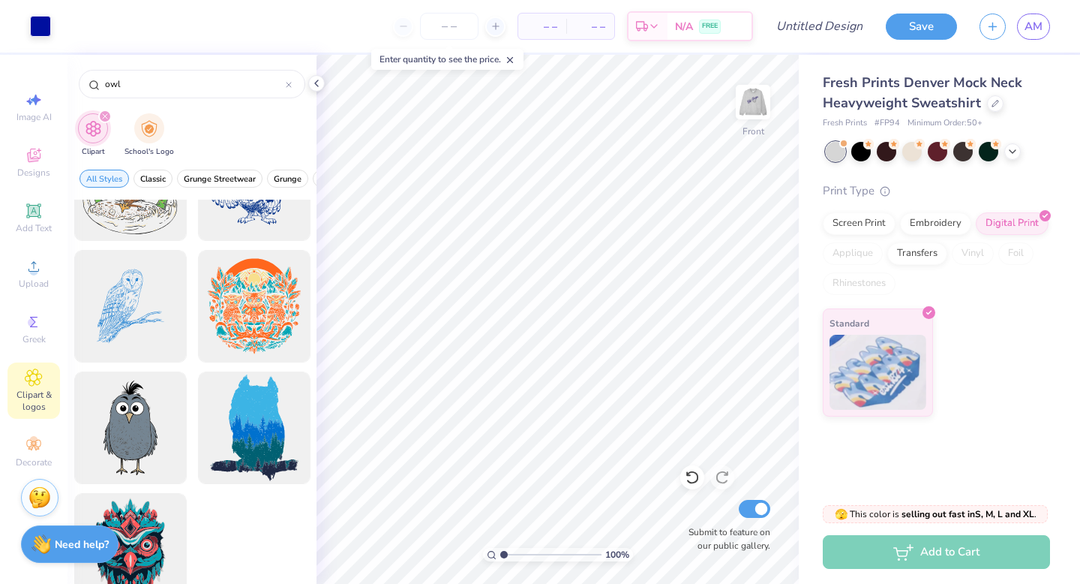
scroll to position [223, 0]
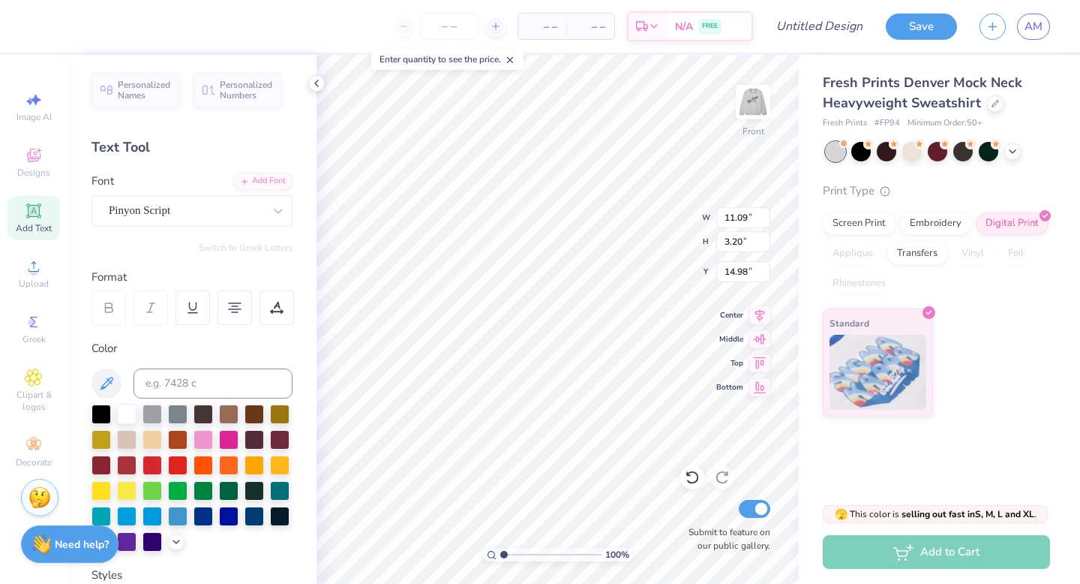
type input "14.94"
type input "9.04"
type input "2.61"
type input "14.97"
click at [143, 87] on span "Personalized Names" at bounding box center [144, 87] width 53 height 21
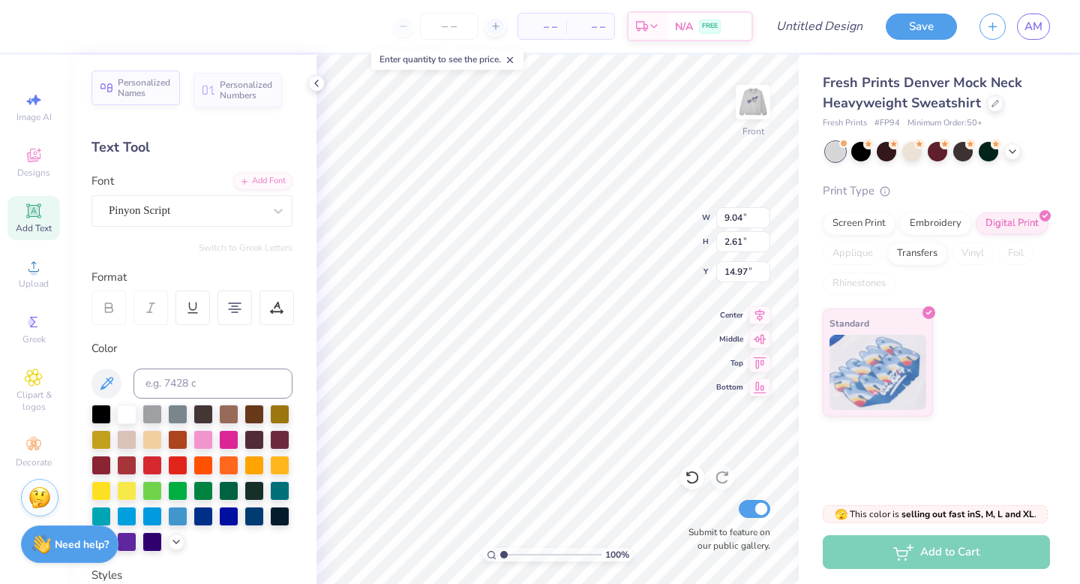
type input "12.43"
type input "2.00"
type input "11.25"
click at [251, 206] on div "Super Dream" at bounding box center [186, 210] width 158 height 23
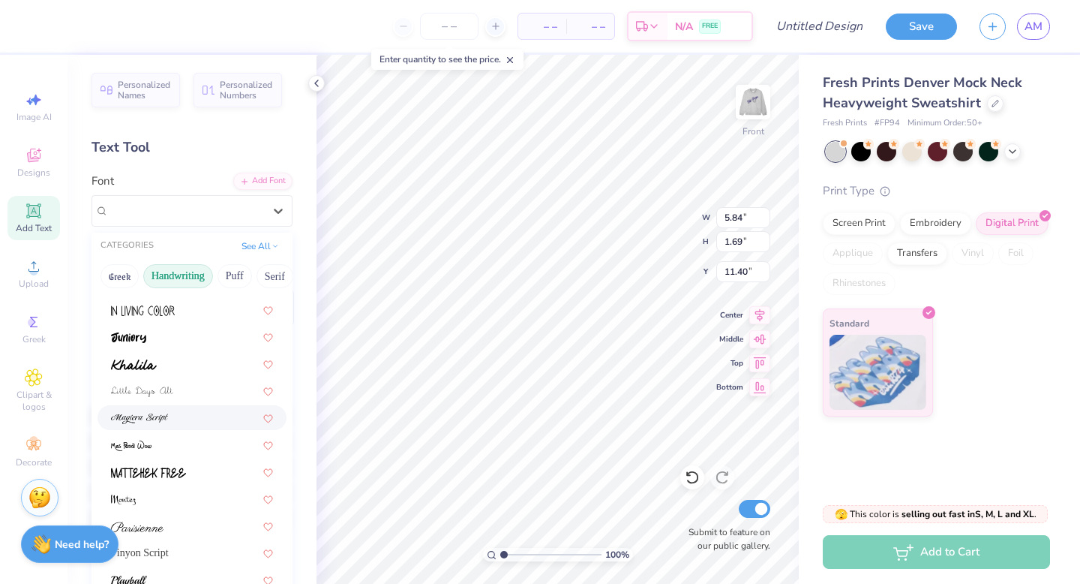
scroll to position [341, 0]
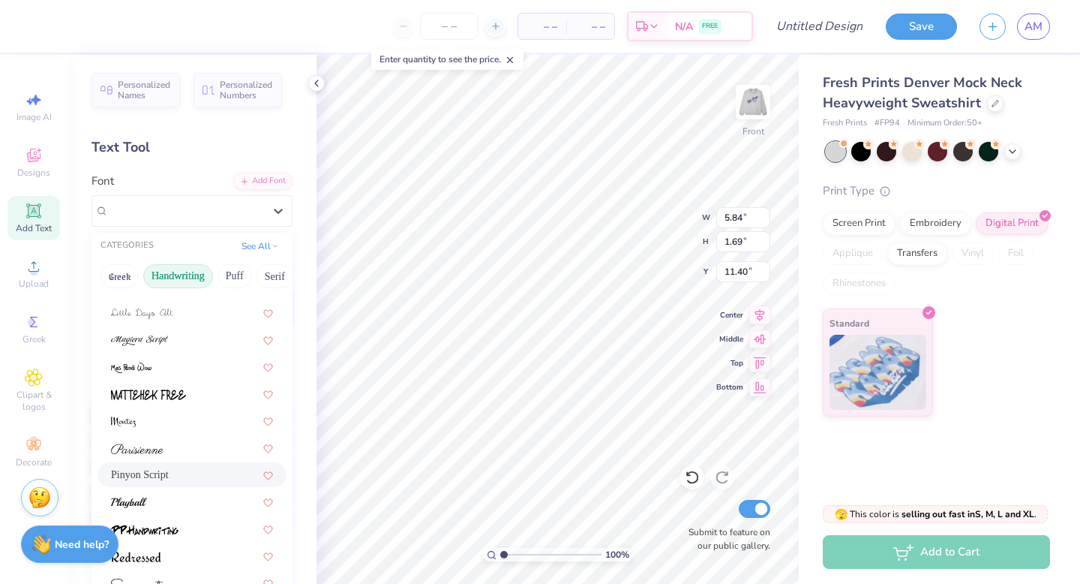
click at [152, 468] on span "Pinyon Script" at bounding box center [140, 475] width 58 height 16
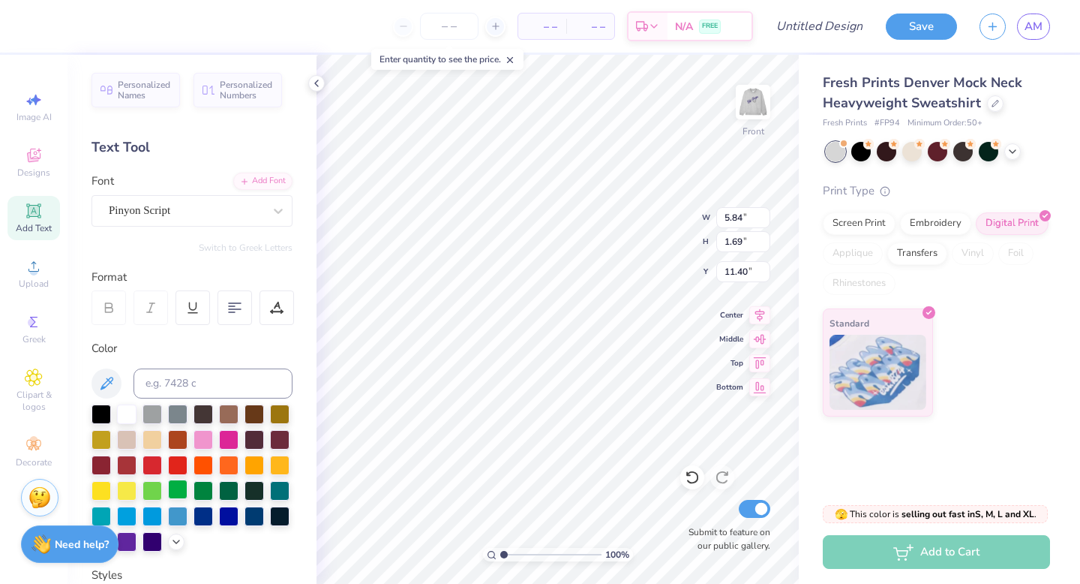
type input "7.28"
type input "2.13"
type input "11.18"
type textarea "T"
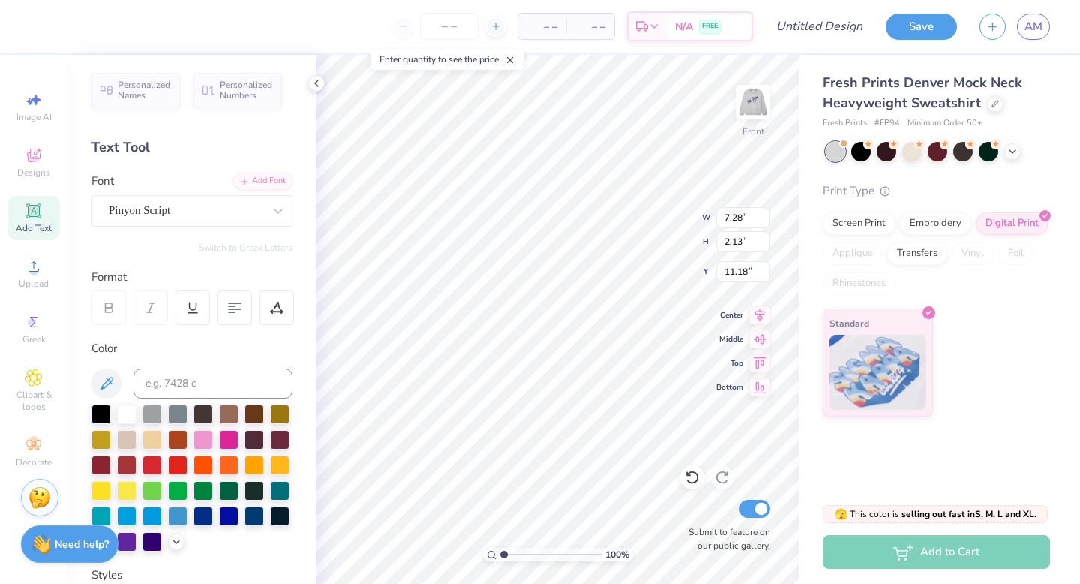
type textarea "Womanly Always"
type input "15.78"
type input "2.77"
type input "10.86"
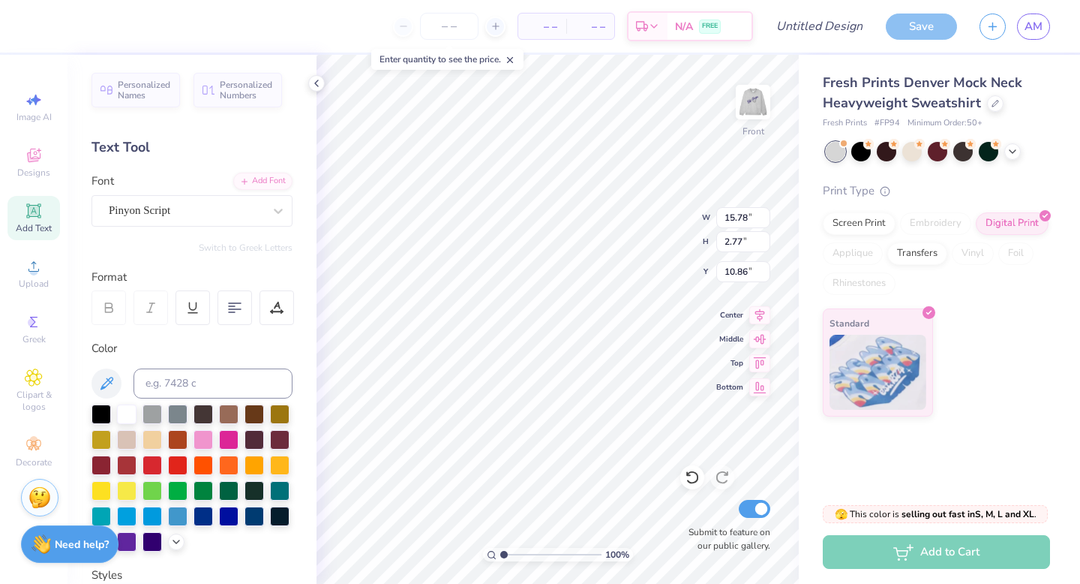
type input "12.41"
type input "2.18"
type input "11.46"
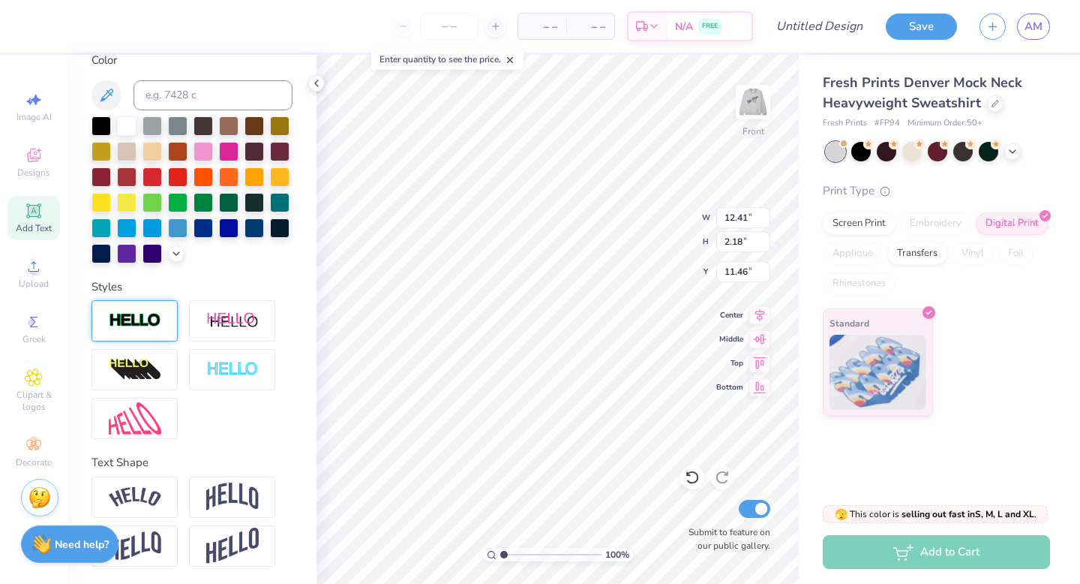
click at [140, 332] on div at bounding box center [135, 320] width 86 height 41
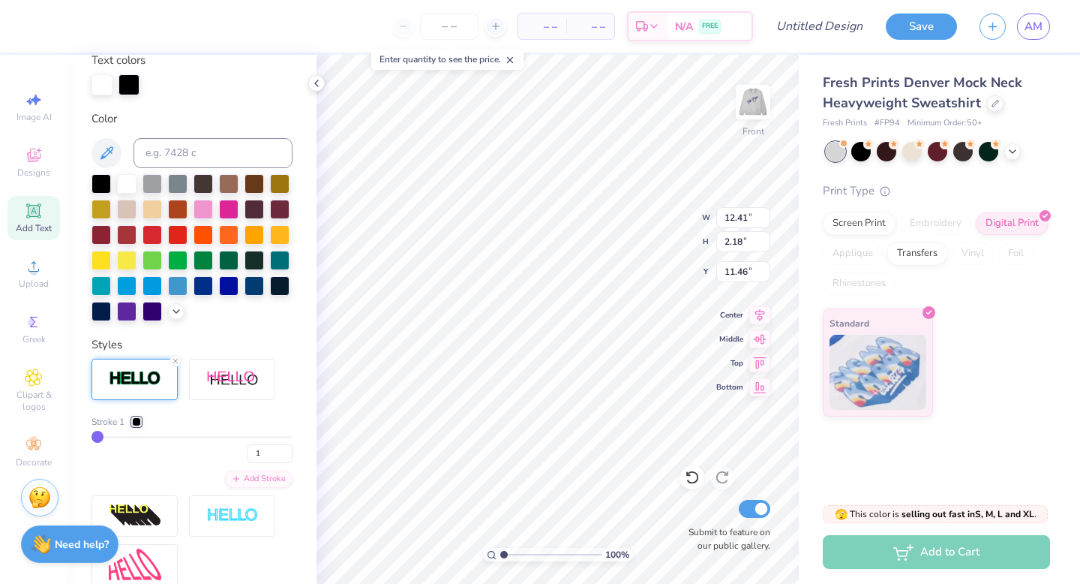
type input "12.44"
type input "2.20"
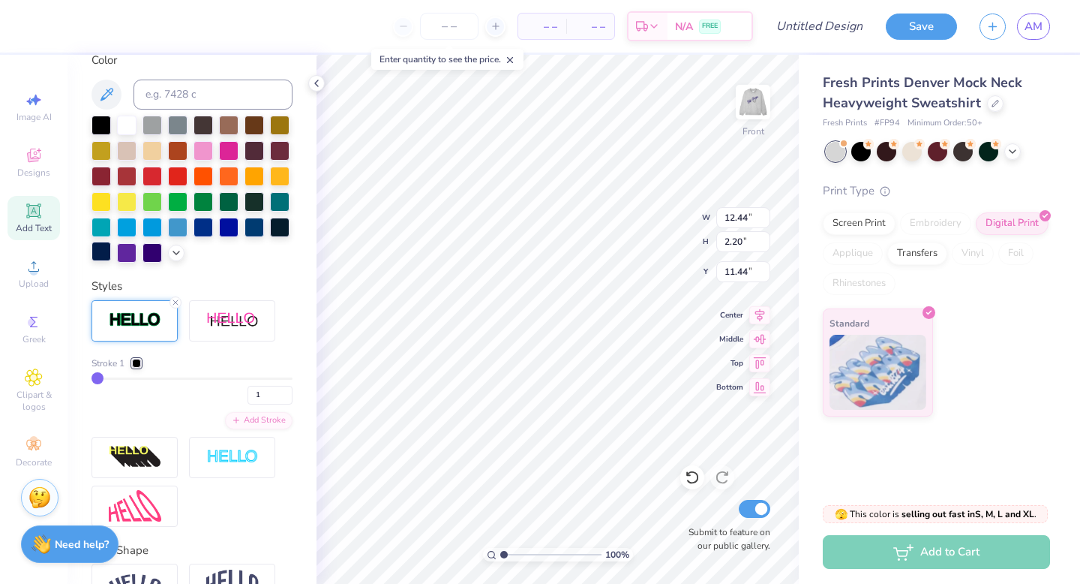
type input "12.54"
click at [206, 223] on div at bounding box center [204, 226] width 20 height 20
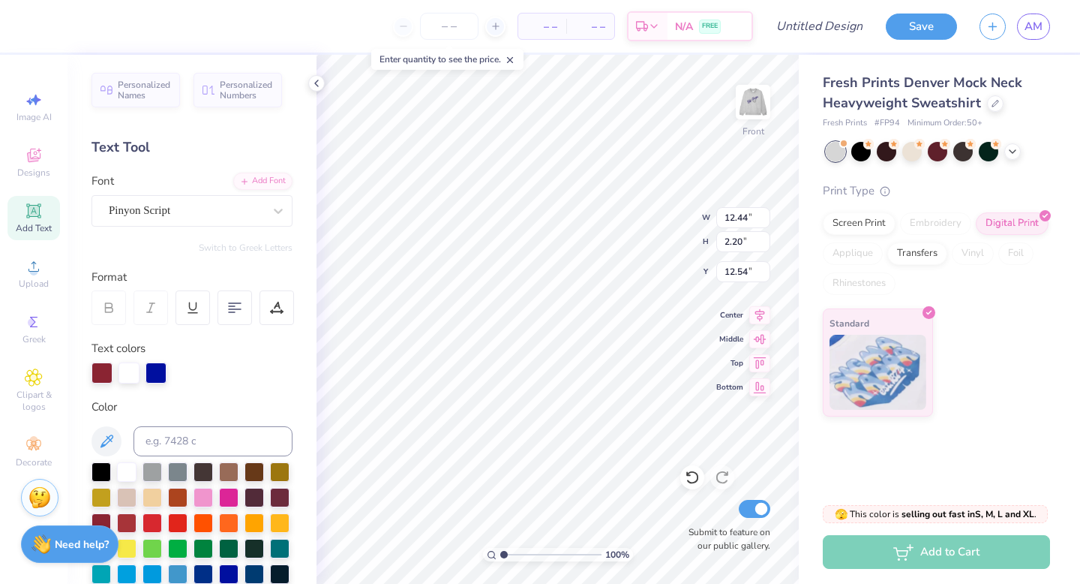
scroll to position [347, 0]
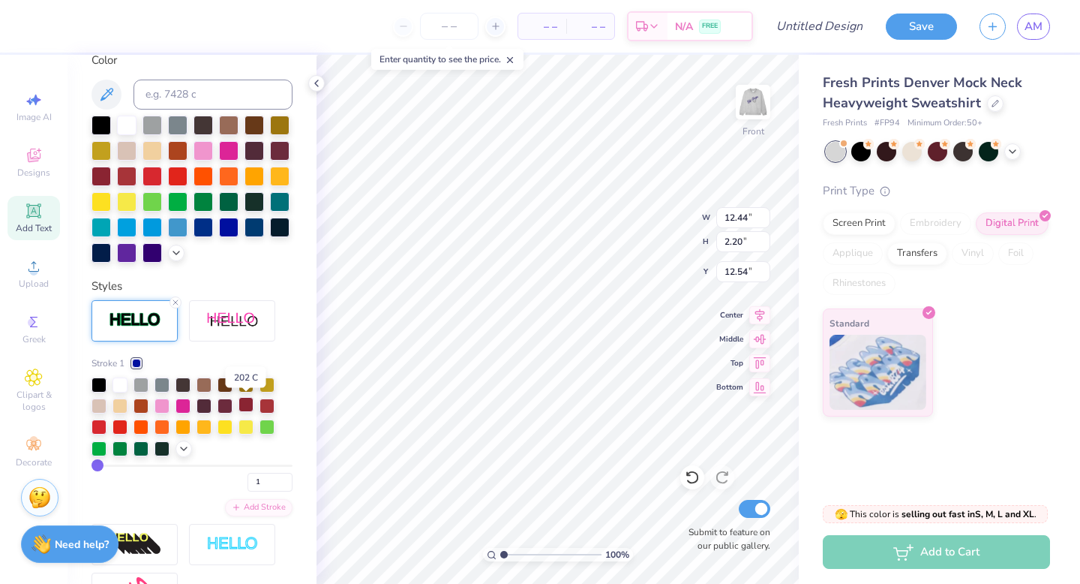
click at [251, 406] on div at bounding box center [246, 404] width 15 height 15
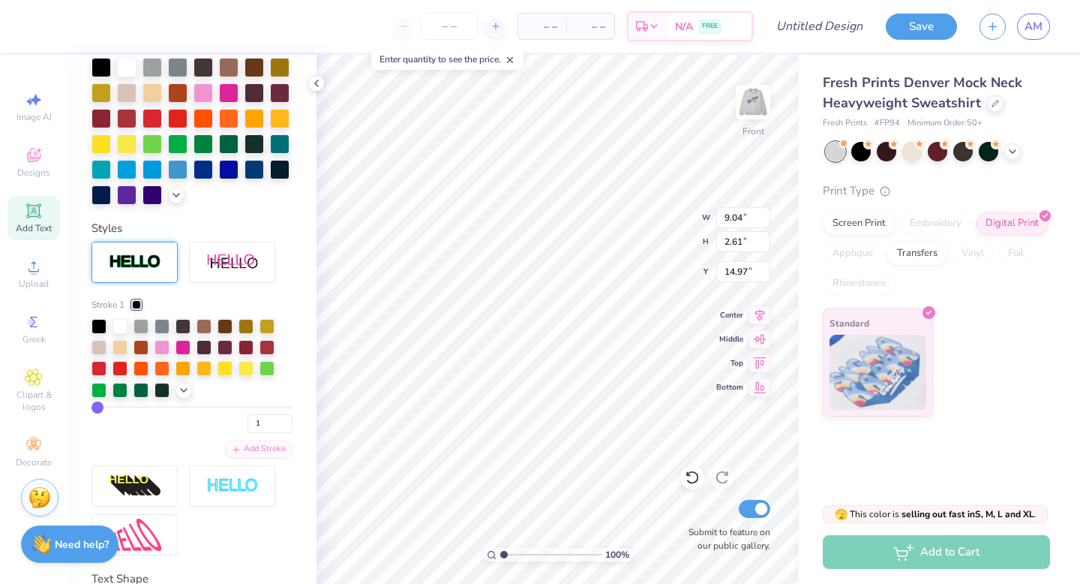
type input "9.04"
type input "2.61"
type input "14.97"
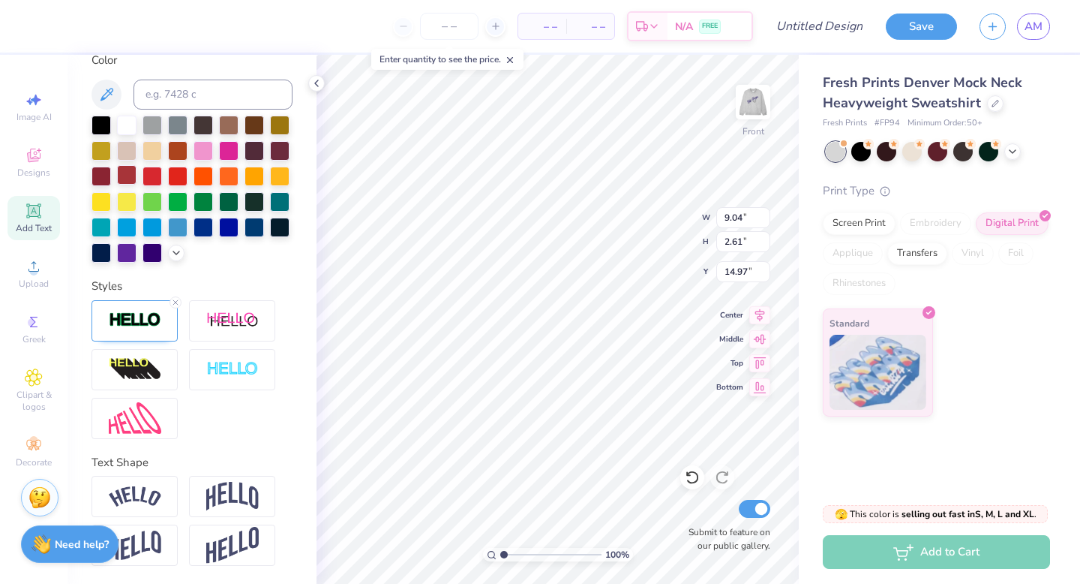
type input "9.05"
type input "2.62"
click at [104, 174] on div at bounding box center [102, 175] width 20 height 20
click at [176, 300] on line at bounding box center [175, 302] width 5 height 5
type input "9.04"
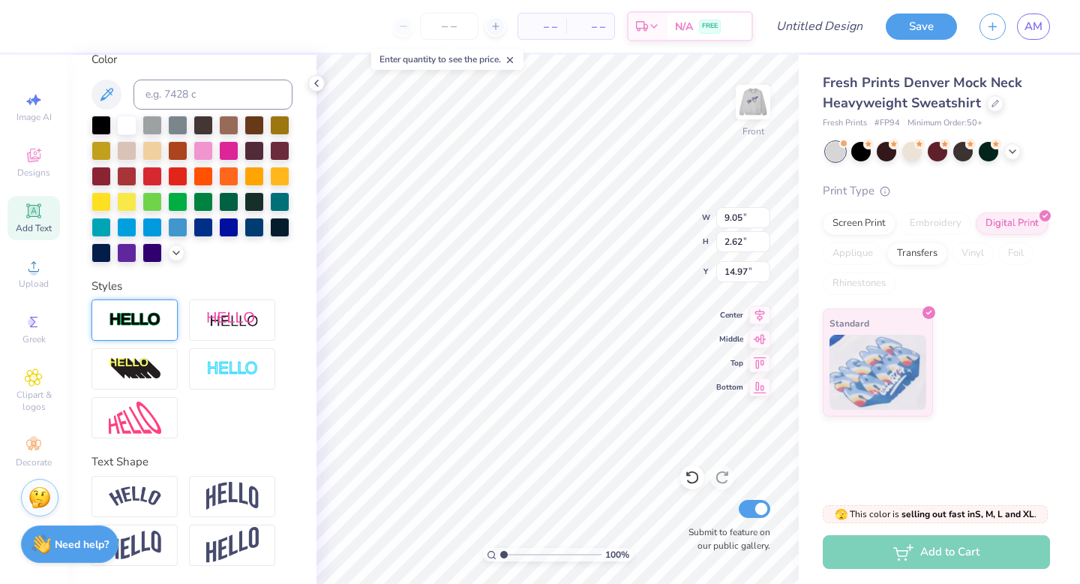
type input "2.61"
click at [231, 432] on div at bounding box center [192, 369] width 201 height 139
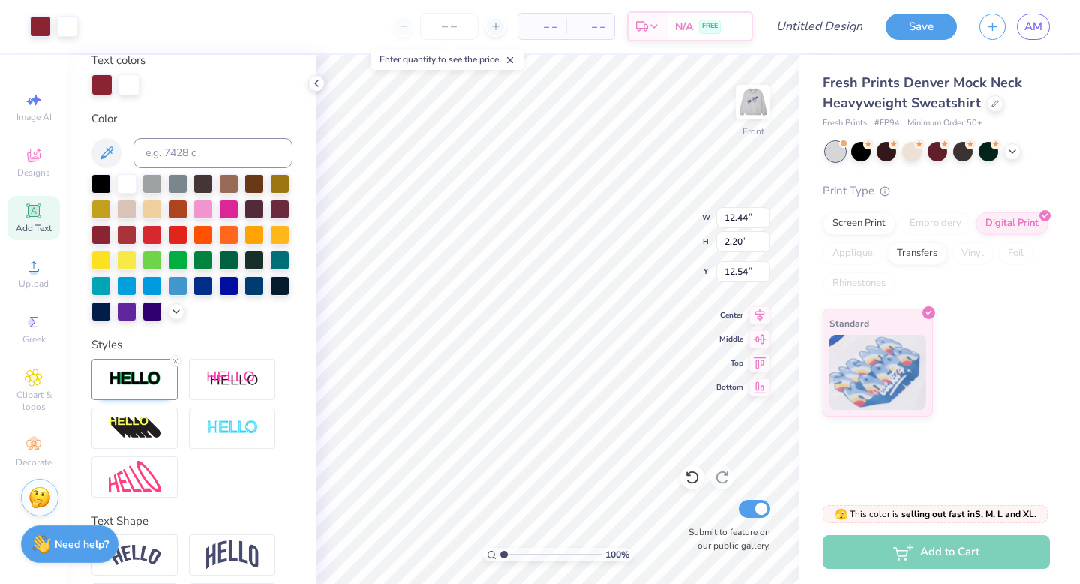
scroll to position [347, 0]
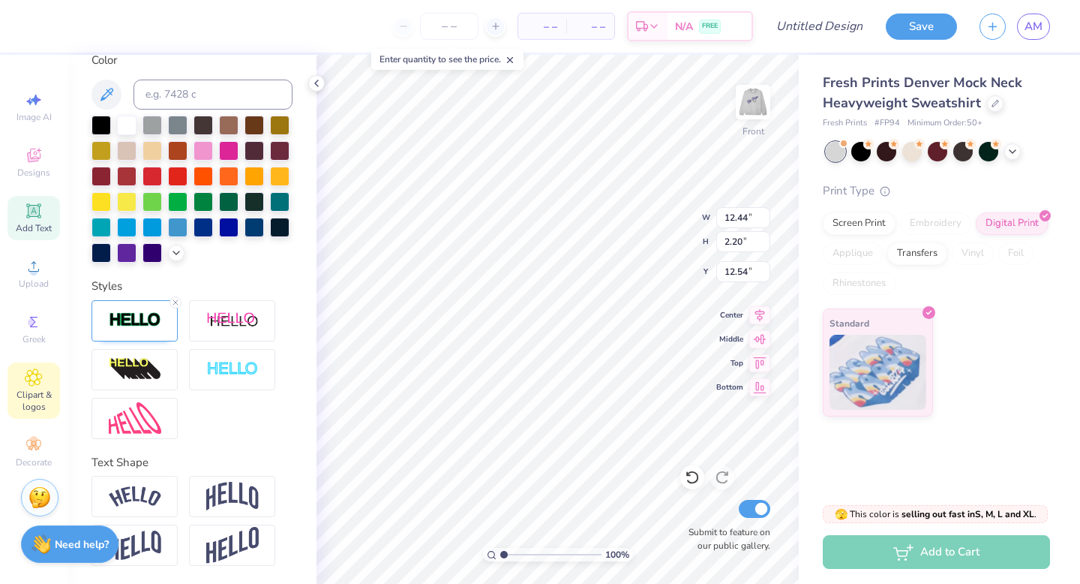
type input "12.01"
click at [36, 383] on icon at bounding box center [34, 377] width 17 height 17
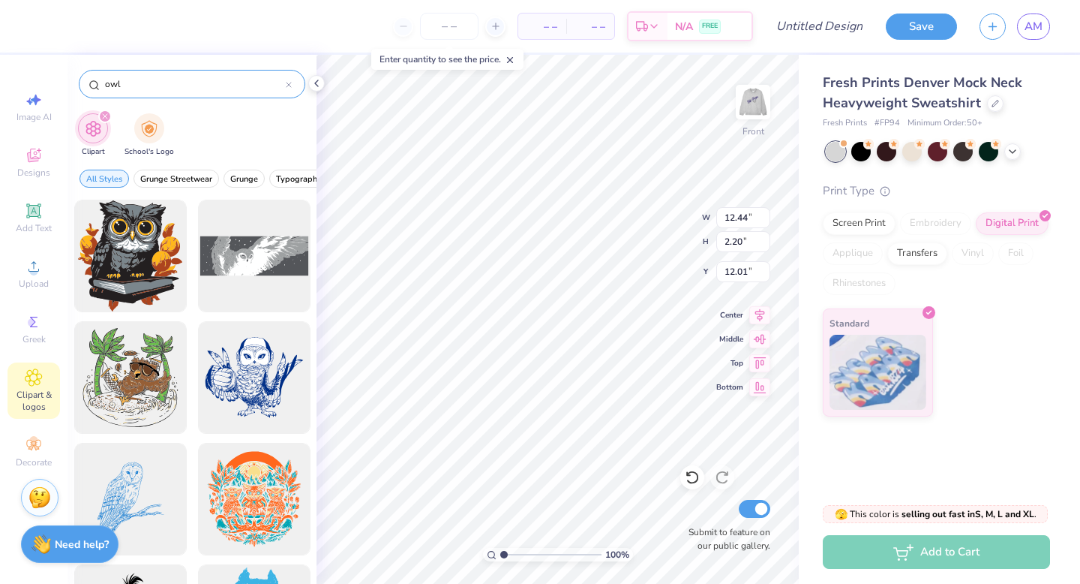
click at [168, 86] on input "owl" at bounding box center [195, 84] width 182 height 15
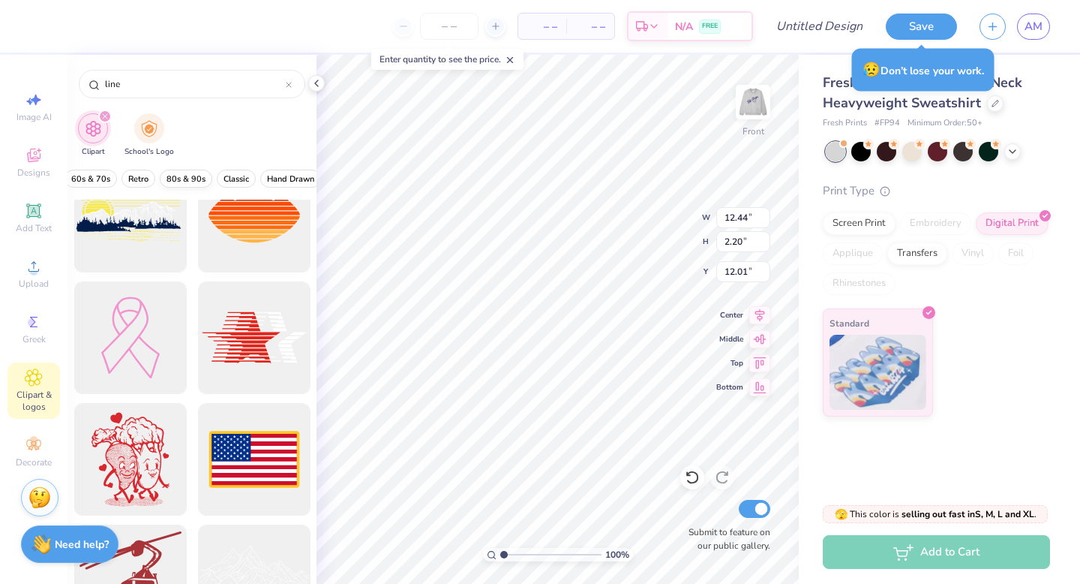
scroll to position [0, 363]
type input "line"
click at [227, 182] on span "Classic" at bounding box center [234, 178] width 26 height 11
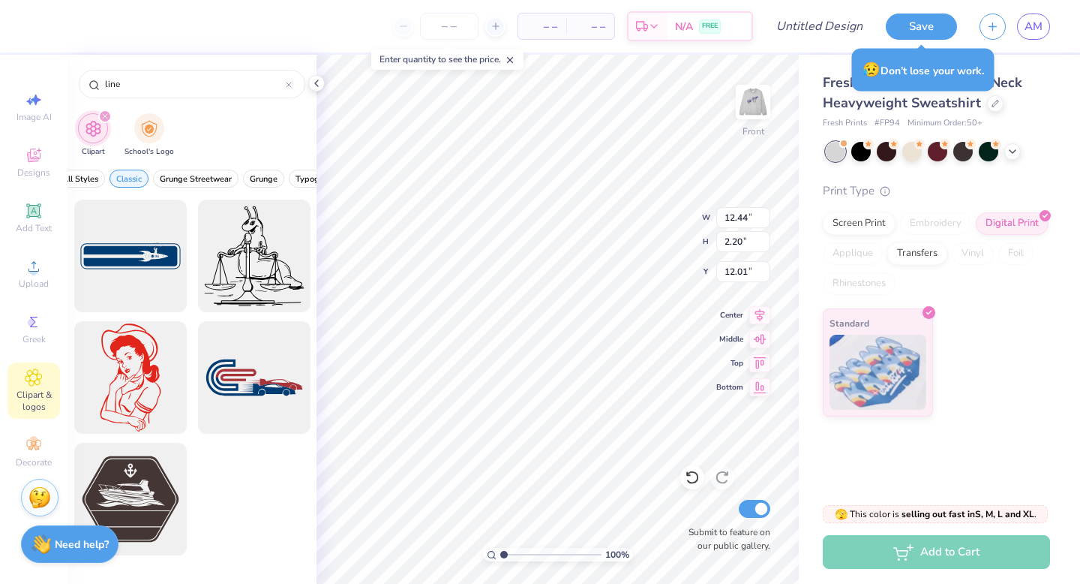
scroll to position [0, 0]
click at [146, 180] on span "Classic" at bounding box center [153, 178] width 26 height 11
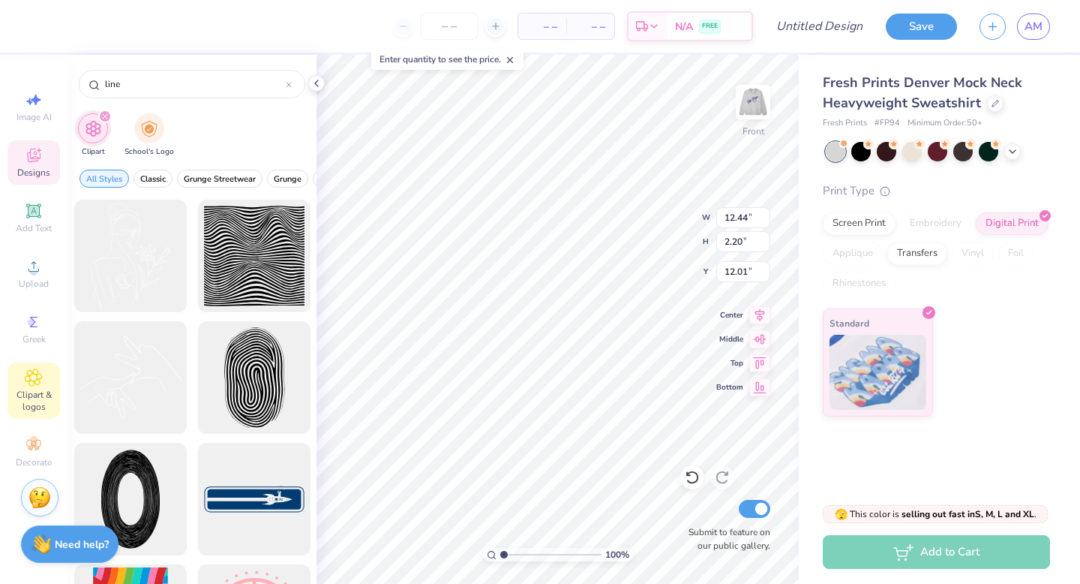
click at [40, 162] on icon at bounding box center [34, 155] width 18 height 18
click at [36, 109] on div "Image AI" at bounding box center [34, 107] width 53 height 44
select select "4"
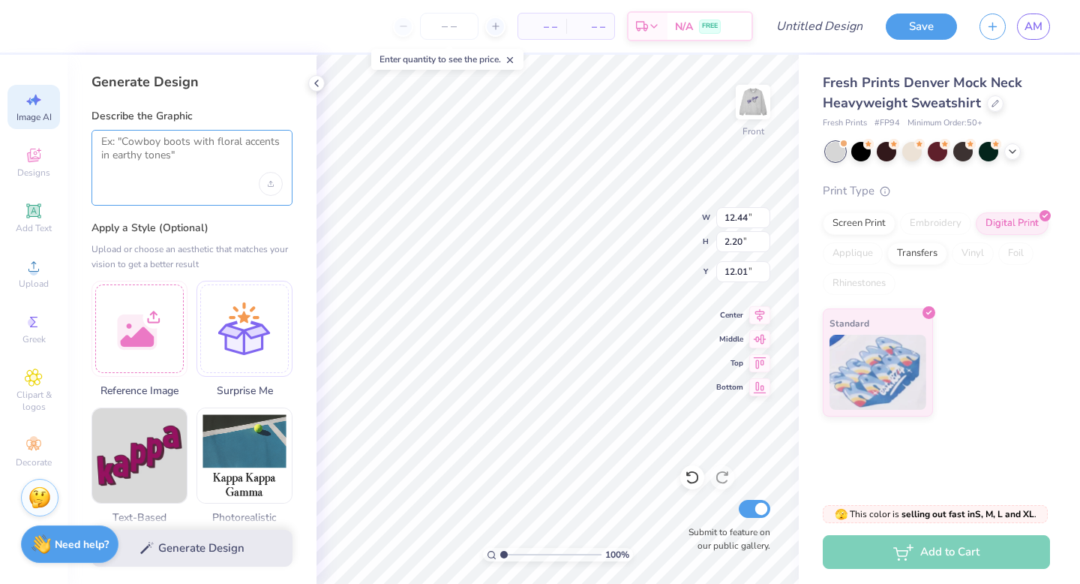
click at [146, 135] on textarea at bounding box center [192, 154] width 182 height 38
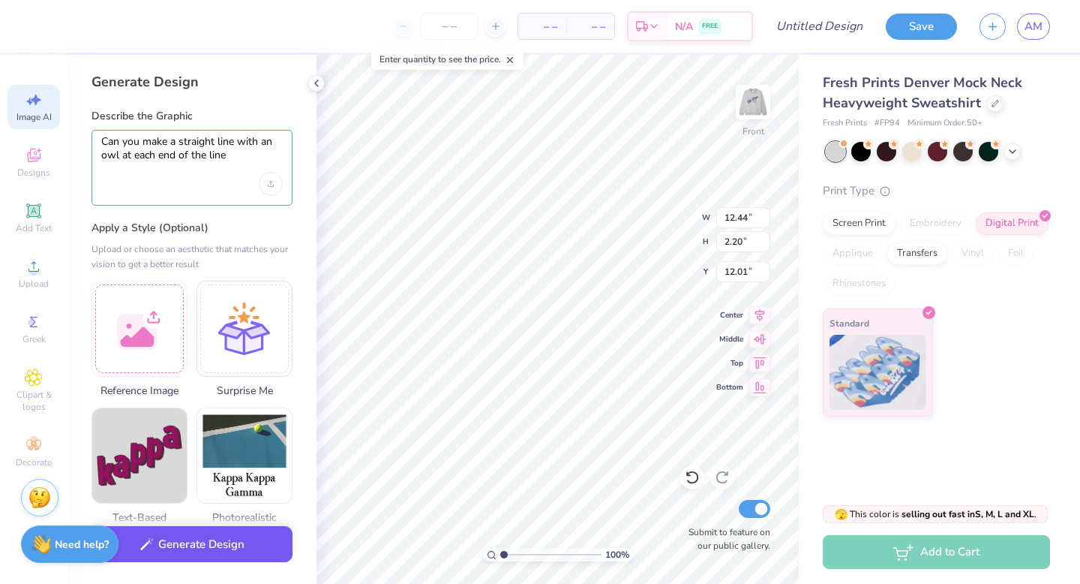
type textarea "Can you make a straight line with an owl at each end of the line"
click at [213, 561] on button "Generate Design" at bounding box center [192, 544] width 201 height 37
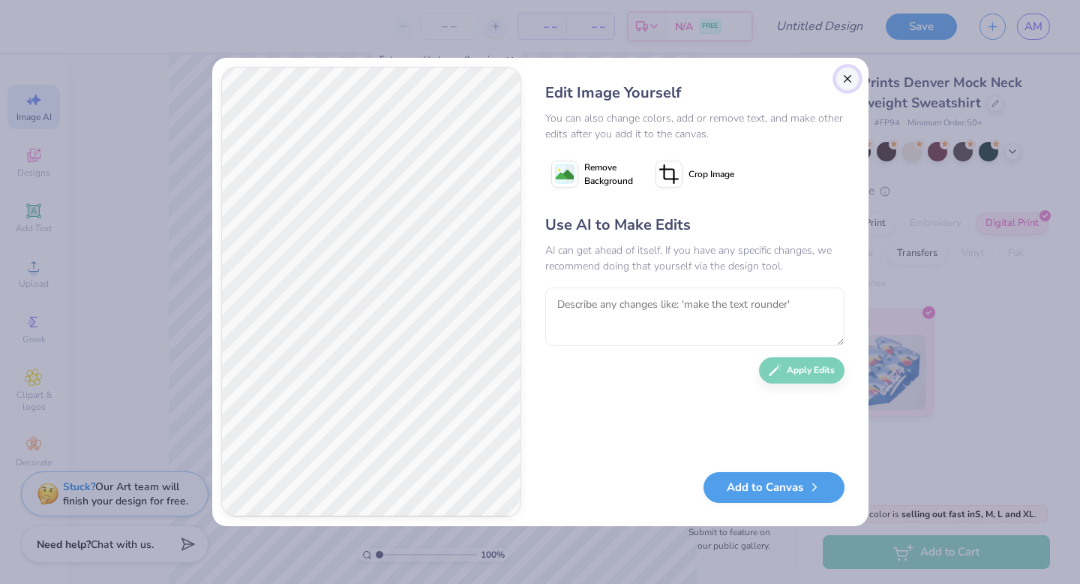
click at [848, 79] on button "Close" at bounding box center [848, 79] width 24 height 24
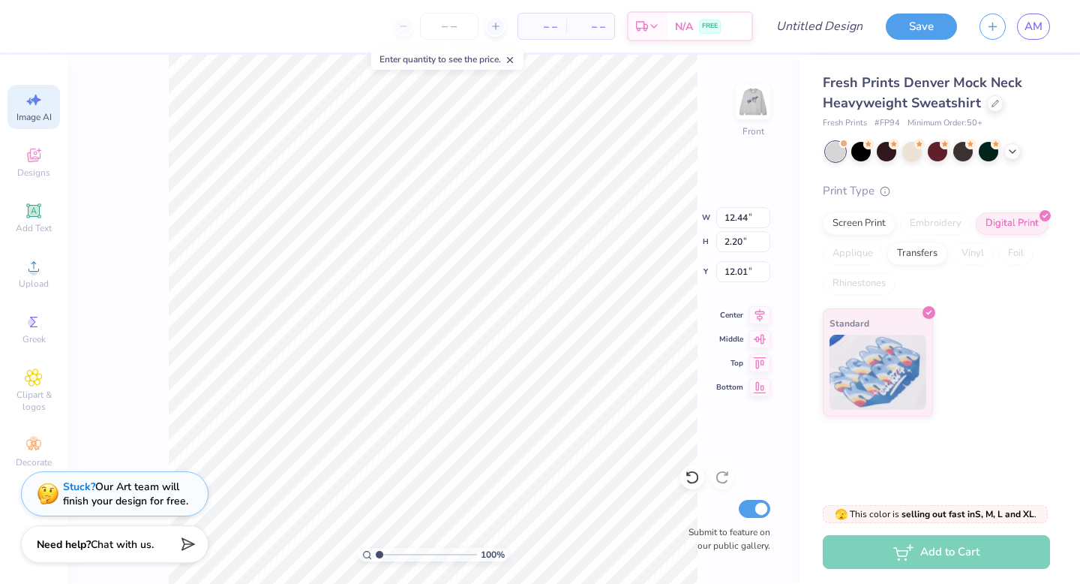
scroll to position [0, 34]
click at [743, 106] on img at bounding box center [753, 102] width 60 height 60
select select "4"
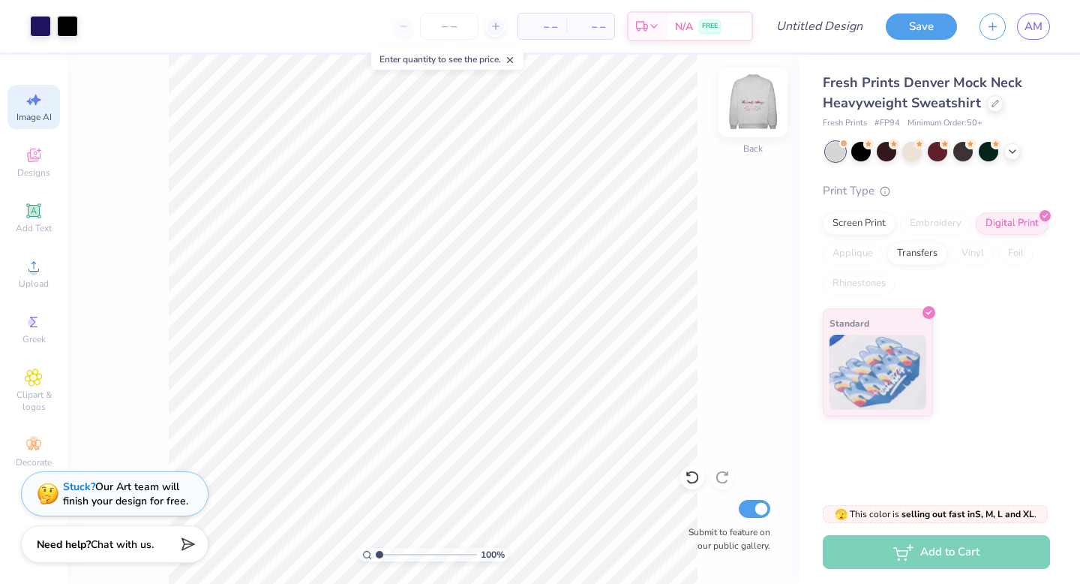
click at [759, 110] on img at bounding box center [753, 102] width 60 height 60
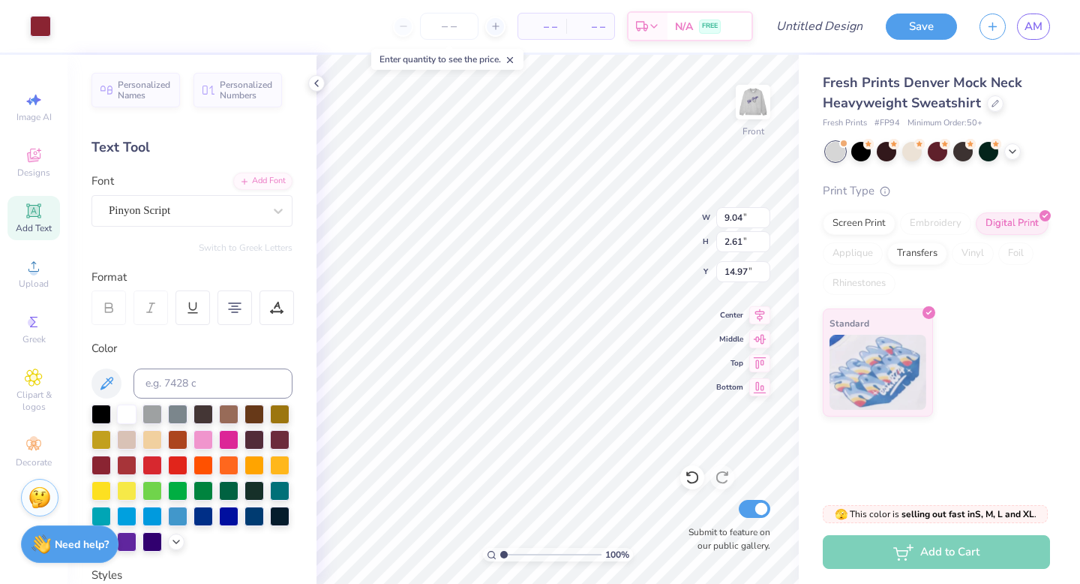
scroll to position [0, 0]
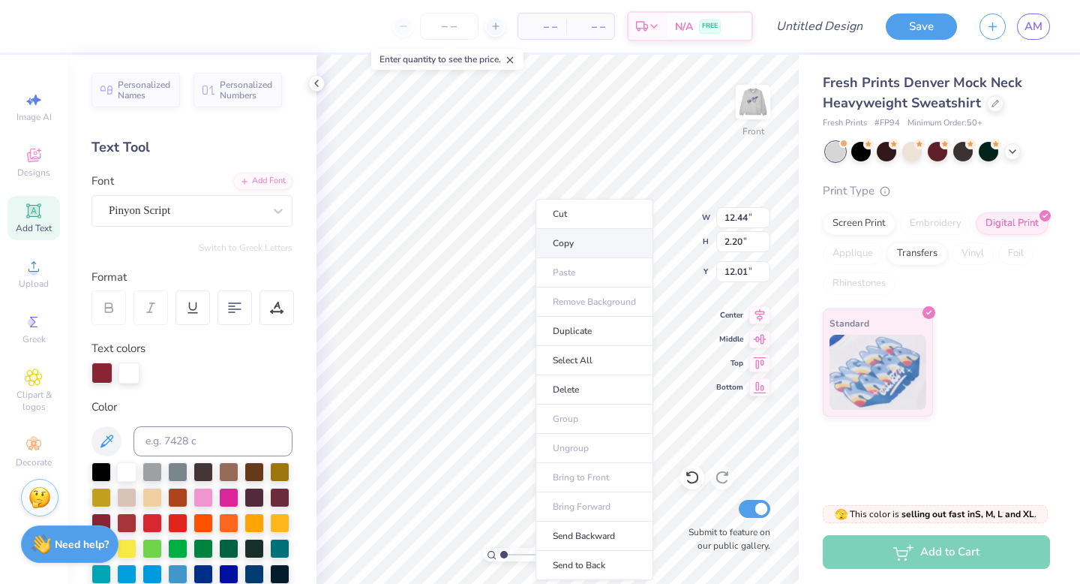
click at [569, 250] on li "Copy" at bounding box center [595, 243] width 118 height 29
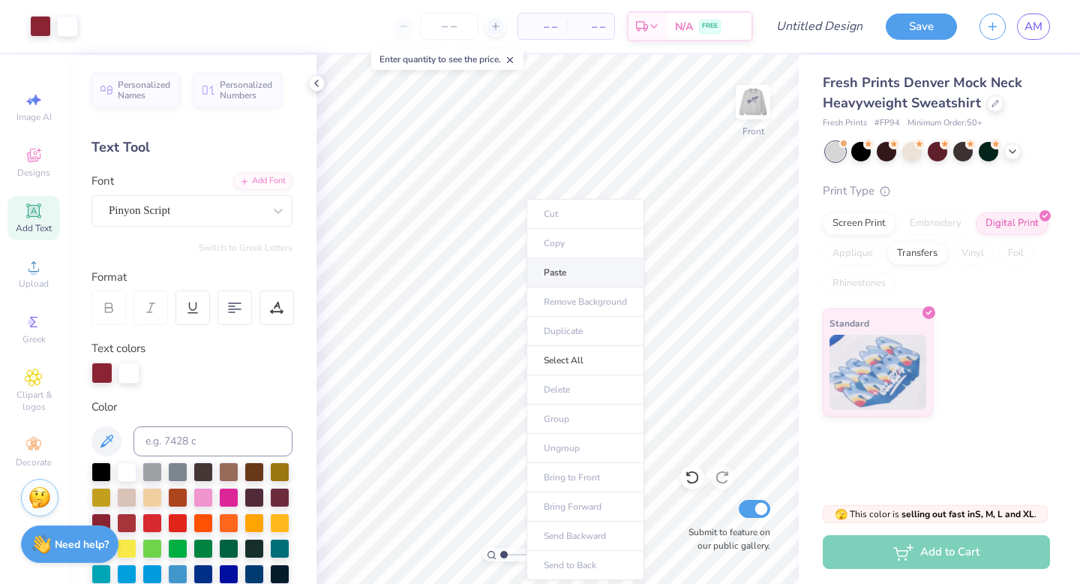
click at [565, 280] on li "Paste" at bounding box center [586, 272] width 118 height 29
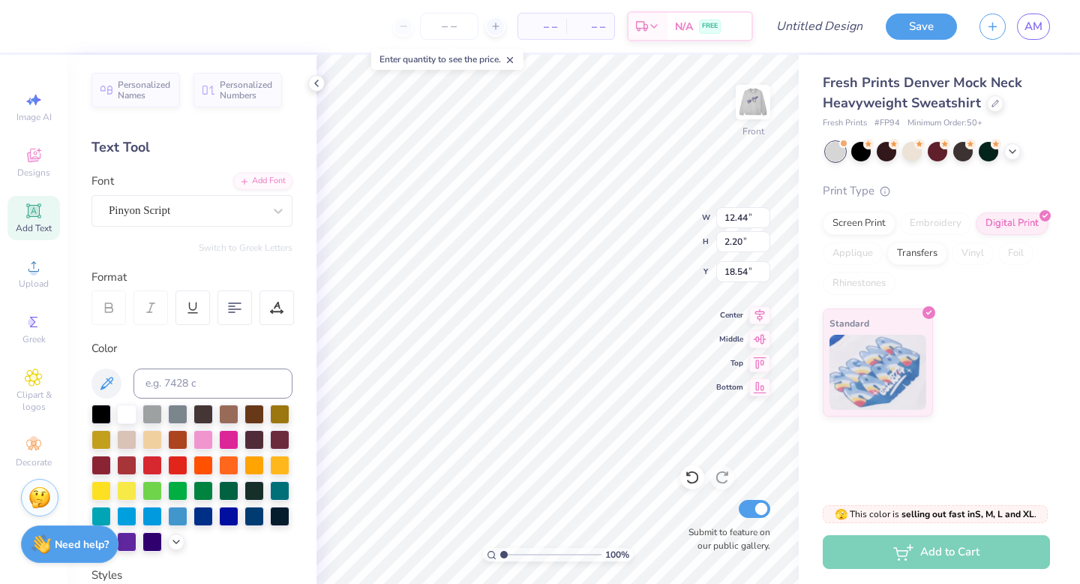
type input "14.14"
type input "8.72"
type input "12.01"
type textarea "W"
type textarea "d"
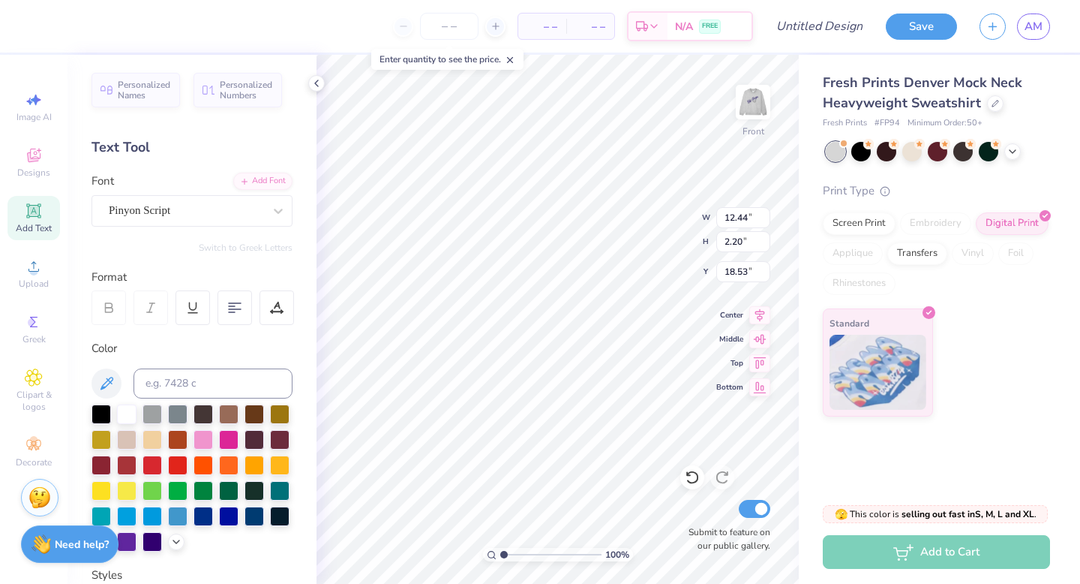
scroll to position [0, 3]
type textarea "Discouraged Never"
type input "12.96"
type input "19.14"
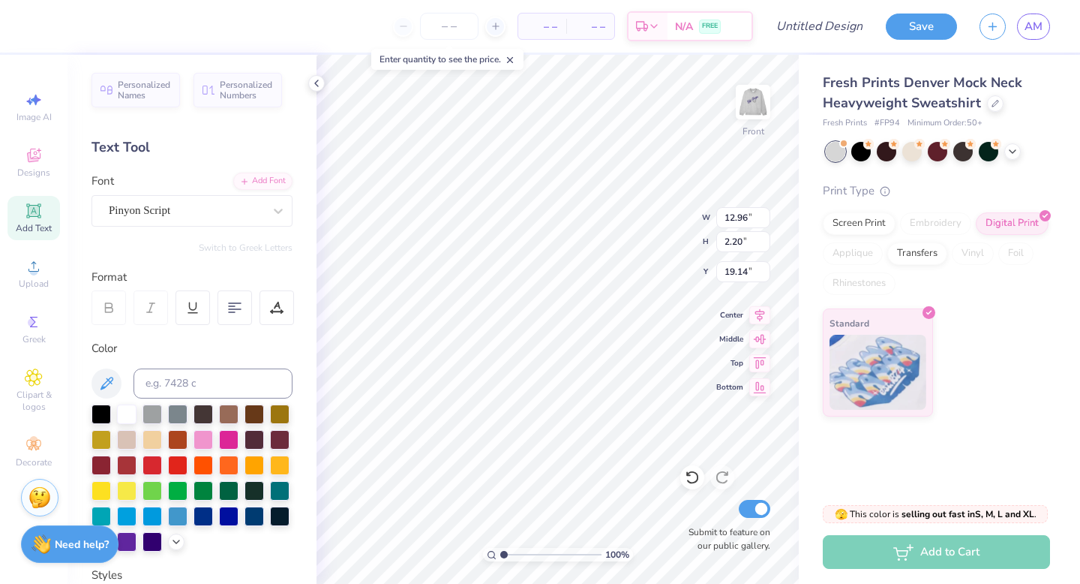
type input "12.44"
click at [747, 98] on img at bounding box center [753, 102] width 60 height 60
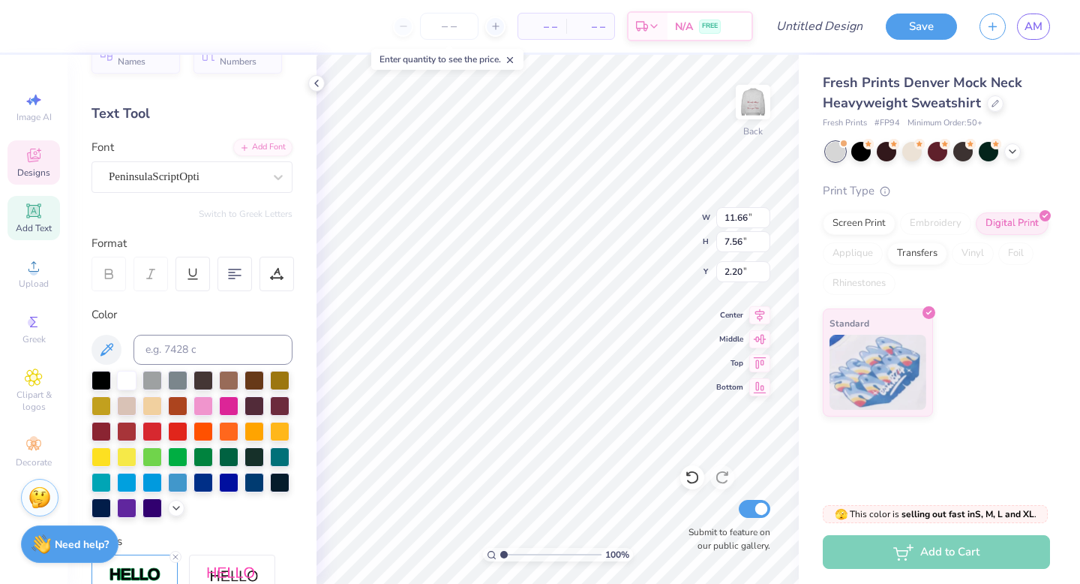
scroll to position [36, 0]
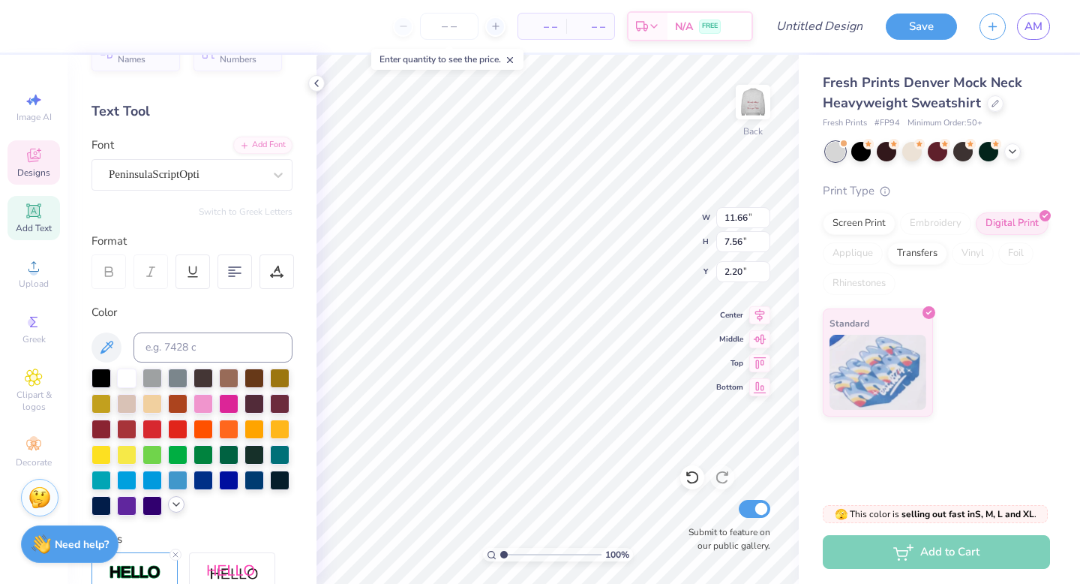
click at [173, 506] on icon at bounding box center [176, 504] width 12 height 12
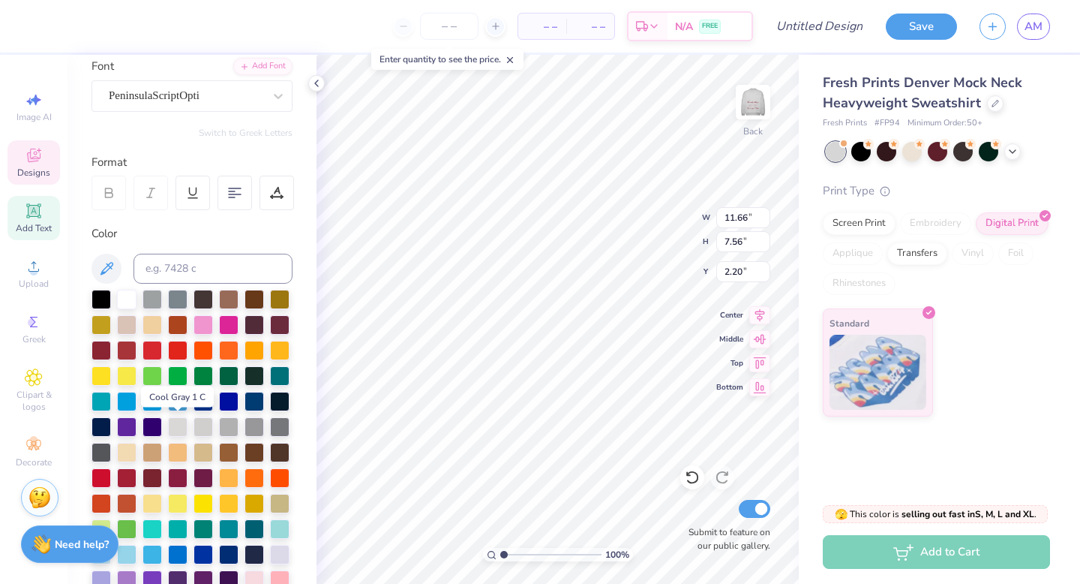
scroll to position [117, 0]
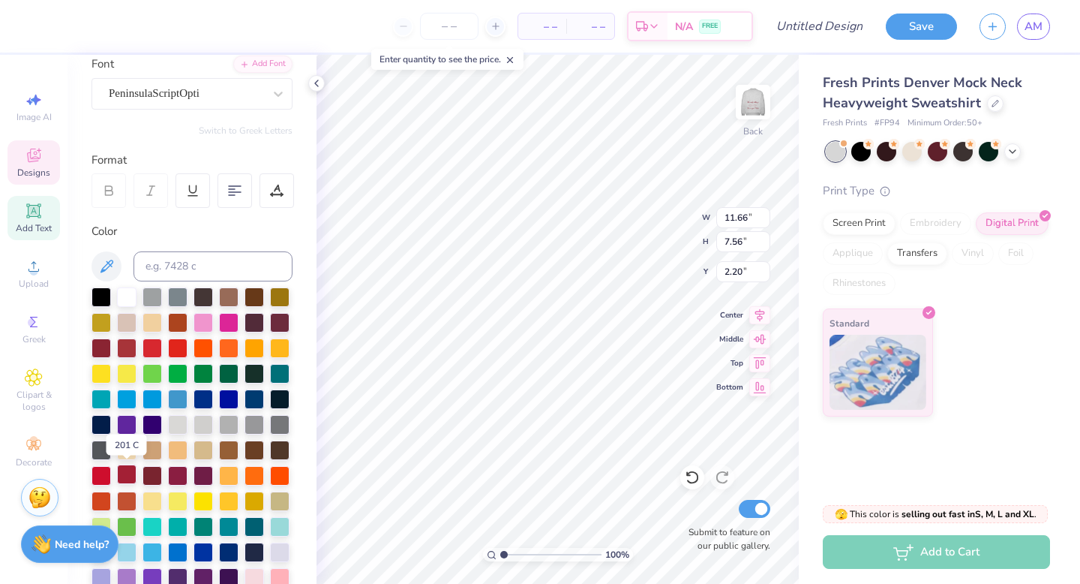
click at [128, 474] on div at bounding box center [127, 474] width 20 height 20
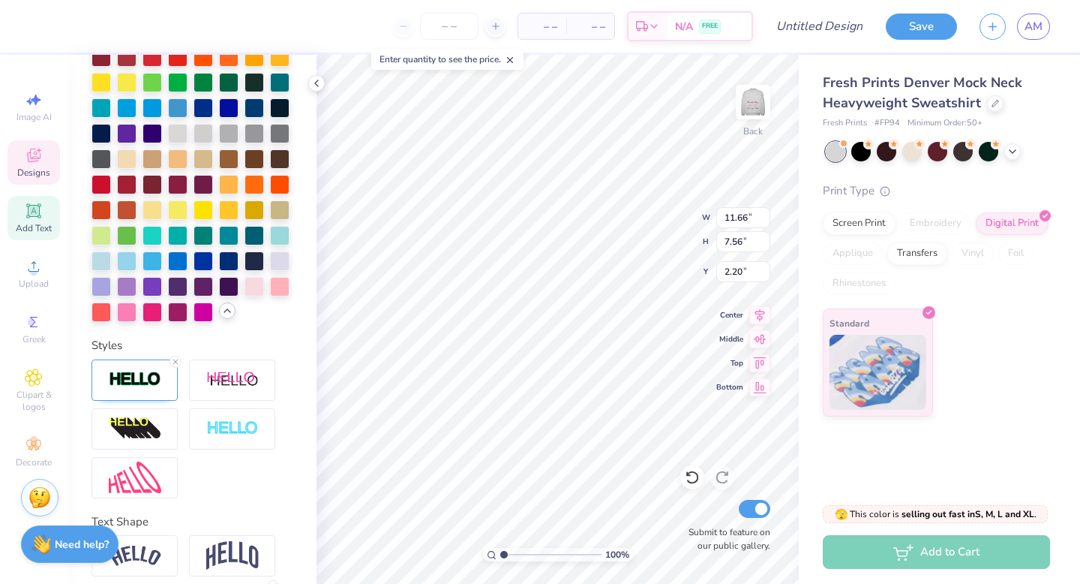
scroll to position [525, 0]
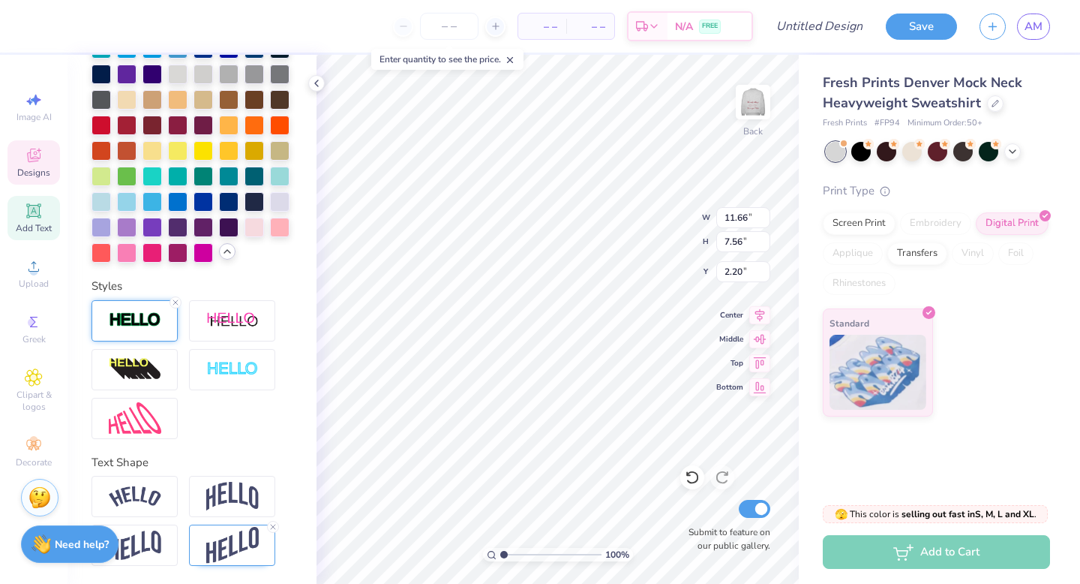
click at [164, 332] on div at bounding box center [135, 320] width 86 height 41
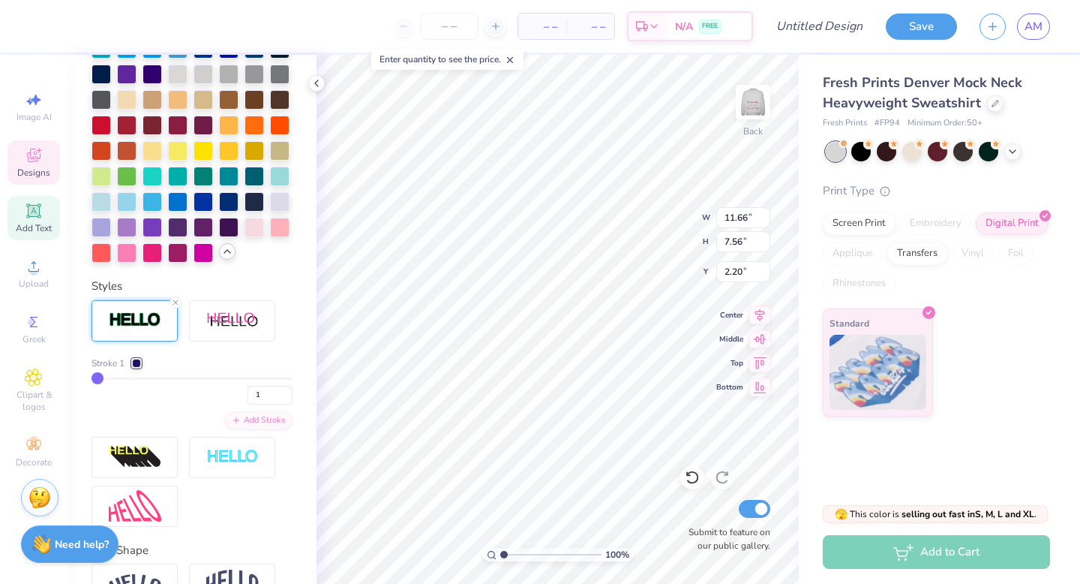
click at [139, 362] on div at bounding box center [136, 363] width 9 height 9
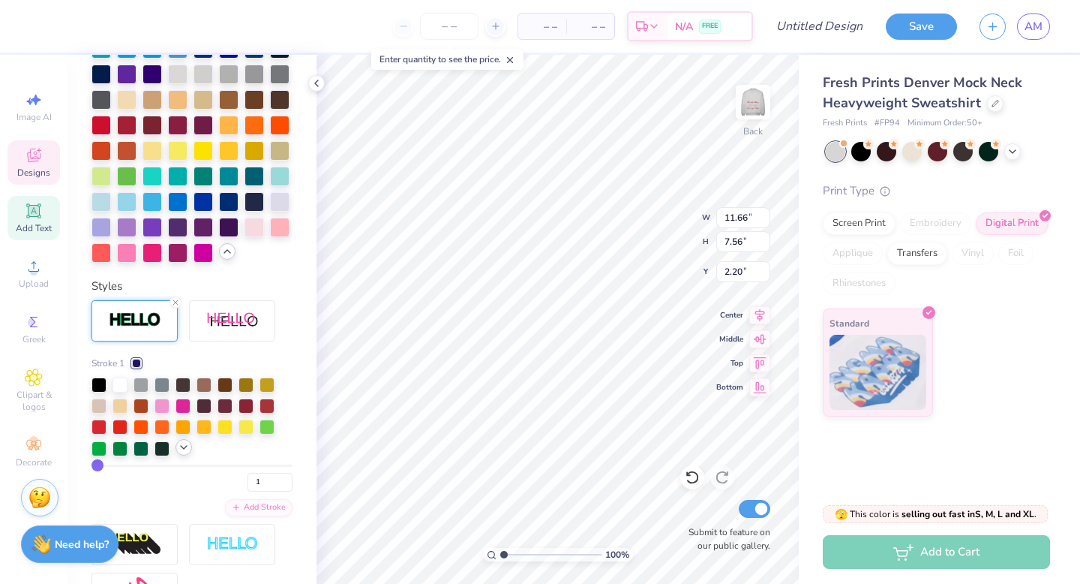
click at [185, 451] on icon at bounding box center [184, 447] width 12 height 12
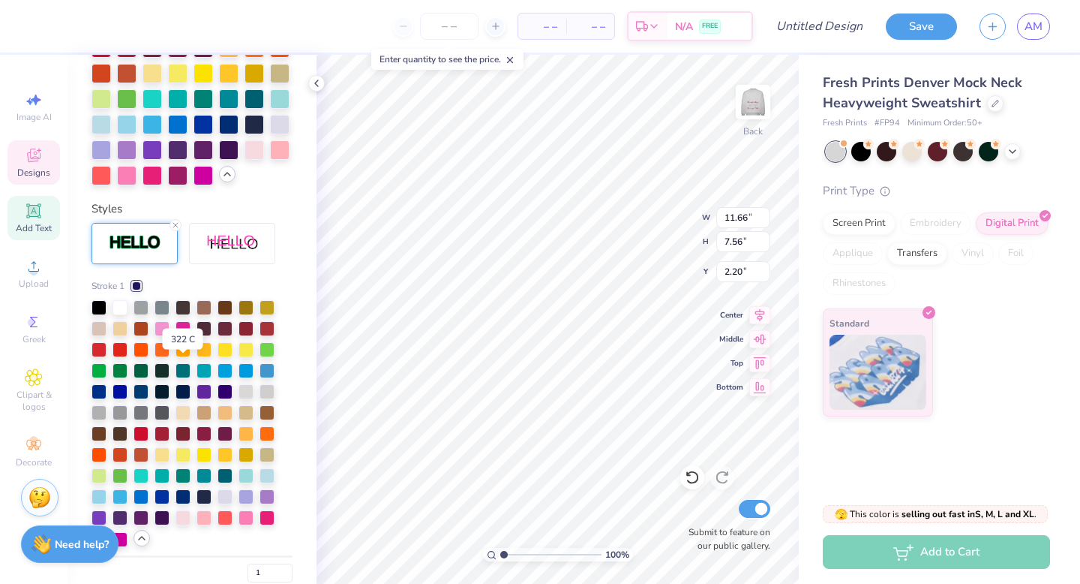
scroll to position [606, 0]
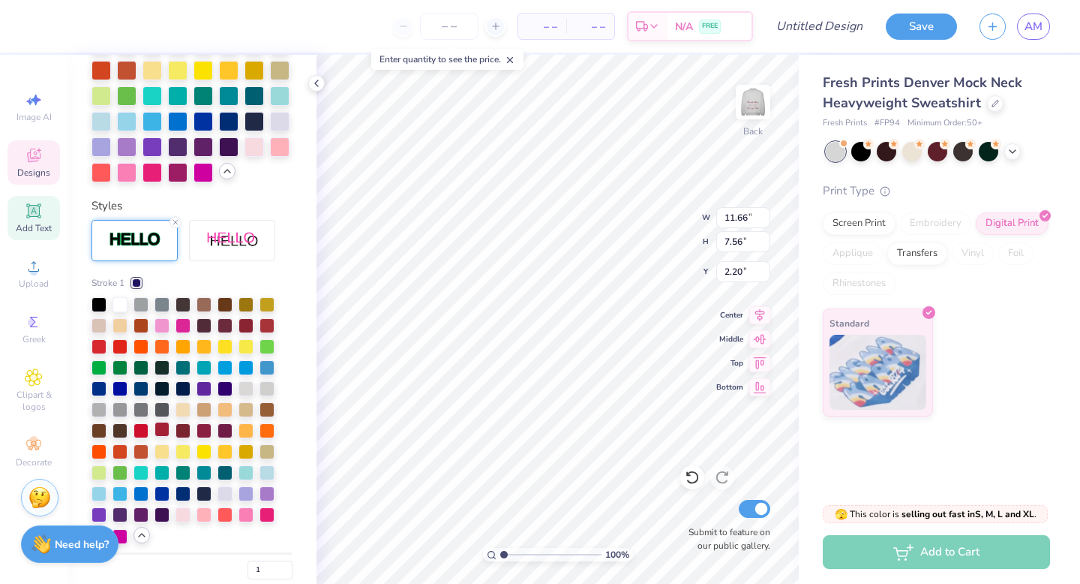
click at [163, 432] on div at bounding box center [162, 429] width 15 height 15
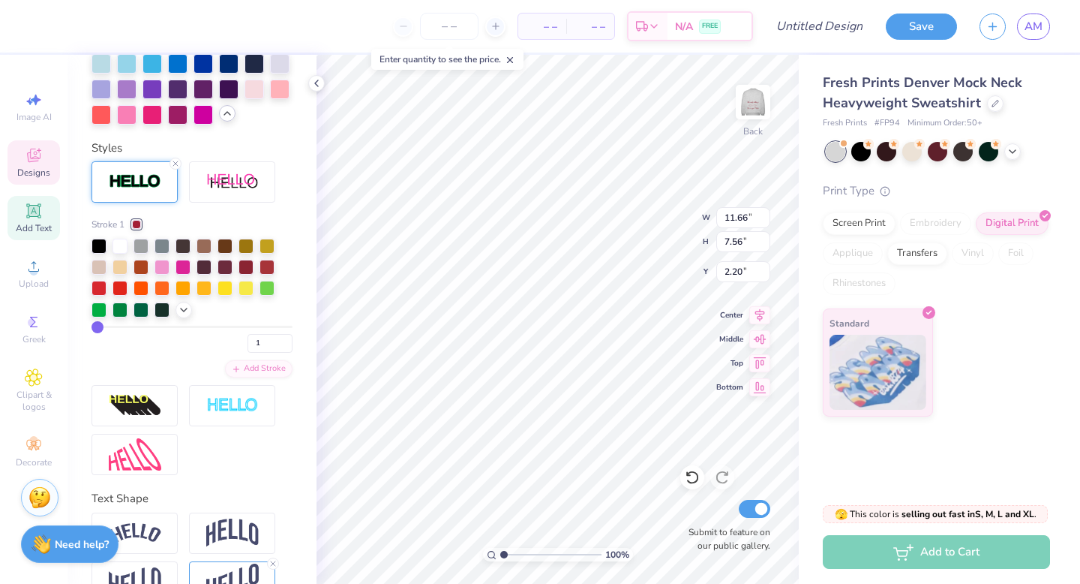
scroll to position [547, 0]
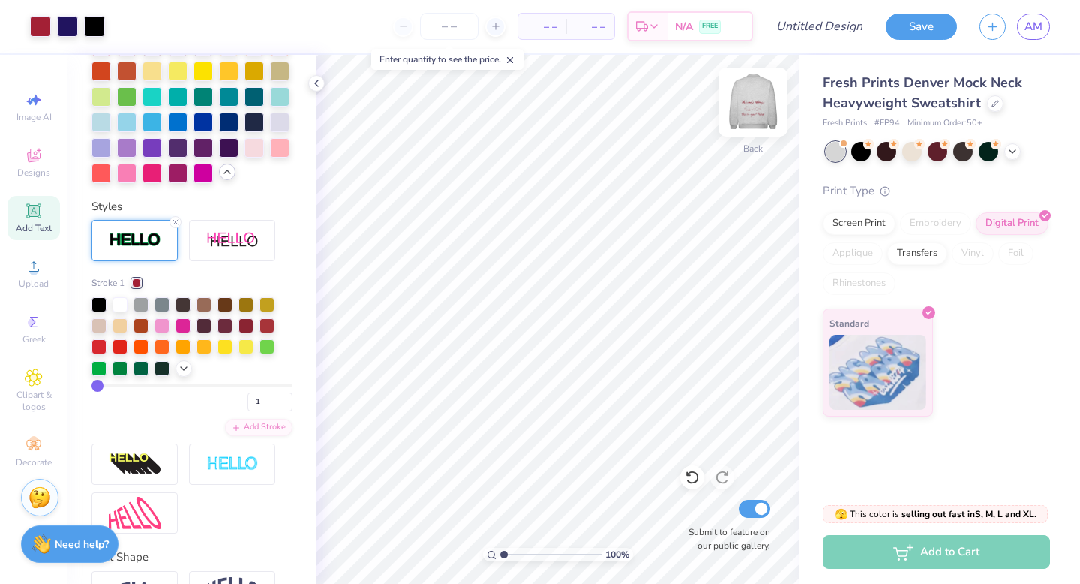
click at [762, 95] on img at bounding box center [753, 102] width 60 height 60
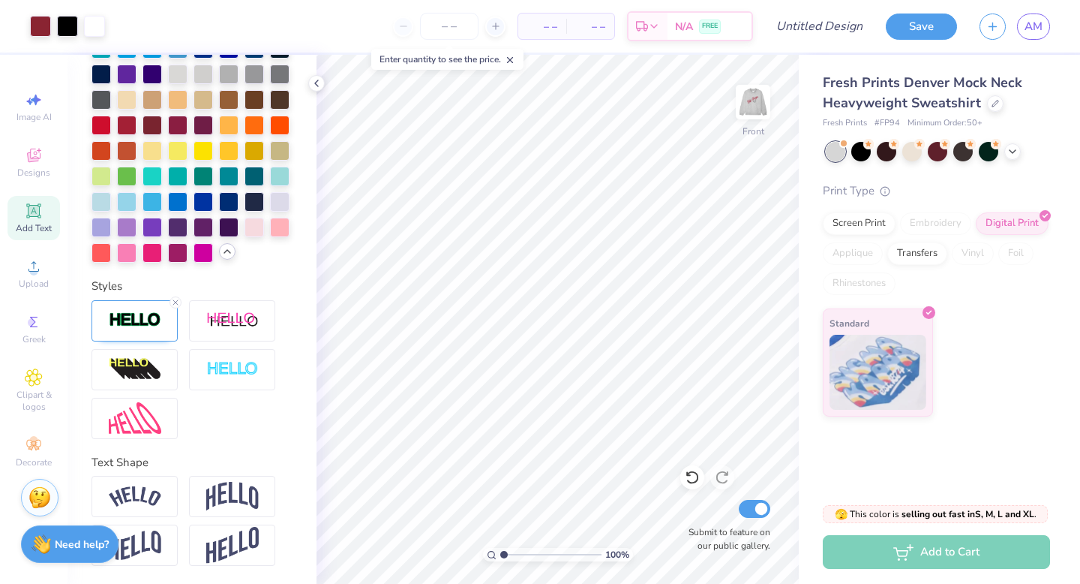
scroll to position [525, 0]
